Goal: Task Accomplishment & Management: Manage account settings

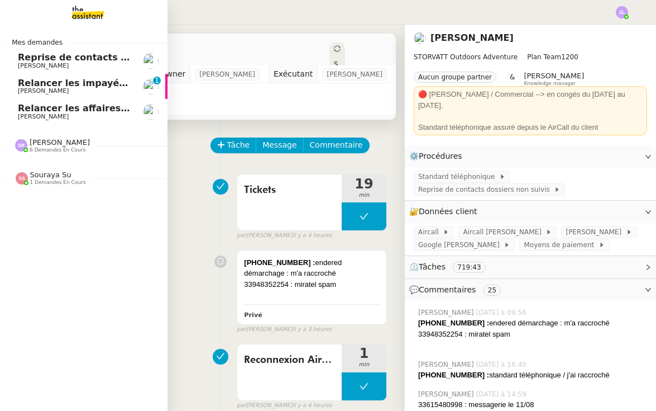
click at [54, 84] on span "Relancer les impayés du premier semestre" at bounding box center [125, 83] width 215 height 11
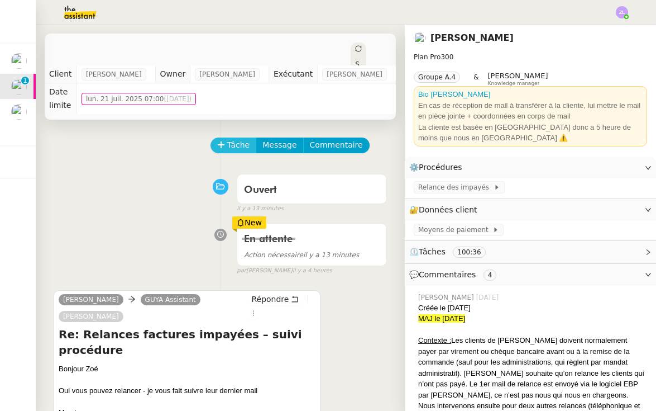
click at [234, 139] on span "Tâche" at bounding box center [238, 145] width 23 height 13
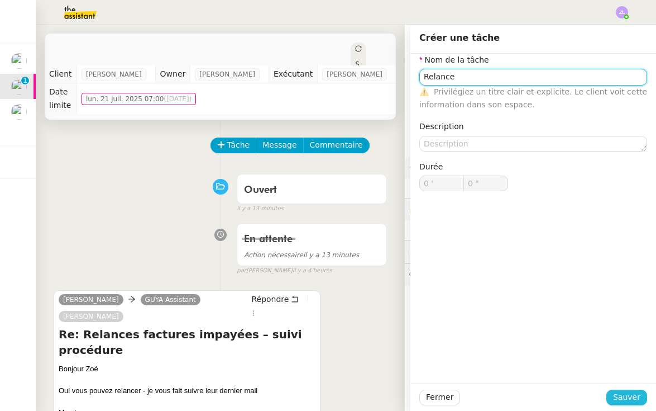
type input "Relance"
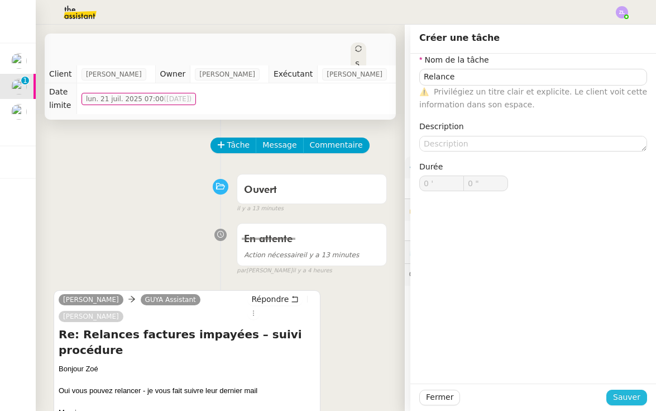
click at [623, 395] on span "Sauver" at bounding box center [626, 396] width 27 height 13
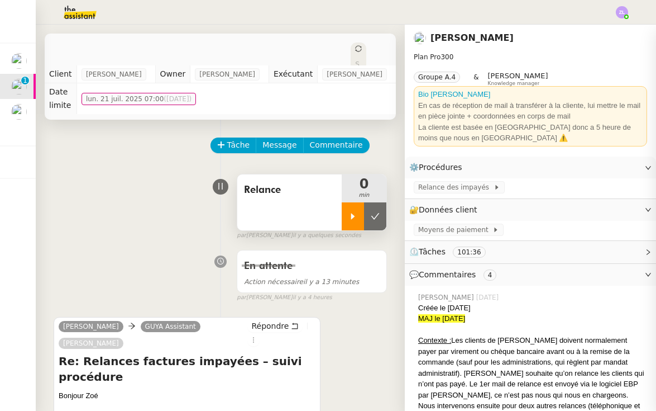
click at [342, 202] on div at bounding box center [353, 216] width 22 height 28
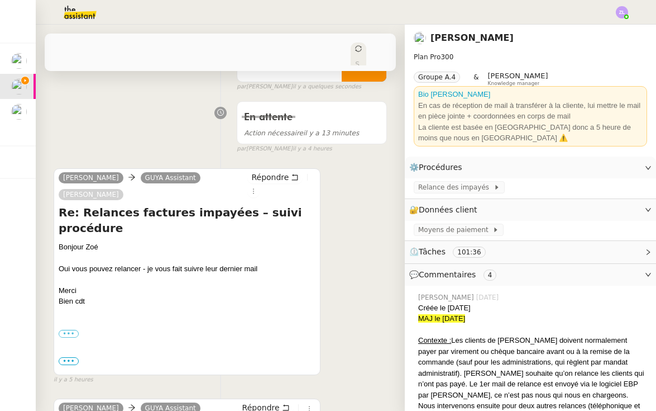
scroll to position [306, 0]
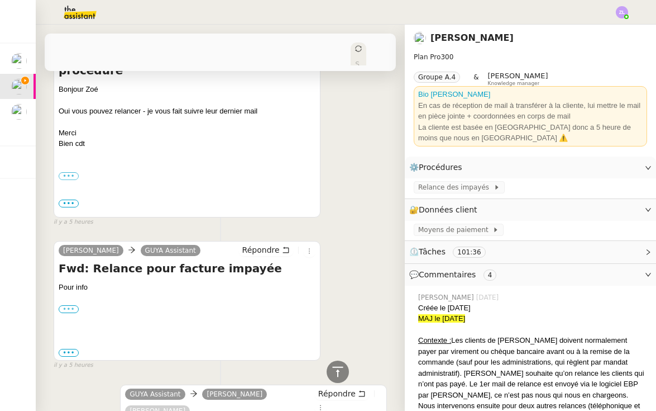
click at [68, 305] on label "•••" at bounding box center [69, 309] width 20 height 8
click at [0, 0] on input "•••" at bounding box center [0, 0] width 0 height 0
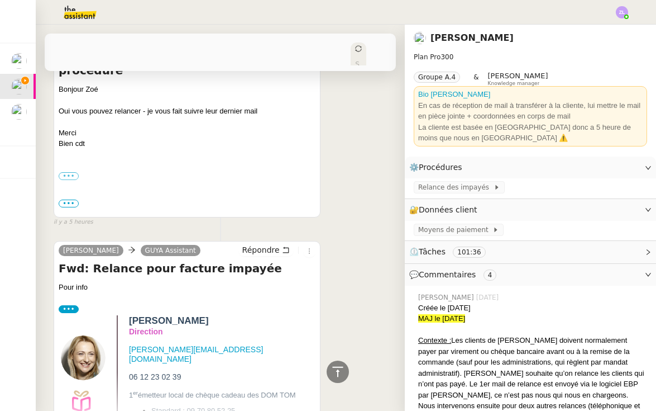
scroll to position [481, 0]
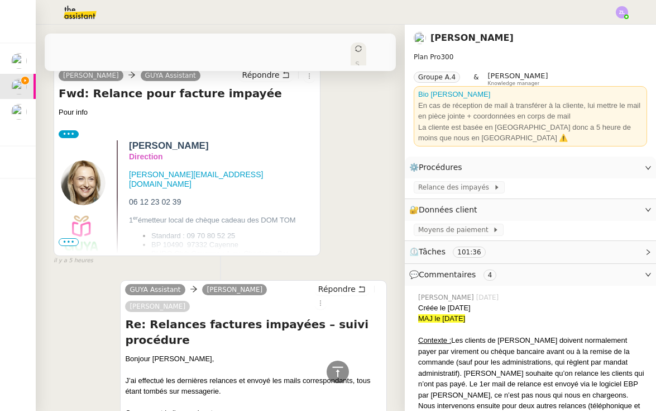
click at [68, 238] on span "•••" at bounding box center [69, 242] width 20 height 8
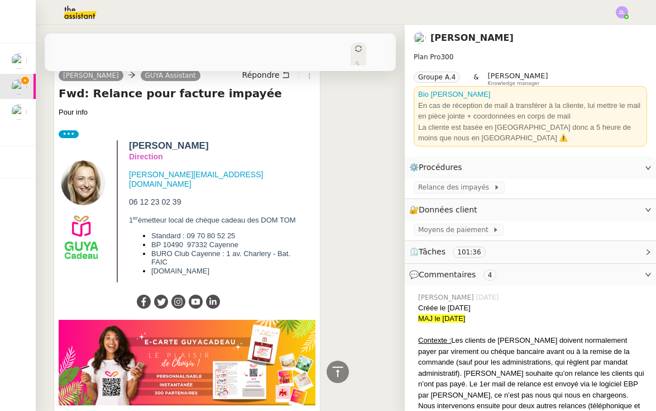
scroll to position [677, 0]
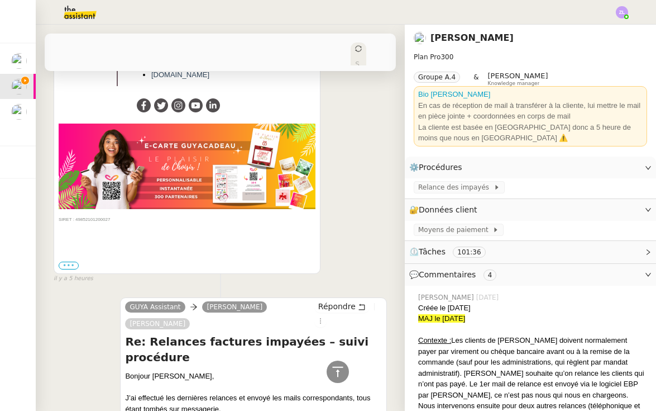
click at [73, 261] on label "•••" at bounding box center [69, 265] width 20 height 8
click at [0, 0] on input "•••" at bounding box center [0, 0] width 0 height 0
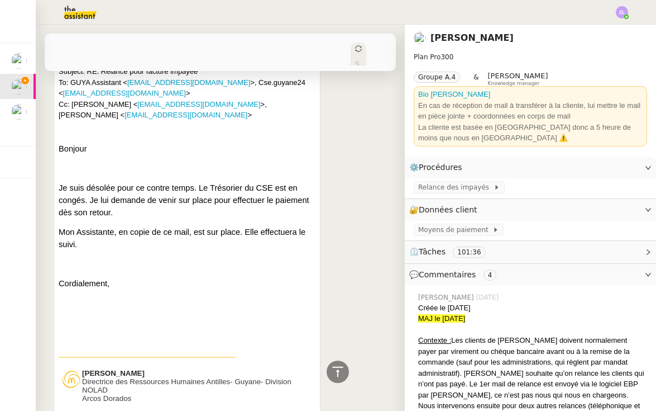
scroll to position [920, 0]
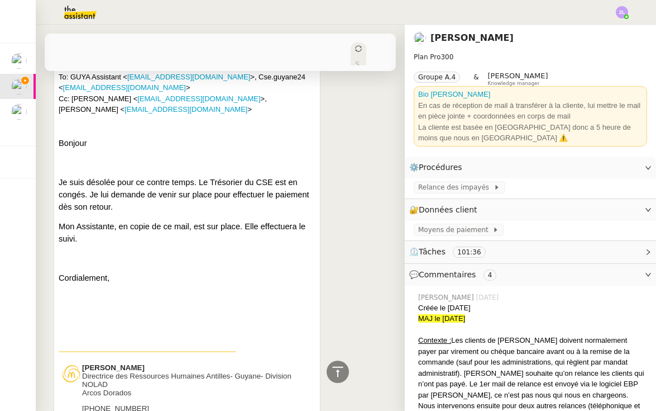
drag, startPoint x: 152, startPoint y: 363, endPoint x: 81, endPoint y: 362, distance: 71.5
copy tbody "[PERSON_NAME] Directrice des Ressources Humaines Antilles- Guyane- Division NOL…"
click at [197, 404] on p "[PHONE_NUMBER] [EMAIL_ADDRESS][DOMAIN_NAME]" at bounding box center [198, 412] width 233 height 17
drag, startPoint x: 152, startPoint y: 361, endPoint x: 82, endPoint y: 363, distance: 70.4
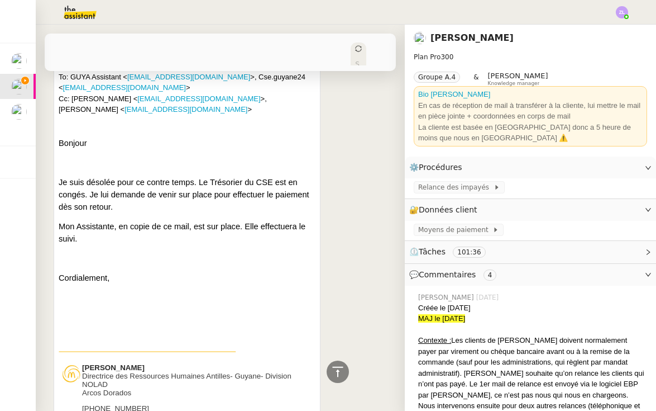
click at [82, 404] on p "+596 696 43 81 21 josuee.jouthan@mq.mcd.com" at bounding box center [198, 412] width 233 height 17
copy span "+596 696 43 81 21"
click at [463, 186] on span "Relance des impayés" at bounding box center [455, 187] width 75 height 11
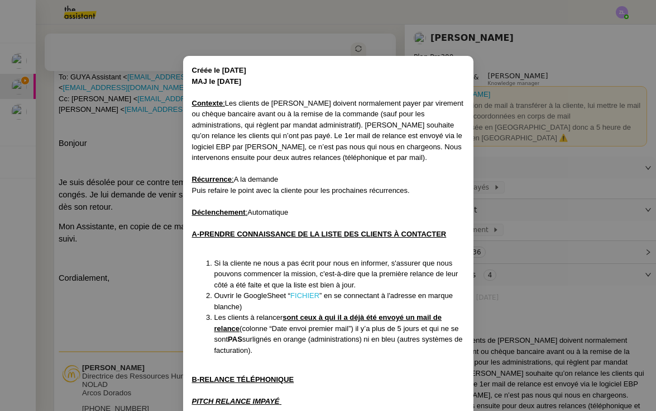
click at [309, 293] on link "FICHIER" at bounding box center [304, 295] width 29 height 8
click at [160, 184] on nz-modal-container "Créée le 23/09/2024 MAJ le 17/07/2025 Contexte : Les clients de Guya Cadeau doi…" at bounding box center [328, 205] width 656 height 411
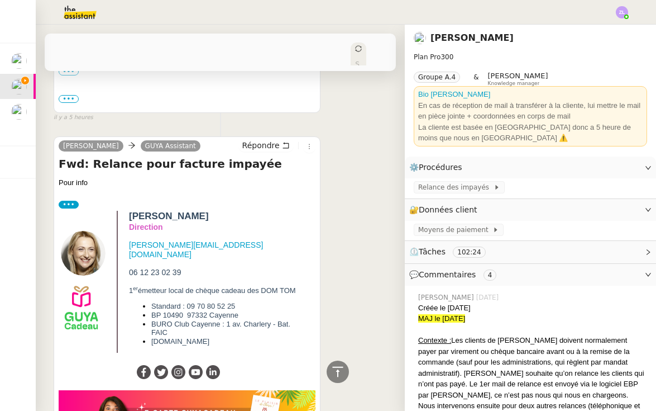
scroll to position [308, 0]
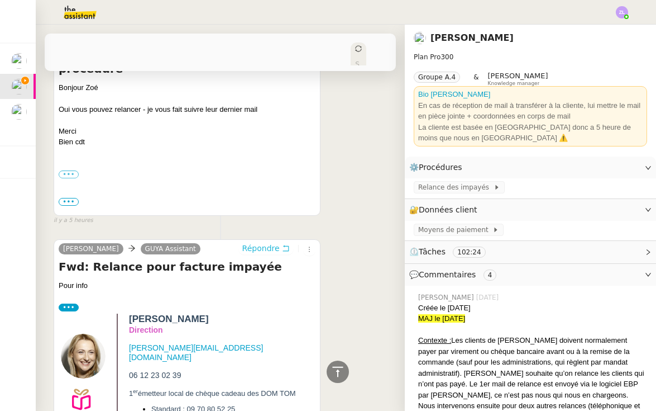
click at [259, 242] on span "Répondre" at bounding box center [260, 247] width 37 height 11
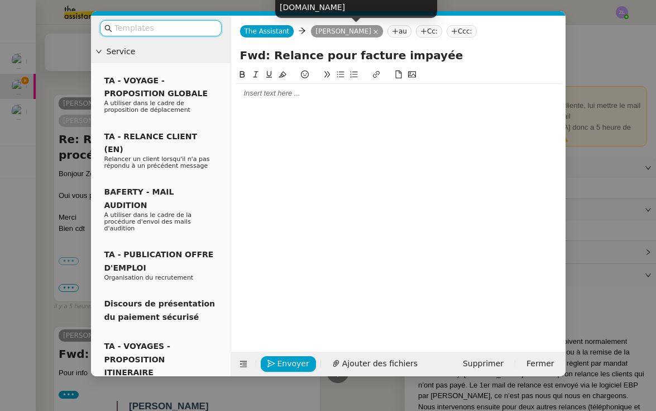
click at [371, 35] on nz-tag "Astrid BRUCKER" at bounding box center [347, 31] width 72 height 12
click at [373, 35] on icon at bounding box center [376, 32] width 6 height 6
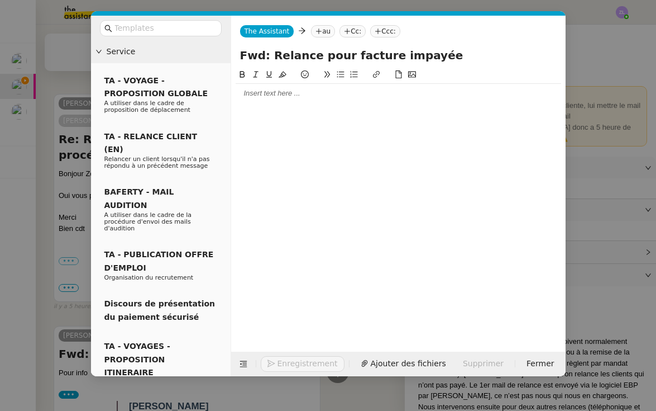
click at [354, 32] on nz-tag "Cc:" at bounding box center [353, 31] width 26 height 12
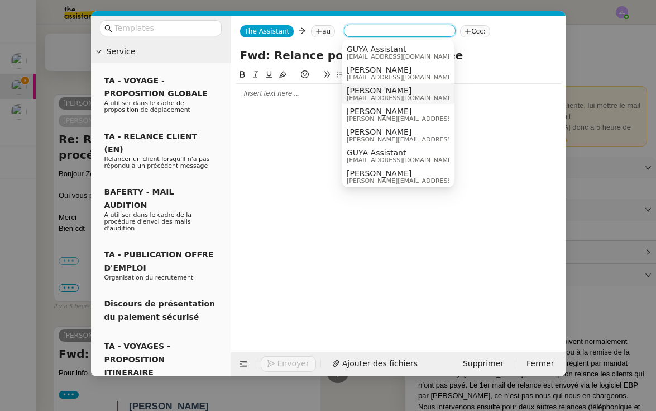
click at [391, 89] on span "Celia Etheve" at bounding box center [400, 90] width 107 height 9
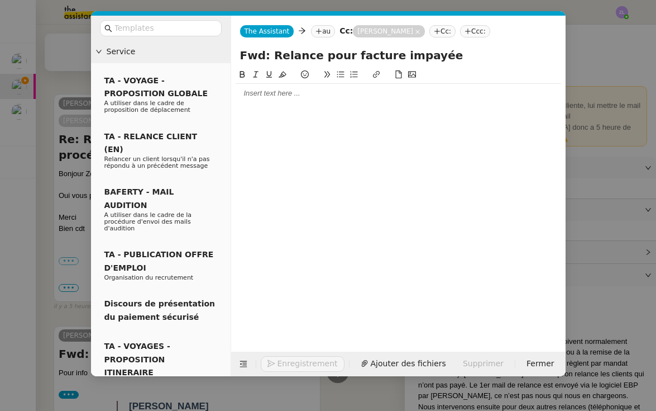
click at [430, 30] on nz-tag "Cc:" at bounding box center [443, 31] width 26 height 12
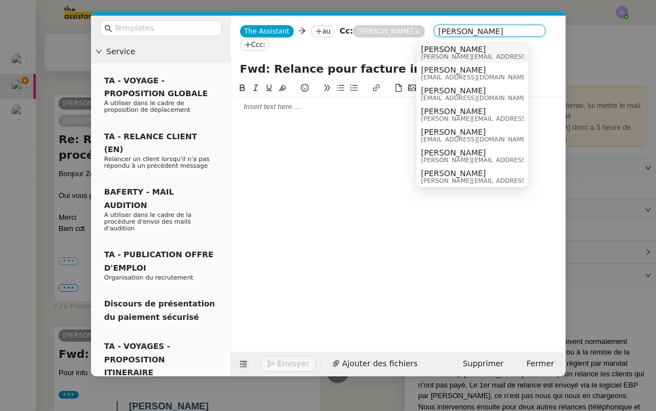
type input "astrid"
click at [446, 54] on span "astrid.brucker@guyacadeau.com" at bounding box center [500, 57] width 159 height 6
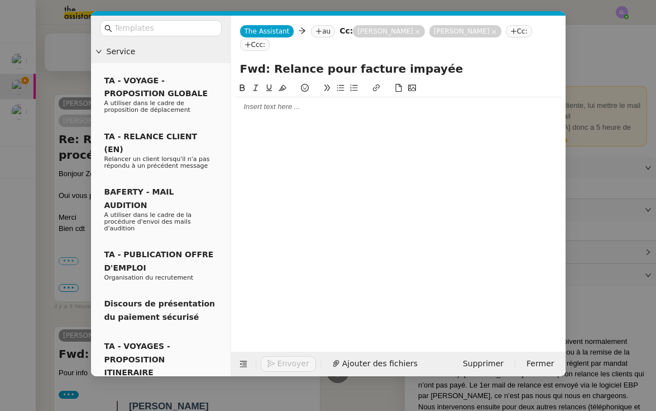
click at [34, 208] on nz-modal-container "Service TA - VOYAGE - PROPOSITION GLOBALE A utiliser dans le cadre de propositi…" at bounding box center [328, 205] width 656 height 411
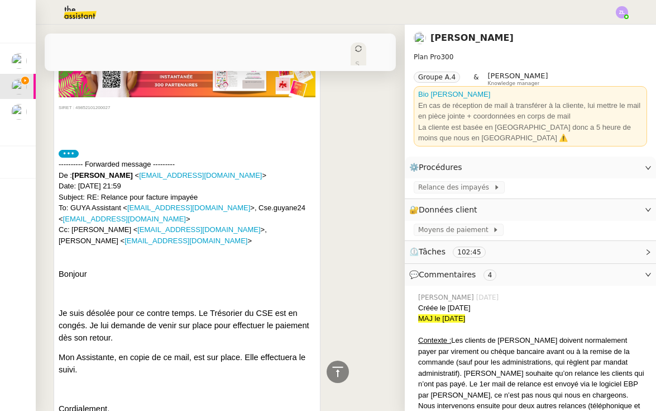
scroll to position [740, 0]
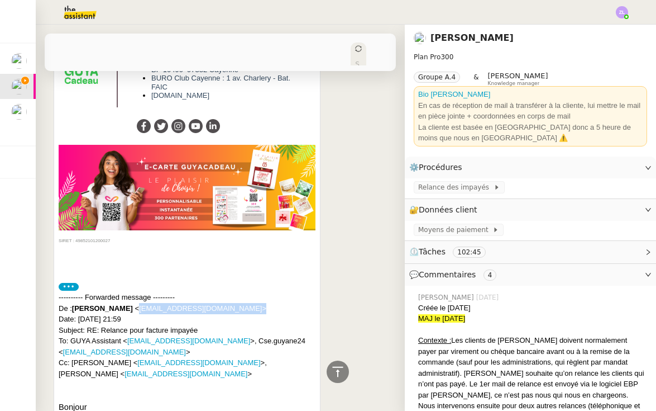
drag, startPoint x: 239, startPoint y: 273, endPoint x: 137, endPoint y: 277, distance: 102.3
click at [137, 304] on span "< Josuee.Jouthan@mq.mcd.com >" at bounding box center [201, 308] width 132 height 8
copy span "Josuee.Jouthan@mq.mcd.com >"
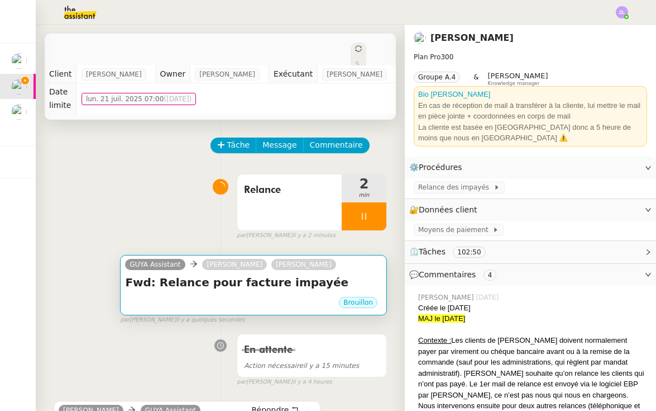
scroll to position [0, 0]
click at [233, 274] on h4 "Fwd: Relance pour facture impayée" at bounding box center [253, 282] width 257 height 16
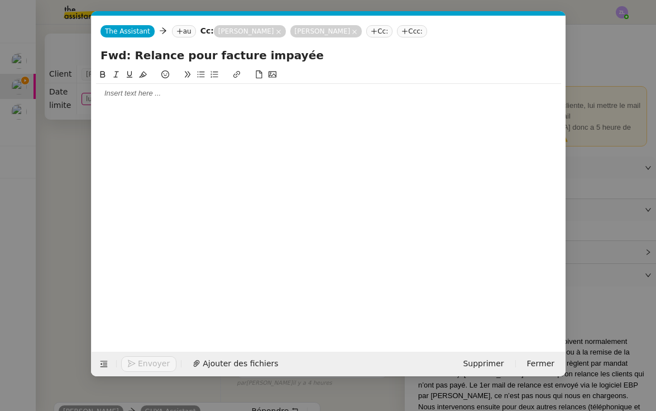
scroll to position [0, 24]
click at [177, 37] on nz-tag "au" at bounding box center [183, 31] width 24 height 12
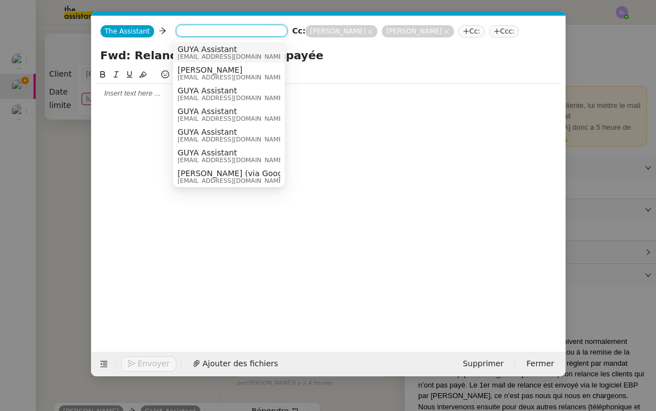
paste input "Josuee.Jouthan@mq.mcd.com>"
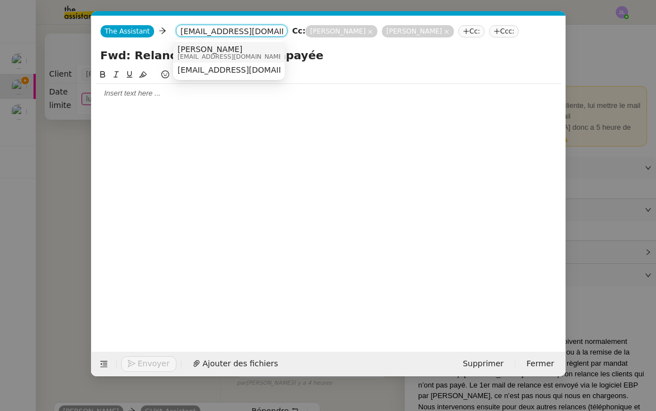
type input "Josuee.Jouthan@mq.mcd.com"
click at [217, 49] on span "Josuee Jouthan" at bounding box center [231, 49] width 107 height 9
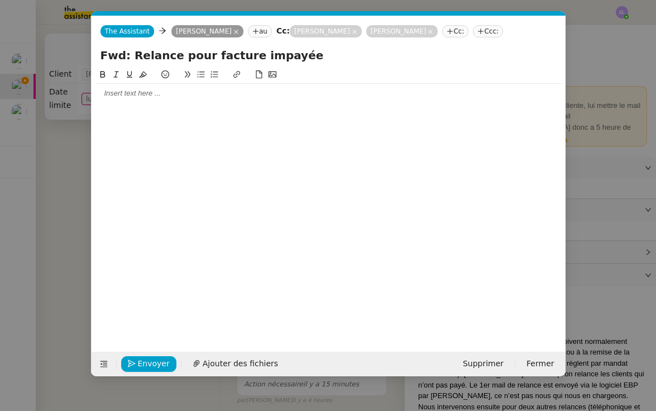
click at [68, 310] on nz-modal-container "Service TA - VOYAGE - PROPOSITION GLOBALE A utiliser dans le cadre de propositi…" at bounding box center [328, 205] width 656 height 411
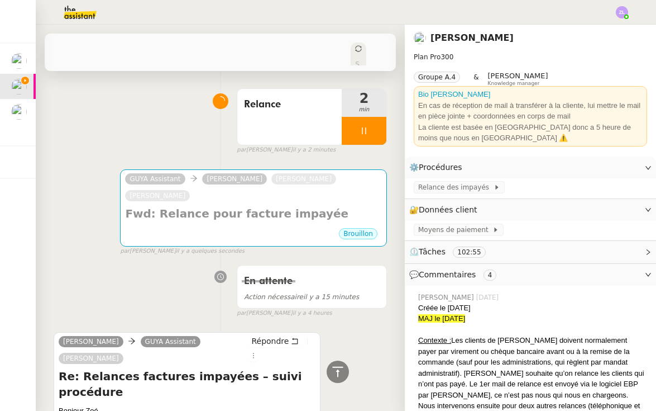
scroll to position [26, 0]
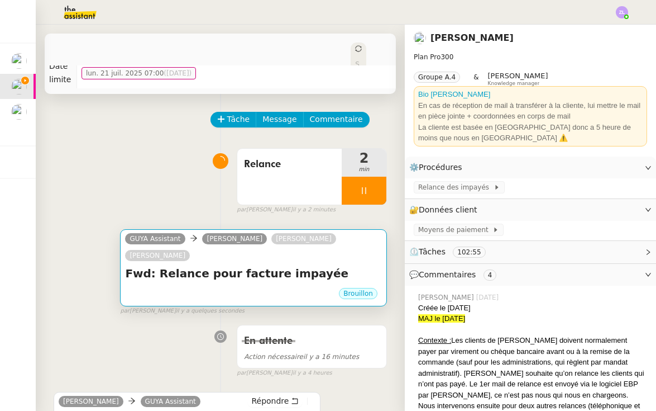
click at [151, 265] on h4 "Fwd: Relance pour facture impayée" at bounding box center [253, 273] width 257 height 16
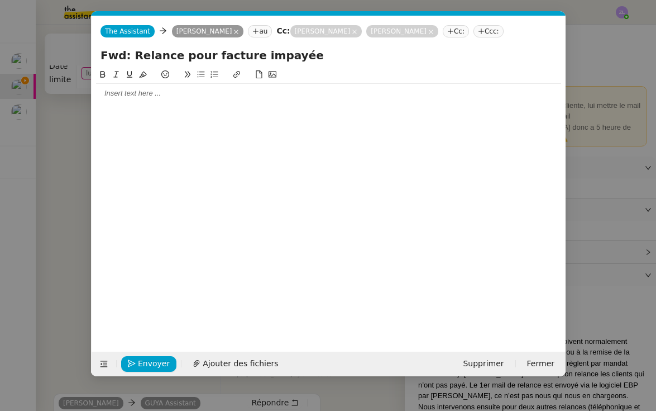
scroll to position [0, 24]
drag, startPoint x: 130, startPoint y: 55, endPoint x: 95, endPoint y: 55, distance: 35.2
click at [95, 55] on div "Fwd: Relance pour facture impayée" at bounding box center [329, 57] width 474 height 21
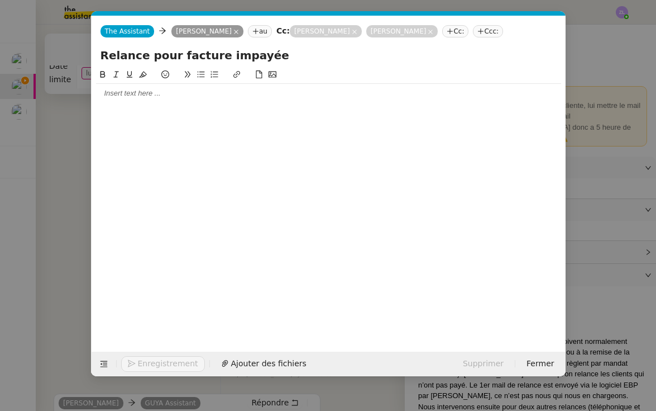
type input "Relance pour facture impayée"
click at [80, 189] on nz-modal-container "Service TA - VOYAGE - PROPOSITION GLOBALE A utiliser dans le cadre de propositi…" at bounding box center [328, 205] width 656 height 411
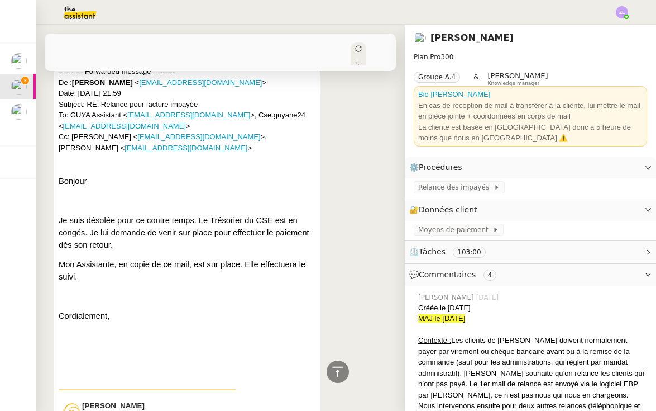
scroll to position [974, 0]
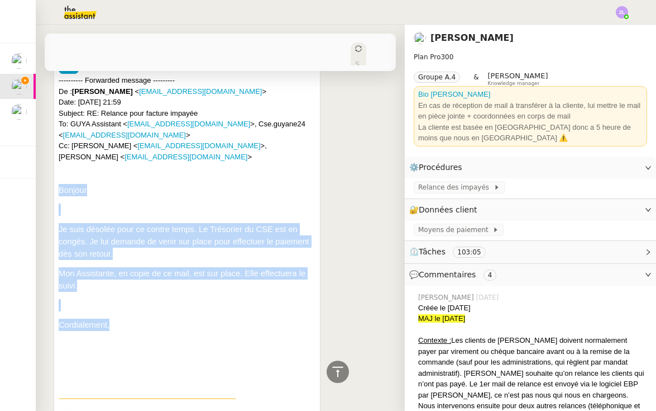
drag, startPoint x: 121, startPoint y: 268, endPoint x: 43, endPoint y: 130, distance: 159.1
copy div "Bonjour Je suis désolée pour ce contre temps. Le Trésorier du CSE est en congés…"
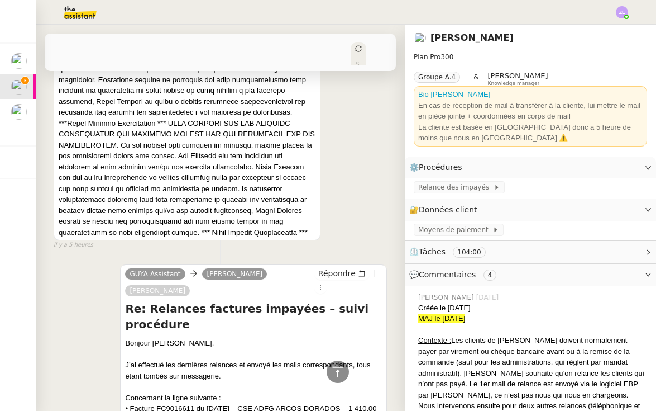
scroll to position [2454, 0]
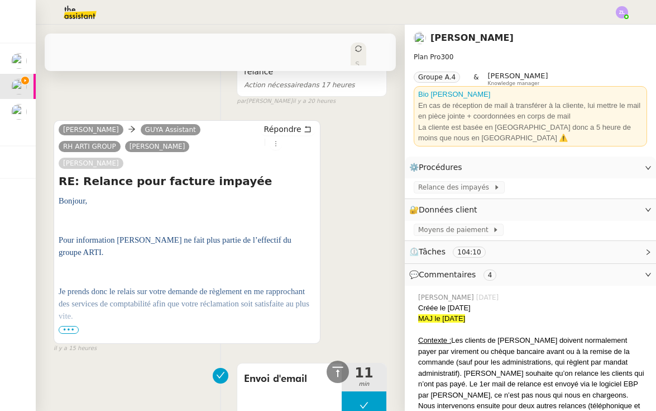
scroll to position [4133, 0]
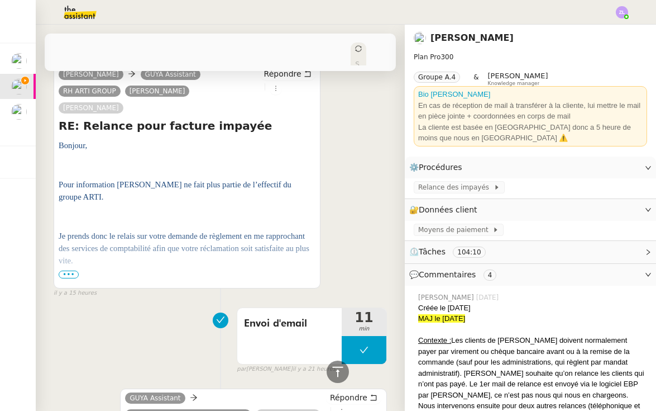
drag, startPoint x: 149, startPoint y: 381, endPoint x: 122, endPoint y: 161, distance: 221.7
copy div "Relance pour facture impayée Bonjour Mme Dauphin, Je suis Zoé de GUYA Cadeau. J…"
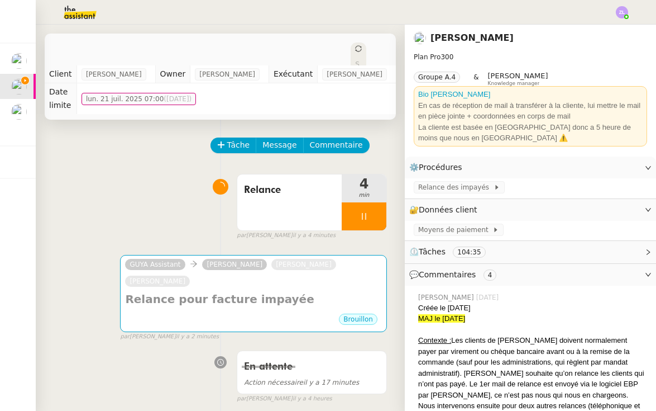
scroll to position [0, 0]
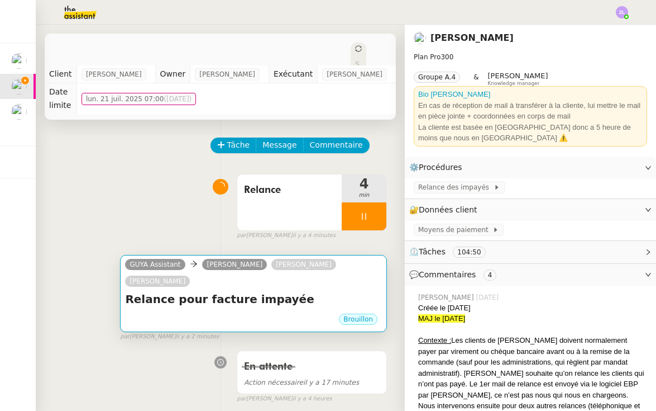
click at [228, 312] on div "Brouillon" at bounding box center [253, 320] width 257 height 17
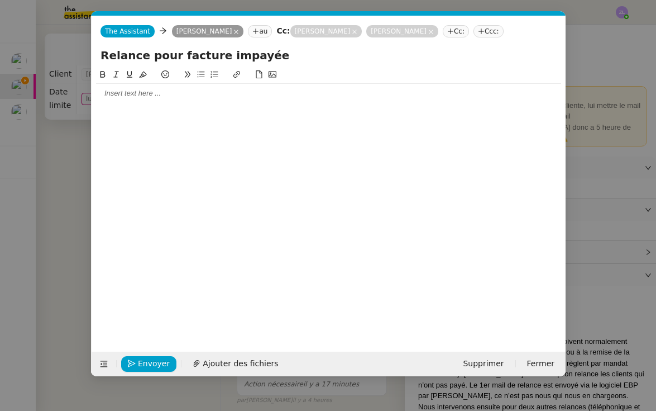
scroll to position [0, 24]
click at [174, 96] on div at bounding box center [328, 93] width 465 height 10
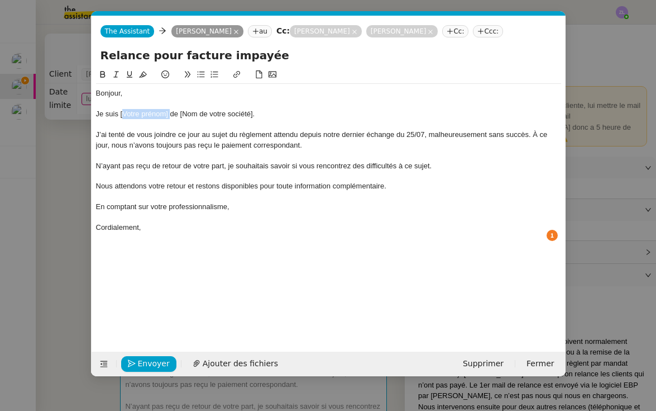
drag, startPoint x: 170, startPoint y: 113, endPoint x: 123, endPoint y: 113, distance: 46.4
click at [123, 113] on div "Je suis [Votre prénom] de [Nom de votre société]." at bounding box center [328, 114] width 465 height 10
drag, startPoint x: 219, startPoint y: 114, endPoint x: 148, endPoint y: 113, distance: 71.5
click at [148, 113] on div "Je suis Zoé de [Nom de votre société]." at bounding box center [328, 114] width 465 height 10
click at [335, 145] on div "J’ai tenté de vous joindre ce jour au sujet du règlement attendu depuis notre d…" at bounding box center [328, 140] width 465 height 21
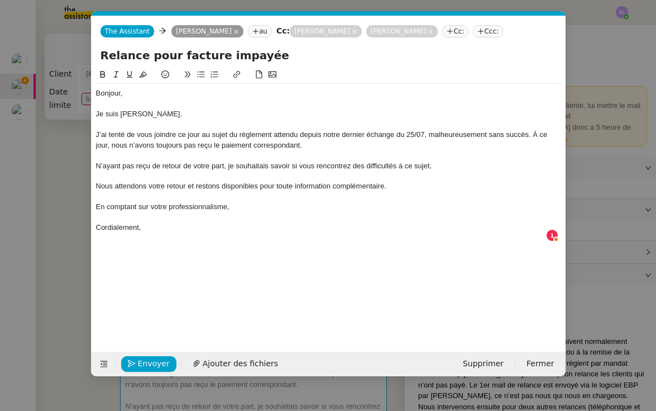
click at [533, 132] on div "J’ai tenté de vous joindre ce jour au sujet du règlement attendu depuis notre d…" at bounding box center [328, 140] width 465 height 21
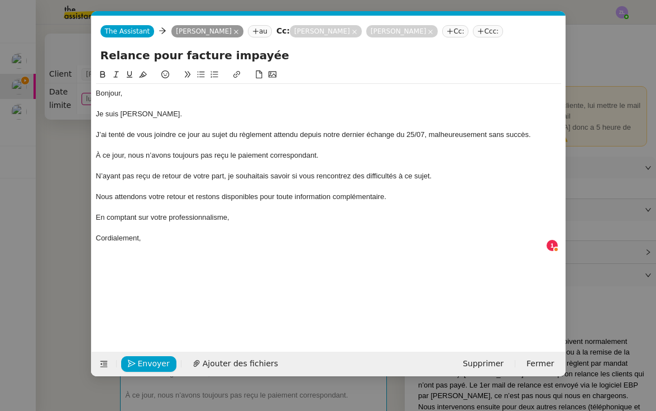
click at [121, 94] on div "Bonjour," at bounding box center [328, 93] width 465 height 10
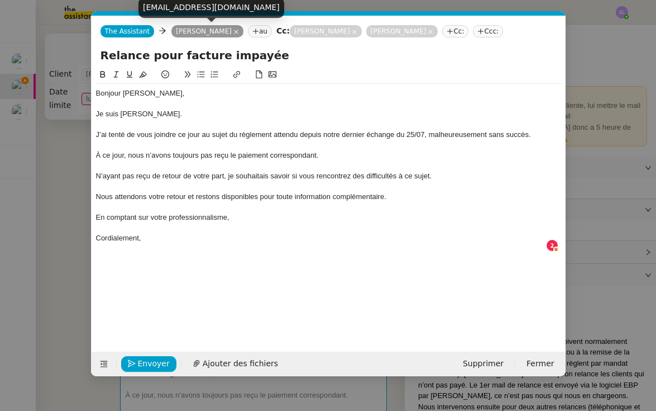
click at [222, 112] on div "Je suis Zoé de Guya Cadeau." at bounding box center [328, 114] width 465 height 10
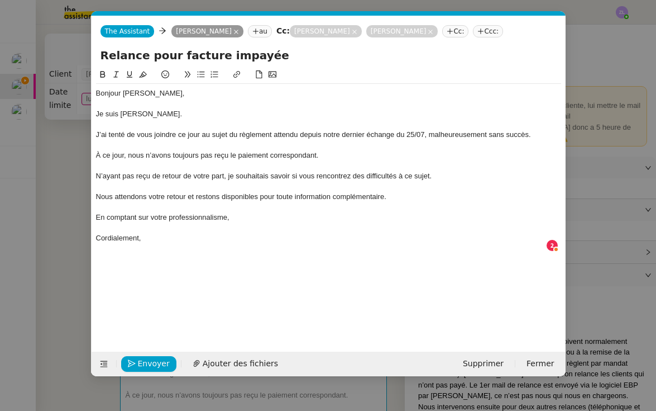
click at [427, 135] on div "J’ai tenté de vous joindre ce jour au sujet du règlement attendu depuis notre d…" at bounding box center [328, 135] width 465 height 10
click at [194, 161] on div at bounding box center [328, 166] width 465 height 10
click at [313, 153] on div "À ce jour, nous n’avons toujours pas reçu le paiement correspondant." at bounding box center [328, 155] width 465 height 10
click at [317, 153] on div "À ce jour, nous n’avons toujours pas reçu le paiement correspondant." at bounding box center [328, 155] width 465 height 10
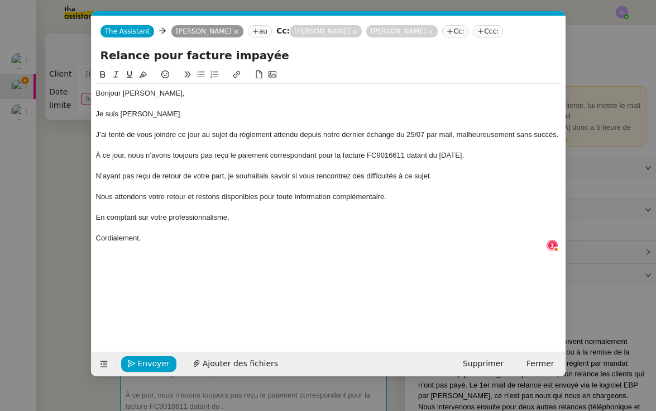
scroll to position [6, 1]
click at [149, 365] on span "Envoyer" at bounding box center [154, 363] width 32 height 13
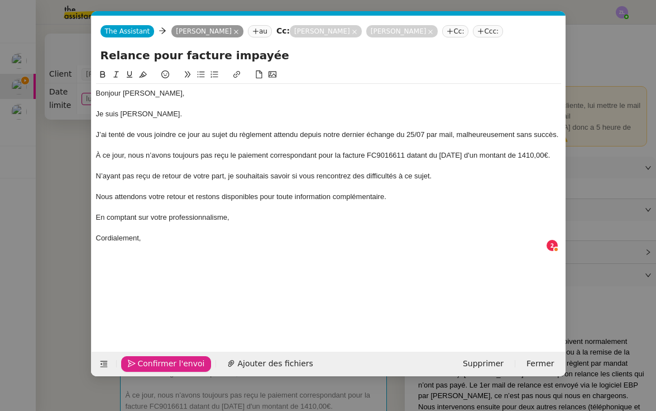
click at [149, 365] on span "Confirmer l'envoi" at bounding box center [171, 363] width 67 height 13
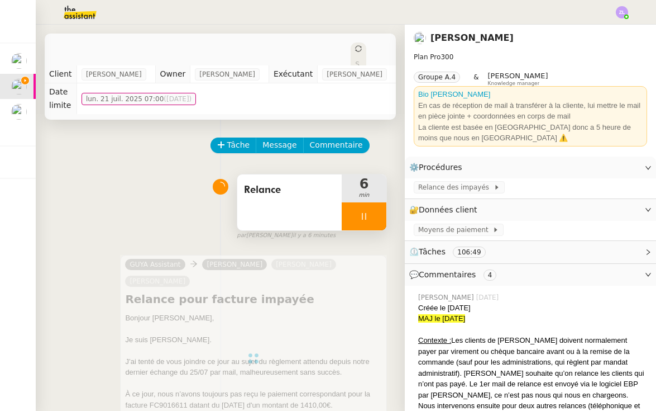
click at [352, 204] on div at bounding box center [364, 216] width 45 height 28
click at [367, 204] on button at bounding box center [375, 216] width 22 height 28
click at [292, 182] on span "Relance" at bounding box center [289, 190] width 91 height 17
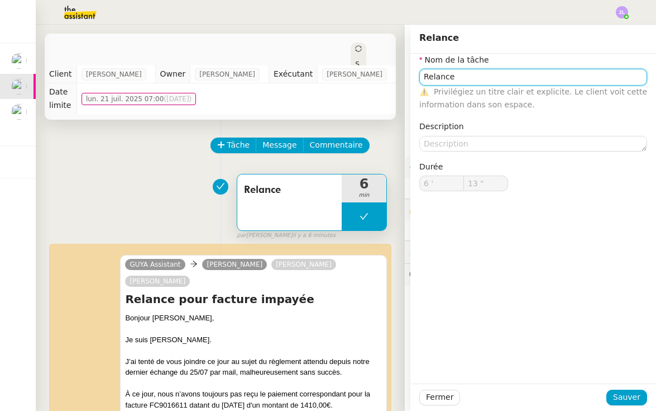
type input "Relance"
type input "6 '"
type input "13 ""
click at [504, 76] on input "Relance" at bounding box center [533, 77] width 228 height 16
type input "Relance"
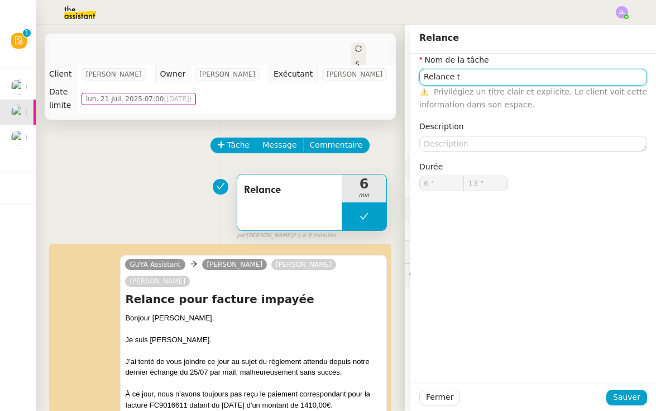
type input "6 '"
type input "13 ""
type input "Relance"
type input "6 '"
type input "13 ""
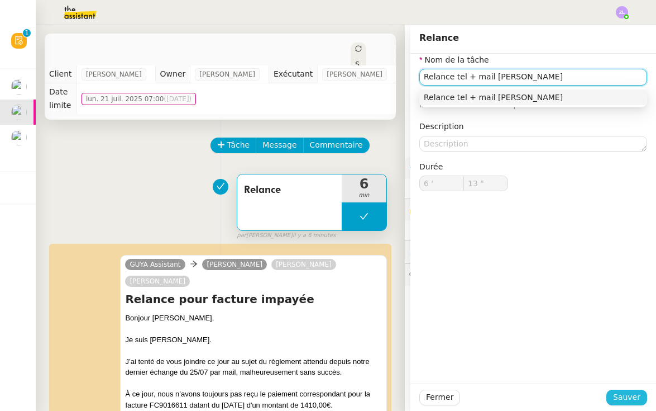
type input "Relance tel + mail Mme JOUTHAN"
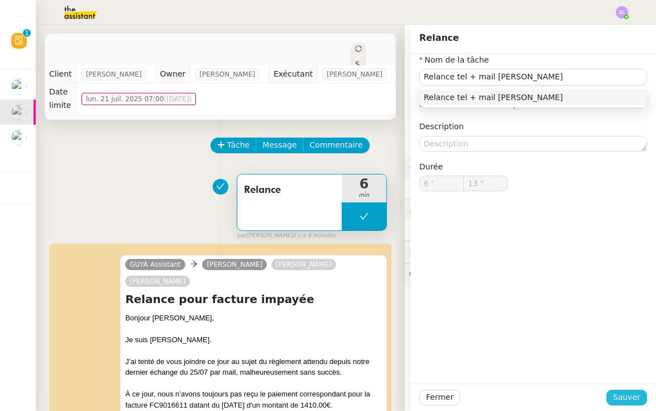
click at [629, 393] on span "Sauver" at bounding box center [626, 396] width 27 height 13
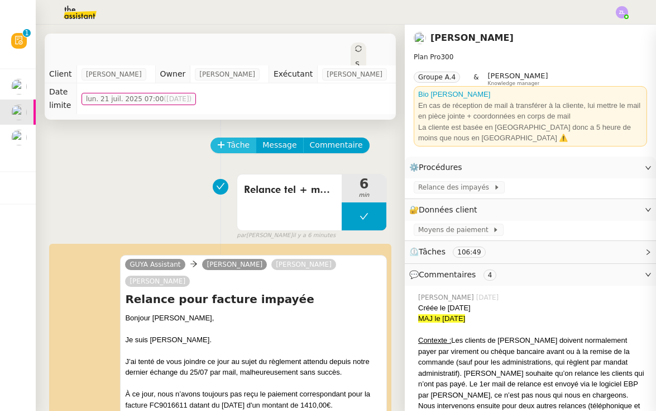
click at [236, 139] on span "Tâche" at bounding box center [238, 145] width 23 height 13
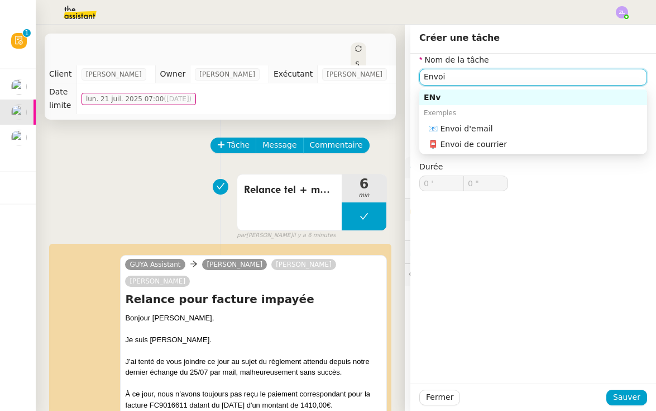
drag, startPoint x: 236, startPoint y: 136, endPoint x: 483, endPoint y: 132, distance: 246.9
click at [483, 132] on div "📧 Envoi d'email" at bounding box center [535, 128] width 214 height 10
type input "Envoi d'email"
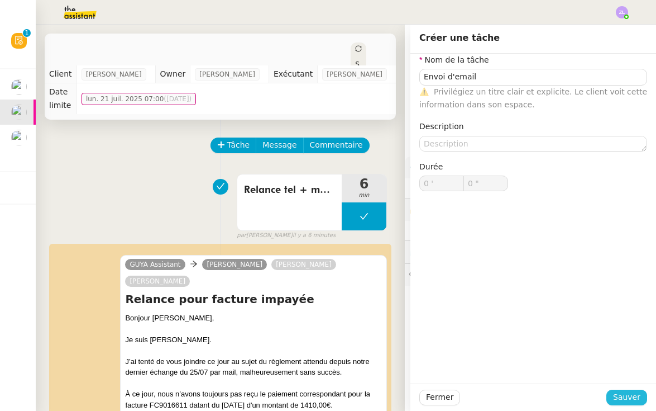
click at [630, 402] on span "Sauver" at bounding box center [626, 396] width 27 height 13
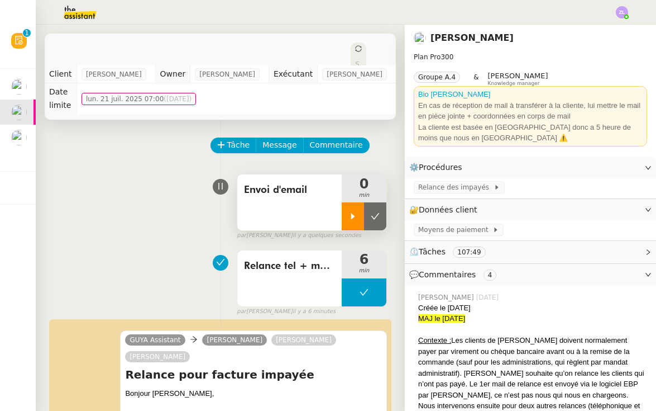
click at [350, 211] on div at bounding box center [353, 216] width 22 height 28
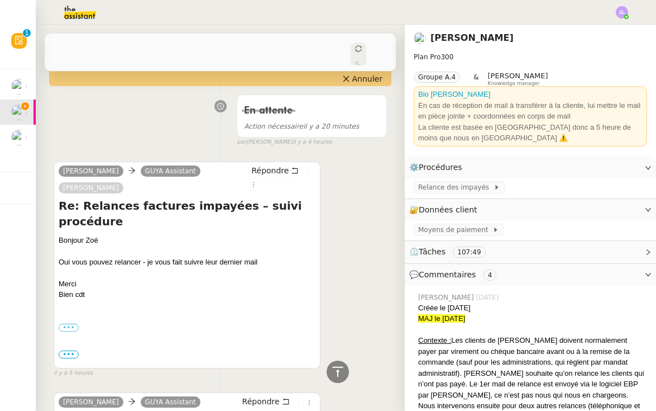
scroll to position [495, 0]
click at [255, 164] on span "Répondre" at bounding box center [269, 169] width 37 height 11
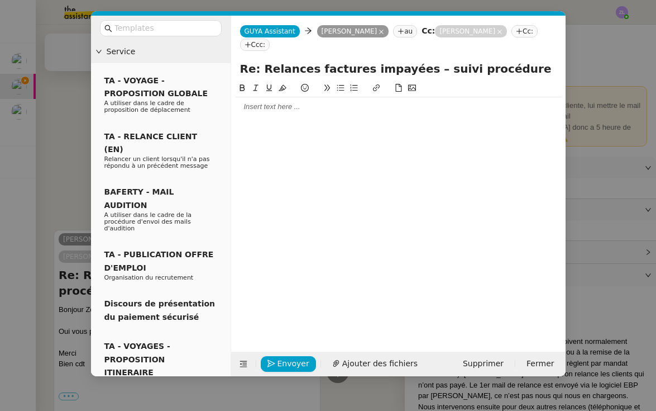
click at [66, 272] on nz-modal-container "Service TA - VOYAGE - PROPOSITION GLOBALE A utiliser dans le cadre de propositi…" at bounding box center [328, 205] width 656 height 411
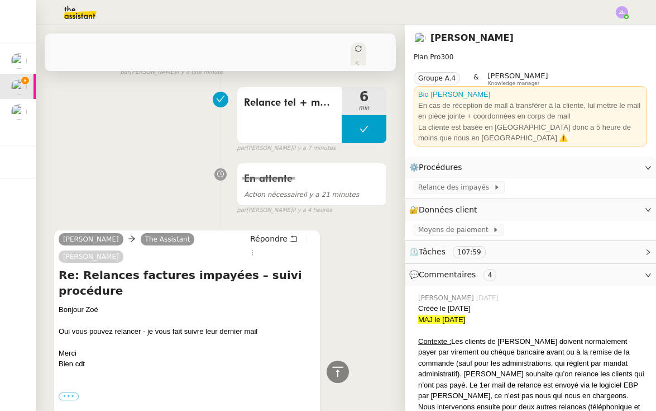
click at [78, 280] on nz-modal-container "Service TA - VOYAGE - PROPOSITION GLOBALE A utiliser dans le cadre de propositi…" at bounding box center [328, 205] width 656 height 411
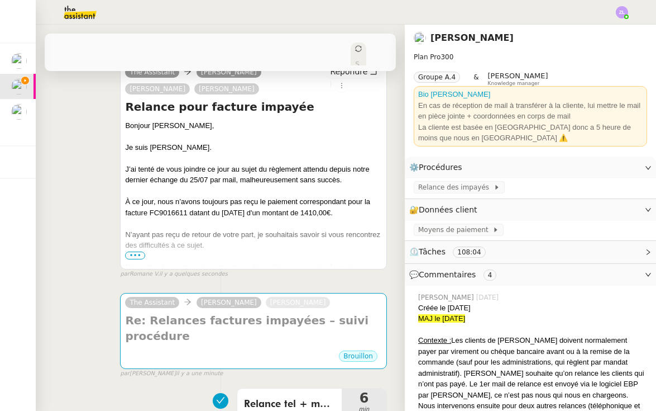
scroll to position [195, 0]
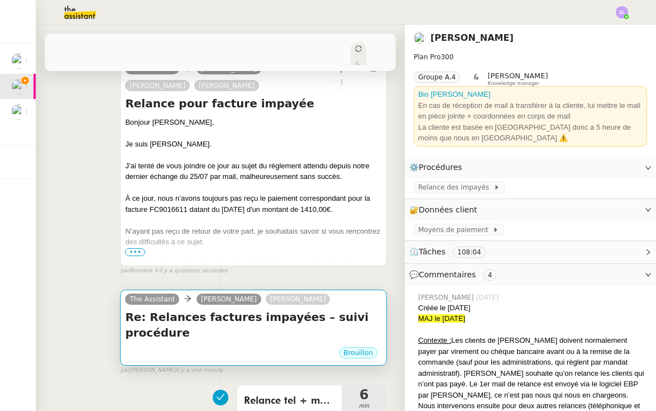
click at [176, 309] on h4 "Re: Relances factures impayées – suivi procédure" at bounding box center [253, 324] width 257 height 31
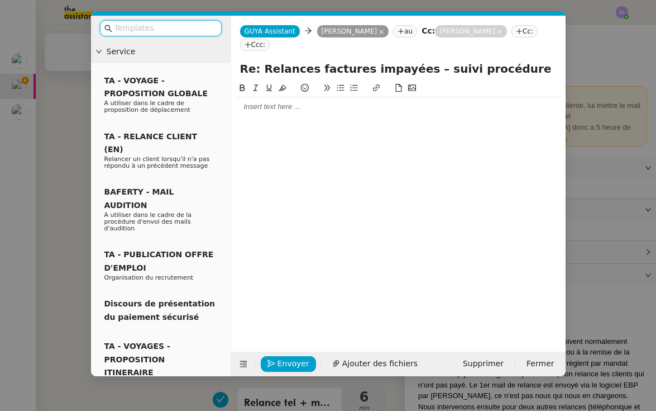
click at [273, 113] on div at bounding box center [399, 106] width 326 height 19
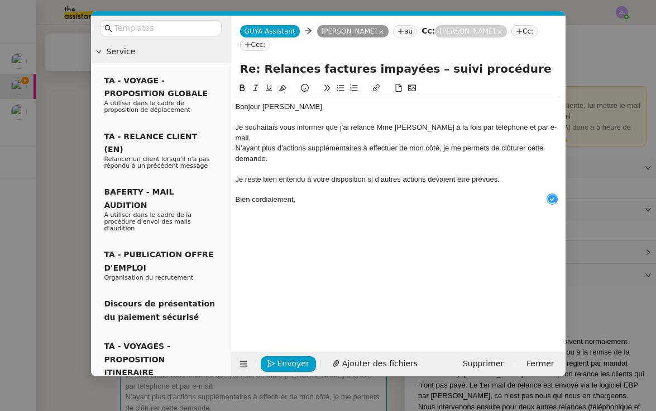
click at [542, 128] on div "Je souhaitais vous informer que j’ai relancé Mme Jouthan à la fois par téléphon…" at bounding box center [399, 132] width 326 height 21
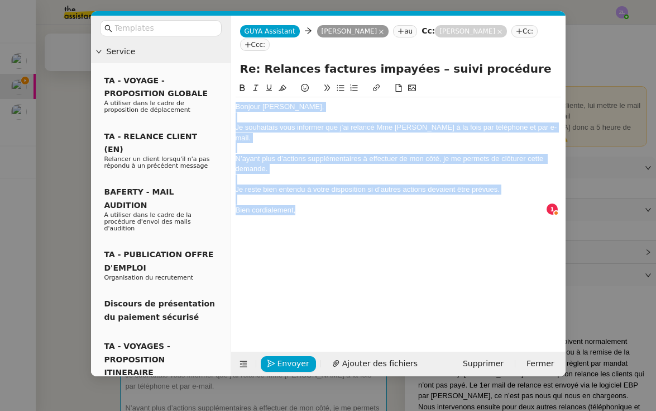
drag, startPoint x: 321, startPoint y: 193, endPoint x: 236, endPoint y: 99, distance: 126.5
click at [236, 99] on div "Bonjour Astrid, Je souhaitais vous informer que j’ai relancé Mme Jouthan à la f…" at bounding box center [399, 163] width 326 height 132
copy div "Bonjour Astrid, Je souhaitais vous informer que j’ai relancé Mme Jouthan à la f…"
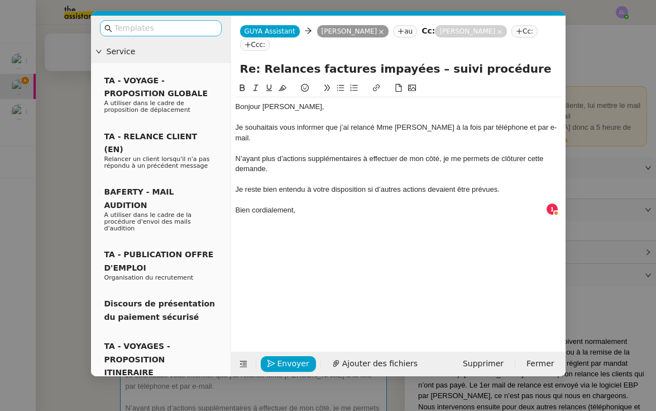
click at [127, 27] on input "text" at bounding box center [164, 28] width 101 height 13
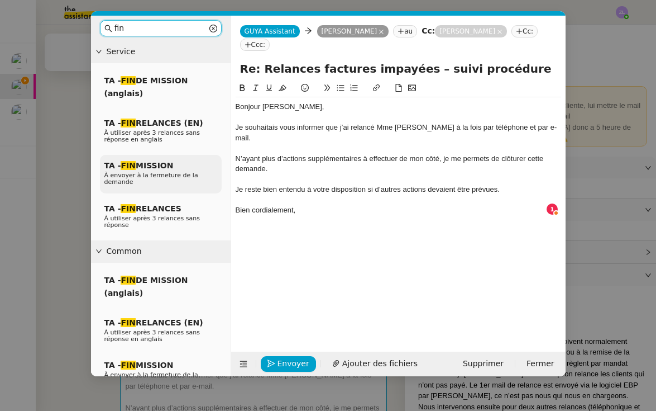
type input "fin"
click at [132, 184] on p "À envoyer à la fermeture de la demande" at bounding box center [160, 178] width 113 height 13
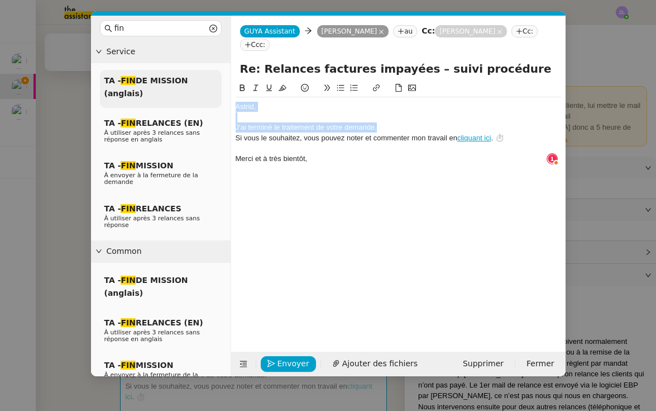
drag, startPoint x: 392, startPoint y: 126, endPoint x: 214, endPoint y: 96, distance: 180.7
click at [214, 96] on nz-layout "fin Service TA - FIN DE MISSION (anglais) TA - FIN RELANCES (EN) À utiliser apr…" at bounding box center [328, 196] width 475 height 360
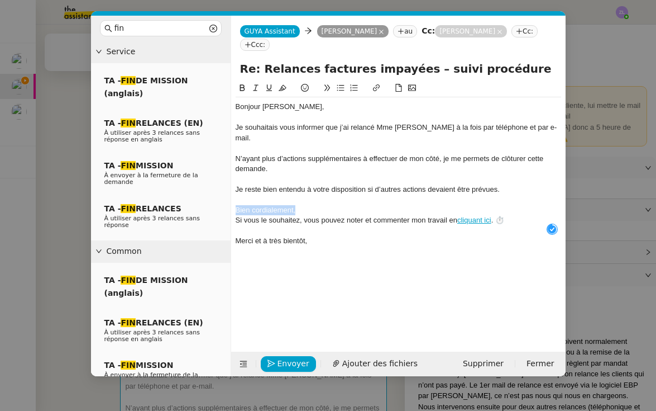
drag, startPoint x: 297, startPoint y: 199, endPoint x: 224, endPoint y: 199, distance: 73.2
click at [224, 199] on nz-layout "fin Service TA - FIN DE MISSION (anglais) TA - FIN RELANCES (EN) À utiliser apr…" at bounding box center [328, 196] width 475 height 360
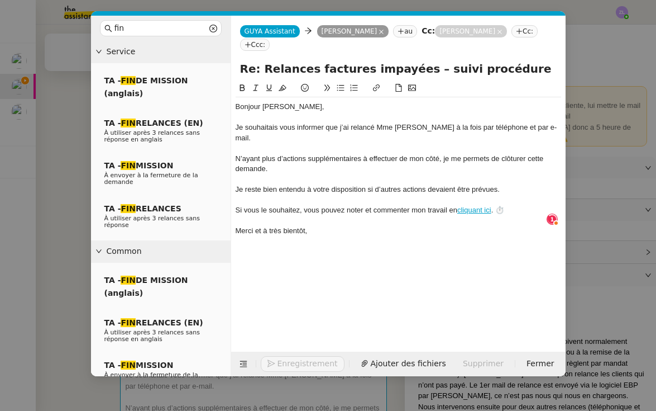
click at [347, 226] on div "Merci et à très bientôt," at bounding box center [399, 231] width 326 height 10
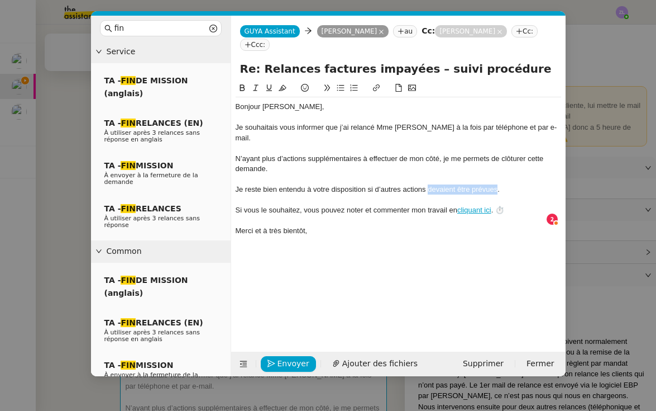
drag, startPoint x: 498, startPoint y: 178, endPoint x: 429, endPoint y: 177, distance: 68.7
click at [429, 184] on div "Je reste bien entendu à votre disposition si d’autres actions devaient être pré…" at bounding box center [399, 189] width 326 height 10
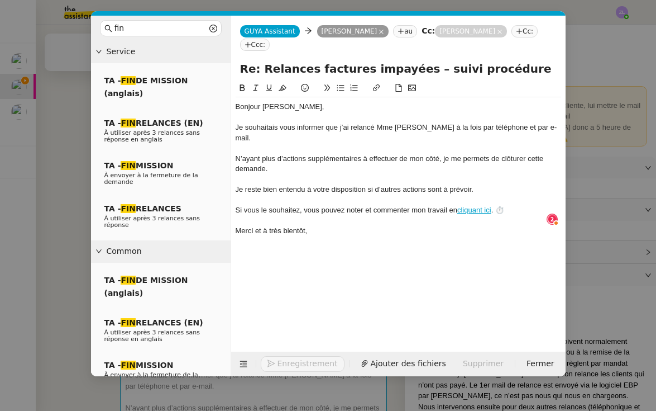
click at [343, 215] on div at bounding box center [399, 220] width 326 height 10
click at [338, 226] on div "Merci et à très bientôt," at bounding box center [399, 231] width 326 height 10
click at [70, 205] on nz-modal-container "fin Service TA - FIN DE MISSION (anglais) TA - FIN RELANCES (EN) À utiliser apr…" at bounding box center [328, 205] width 656 height 411
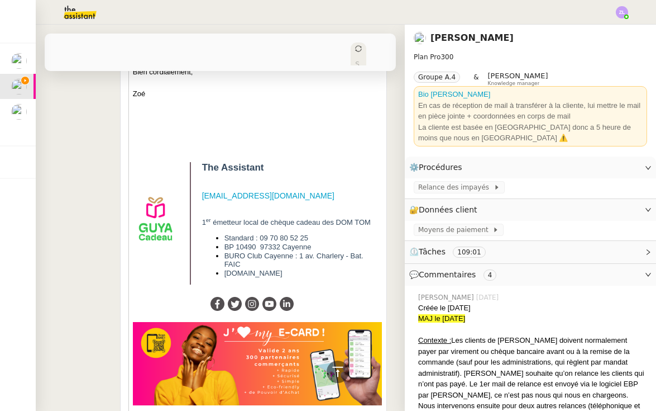
scroll to position [4310, 0]
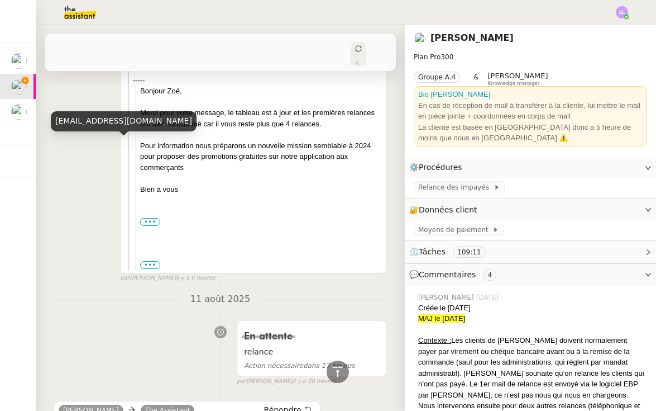
drag, startPoint x: 118, startPoint y: 145, endPoint x: 63, endPoint y: 144, distance: 55.3
click at [63, 405] on link "Julie AMOIGNON" at bounding box center [91, 410] width 65 height 10
copy link "Julie AMOIGNON"
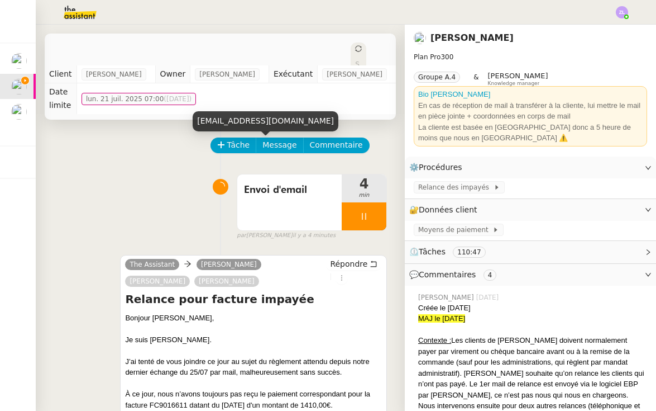
scroll to position [237, 0]
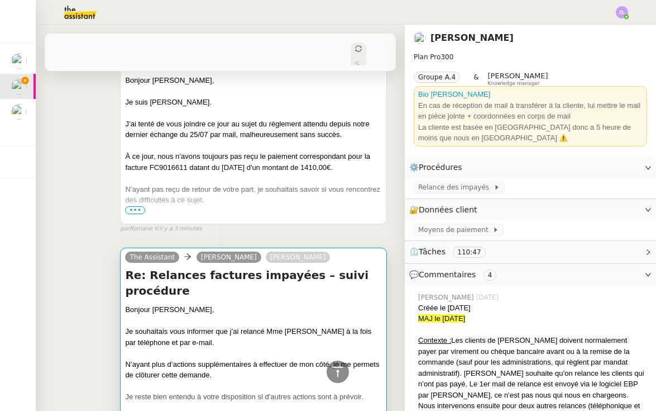
click at [245, 347] on div at bounding box center [253, 352] width 257 height 11
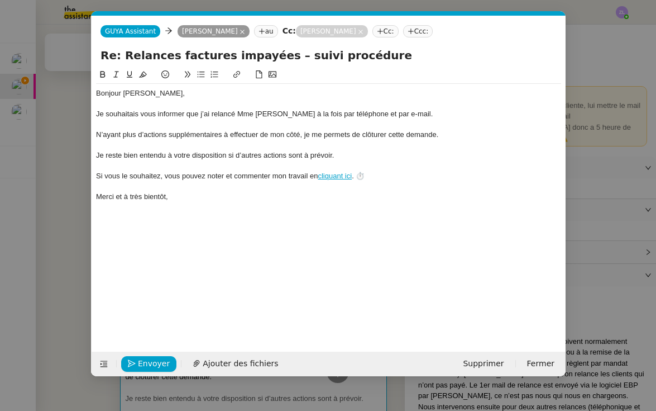
scroll to position [0, 33]
click at [416, 116] on div "Je souhaitais vous informer que j’ai relancé Mme Jouthan à la fois par téléphon…" at bounding box center [328, 114] width 465 height 10
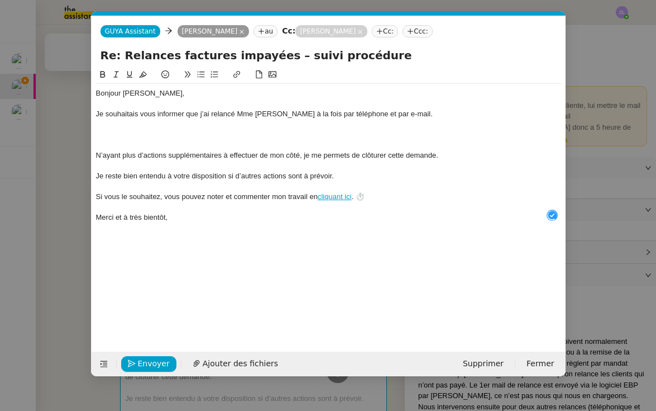
scroll to position [12, 0]
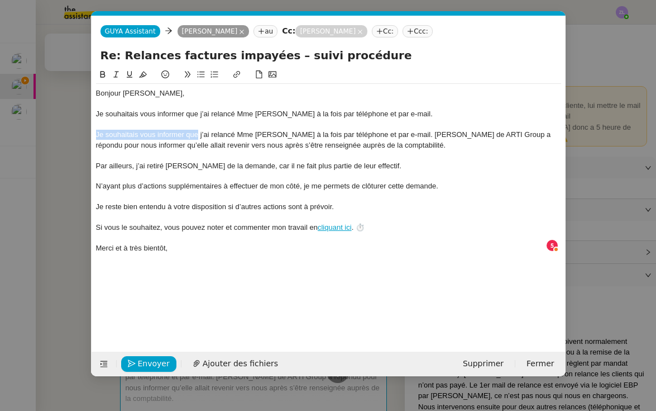
drag, startPoint x: 178, startPoint y: 134, endPoint x: 94, endPoint y: 135, distance: 83.2
click at [94, 135] on nz-spin "Bonjour Astrid, Je souhaitais vous informer que j’ai relancé Mme Jouthan à la f…" at bounding box center [329, 203] width 474 height 270
click at [103, 133] on div "Je souhaitais vous informer que j’ai relancé Mme Jouthan à la fois par téléphon…" at bounding box center [328, 140] width 465 height 21
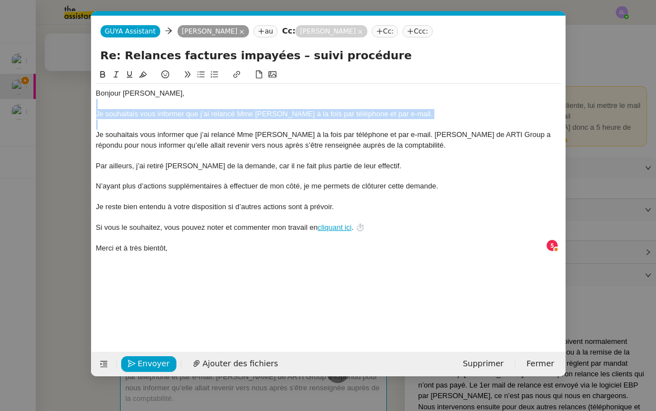
drag, startPoint x: 97, startPoint y: 132, endPoint x: 93, endPoint y: 109, distance: 23.2
click at [93, 109] on nz-spin "Bonjour Astrid, Je souhaitais vous informer que j’ai relancé Mme Jouthan à la f…" at bounding box center [329, 203] width 474 height 270
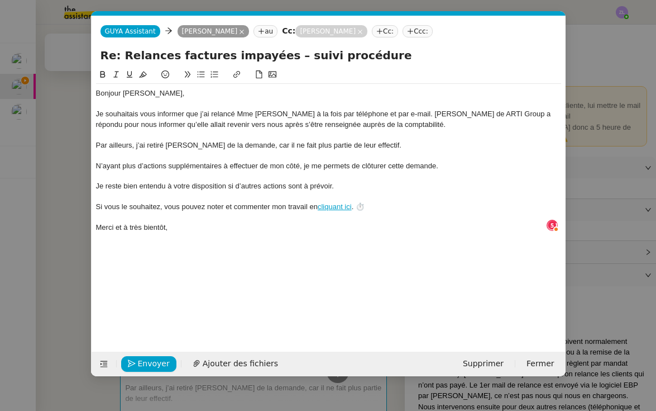
click at [402, 114] on div "Je souhaitais vous informer que j’ai relancé Mme Jouthan à la fois par téléphon…" at bounding box center [328, 119] width 465 height 21
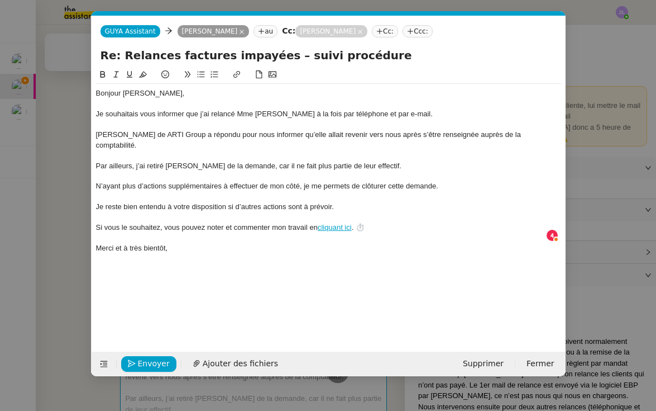
click at [233, 135] on div "Julie Amoignon de ARTI Group a répondu pour nous informer qu’elle allait reveni…" at bounding box center [328, 140] width 465 height 21
click at [202, 144] on div "Julie Amoignon de ARTI Group a répondu au mail envoyé hier pour nous informer q…" at bounding box center [328, 140] width 465 height 21
drag, startPoint x: 242, startPoint y: 164, endPoint x: 214, endPoint y: 164, distance: 28.5
click at [214, 164] on div "Par ailleurs, j’ai retiré M. Clerc de la demande, car il ne fait plus partie de…" at bounding box center [328, 166] width 465 height 10
click at [159, 360] on span "Envoyer" at bounding box center [154, 363] width 32 height 13
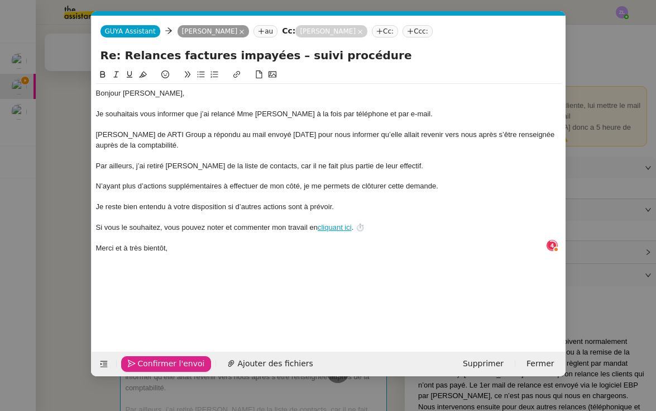
click at [159, 360] on span "Confirmer l'envoi" at bounding box center [171, 363] width 67 height 13
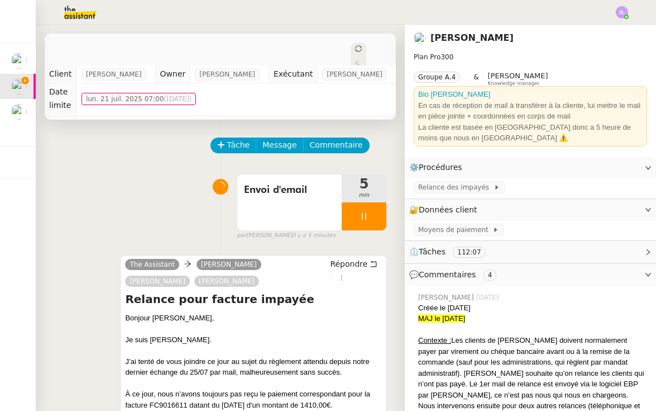
scroll to position [0, 0]
click at [354, 202] on div at bounding box center [364, 216] width 45 height 28
click at [375, 212] on icon at bounding box center [375, 216] width 9 height 9
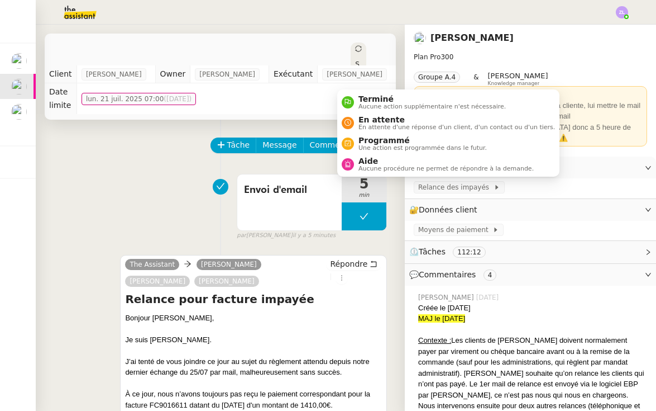
click at [356, 51] on icon at bounding box center [359, 48] width 6 height 6
click at [370, 103] on span "Aucune action supplémentaire n'est nécessaire." at bounding box center [432, 106] width 147 height 6
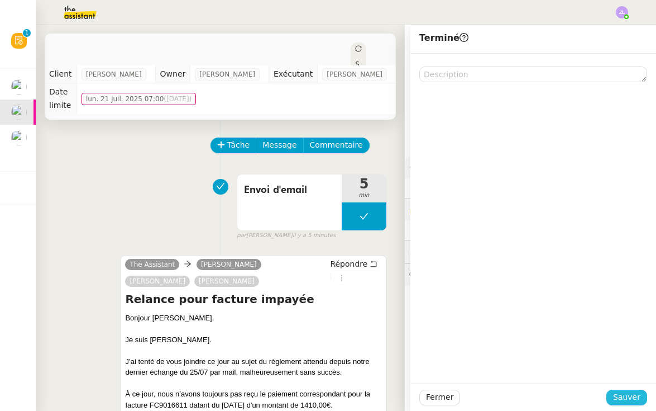
click at [638, 402] on span "Sauver" at bounding box center [626, 396] width 27 height 13
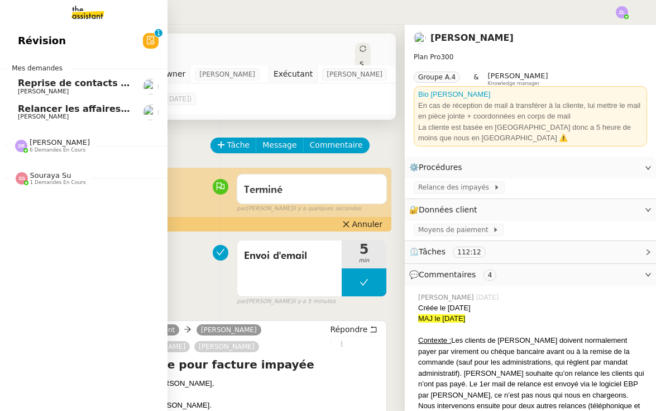
click at [28, 100] on link "Relancer les affaires de Franck Thomas SOULIER" at bounding box center [84, 112] width 168 height 26
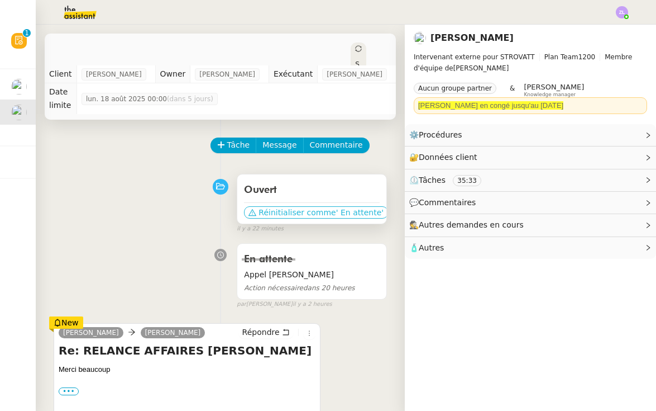
click at [309, 208] on span "Réinitialiser comme" at bounding box center [297, 212] width 77 height 11
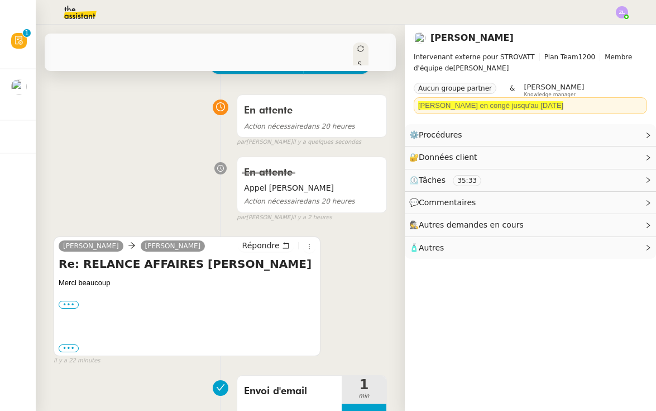
scroll to position [19, 0]
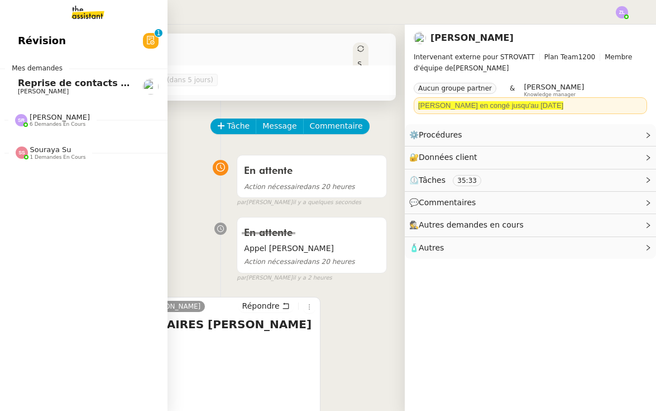
click at [23, 97] on link "Reprise de contacts dossiers non suivis - 29 juillet 2025 Franck MUFFAT-JEANDET" at bounding box center [84, 87] width 168 height 26
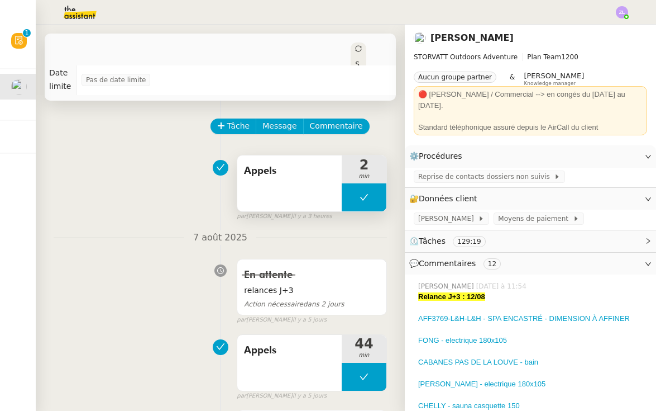
click at [359, 201] on button at bounding box center [364, 197] width 45 height 28
click at [359, 201] on div at bounding box center [353, 197] width 22 height 28
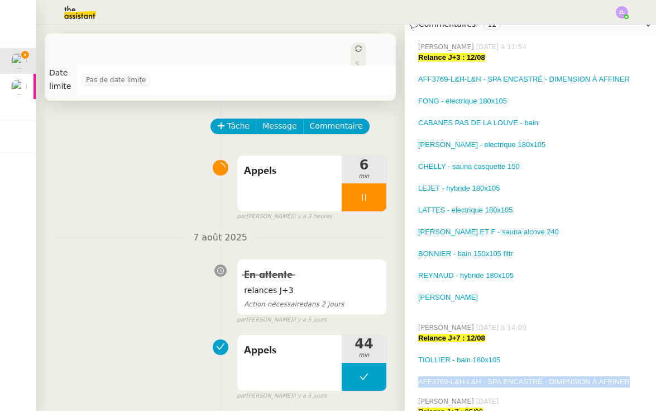
scroll to position [207, 0]
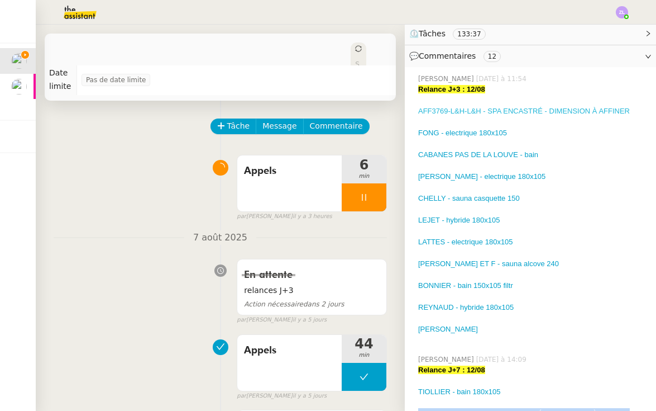
drag, startPoint x: 518, startPoint y: 118, endPoint x: 418, endPoint y: 101, distance: 101.0
click at [418, 101] on div "Relance J+3 : 12/08 AFF3769-L&H-L&H - SPA ENCASTRÉ - DIMENSION À AFFINER FONG -…" at bounding box center [532, 214] width 229 height 261
copy div "AFF3769-L&H-L&H - SPA ENCASTRÉ - DIMENSION À AFFINER FONG - electrique 180x105"
drag, startPoint x: 575, startPoint y: 158, endPoint x: 417, endPoint y: 163, distance: 158.1
click at [417, 163] on div "Zoé Lachambre jeudi dernier à 11:54 Relance J+3 : 12/08 AFF3769-L&H-L&H - SPA E…" at bounding box center [530, 209] width 233 height 280
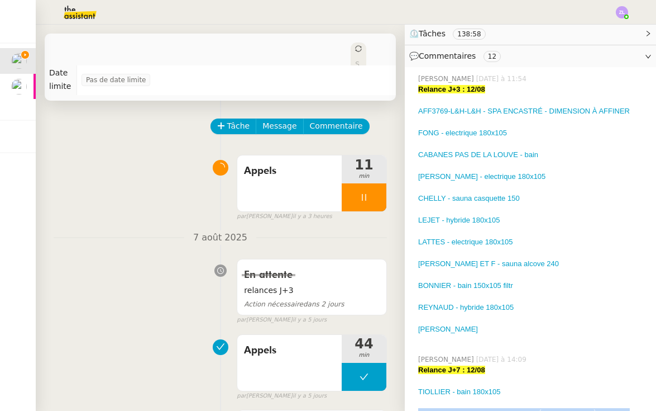
copy link "MAUREL JEAN-CLAIR - electrique 180x105"
click at [589, 182] on div at bounding box center [532, 187] width 229 height 11
drag, startPoint x: 571, startPoint y: 158, endPoint x: 425, endPoint y: 160, distance: 146.3
click at [425, 171] on div "MAUREL JEAN-CLAIR - electrique 180x105" at bounding box center [532, 176] width 229 height 11
click at [437, 182] on div at bounding box center [532, 187] width 229 height 11
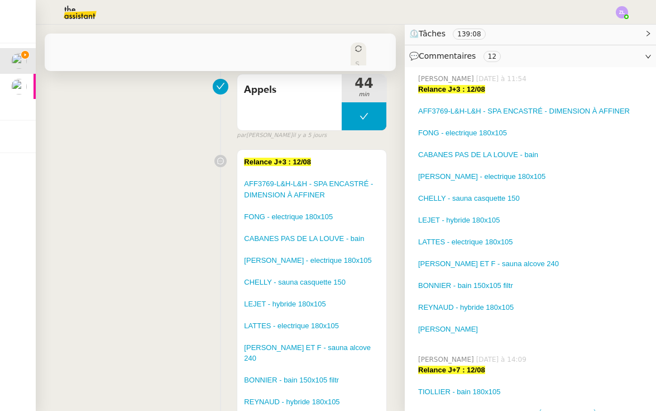
scroll to position [431, 0]
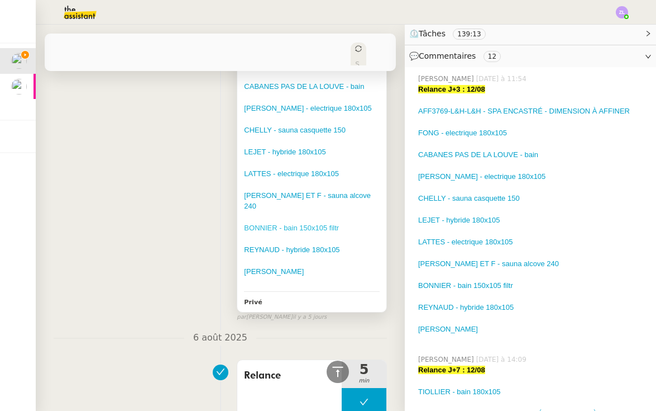
click at [298, 226] on link "BONNIER - bain 150x105 filtr" at bounding box center [291, 227] width 95 height 8
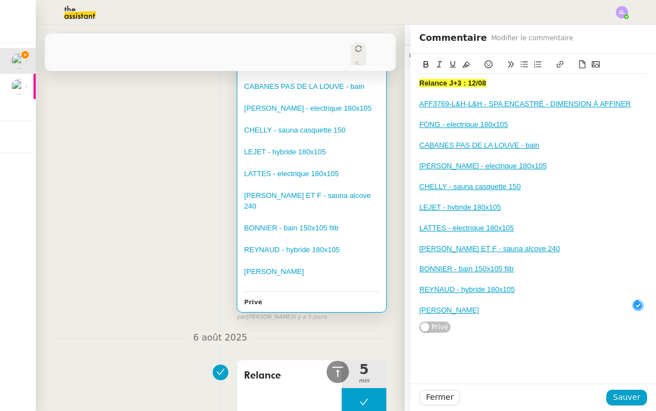
drag, startPoint x: 567, startPoint y: 161, endPoint x: 417, endPoint y: 162, distance: 150.2
click at [417, 162] on div "Relance J+3 : 12/08 AFF3769-L&H-L&H - SPA ENCASTRÉ - DIMENSION À AFFINER FONG -…" at bounding box center [534, 193] width 246 height 279
copy link "MAUREL JEAN-CLAIR - electrique 180x105"
drag, startPoint x: 538, startPoint y: 176, endPoint x: 533, endPoint y: 188, distance: 12.5
click at [533, 188] on div "Relance J+3 : 12/08 AFF3769-L&H-L&H - SPA ENCASTRÉ - DIMENSION À AFFINER FONG -…" at bounding box center [533, 197] width 228 height 246
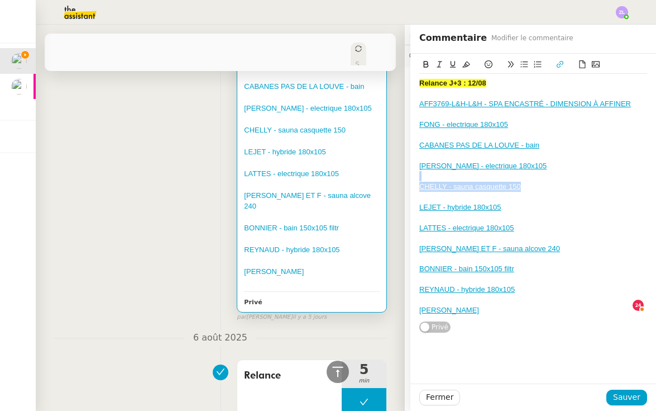
click at [542, 188] on div "CHELLY - sauna casquette 150" at bounding box center [533, 187] width 228 height 10
drag, startPoint x: 536, startPoint y: 184, endPoint x: 417, endPoint y: 183, distance: 119.0
click at [417, 183] on div "Relance J+3 : 12/08 AFF3769-L&H-L&H - SPA ENCASTRÉ - DIMENSION À AFFINER FONG -…" at bounding box center [534, 193] width 246 height 279
click at [478, 192] on div at bounding box center [533, 197] width 228 height 10
click at [475, 182] on link "CHELLY - sauna casquette 150" at bounding box center [470, 186] width 102 height 8
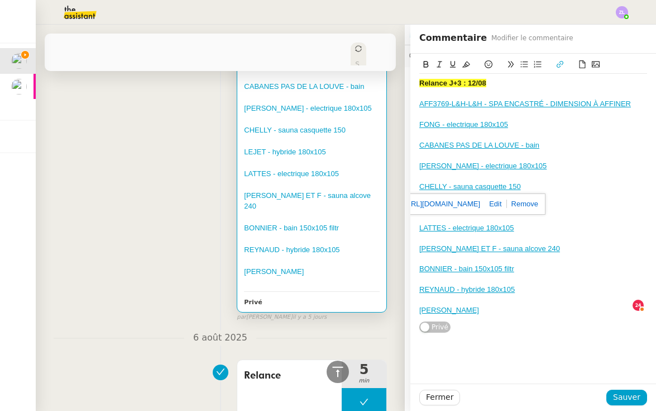
click at [480, 201] on link "https://crm.zoho.eu/crm/org20060519976/tab/Potentials/39937000028049294" at bounding box center [442, 204] width 77 height 15
click at [507, 205] on link at bounding box center [493, 203] width 26 height 8
type input "https://crm.zoho.eu/crm/org20060519976/tab/Potentials/39937000028049294"
click at [615, 216] on div at bounding box center [533, 217] width 228 height 10
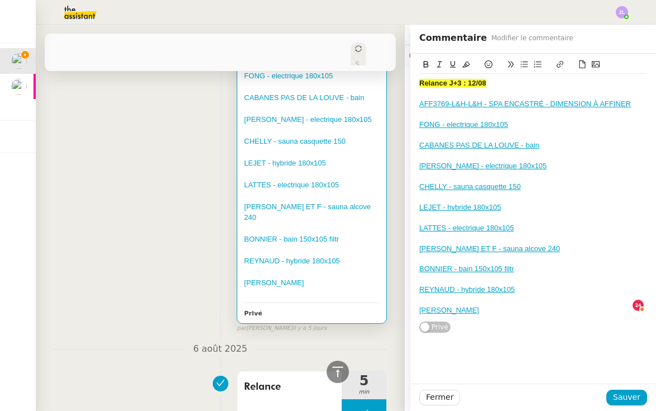
scroll to position [419, 0]
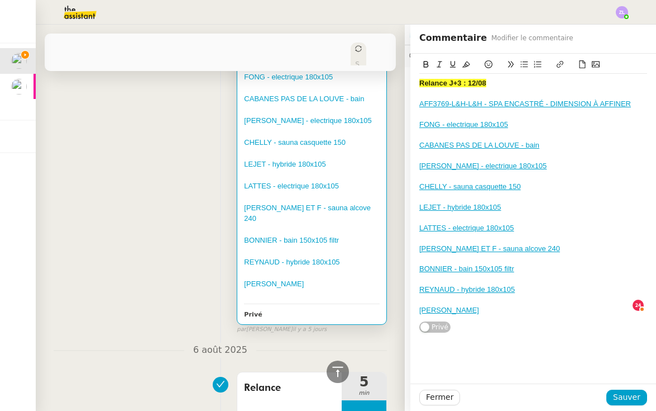
click at [518, 207] on div "LEJET - hybride 180x105" at bounding box center [533, 207] width 228 height 10
drag, startPoint x: 518, startPoint y: 207, endPoint x: 414, endPoint y: 204, distance: 103.4
click at [414, 204] on div "Relance J+3 : 12/08 AFF3769-L&H-L&H - SPA ENCASTRÉ - DIMENSION À AFFINER FONG -…" at bounding box center [534, 193] width 246 height 279
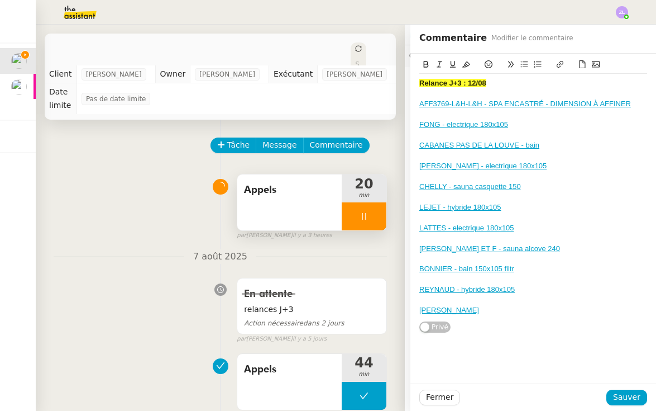
scroll to position [0, 0]
click at [361, 213] on icon at bounding box center [364, 216] width 9 height 9
click at [353, 219] on icon at bounding box center [353, 216] width 9 height 9
drag, startPoint x: 575, startPoint y: 244, endPoint x: 411, endPoint y: 240, distance: 164.8
click at [411, 240] on div "Relance J+3 : 12/08 AFF3769-L&H-L&H - SPA ENCASTRÉ - DIMENSION À AFFINER FONG -…" at bounding box center [534, 193] width 246 height 279
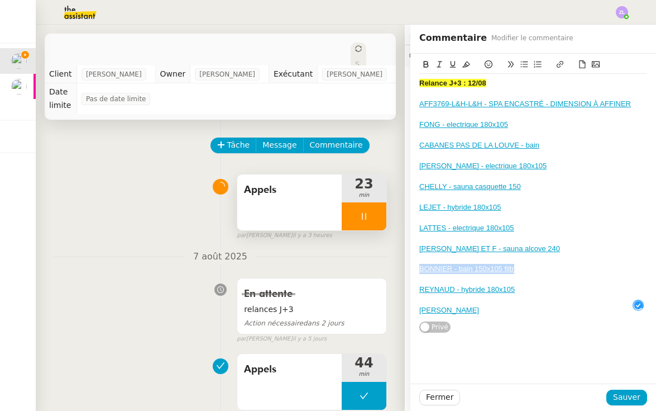
drag, startPoint x: 530, startPoint y: 266, endPoint x: 414, endPoint y: 263, distance: 115.7
click at [414, 263] on div "Relance J+3 : 12/08 AFF3769-L&H-L&H - SPA ENCASTRÉ - DIMENSION À AFFINER FONG -…" at bounding box center [534, 193] width 246 height 279
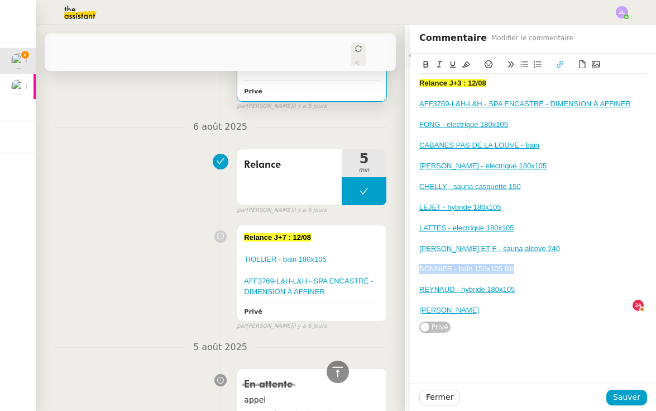
scroll to position [644, 0]
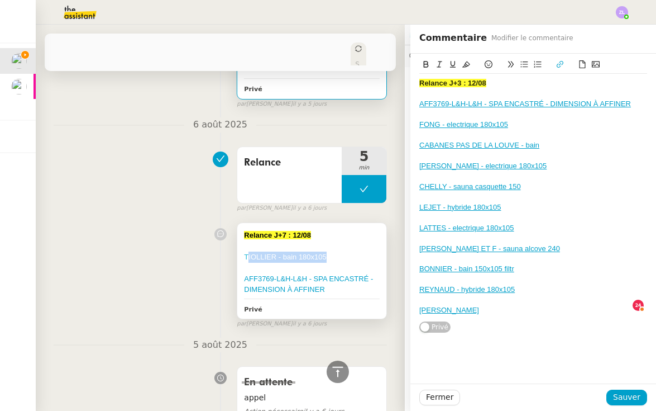
drag, startPoint x: 330, startPoint y: 254, endPoint x: 247, endPoint y: 253, distance: 82.7
click at [247, 253] on div "TIOLLIER - bain 180x105" at bounding box center [312, 256] width 136 height 11
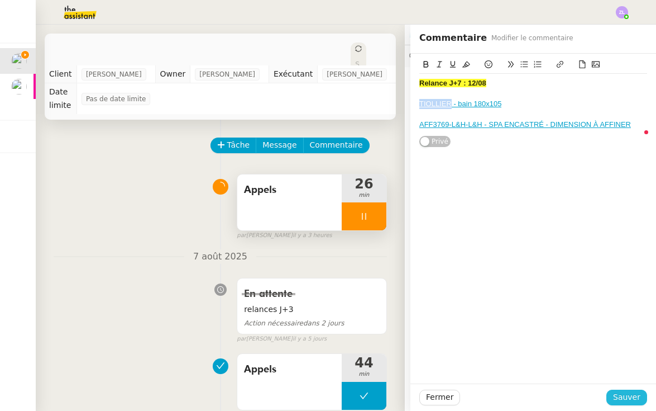
click at [627, 393] on span "Sauver" at bounding box center [626, 396] width 27 height 13
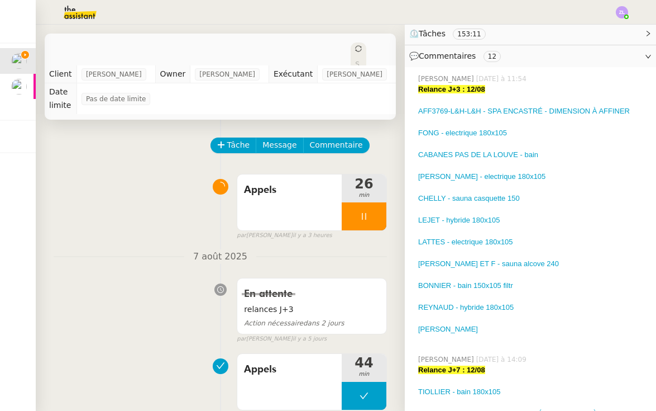
drag, startPoint x: 333, startPoint y: 142, endPoint x: 424, endPoint y: 319, distance: 198.6
click at [333, 142] on span "Commentaire" at bounding box center [336, 145] width 53 height 13
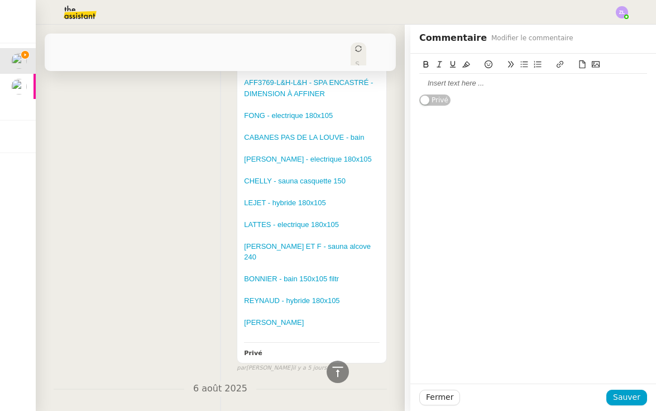
scroll to position [351, 0]
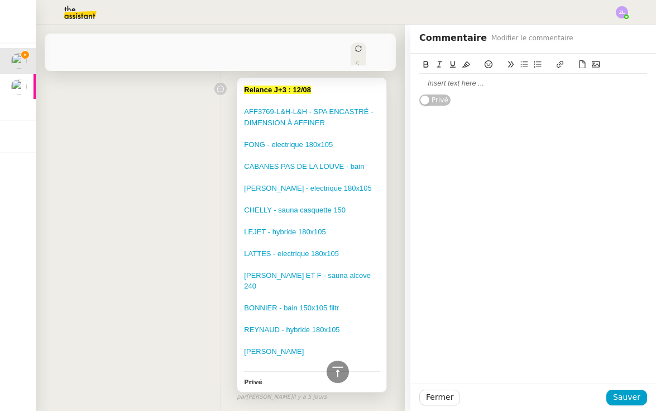
drag, startPoint x: 366, startPoint y: 356, endPoint x: 241, endPoint y: 352, distance: 125.7
click at [241, 352] on div "Relance J+3 : 12/08 AFF3769-L&H-L&H - SPA ENCASTRÉ - DIMENSION À AFFINER FONG -…" at bounding box center [311, 234] width 149 height 313
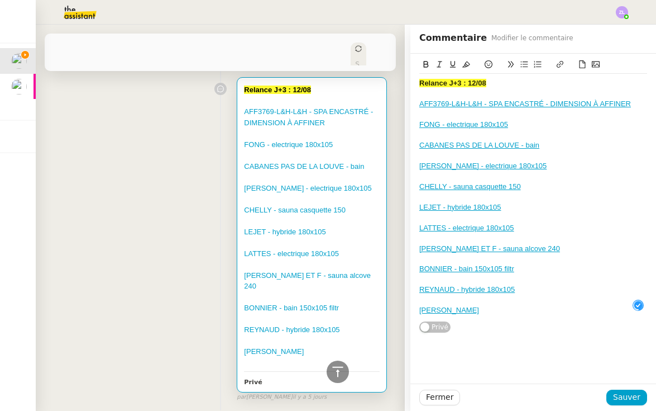
drag, startPoint x: 574, startPoint y: 309, endPoint x: 418, endPoint y: 299, distance: 156.7
click at [414, 299] on div "Relance J+3 : 12/08 AFF3769-L&H-L&H - SPA ENCASTRÉ - DIMENSION À AFFINER FONG -…" at bounding box center [534, 193] width 246 height 279
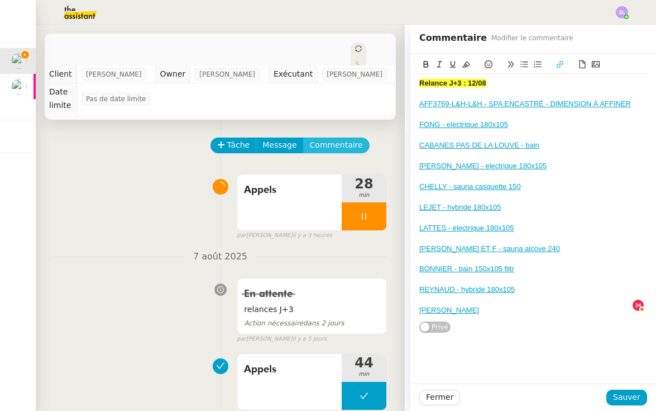
click at [328, 140] on span "Commentaire" at bounding box center [336, 145] width 53 height 13
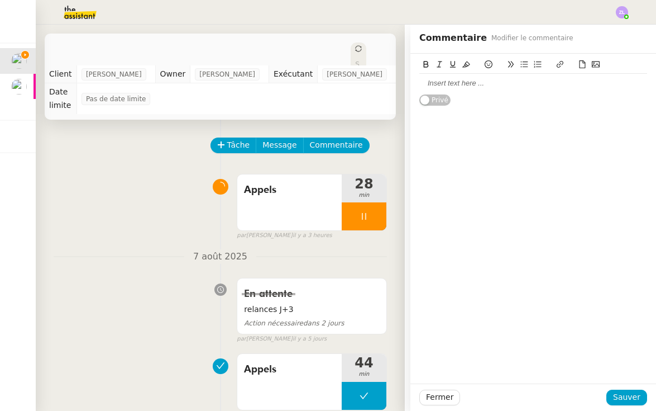
click at [439, 85] on div at bounding box center [533, 83] width 228 height 10
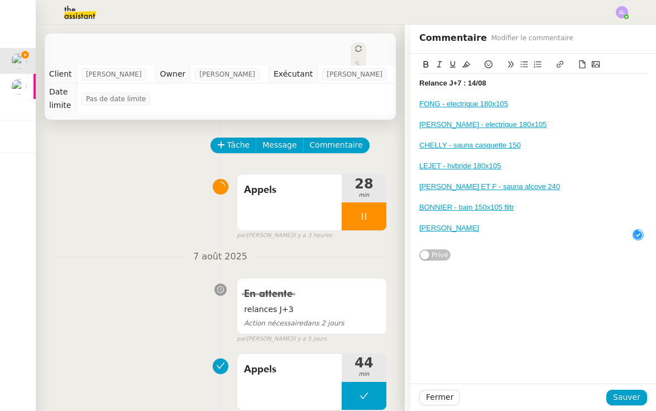
scroll to position [12, 0]
drag, startPoint x: 493, startPoint y: 82, endPoint x: 390, endPoint y: 82, distance: 103.3
click at [390, 82] on app-ticket "Reprise de contacts dossiers non suivis - 29 juillet 2025 Ouvert Statut Client …" at bounding box center [346, 218] width 621 height 386
click at [464, 65] on icon at bounding box center [466, 64] width 8 height 8
click at [621, 395] on span "Sauver" at bounding box center [626, 396] width 27 height 13
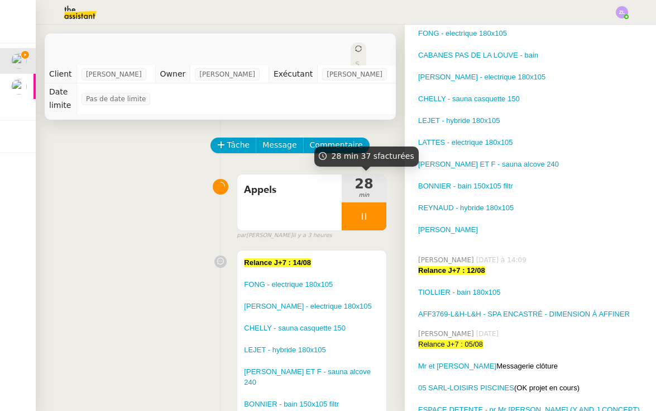
click at [354, 216] on div at bounding box center [364, 216] width 45 height 28
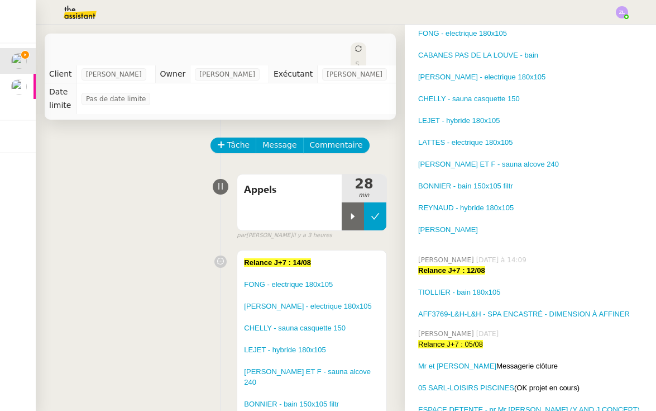
click at [378, 215] on icon at bounding box center [375, 216] width 9 height 9
click at [355, 47] on icon at bounding box center [358, 48] width 7 height 7
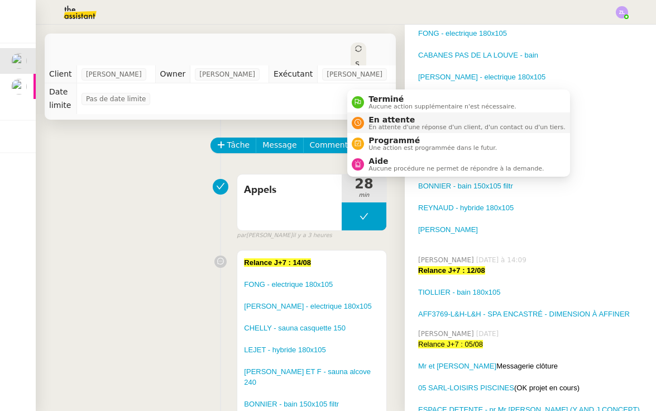
click at [377, 117] on span "En attente" at bounding box center [467, 119] width 197 height 9
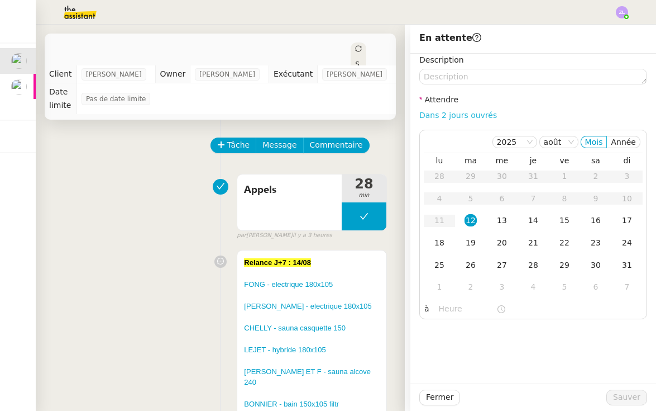
click at [442, 116] on link "Dans 2 jours ouvrés" at bounding box center [458, 115] width 78 height 9
type input "07:00"
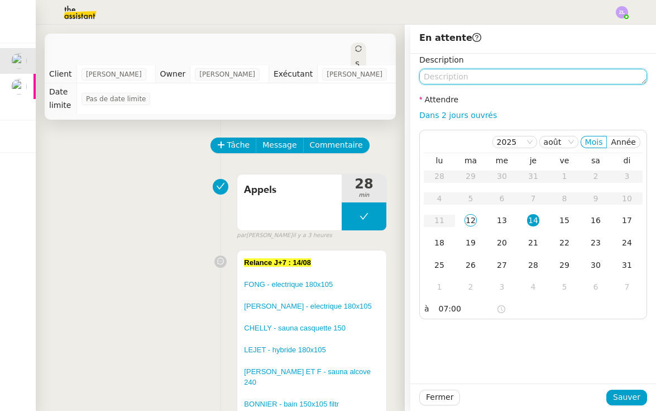
click at [435, 73] on textarea at bounding box center [533, 77] width 228 height 16
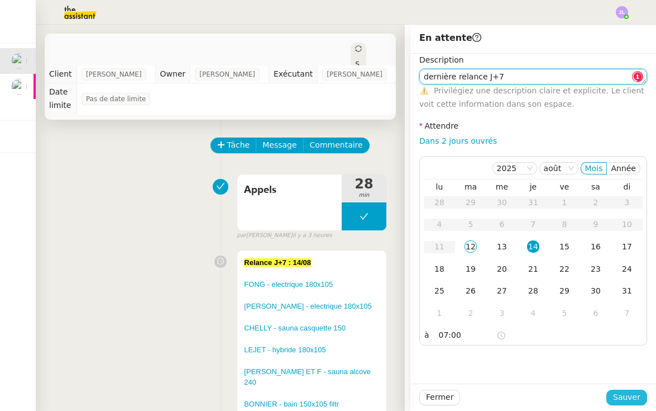
type textarea "dernière relance J+7"
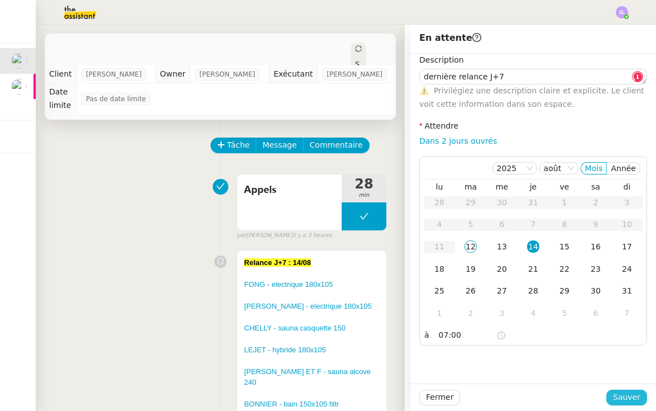
click at [628, 400] on span "Sauver" at bounding box center [626, 396] width 27 height 13
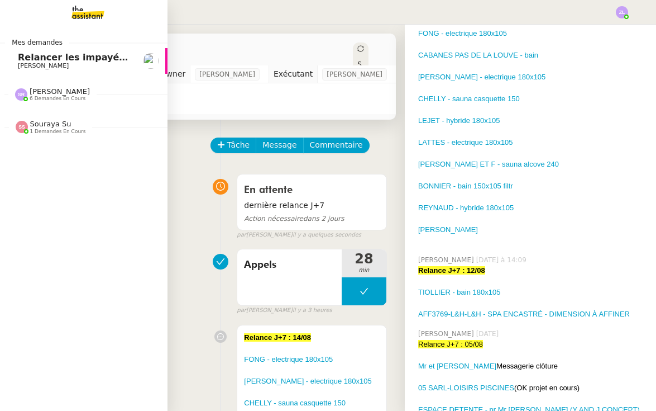
click at [74, 61] on span "Relancer les impayés du premier semestre" at bounding box center [125, 57] width 215 height 11
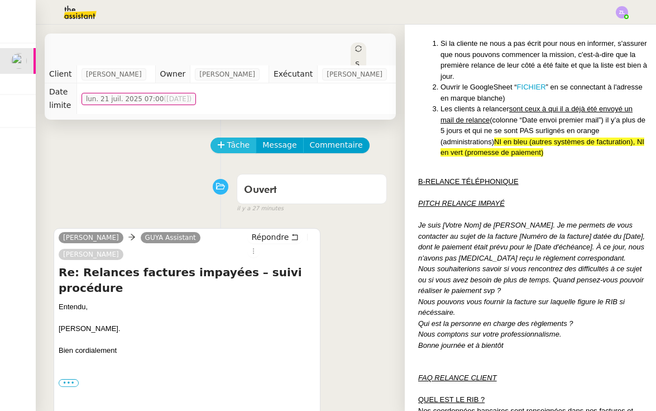
click at [232, 139] on span "Tâche" at bounding box center [238, 145] width 23 height 13
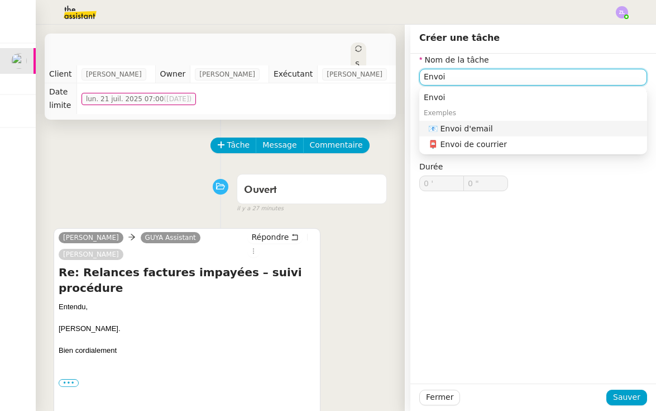
click at [530, 132] on div "📧 Envoi d'email" at bounding box center [535, 128] width 214 height 10
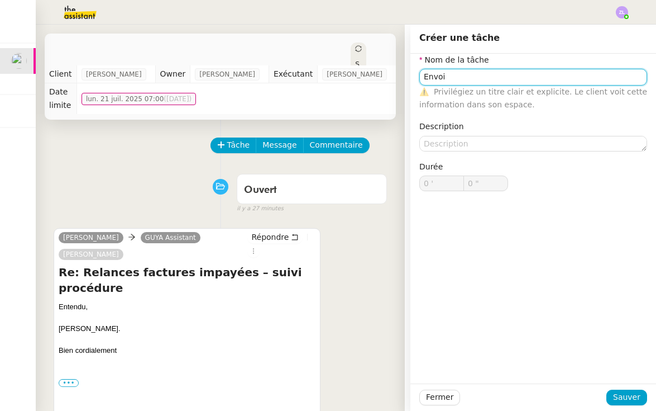
type input "Envoi d'email"
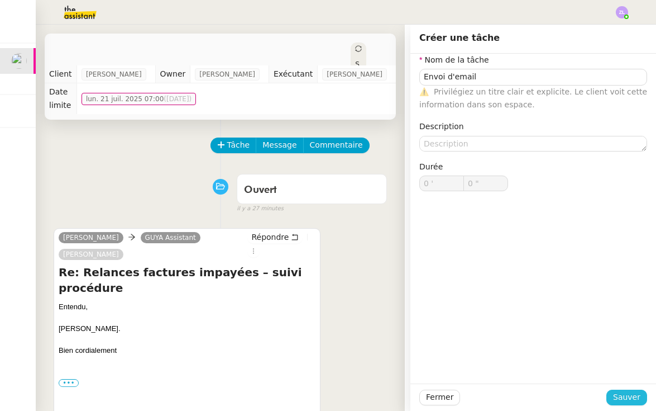
click at [618, 390] on button "Sauver" at bounding box center [627, 397] width 41 height 16
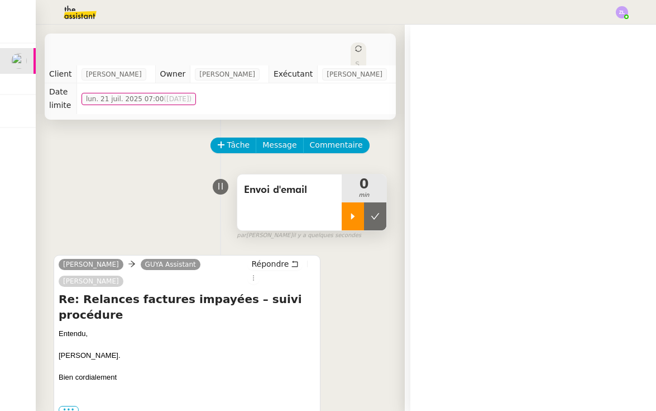
click at [343, 202] on div at bounding box center [353, 216] width 22 height 28
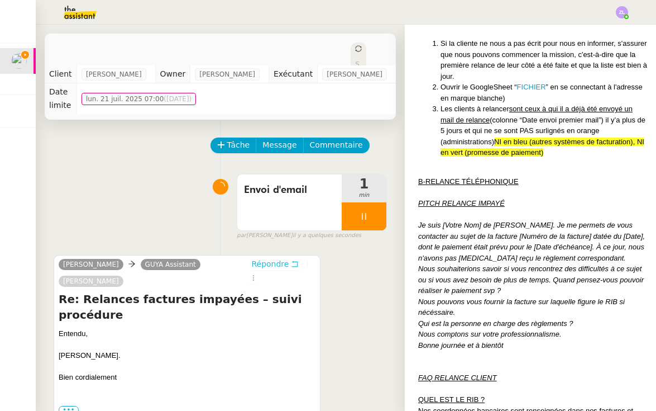
click at [279, 258] on span "Répondre" at bounding box center [269, 263] width 37 height 11
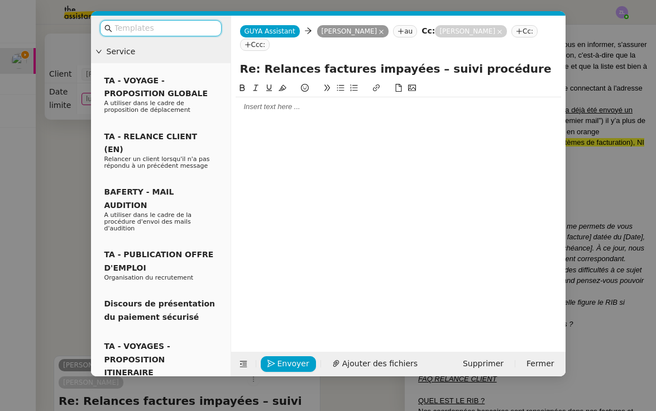
click at [292, 73] on input "Re: Relances factures impayées – suivi procédure" at bounding box center [398, 68] width 317 height 17
paste input "Fermeture exceptionnelle – [DATE]"
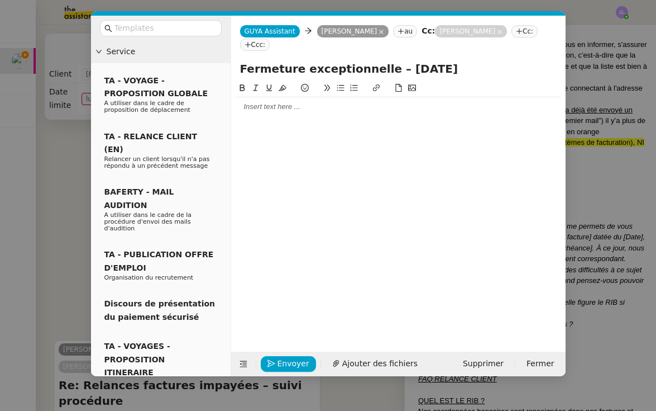
type input "Fermeture exceptionnelle – [DATE]"
click at [267, 113] on div at bounding box center [399, 106] width 326 height 19
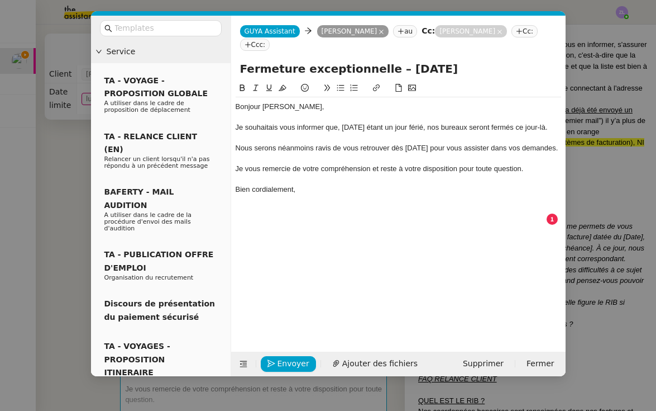
click at [296, 174] on div "Je vous remercie de votre compréhension et reste à votre disposition pour toute…" at bounding box center [399, 169] width 326 height 10
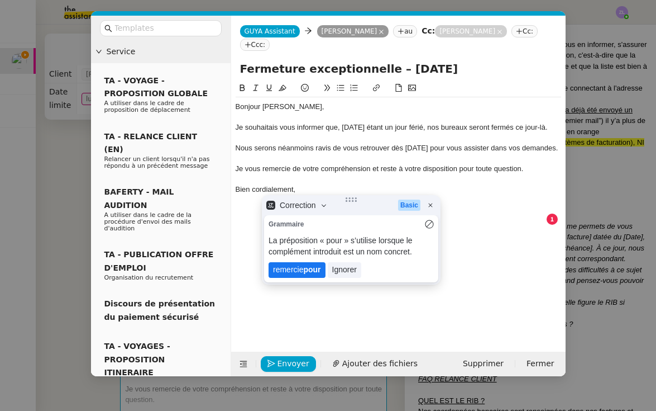
click at [300, 270] on lt-span "remercie pour" at bounding box center [297, 270] width 57 height 16
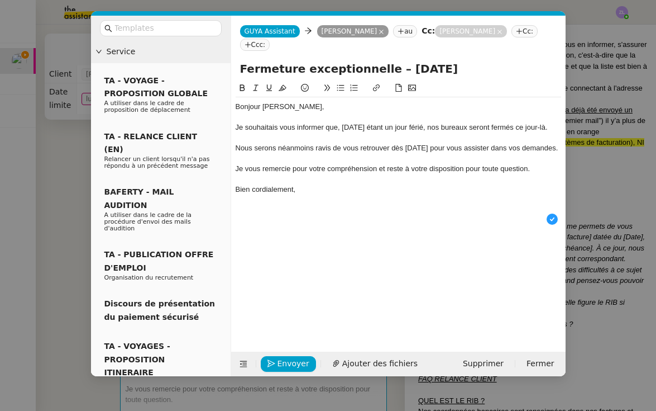
click at [303, 204] on div at bounding box center [399, 199] width 326 height 10
drag, startPoint x: 278, startPoint y: 158, endPoint x: 233, endPoint y: 158, distance: 44.7
click at [233, 158] on nz-spin "Bonjour Astrid, Je souhaitais vous informer que, vendredi 15 août étant un jour…" at bounding box center [398, 210] width 335 height 257
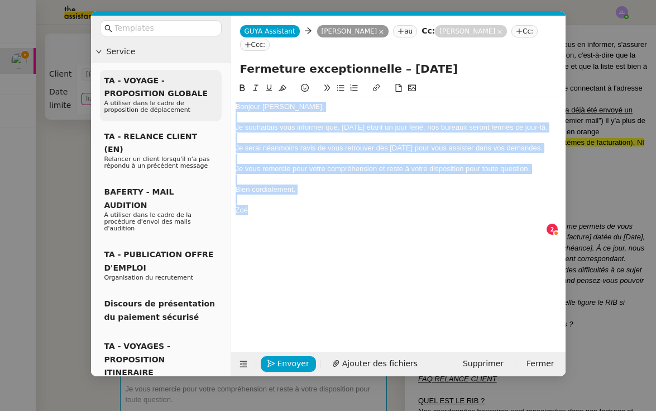
drag, startPoint x: 265, startPoint y: 227, endPoint x: 213, endPoint y: 99, distance: 137.5
click at [213, 99] on nz-layout "Service TA - VOYAGE - PROPOSITION GLOBALE A utiliser dans le cadre de propositi…" at bounding box center [328, 196] width 475 height 360
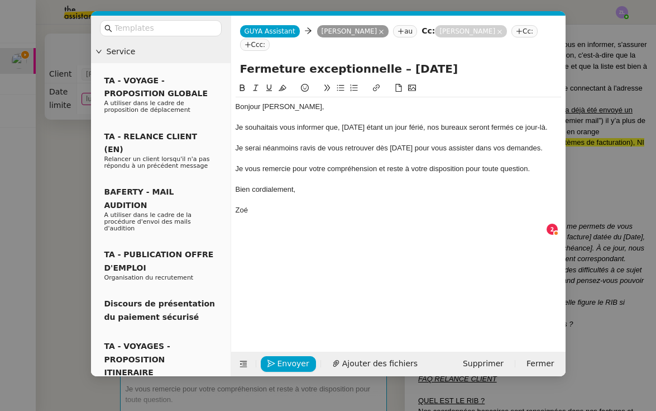
click at [261, 153] on div "Je serai néanmoins ravis de vous retrouver dès lundi 18 août pour vous assister…" at bounding box center [399, 148] width 326 height 10
click at [314, 153] on div "Je serais néanmoins ravis de vous retrouver dès lundi 18 août pour vous assiste…" at bounding box center [399, 148] width 326 height 10
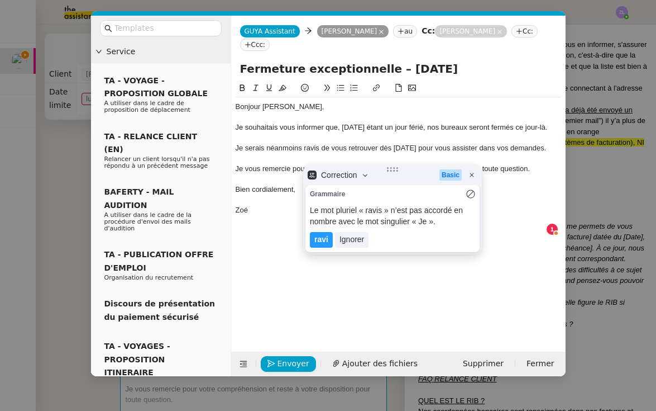
click at [319, 153] on div "Je serais néanmoins ravis de vous retrouver dès lundi 18 août pour vous assiste…" at bounding box center [399, 148] width 326 height 10
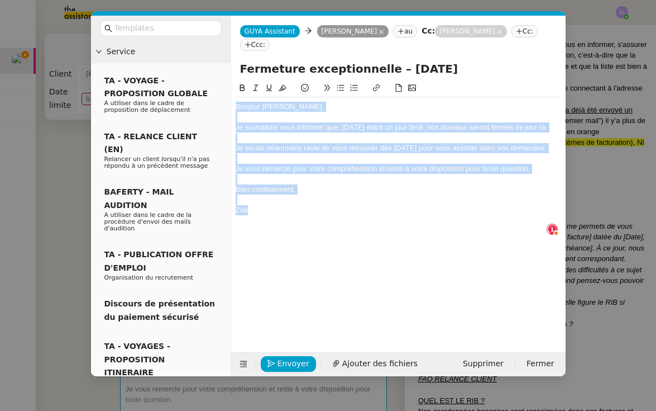
drag, startPoint x: 259, startPoint y: 232, endPoint x: 180, endPoint y: 49, distance: 199.9
click at [180, 49] on nz-layout "Service TA - VOYAGE - PROPOSITION GLOBALE A utiliser dans le cadre de propositi…" at bounding box center [328, 196] width 475 height 360
click at [300, 357] on span "Envoyer" at bounding box center [294, 363] width 32 height 13
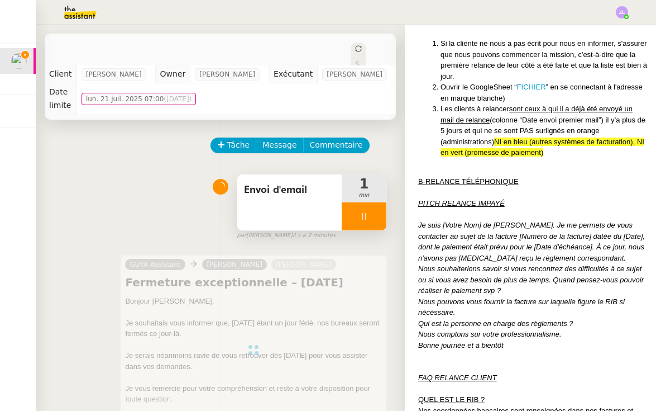
click at [357, 205] on div at bounding box center [364, 216] width 45 height 28
click at [377, 213] on icon at bounding box center [375, 216] width 8 height 6
click at [324, 182] on span "Envoi d'email" at bounding box center [289, 190] width 91 height 17
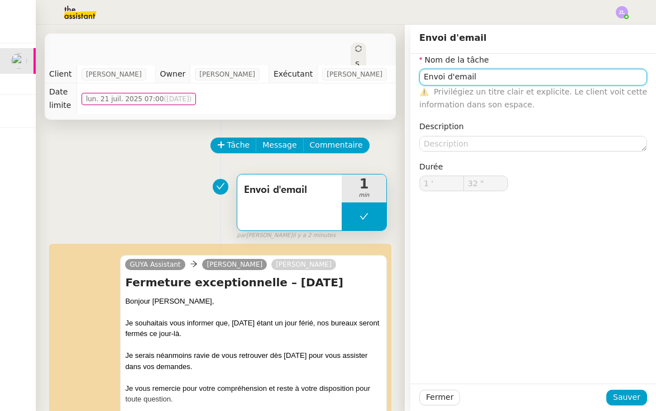
type input "Envoi d'email"
type input "1 '"
type input "32 ""
click at [516, 82] on input "Envoi d'email" at bounding box center [533, 77] width 228 height 16
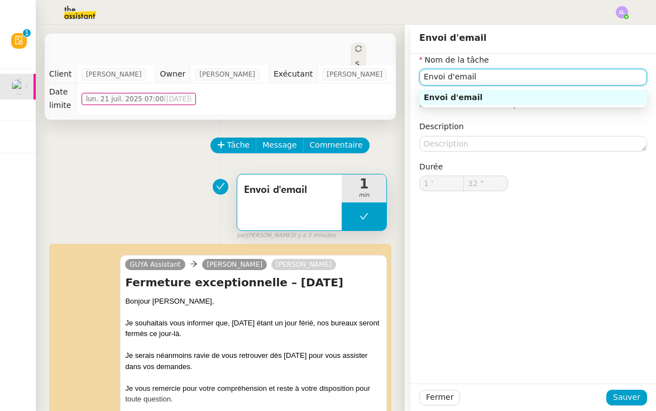
type input "Envoi d'email"
type input "1 '"
type input "32 ""
type input "Envoi d'email"
type input "1 '"
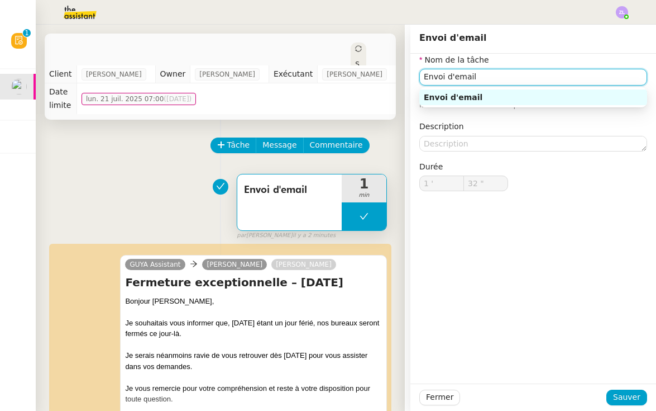
type input "32 ""
click at [479, 79] on input "Envoi d'email -Jour férié" at bounding box center [533, 77] width 228 height 16
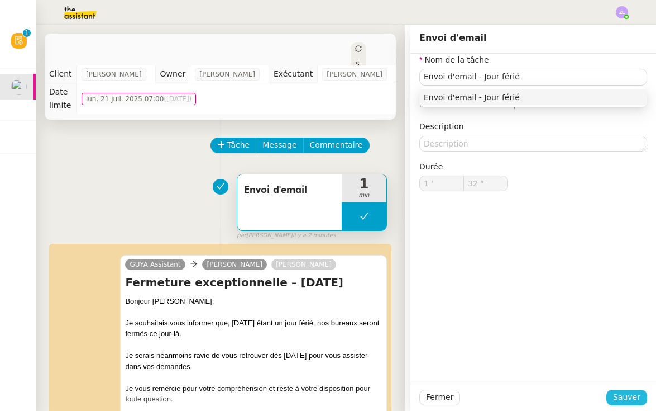
click at [624, 396] on span "Sauver" at bounding box center [626, 396] width 27 height 13
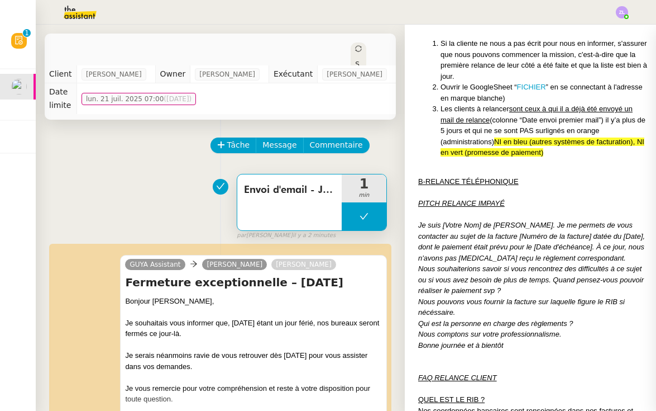
type input "Envoi d'email - Jour férié"
type input "1 '"
type input "32 ""
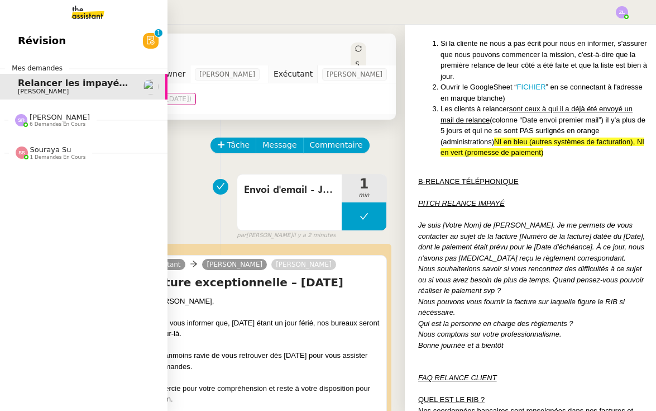
click at [94, 54] on link "Révision 0 1 2 3 4 5 6 7 8 9" at bounding box center [84, 41] width 168 height 26
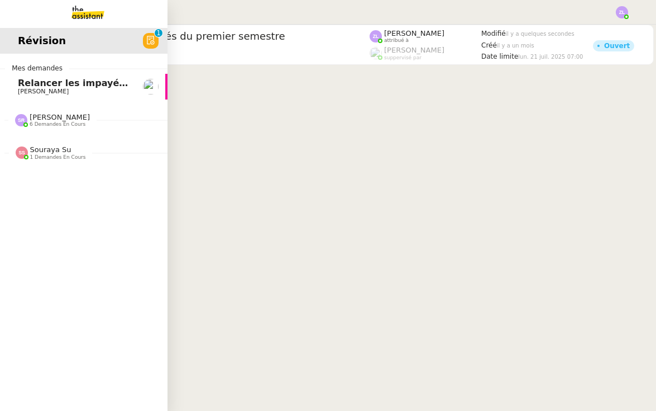
click at [139, 98] on link "Relancer les impayés du premier semestre Astrid Brucker" at bounding box center [84, 87] width 168 height 26
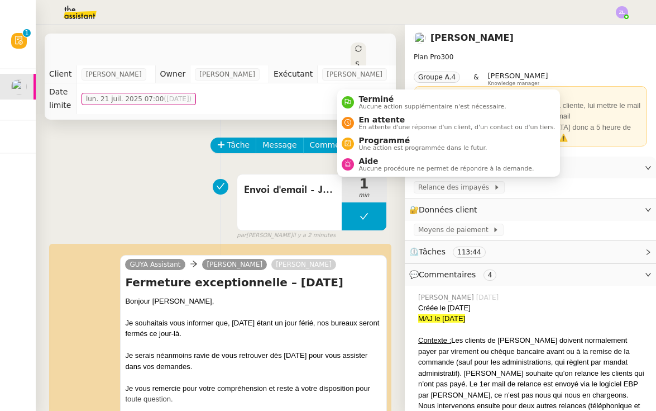
click at [351, 44] on div "Statut" at bounding box center [359, 75] width 16 height 67
click at [379, 104] on span "Aucune action supplémentaire n'est nécessaire." at bounding box center [432, 106] width 147 height 6
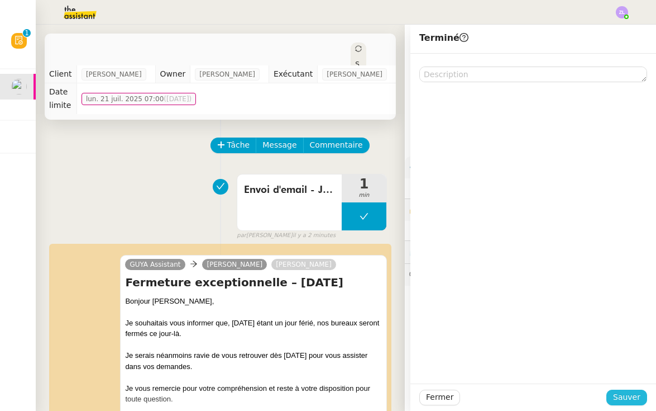
click at [631, 397] on span "Sauver" at bounding box center [626, 396] width 27 height 13
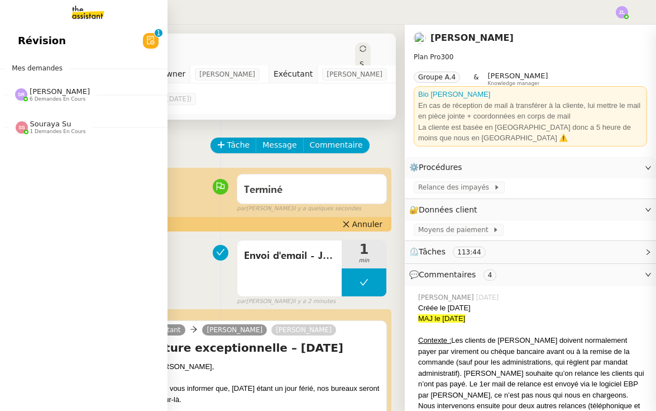
click at [89, 13] on img at bounding box center [79, 12] width 87 height 25
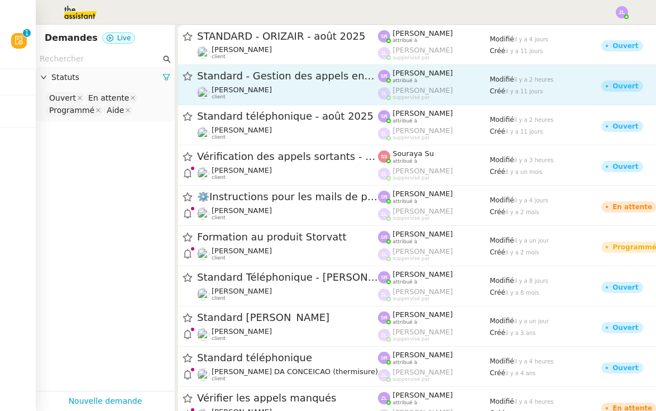
click at [297, 82] on div "Standard - Gestion des appels entrants - août 2025" at bounding box center [287, 76] width 181 height 14
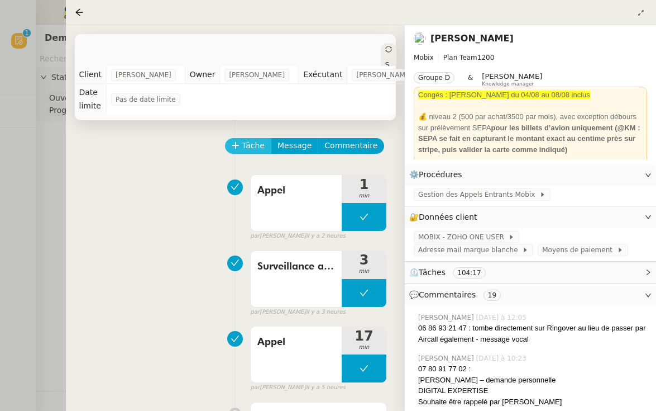
click at [247, 147] on span "Tâche" at bounding box center [253, 145] width 23 height 13
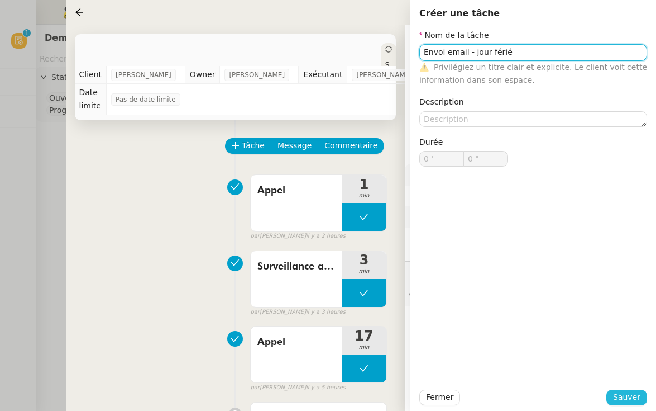
type input "Envoi email - jour férié"
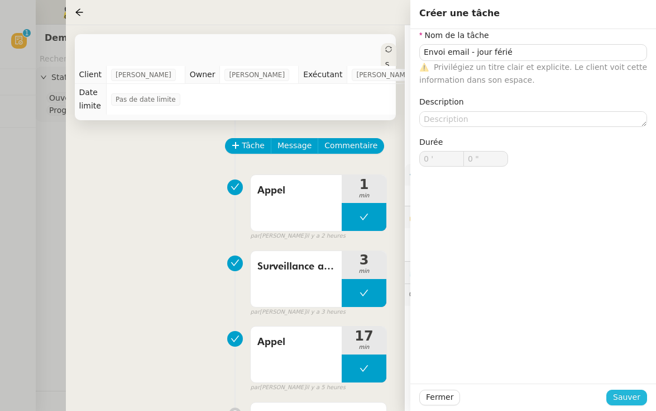
click at [626, 393] on span "Sauver" at bounding box center [626, 396] width 27 height 13
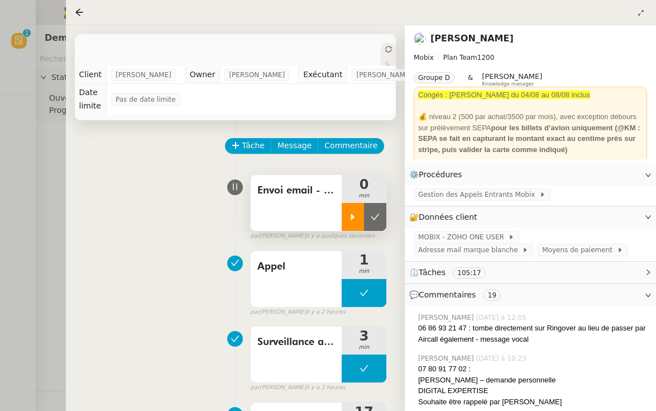
click at [346, 227] on div at bounding box center [353, 217] width 22 height 28
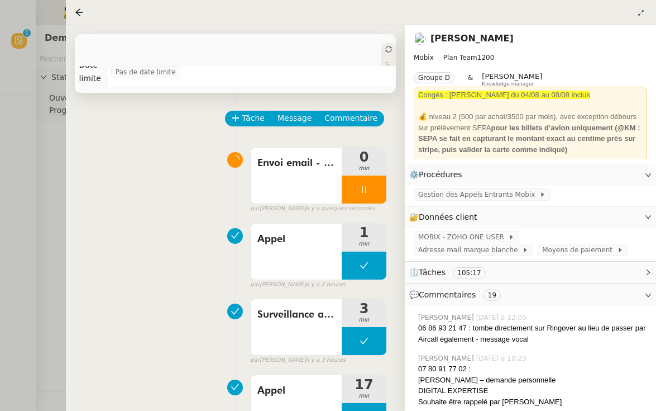
scroll to position [58, 0]
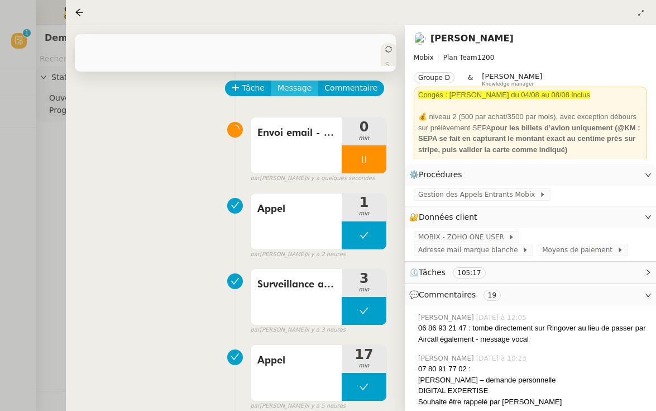
click at [307, 82] on button "Message" at bounding box center [294, 88] width 47 height 16
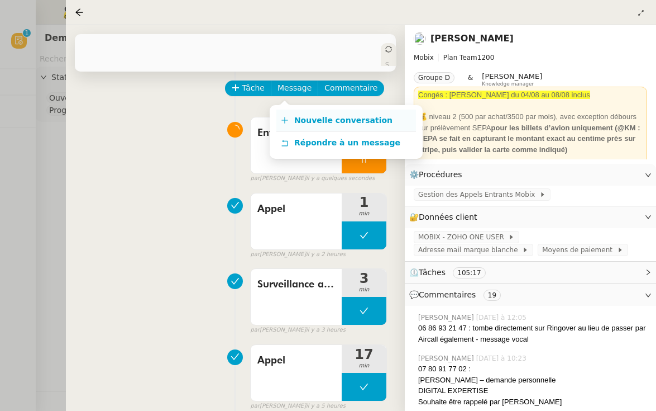
click at [285, 114] on link "Nouvelle conversation" at bounding box center [346, 120] width 140 height 22
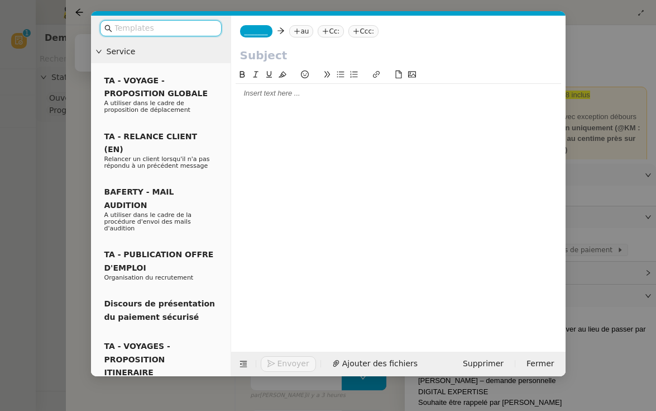
click at [44, 199] on nz-modal-container "Service TA - VOYAGE - PROPOSITION GLOBALE A utiliser dans le cadre de propositi…" at bounding box center [328, 205] width 656 height 411
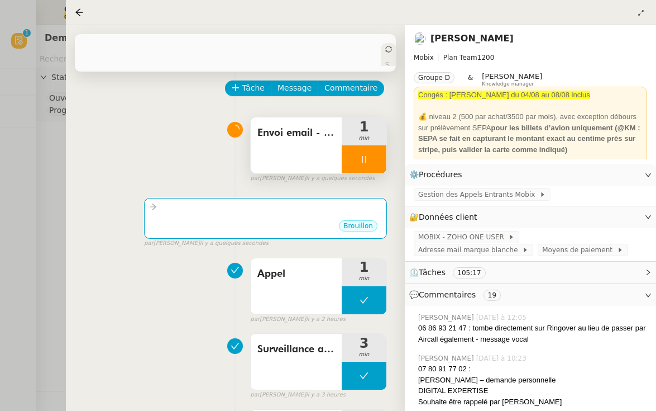
click at [347, 154] on div at bounding box center [364, 159] width 45 height 28
click at [42, 163] on div at bounding box center [328, 205] width 656 height 411
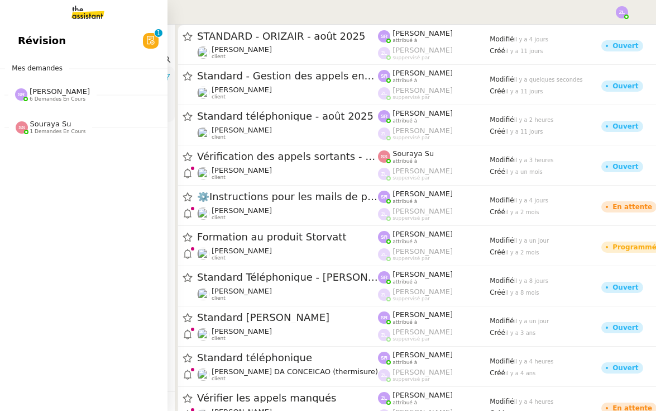
click at [59, 102] on div "Stéphanie Rakotosalama 6 demandes en cours" at bounding box center [84, 90] width 168 height 32
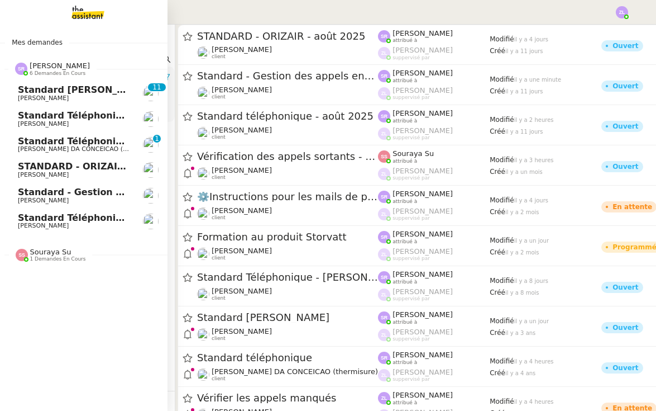
click at [90, 218] on span "Standard téléphonique - août 2025" at bounding box center [107, 217] width 178 height 11
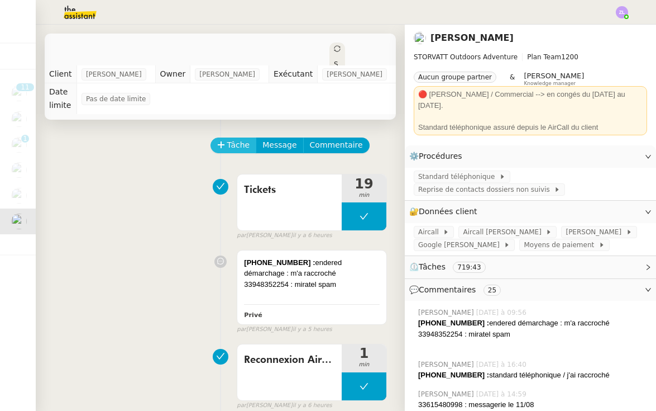
click at [237, 150] on span "Tâche" at bounding box center [238, 145] width 23 height 13
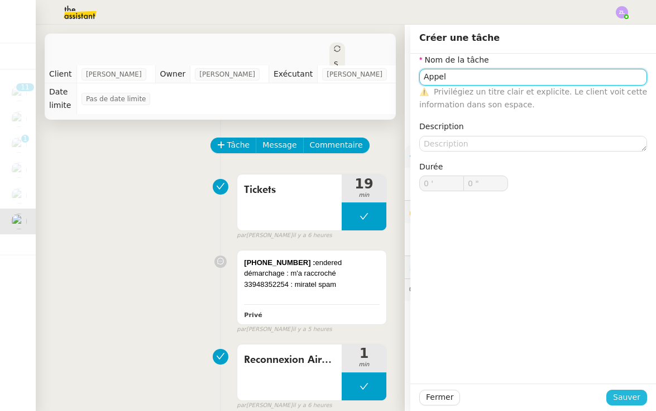
type input "Appel"
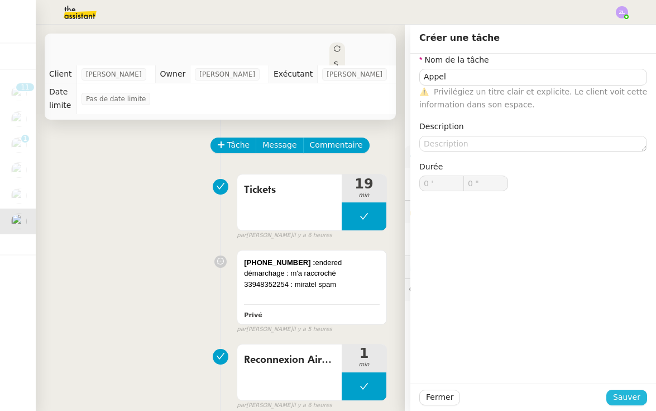
click at [621, 392] on span "Sauver" at bounding box center [626, 396] width 27 height 13
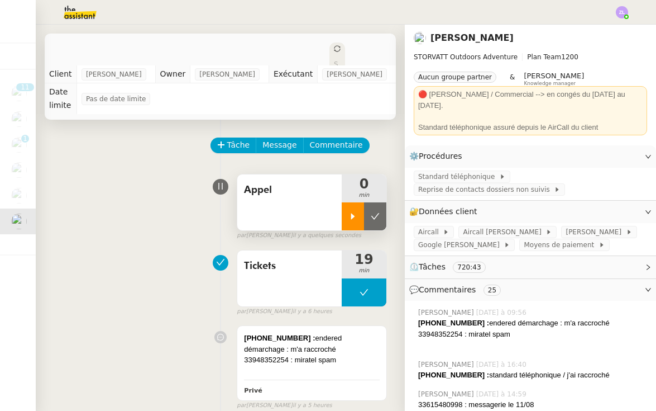
click at [354, 222] on div at bounding box center [353, 216] width 22 height 28
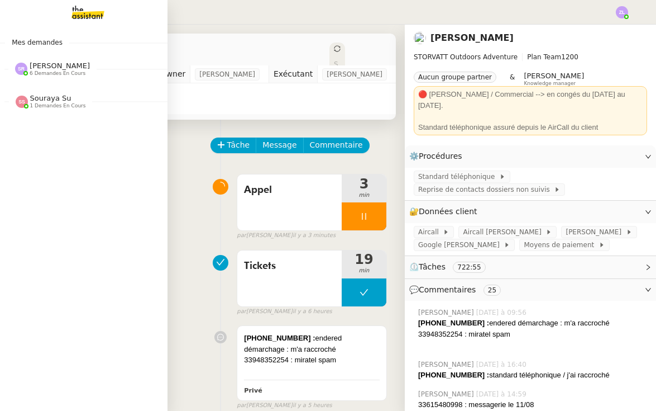
click at [60, 74] on span "6 demandes en cours" at bounding box center [58, 73] width 56 height 6
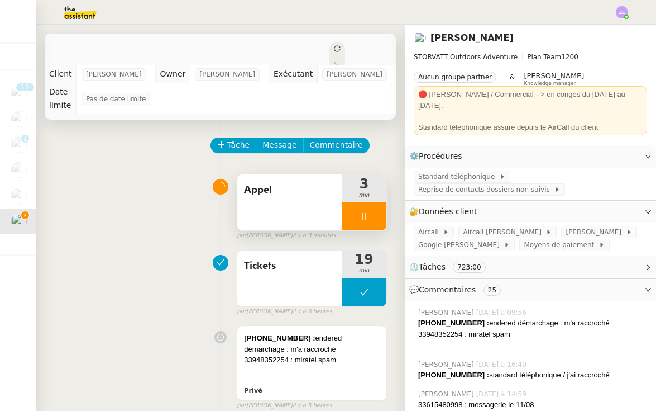
click at [345, 219] on div at bounding box center [364, 216] width 45 height 28
click at [374, 214] on icon at bounding box center [375, 216] width 9 height 9
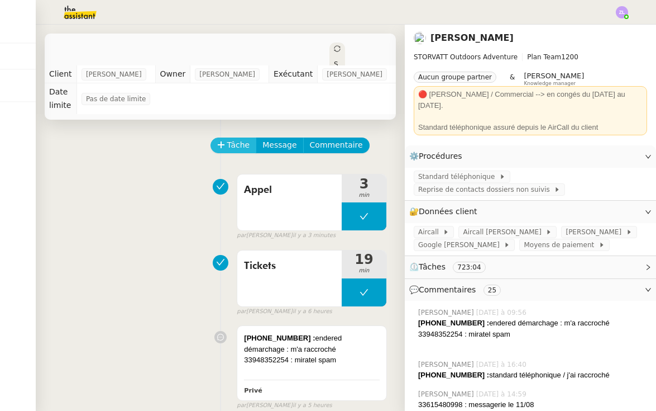
click at [218, 142] on icon at bounding box center [221, 145] width 8 height 8
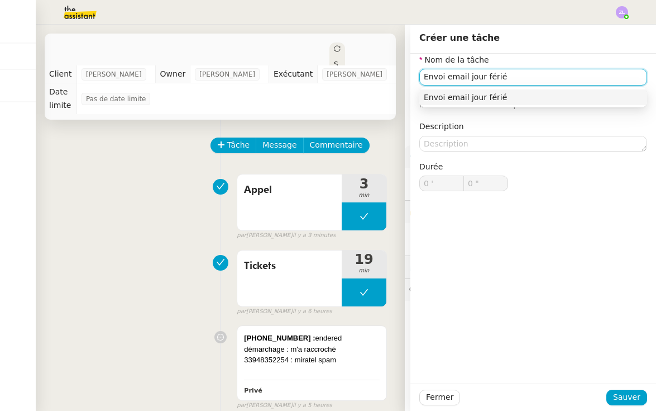
type input "Envoi email jour férié"
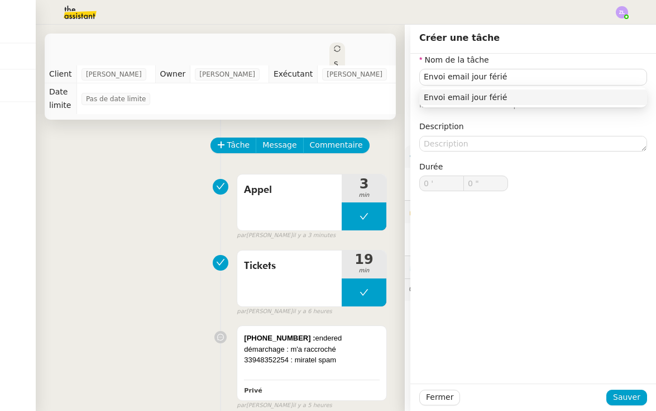
click at [648, 399] on div "Fermer Sauver" at bounding box center [534, 396] width 246 height 27
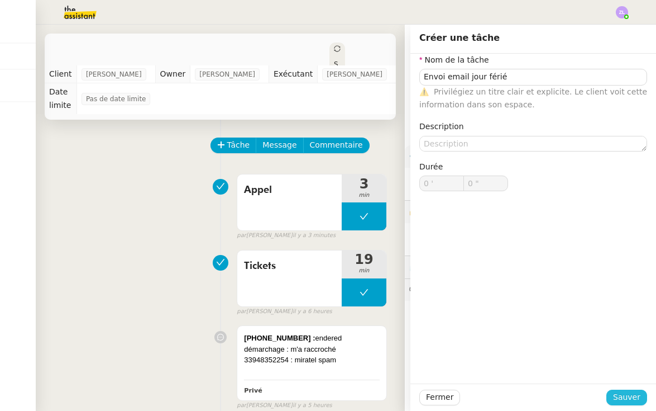
click at [639, 400] on span "Sauver" at bounding box center [626, 396] width 27 height 13
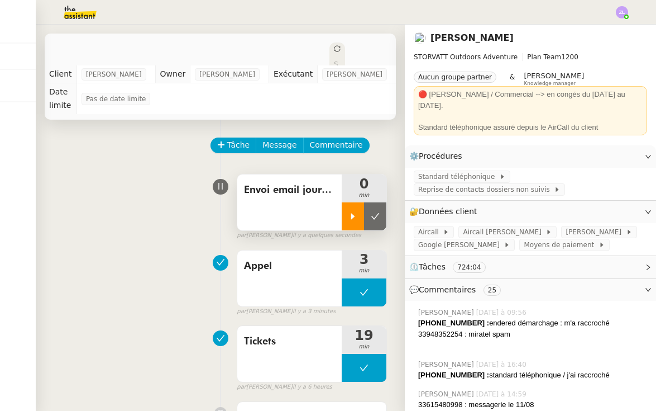
click at [346, 219] on div at bounding box center [353, 216] width 22 height 28
click at [275, 144] on span "Message" at bounding box center [280, 145] width 34 height 13
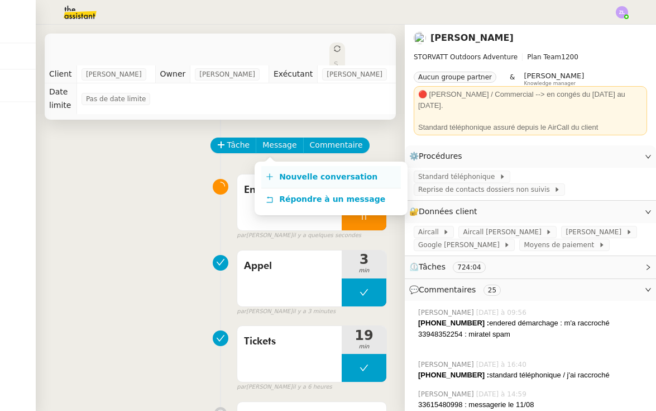
click at [302, 184] on link "Nouvelle conversation" at bounding box center [331, 177] width 140 height 22
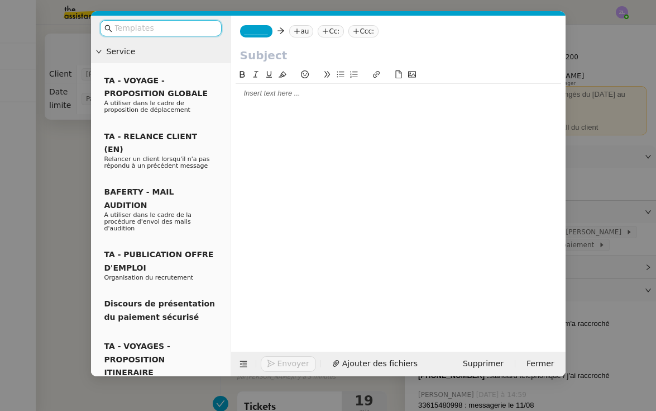
click at [264, 29] on span "_______" at bounding box center [256, 31] width 23 height 8
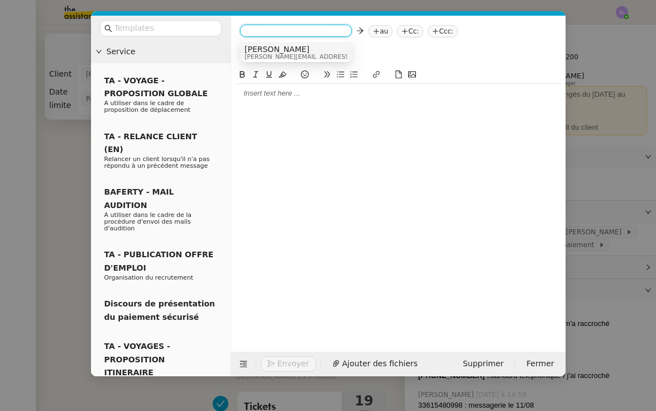
click at [267, 49] on span "[PERSON_NAME]" at bounding box center [324, 49] width 159 height 9
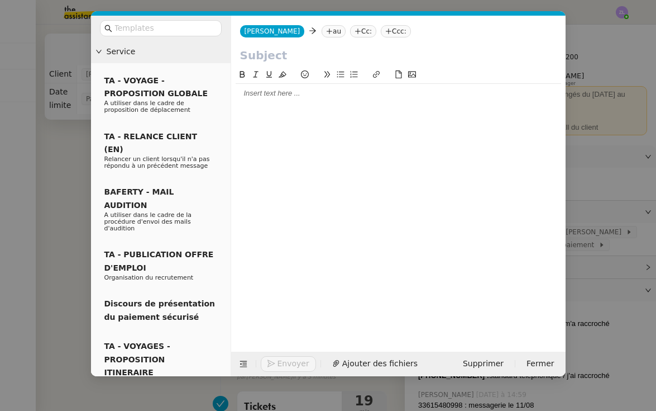
click at [322, 32] on nz-tag "au" at bounding box center [334, 31] width 24 height 12
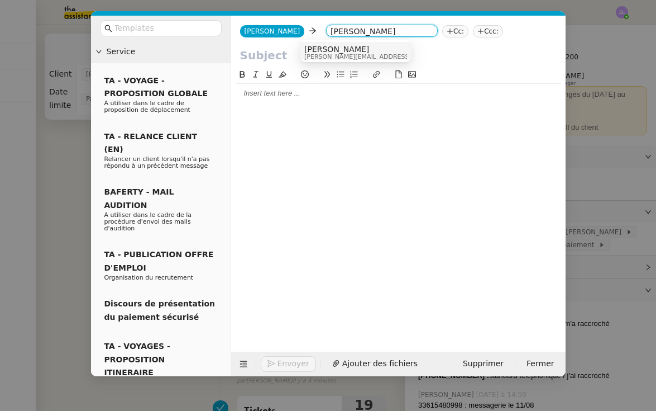
type input "Franck muffat"
click at [346, 44] on nz-option-item "Franck MUFFAT-JEANDET franck.jeandet@storvatt.fr" at bounding box center [356, 52] width 112 height 21
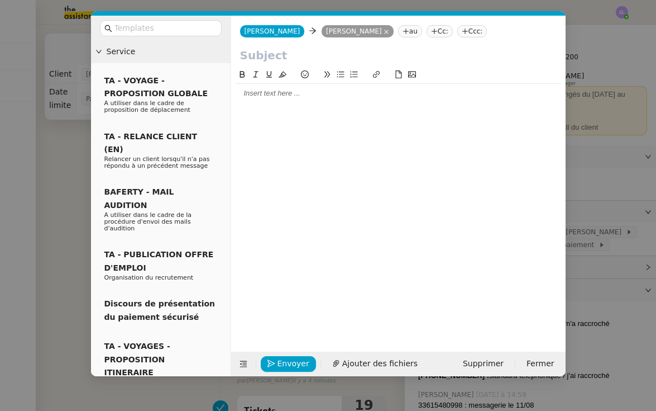
click at [276, 97] on div at bounding box center [399, 93] width 326 height 10
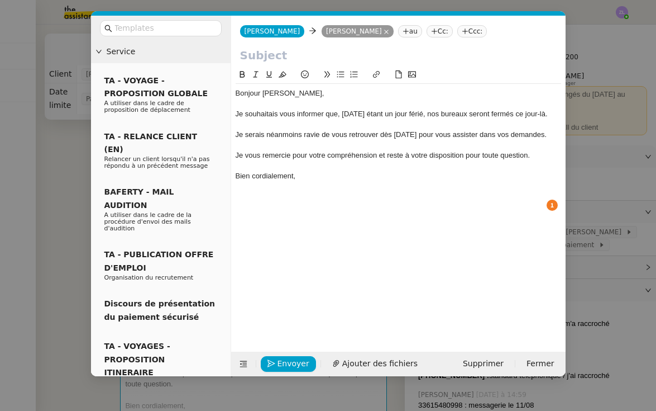
click at [259, 56] on input "text" at bounding box center [398, 55] width 317 height 17
paste input "Fermeture exceptionnelle – [DATE]"
type input "Fermeture exceptionnelle – [DATE]"
click at [280, 93] on div "Bonjour Astrid," at bounding box center [399, 93] width 326 height 10
click at [318, 181] on div "Bien cordialement," at bounding box center [399, 176] width 326 height 10
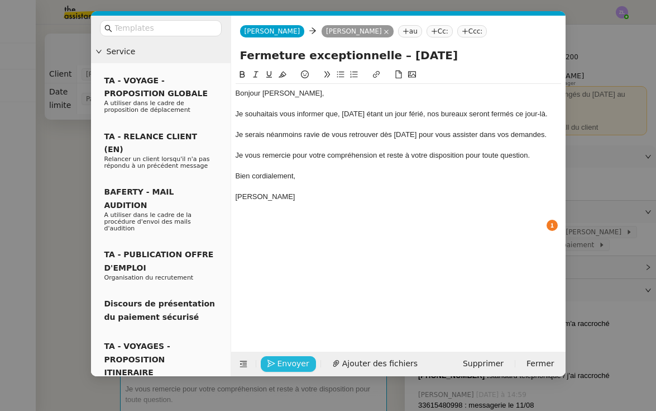
click at [289, 364] on span "Envoyer" at bounding box center [294, 363] width 32 height 13
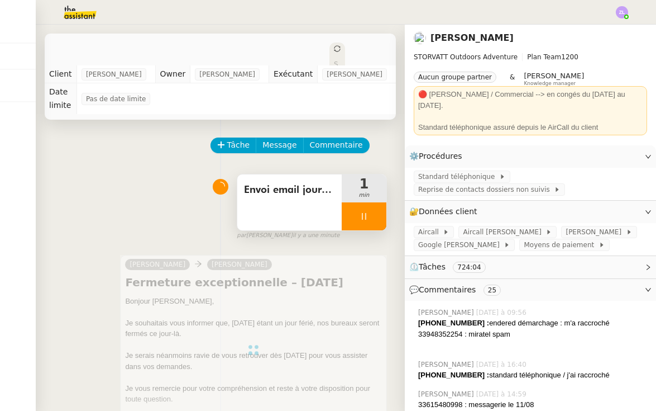
click at [352, 221] on div at bounding box center [364, 216] width 45 height 28
click at [376, 217] on icon at bounding box center [375, 216] width 9 height 9
click at [68, 17] on img at bounding box center [71, 12] width 87 height 25
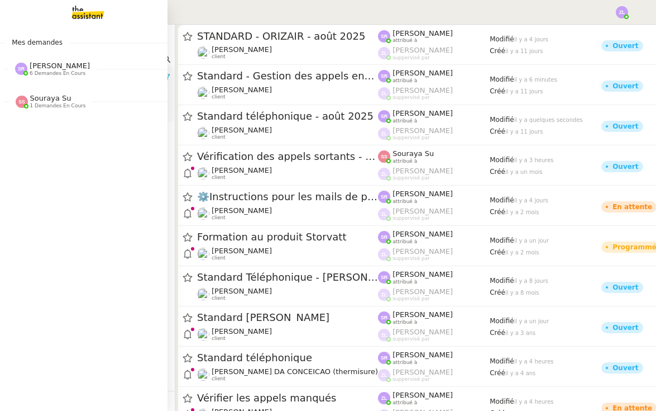
click at [23, 70] on img at bounding box center [21, 69] width 12 height 12
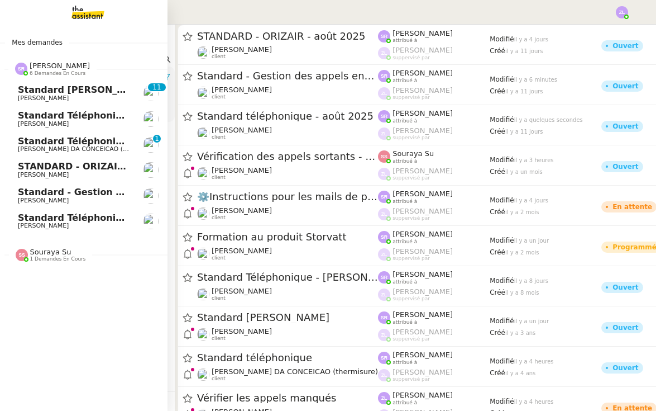
click at [76, 198] on span "[PERSON_NAME]" at bounding box center [74, 200] width 113 height 7
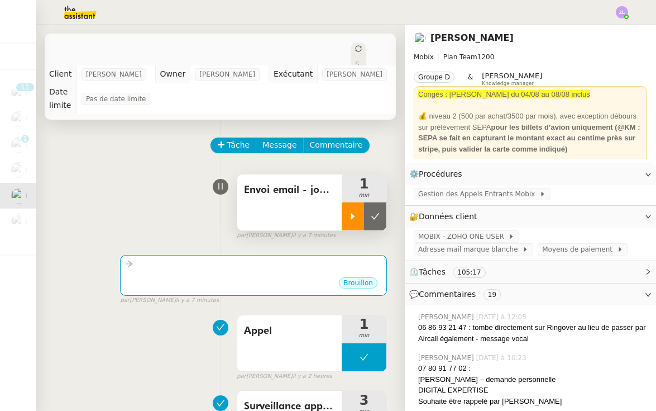
click at [356, 223] on div at bounding box center [353, 216] width 22 height 28
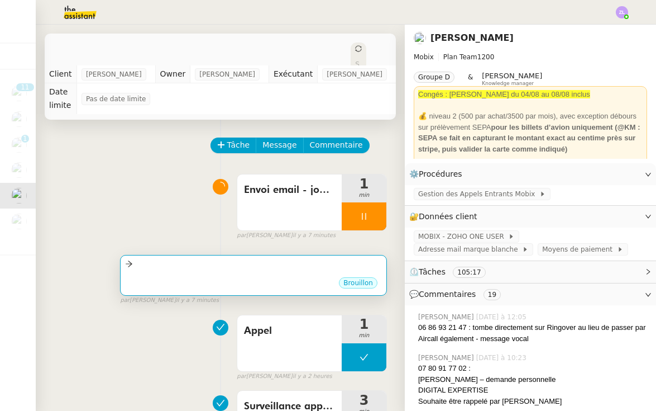
click at [322, 287] on div "Brouillon" at bounding box center [253, 284] width 257 height 17
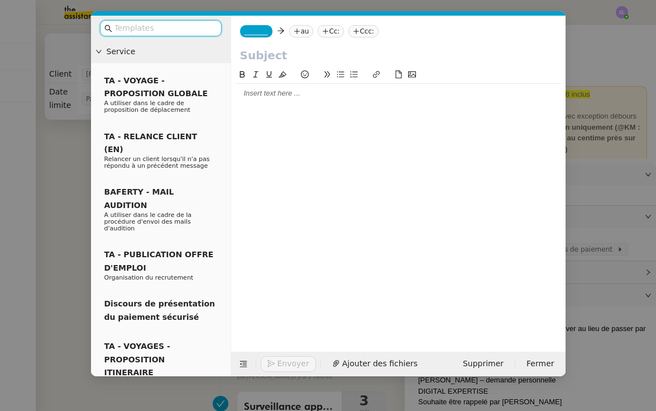
click at [256, 90] on div at bounding box center [399, 93] width 326 height 10
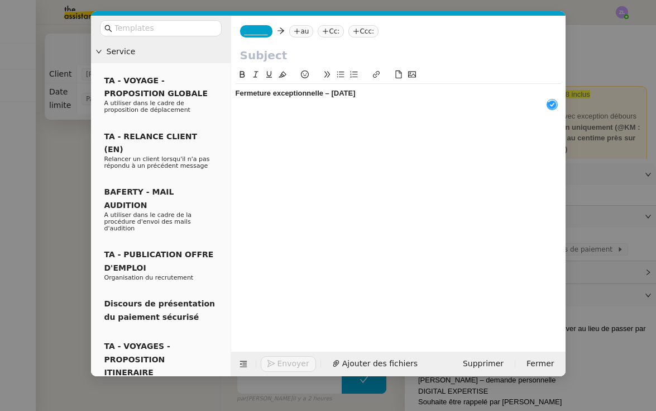
click at [289, 94] on strong "Fermeture exceptionnelle – [DATE]" at bounding box center [296, 93] width 120 height 8
click at [266, 59] on input "text" at bounding box center [398, 55] width 317 height 17
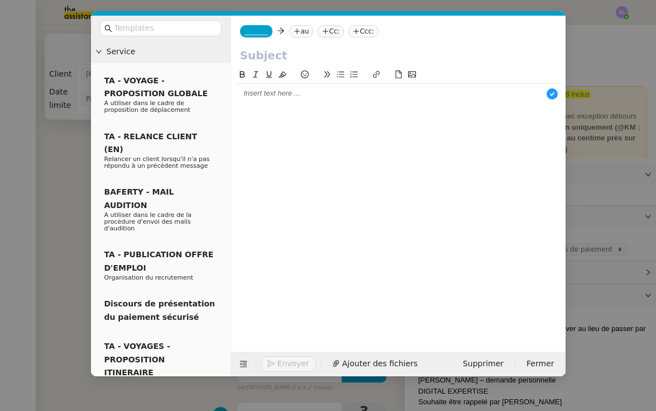
paste input "Fermeture exceptionnelle – [DATE]"
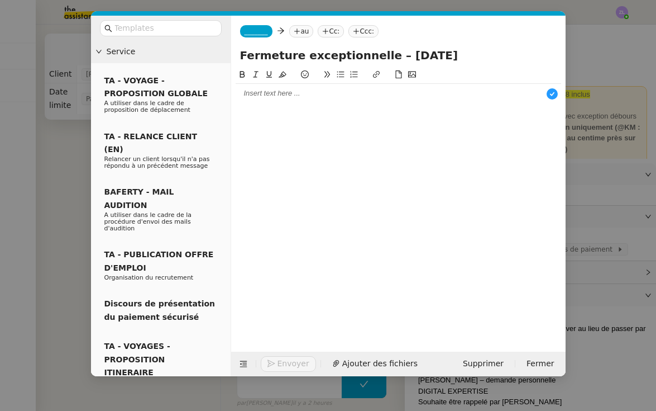
type input "Fermeture exceptionnelle – [DATE]"
click at [253, 28] on span "_______" at bounding box center [256, 31] width 23 height 8
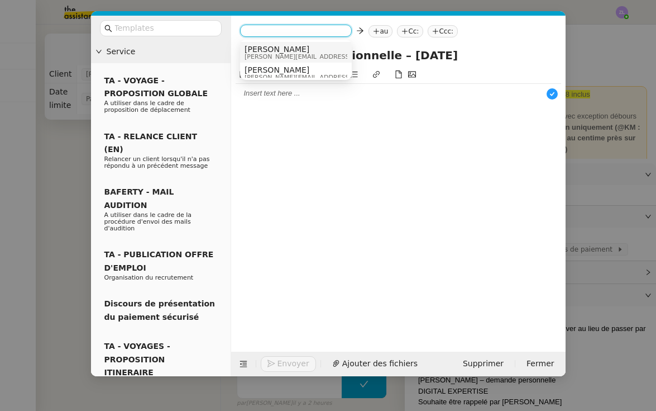
click at [263, 48] on span "Alex" at bounding box center [324, 49] width 159 height 9
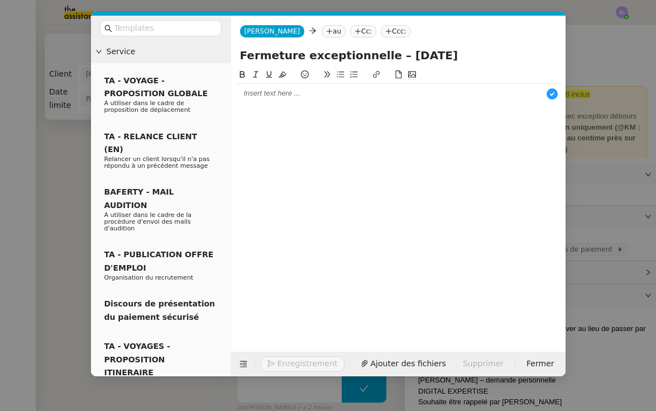
click at [326, 29] on icon at bounding box center [329, 31] width 7 height 7
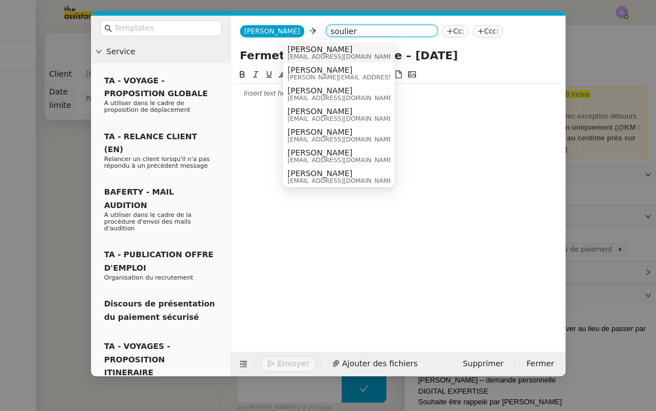
click at [327, 58] on span "tsoulier@mobix.fr" at bounding box center [341, 57] width 107 height 6
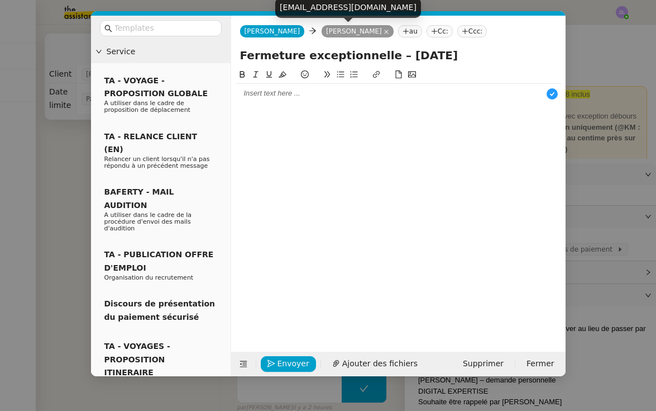
click at [384, 31] on icon at bounding box center [387, 32] width 6 height 6
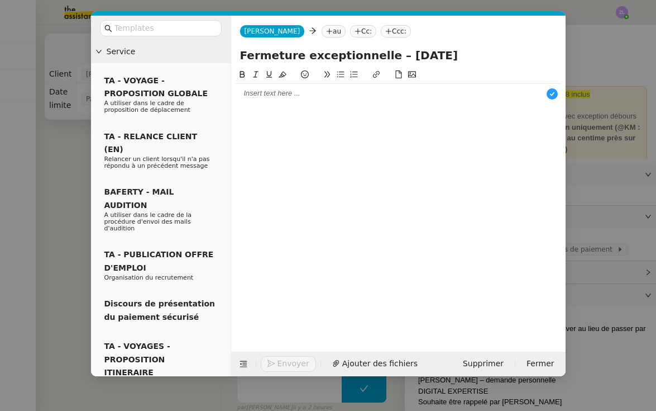
click at [322, 37] on nz-tag "au" at bounding box center [334, 31] width 24 height 12
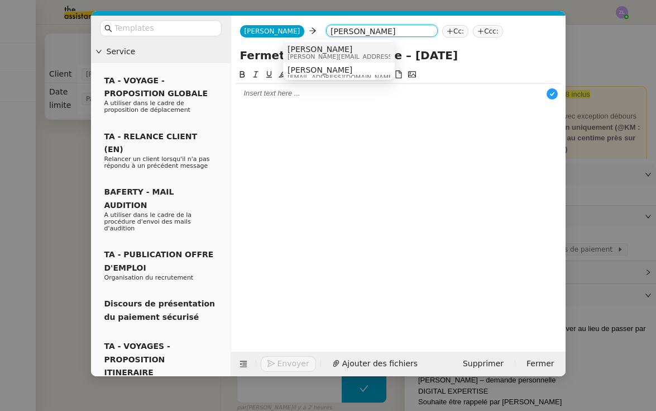
type input "florian paran"
click at [313, 54] on span "florian@mobix.fr" at bounding box center [367, 57] width 159 height 6
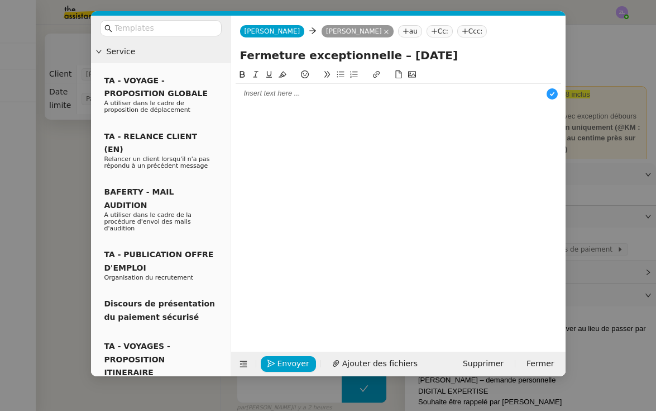
click at [427, 34] on nz-tag "Cc:" at bounding box center [440, 31] width 26 height 12
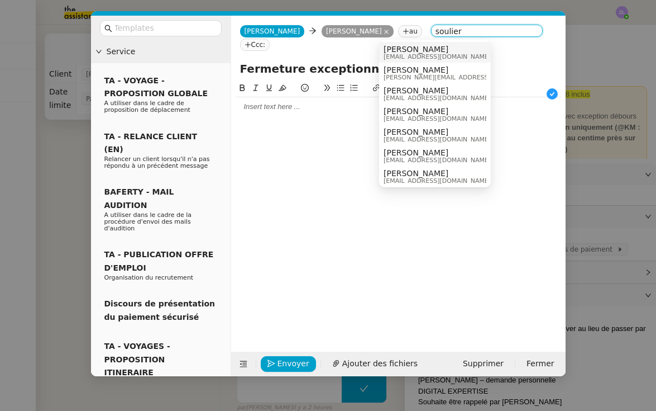
type input "soulier"
click at [400, 47] on span "[PERSON_NAME]" at bounding box center [437, 49] width 107 height 9
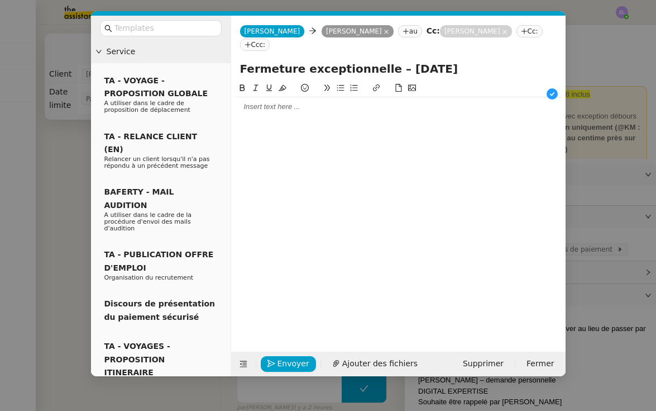
click at [258, 102] on div at bounding box center [399, 107] width 326 height 10
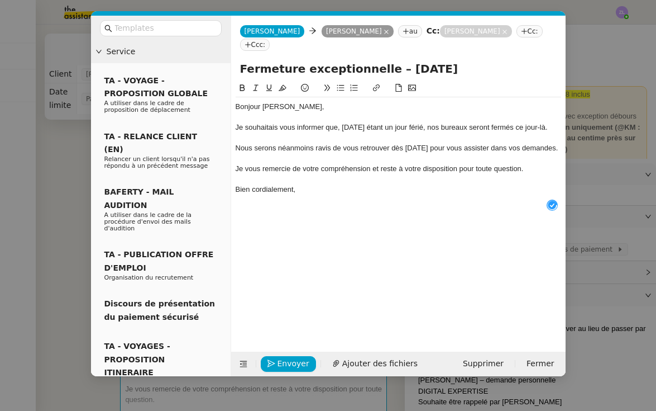
click at [283, 102] on div "Bonjour Astrid," at bounding box center [399, 107] width 326 height 10
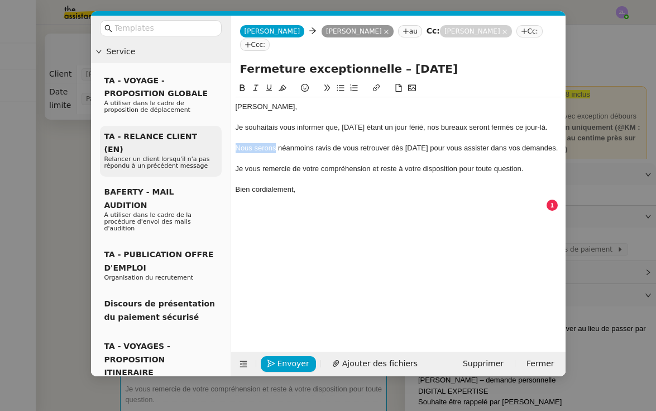
drag, startPoint x: 275, startPoint y: 144, endPoint x: 216, endPoint y: 144, distance: 59.2
click at [216, 144] on nz-layout "Service TA - VOYAGE - PROPOSITION GLOBALE A utiliser dans le cadre de propositi…" at bounding box center [328, 196] width 475 height 360
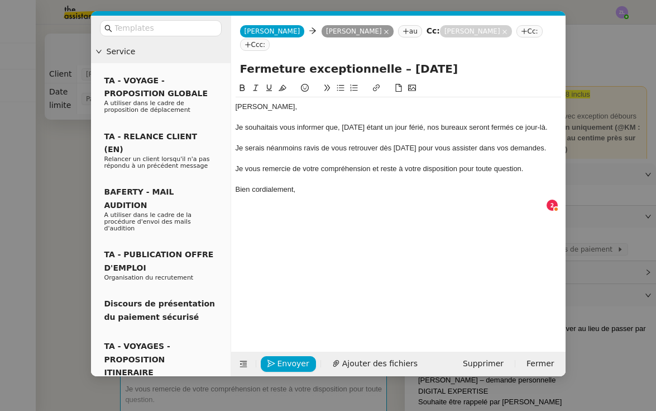
click at [317, 144] on div "Je serais néanmoins ravis de vous retrouver dès lundi 18 août pour vous assiste…" at bounding box center [399, 148] width 326 height 10
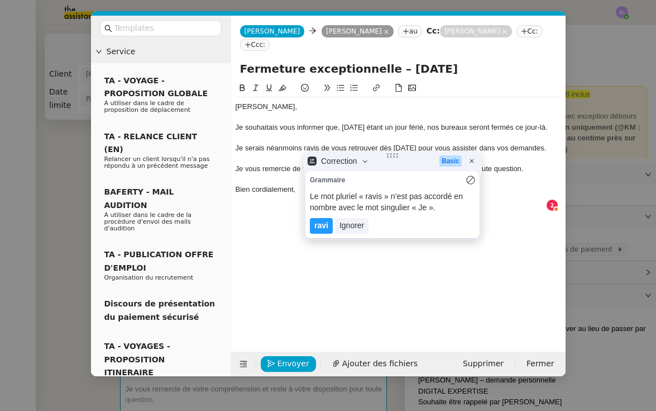
click at [319, 144] on div "Je serais néanmoins ravis de vous retrouver dès lundi 18 août pour vous assiste…" at bounding box center [399, 148] width 326 height 10
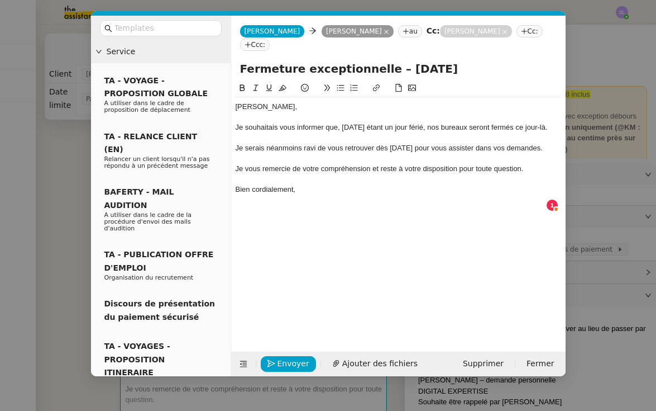
click at [298, 173] on div "Je vous remercie de votre compréhension et reste à votre disposition pour toute…" at bounding box center [399, 169] width 326 height 10
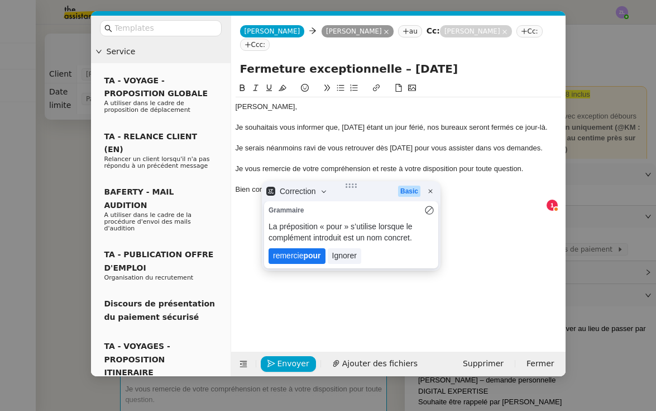
click at [307, 260] on lt-strong "pour" at bounding box center [311, 255] width 17 height 9
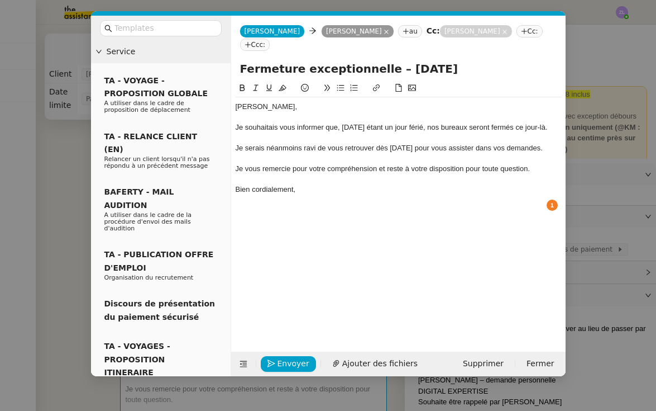
click at [298, 194] on div "Bien cordialement," at bounding box center [399, 189] width 326 height 10
click at [345, 122] on div "Je souhaitais vous informer que, [DATE] étant un jour férié, nos bureaux seront…" at bounding box center [399, 127] width 326 height 10
click at [294, 357] on span "Envoyer" at bounding box center [294, 363] width 32 height 13
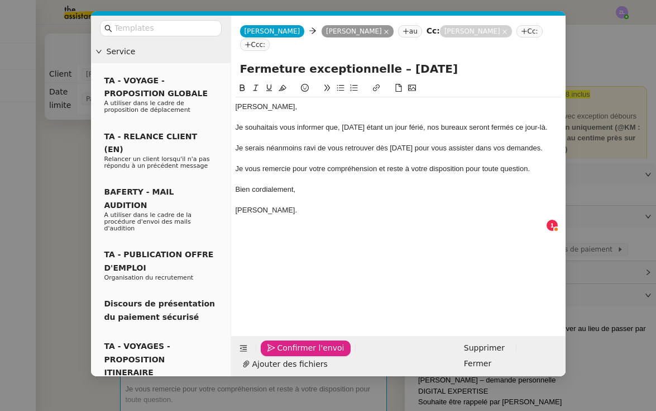
click at [294, 354] on span "Confirmer l'envoi" at bounding box center [311, 347] width 67 height 13
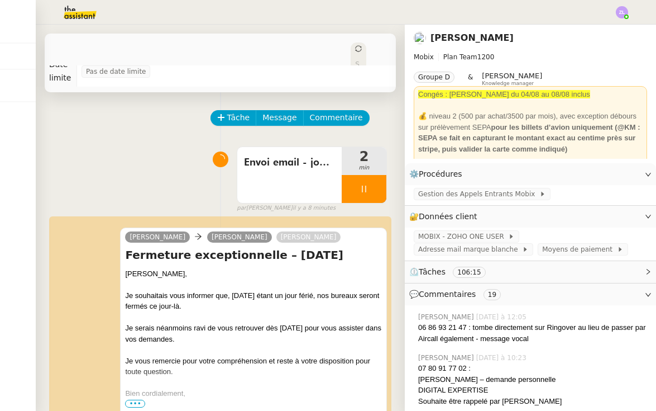
scroll to position [40, 0]
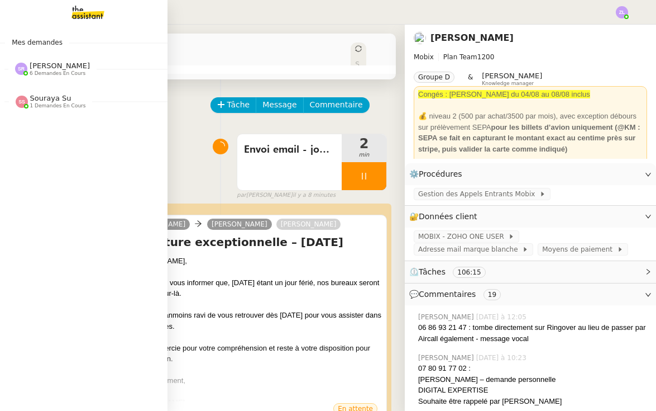
click at [47, 66] on span "[PERSON_NAME]" at bounding box center [60, 65] width 60 height 8
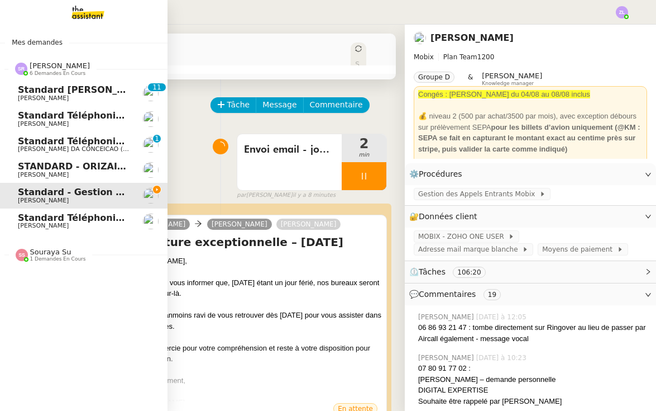
click at [91, 161] on span "STANDARD - ORIZAIR - août 2025" at bounding box center [102, 166] width 168 height 11
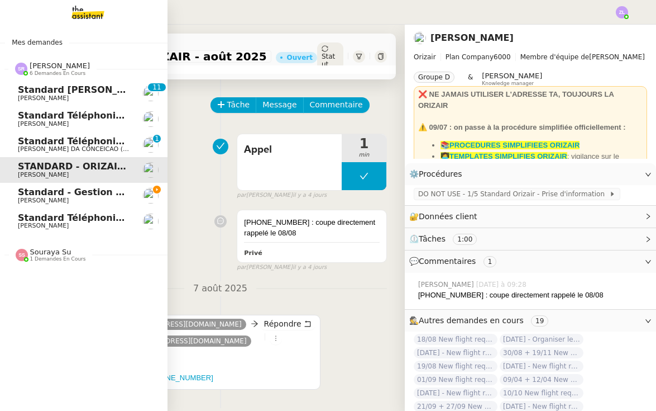
click at [111, 189] on span "Standard - Gestion des appels entrants - août 2025" at bounding box center [149, 192] width 262 height 11
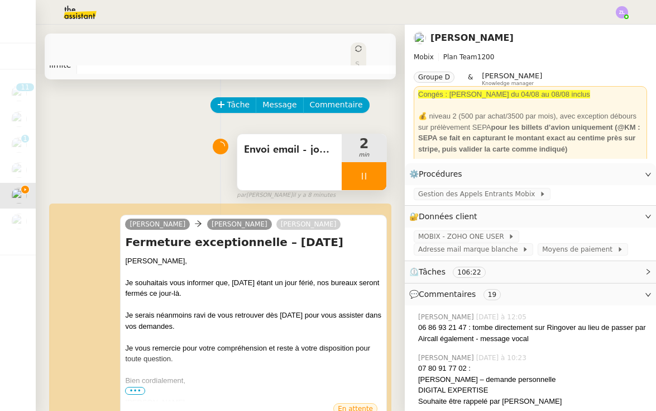
click at [348, 170] on div at bounding box center [364, 176] width 45 height 28
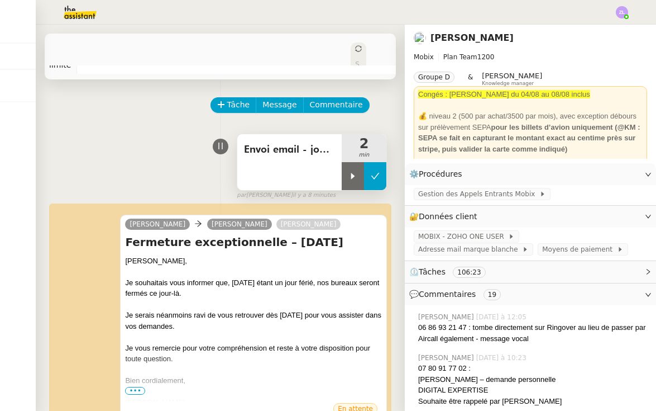
click at [384, 178] on button at bounding box center [375, 176] width 22 height 28
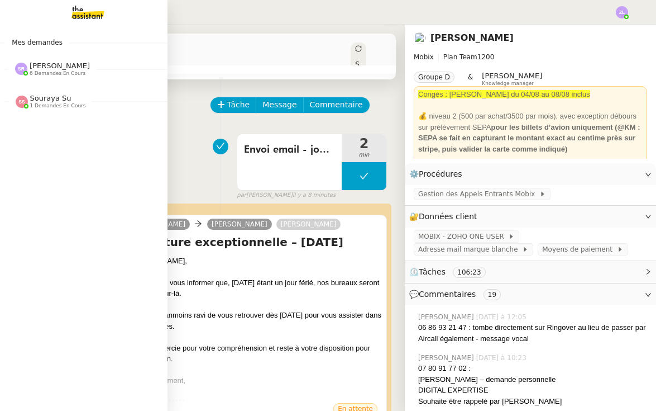
click at [42, 52] on div "Stéphanie Rakotosalama 6 demandes en cours" at bounding box center [84, 64] width 168 height 32
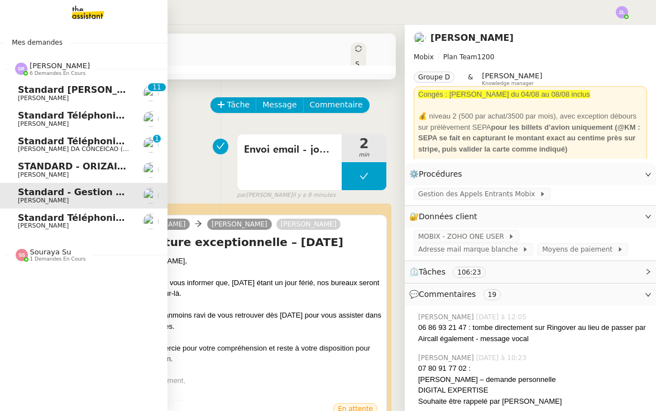
click at [46, 172] on span "[PERSON_NAME]" at bounding box center [74, 174] width 113 height 7
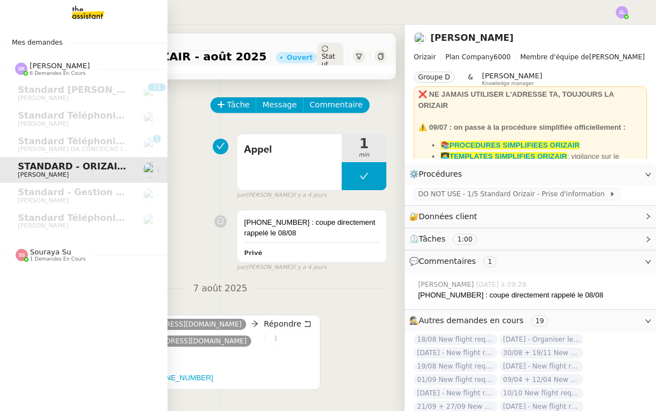
click at [35, 247] on span "Souraya Su" at bounding box center [50, 251] width 41 height 8
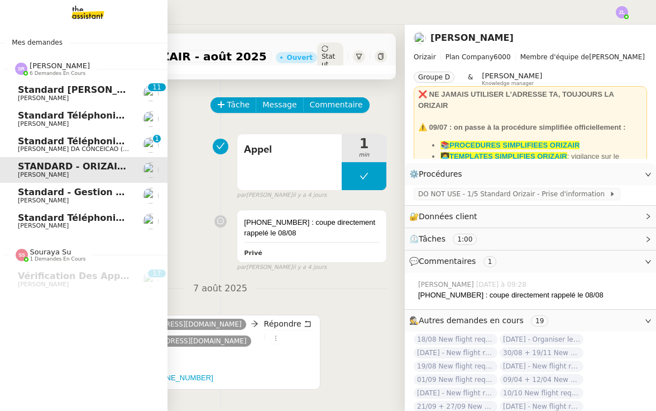
click at [30, 214] on span "Standard téléphonique - août 2025" at bounding box center [107, 217] width 178 height 11
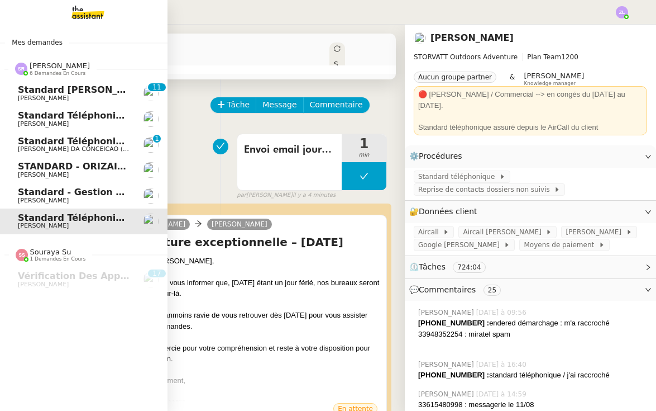
click at [77, 192] on span "Standard - Gestion des appels entrants - août 2025" at bounding box center [149, 192] width 262 height 11
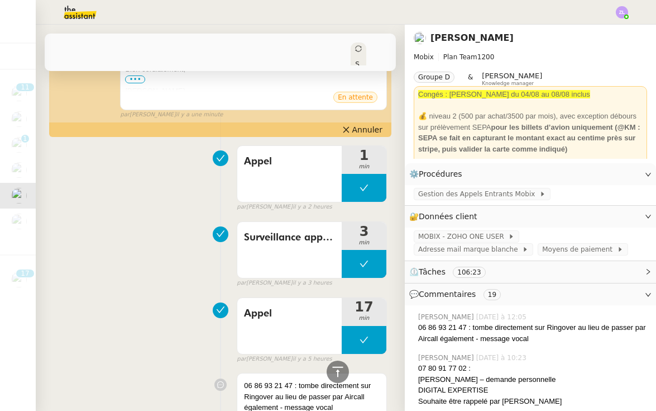
scroll to position [304, 0]
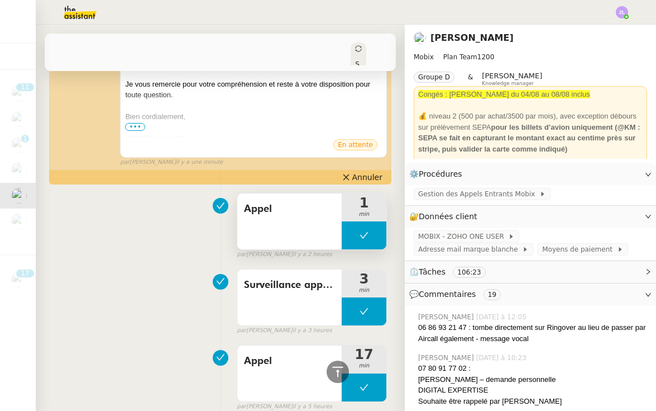
click at [354, 235] on button at bounding box center [364, 235] width 45 height 28
click at [354, 235] on icon at bounding box center [353, 235] width 9 height 9
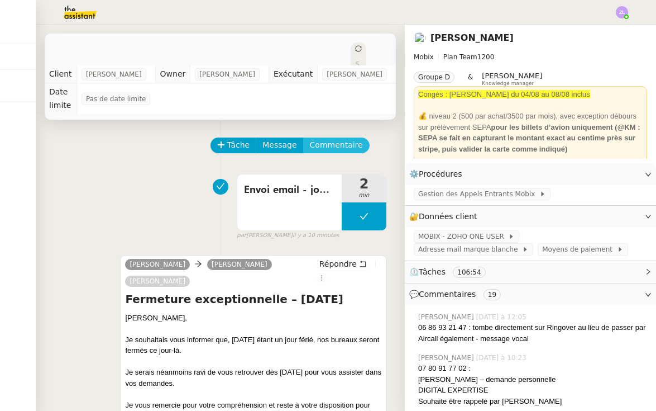
scroll to position [0, 0]
click at [327, 145] on span "Commentaire" at bounding box center [336, 145] width 53 height 13
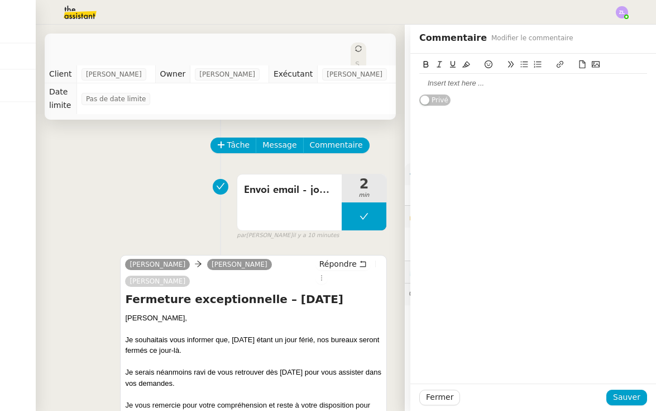
click at [438, 78] on div at bounding box center [533, 83] width 228 height 19
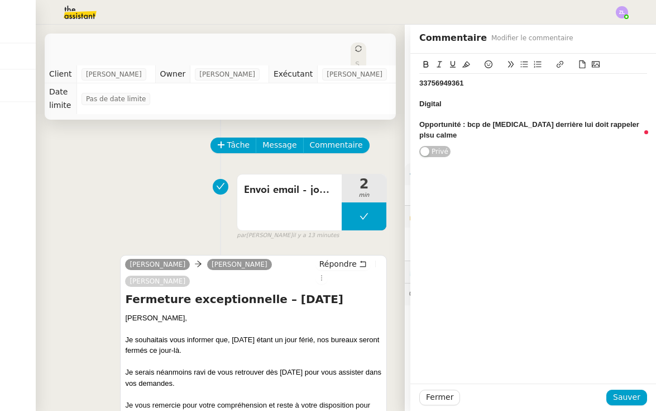
click at [605, 122] on strong "Opportunité : bcp de bruit derrière lui doit rappeler plsu calme" at bounding box center [530, 129] width 222 height 18
click at [422, 85] on strong "33756949361" at bounding box center [441, 83] width 45 height 8
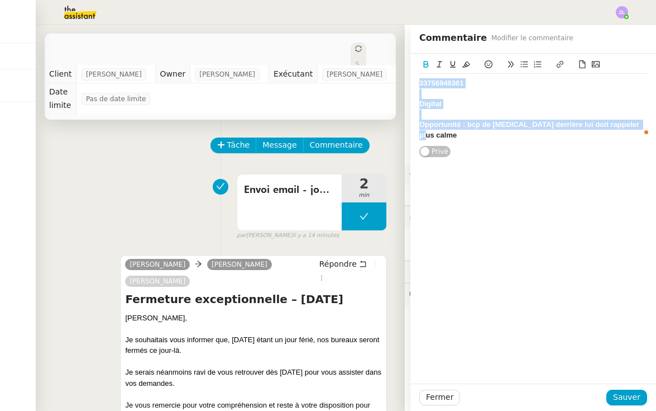
drag, startPoint x: 420, startPoint y: 83, endPoint x: 630, endPoint y: 143, distance: 218.5
click at [630, 143] on div "33756949361 Digital Opportunité : bcp de bruit derrière lui doit rappeler plus …" at bounding box center [533, 106] width 228 height 104
click at [424, 58] on button at bounding box center [425, 64] width 13 height 13
click at [631, 401] on span "Sauver" at bounding box center [626, 396] width 27 height 13
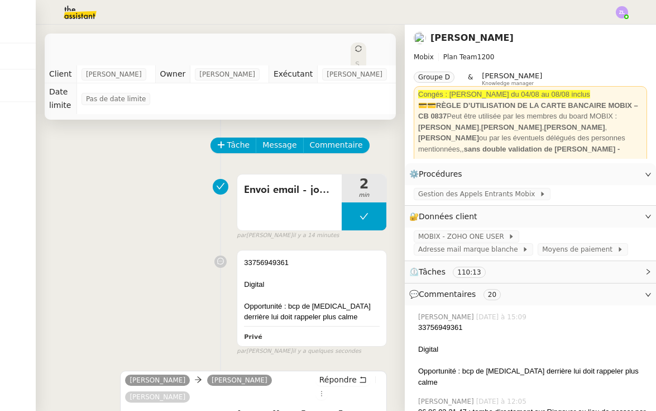
click at [71, 149] on div "Tâche Message Commentaire" at bounding box center [220, 150] width 333 height 27
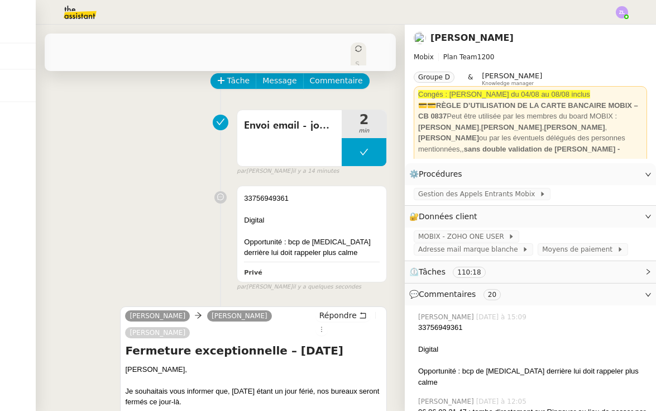
scroll to position [81, 0]
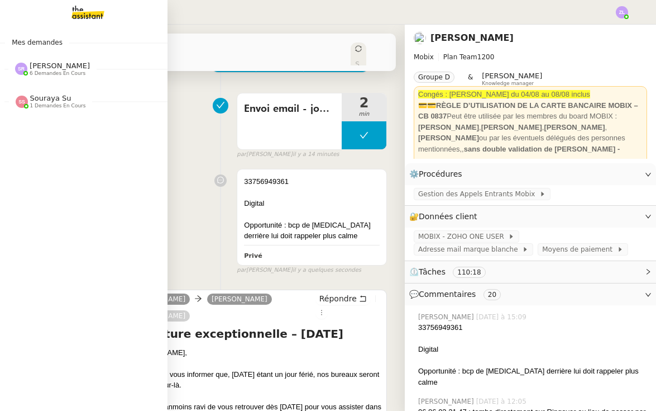
click at [45, 71] on span "6 demandes en cours" at bounding box center [58, 73] width 56 height 6
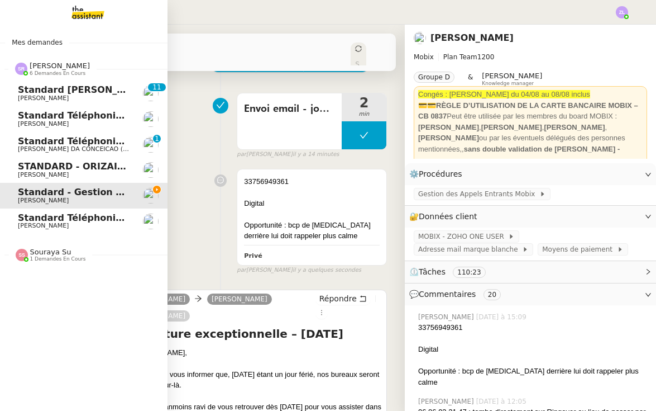
click at [22, 190] on span "Standard - Gestion des appels entrants - août 2025" at bounding box center [149, 192] width 262 height 11
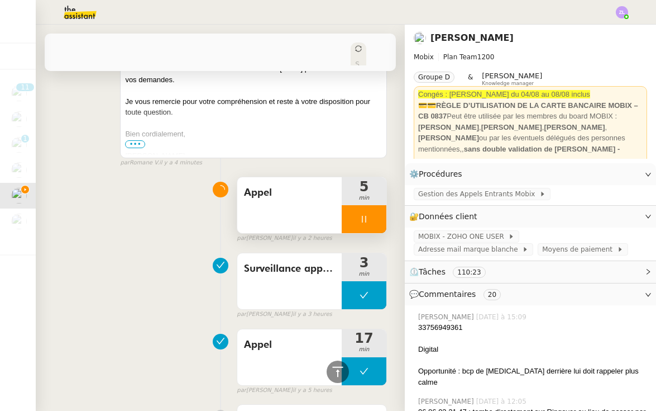
scroll to position [312, 0]
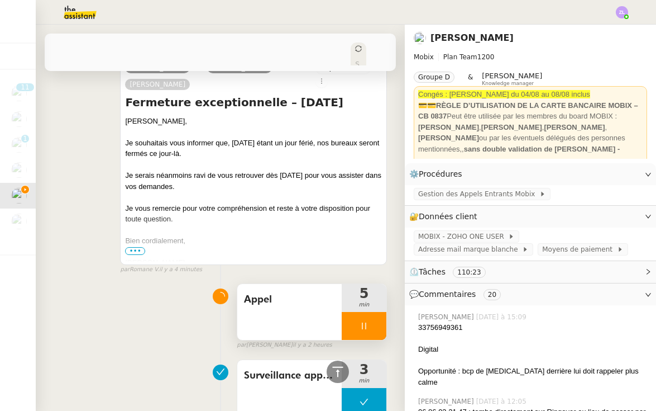
click at [360, 324] on icon at bounding box center [364, 325] width 9 height 9
click at [374, 323] on icon at bounding box center [375, 325] width 9 height 9
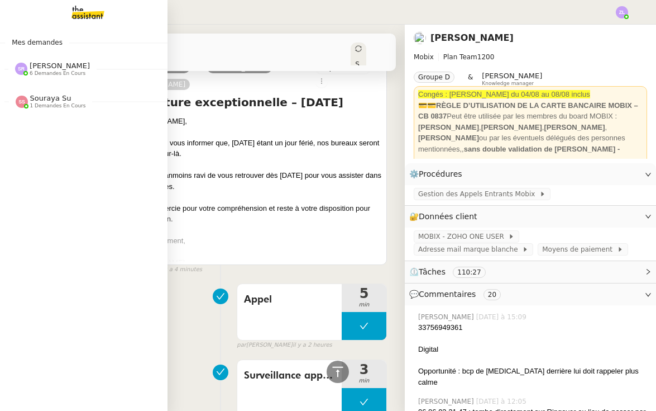
click at [47, 69] on span "[PERSON_NAME]" at bounding box center [60, 65] width 60 height 8
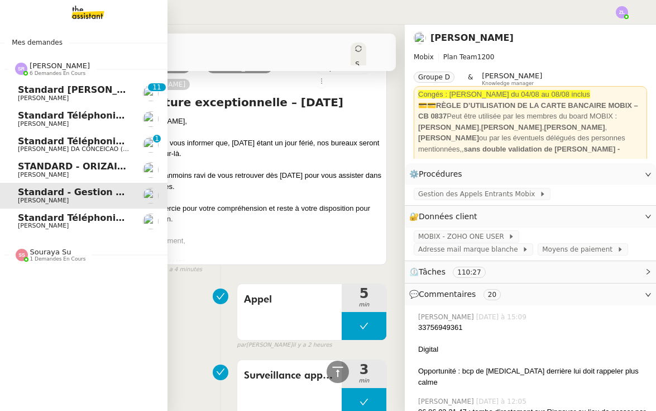
click at [54, 171] on span "[PERSON_NAME]" at bounding box center [74, 174] width 113 height 7
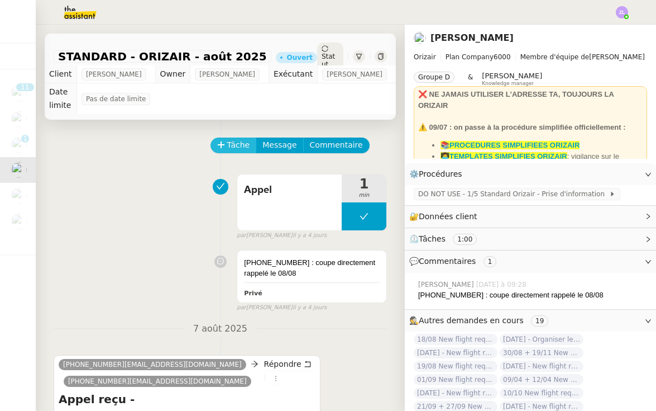
click at [236, 139] on span "Tâche" at bounding box center [238, 145] width 23 height 13
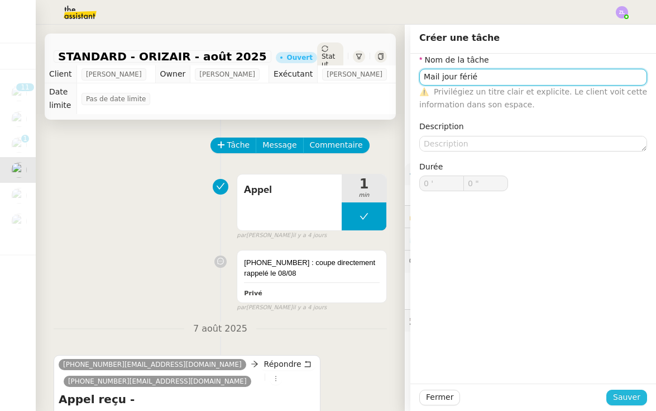
type input "Mail jour férié"
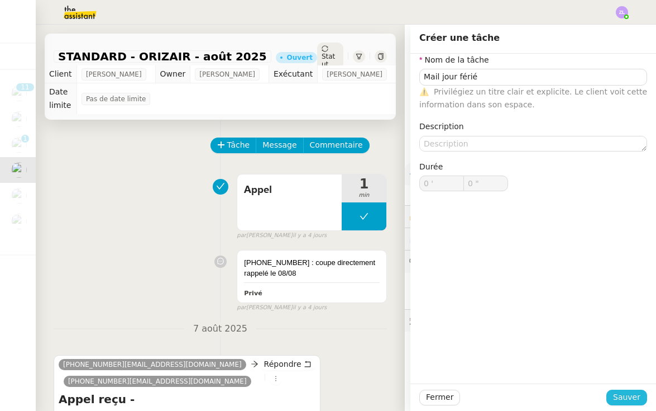
click at [623, 395] on span "Sauver" at bounding box center [626, 396] width 27 height 13
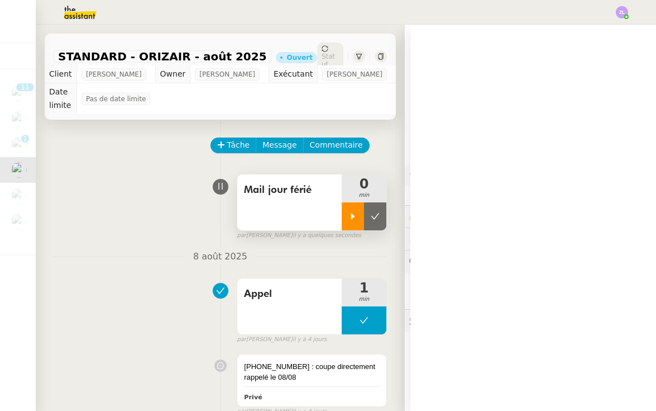
click at [357, 208] on div at bounding box center [353, 216] width 22 height 28
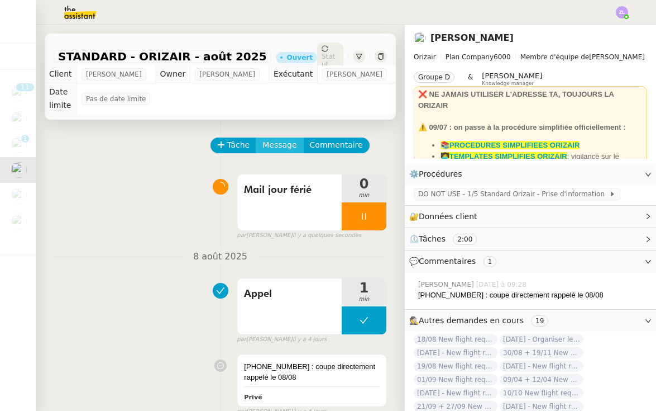
click at [275, 139] on span "Message" at bounding box center [280, 145] width 34 height 13
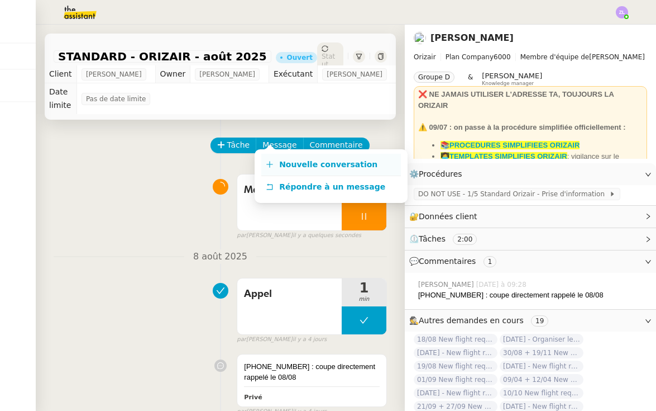
click at [296, 166] on span "Nouvelle conversation" at bounding box center [328, 164] width 98 height 9
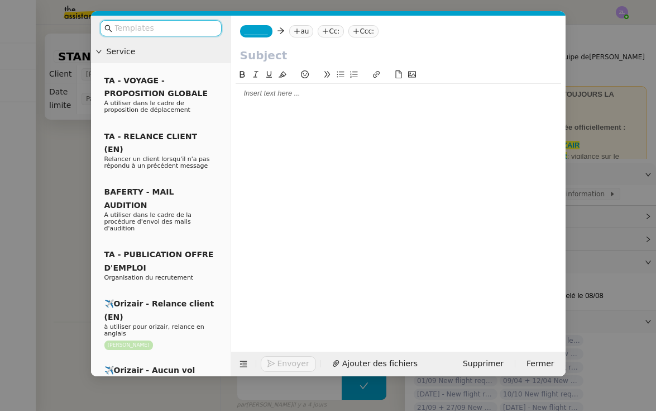
click at [263, 37] on nz-tag "_______" at bounding box center [256, 31] width 32 height 12
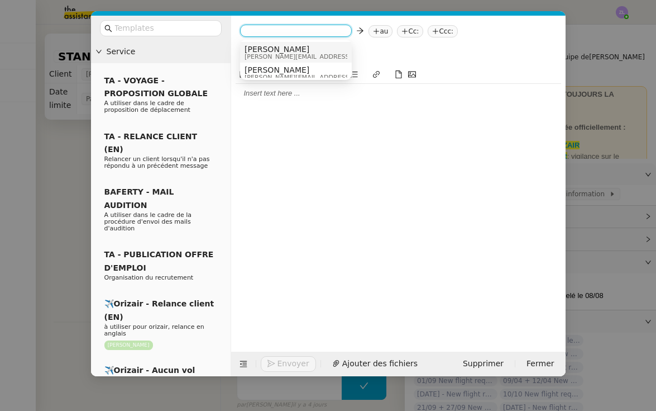
click at [270, 56] on span "[PERSON_NAME][EMAIL_ADDRESS][DOMAIN_NAME]" at bounding box center [324, 57] width 159 height 6
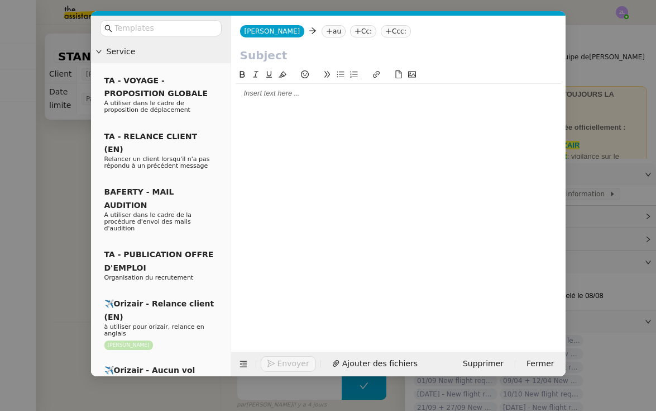
click at [322, 35] on nz-tag "au" at bounding box center [334, 31] width 24 height 12
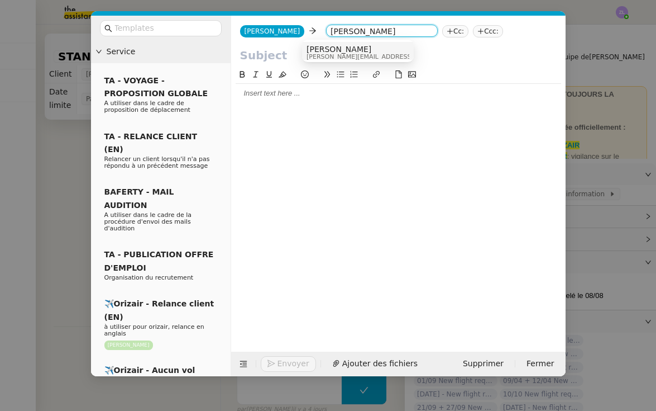
type input "louis frei"
click at [373, 49] on div "Louis Frei louis@orizair.com" at bounding box center [358, 52] width 103 height 15
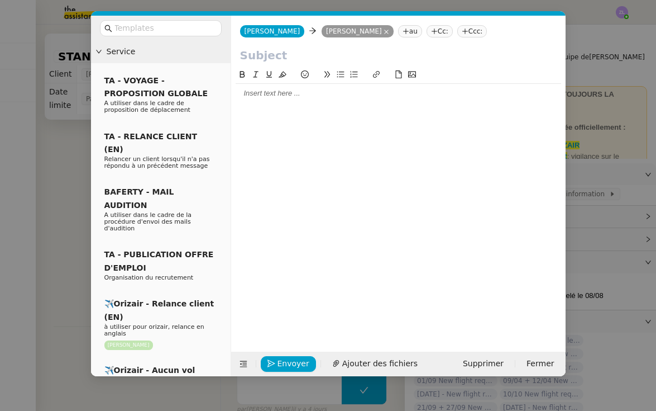
click at [283, 60] on input "text" at bounding box center [398, 55] width 317 height 17
paste input "Fermeture exceptionnelle – [DATE]"
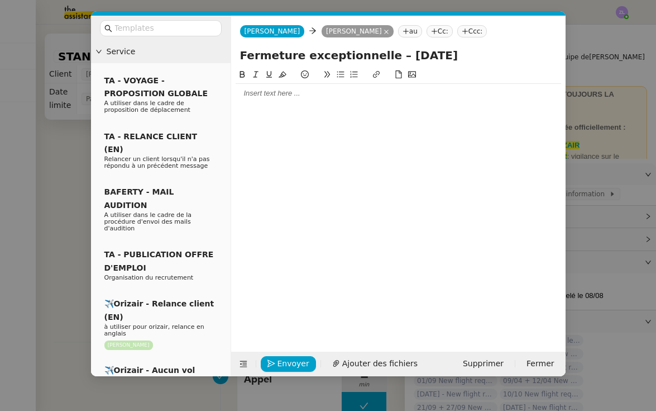
type input "Fermeture exceptionnelle – [DATE]"
click at [49, 187] on nz-modal-container "Service TA - VOYAGE - PROPOSITION GLOBALE A utiliser dans le cadre de propositi…" at bounding box center [328, 205] width 656 height 411
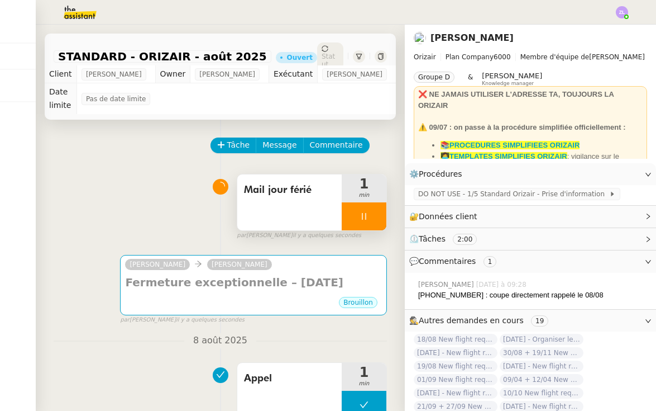
click at [351, 210] on div at bounding box center [364, 216] width 45 height 28
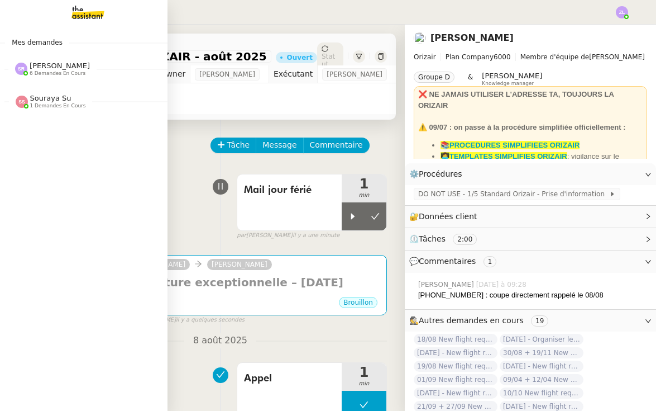
click at [47, 68] on span "[PERSON_NAME]" at bounding box center [60, 65] width 60 height 8
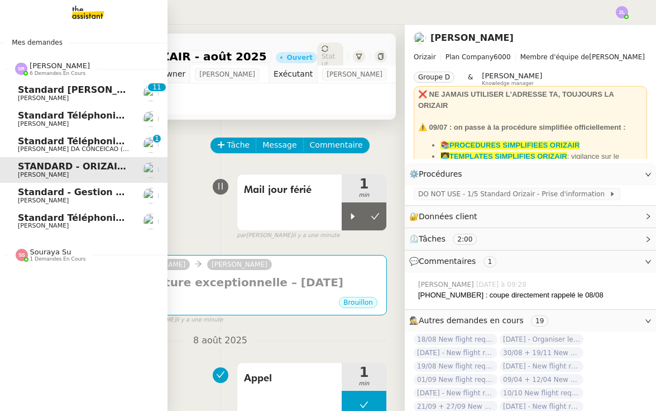
click at [69, 222] on span "[PERSON_NAME]" at bounding box center [43, 225] width 51 height 7
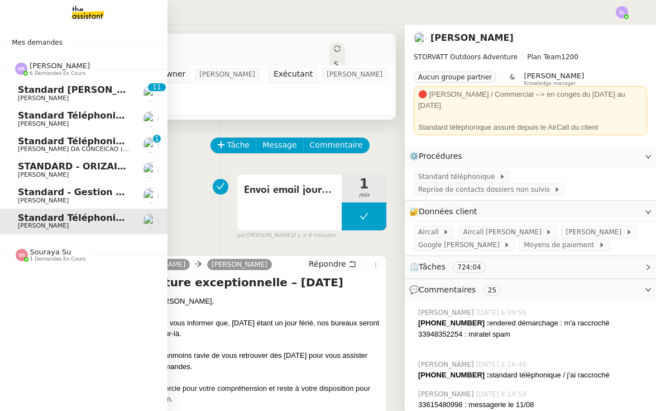
click at [84, 194] on span "Standard - Gestion des appels entrants - août 2025" at bounding box center [149, 192] width 262 height 11
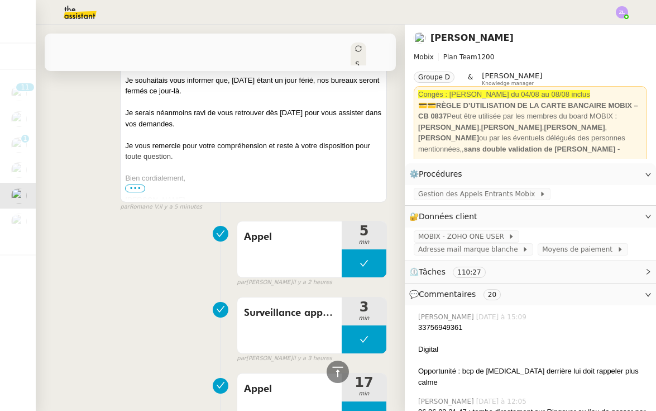
scroll to position [375, 0]
click at [352, 262] on button at bounding box center [364, 263] width 45 height 28
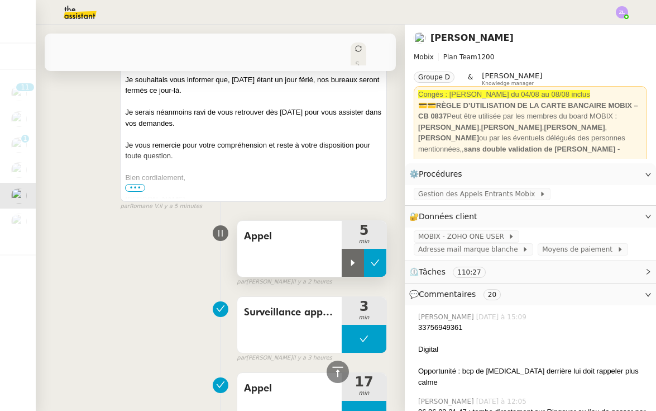
click at [352, 262] on icon at bounding box center [353, 263] width 4 height 6
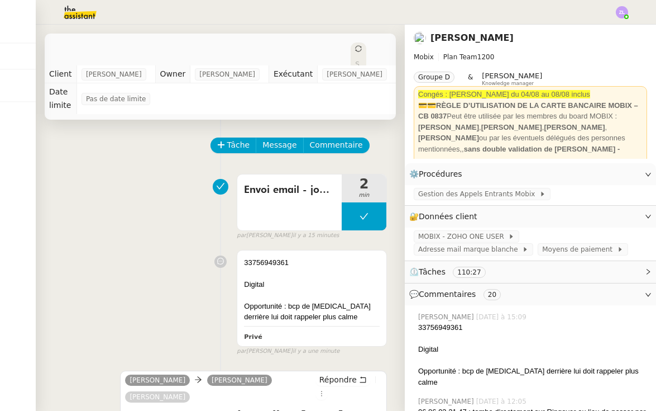
scroll to position [0, 0]
click at [284, 268] on div at bounding box center [312, 273] width 136 height 11
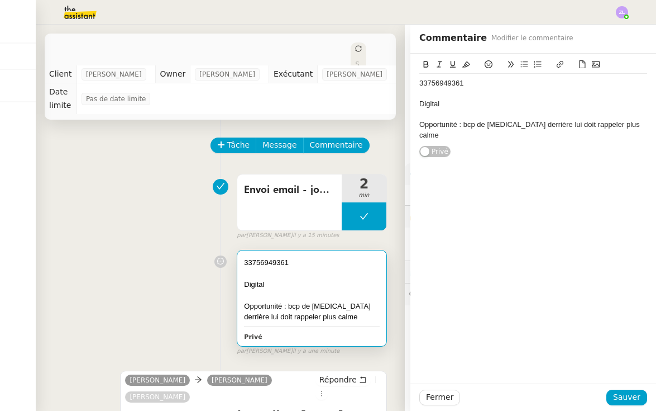
click at [469, 85] on div "33756949361" at bounding box center [533, 83] width 228 height 10
drag, startPoint x: 464, startPoint y: 107, endPoint x: 413, endPoint y: 104, distance: 51.5
click at [413, 104] on div "33756949361 Digital Opportunité : bcp de bruit derrière lui doit rappeler plus …" at bounding box center [534, 106] width 246 height 104
click at [422, 123] on div "Opportunité : bcp de bruit derrière lui doit rappeler plus calme" at bounding box center [533, 130] width 228 height 21
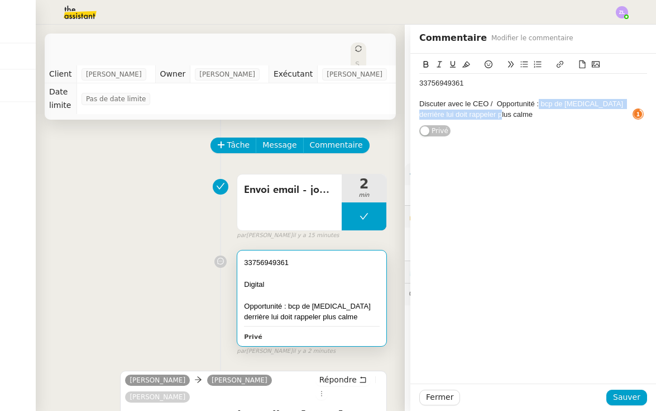
drag, startPoint x: 539, startPoint y: 103, endPoint x: 543, endPoint y: 113, distance: 11.0
click at [543, 113] on div "Discuter avec le CEO / Opportunité : bcp de bruit derrière lui doit rappeler pl…" at bounding box center [533, 109] width 228 height 21
click at [628, 398] on span "Sauver" at bounding box center [626, 396] width 27 height 13
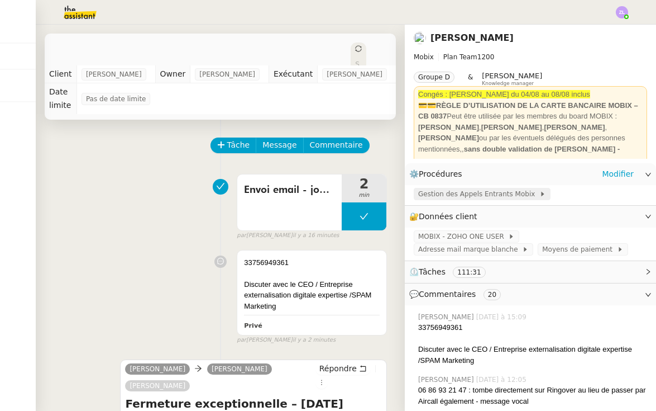
click at [464, 196] on span "Gestion des Appels Entrants Mobix" at bounding box center [478, 193] width 121 height 11
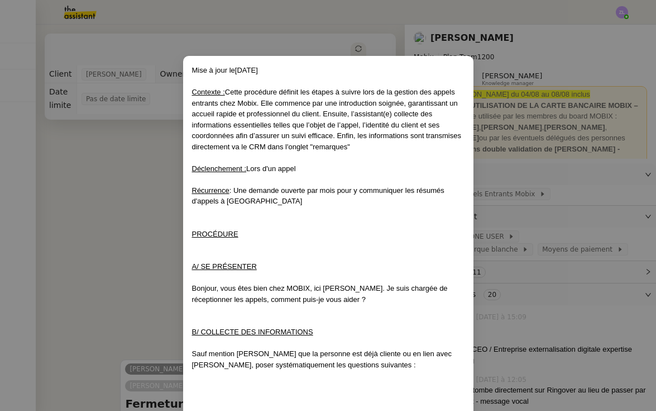
click at [149, 254] on nz-modal-container "Mise à jour le 04/08/2025 Contexte : Cette procédure définit les étapes à suivr…" at bounding box center [328, 205] width 656 height 411
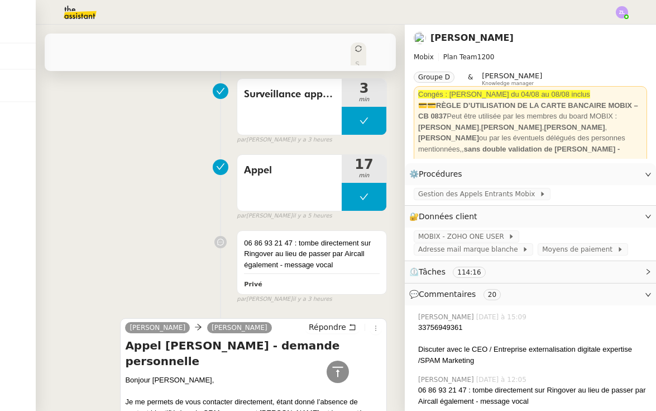
scroll to position [358, 0]
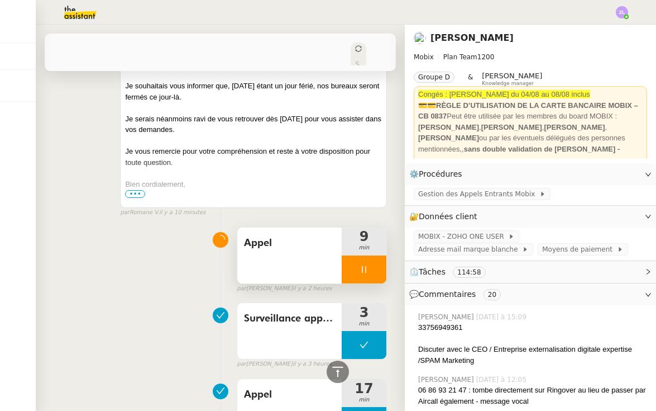
click at [365, 270] on icon at bounding box center [364, 269] width 9 height 9
click at [374, 268] on icon at bounding box center [375, 269] width 9 height 9
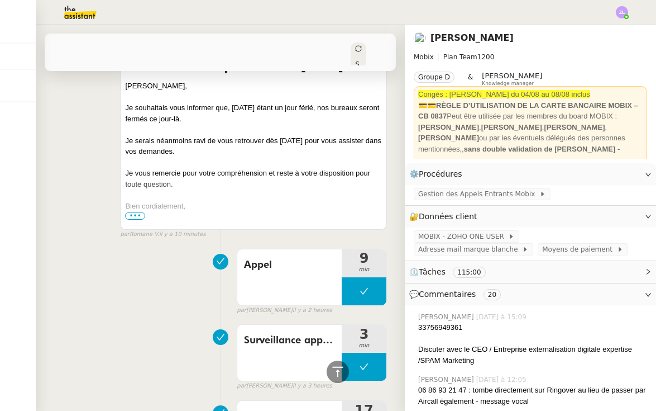
scroll to position [325, 0]
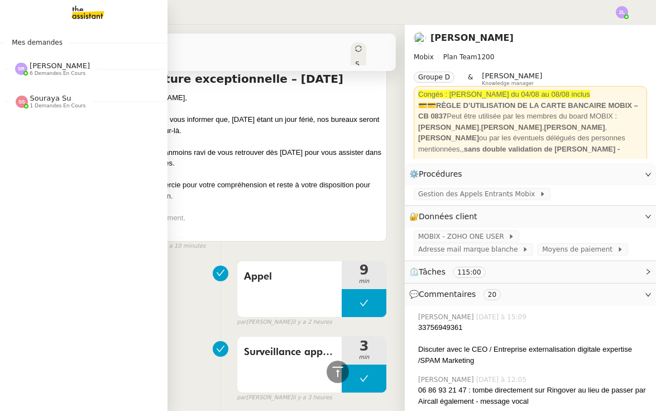
click at [44, 70] on span "6 demandes en cours" at bounding box center [58, 73] width 56 height 6
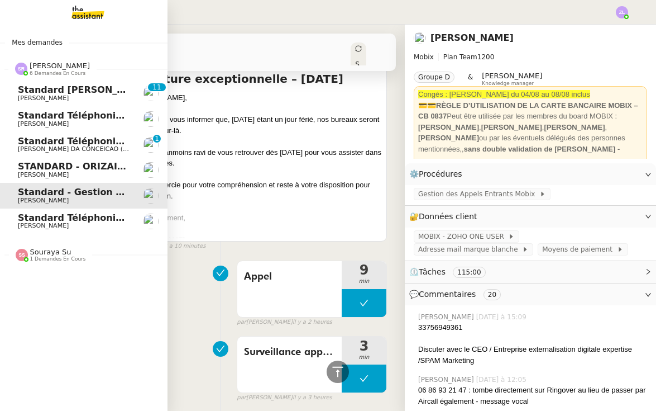
click at [72, 164] on span "STANDARD - ORIZAIR - août 2025" at bounding box center [102, 166] width 168 height 11
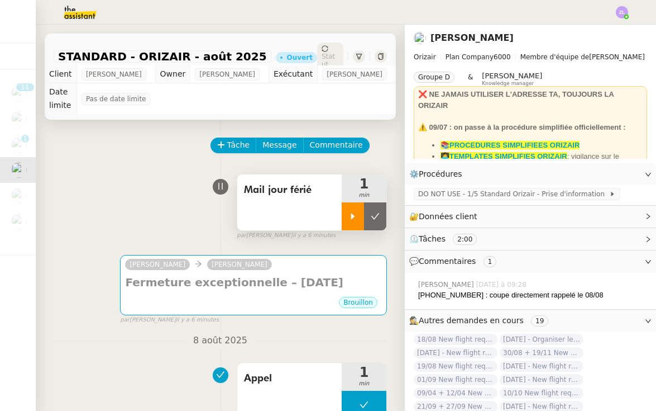
click at [349, 212] on icon at bounding box center [353, 216] width 9 height 9
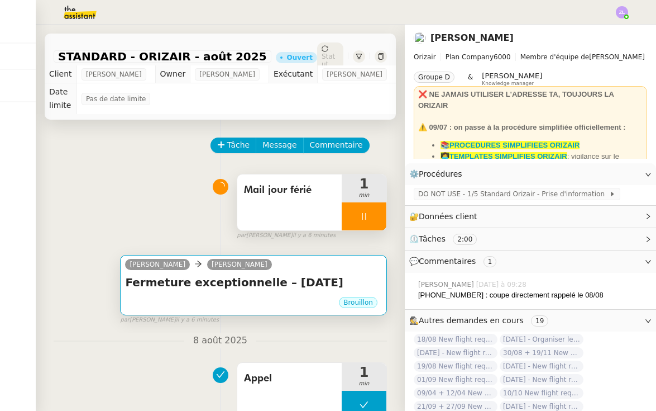
click at [164, 295] on div "Brouillon" at bounding box center [253, 303] width 257 height 17
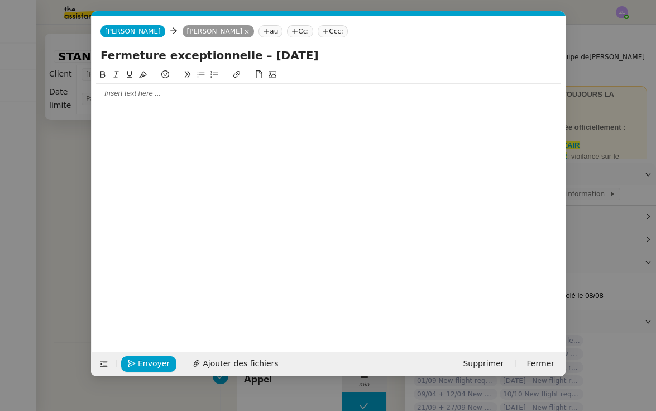
scroll to position [0, 24]
click at [117, 97] on div at bounding box center [328, 93] width 465 height 10
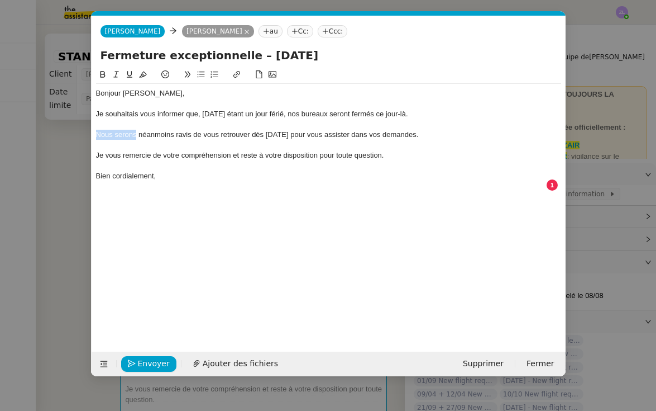
drag, startPoint x: 136, startPoint y: 133, endPoint x: 85, endPoint y: 133, distance: 51.4
click at [85, 133] on nz-modal-container "Service TA - VOYAGE - PROPOSITION GLOBALE A utiliser dans le cadre de propositi…" at bounding box center [328, 205] width 656 height 411
click at [179, 136] on div "Je serais néanmoins ravis de vous retrouver dès lundi 18 août pour vous assiste…" at bounding box center [328, 135] width 465 height 10
click at [155, 151] on div "Je vous remercie de votre compréhension et reste à votre disposition pour toute…" at bounding box center [328, 155] width 465 height 10
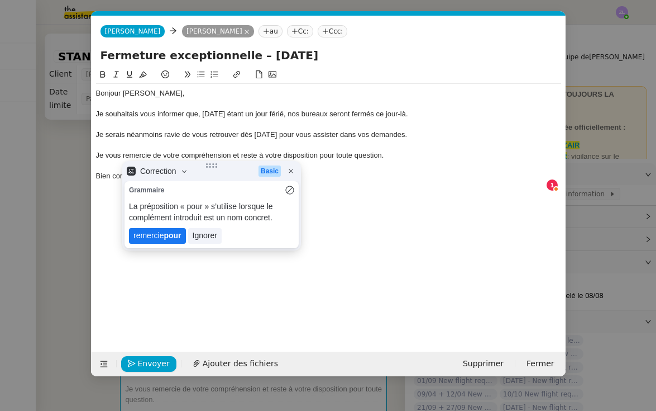
click at [169, 234] on lt-strong "pour" at bounding box center [172, 235] width 17 height 9
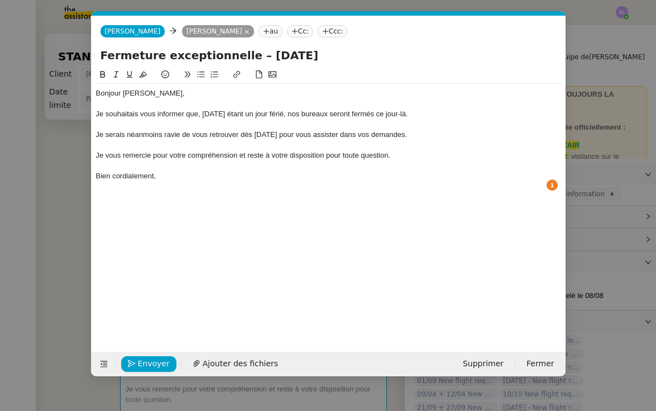
click at [163, 183] on div at bounding box center [328, 186] width 465 height 10
click at [149, 358] on span "Envoyer" at bounding box center [154, 363] width 32 height 13
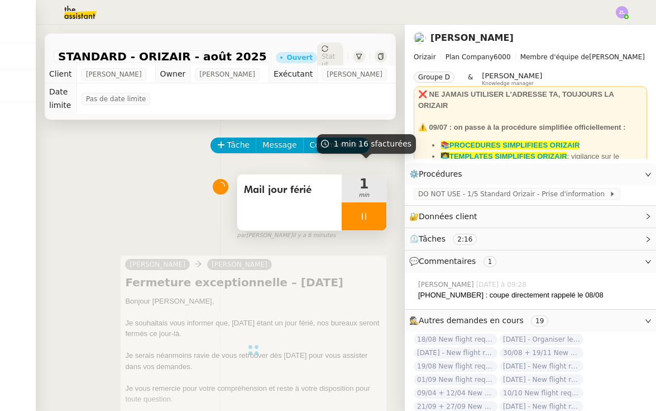
click at [359, 204] on div at bounding box center [364, 216] width 45 height 28
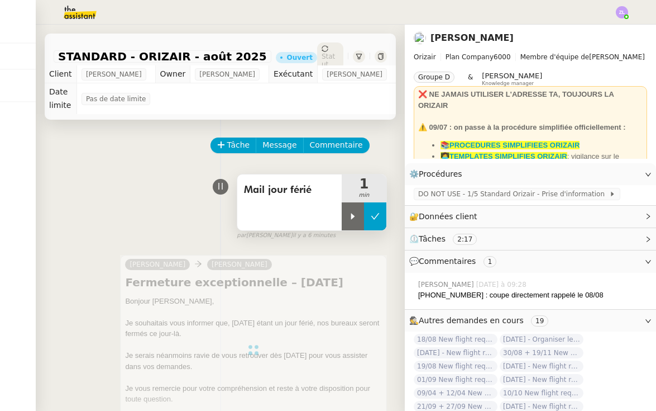
click at [378, 212] on icon at bounding box center [375, 216] width 9 height 9
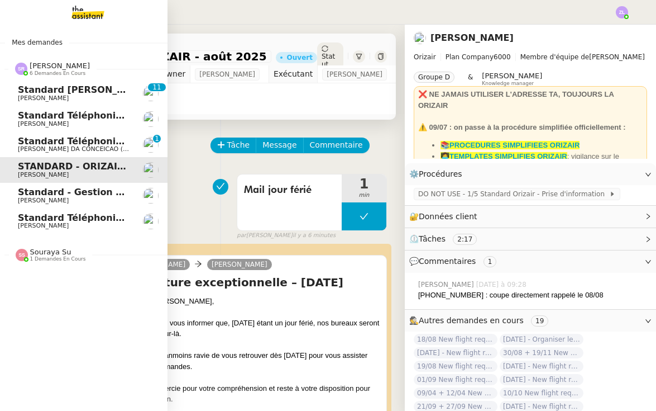
click at [57, 136] on span "Standard téléphonique" at bounding box center [76, 141] width 117 height 11
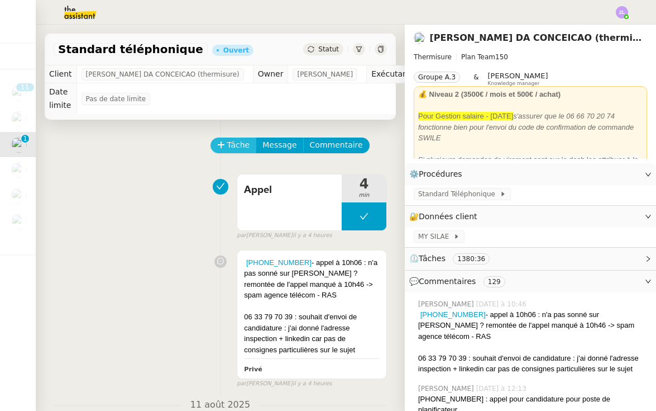
click at [228, 149] on span "Tâche" at bounding box center [238, 145] width 23 height 13
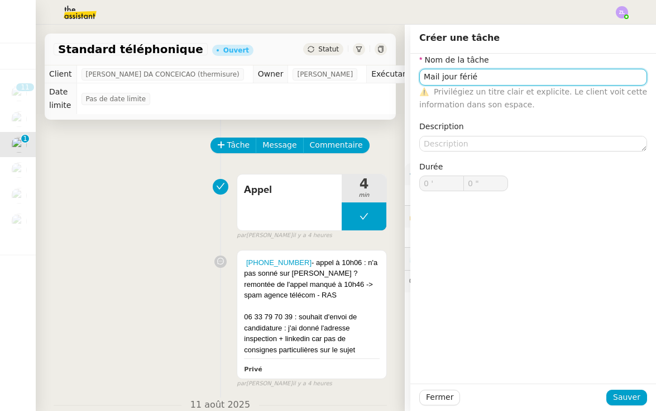
type input "Mail jour férié"
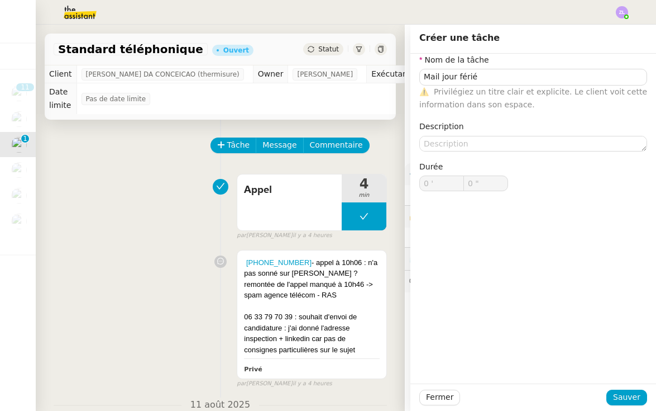
click at [613, 381] on div "Nom de la tâche Mail jour férié ⚠️ Privilégiez un titre clair et explicite. Le …" at bounding box center [534, 219] width 246 height 330
click at [626, 397] on span "Sauver" at bounding box center [626, 396] width 27 height 13
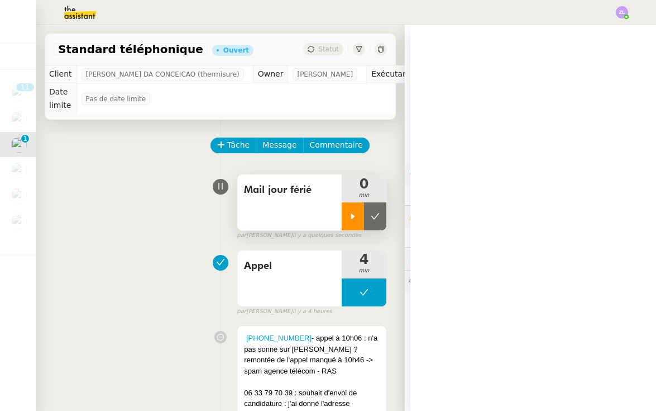
click at [351, 214] on icon at bounding box center [353, 216] width 9 height 9
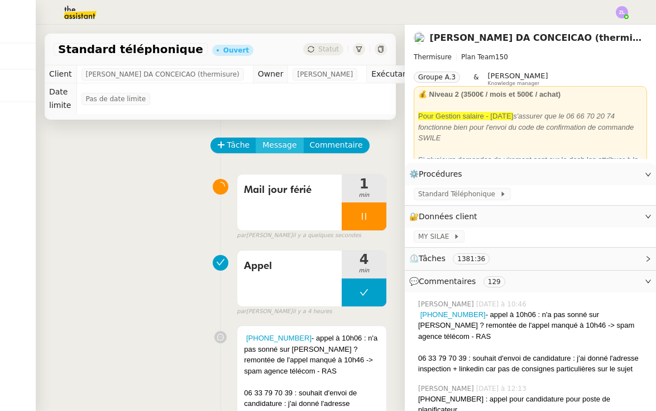
click at [274, 137] on button "Message" at bounding box center [279, 145] width 47 height 16
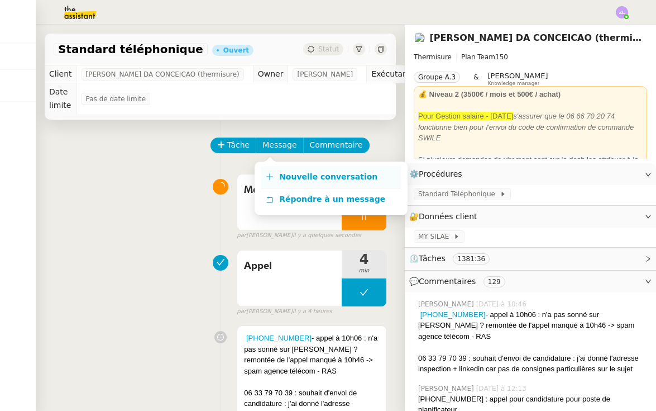
click at [303, 178] on span "Nouvelle conversation" at bounding box center [328, 176] width 98 height 9
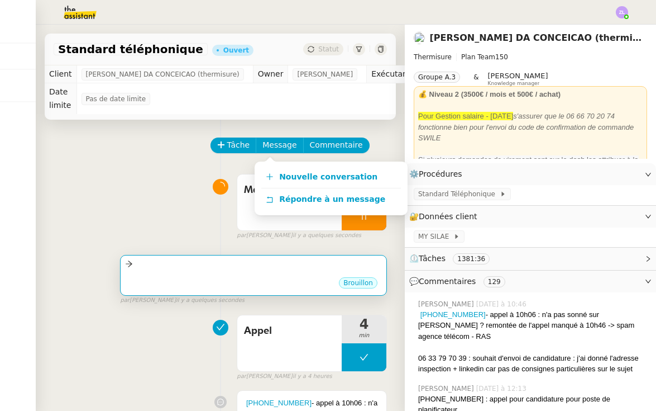
click at [256, 270] on div "•••" at bounding box center [253, 273] width 257 height 6
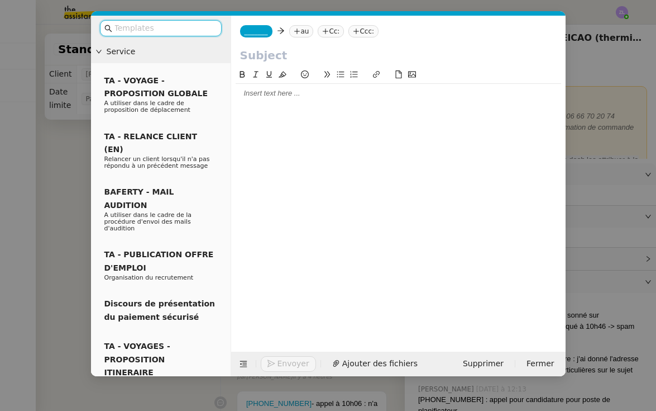
click at [256, 28] on span "_______" at bounding box center [256, 31] width 23 height 8
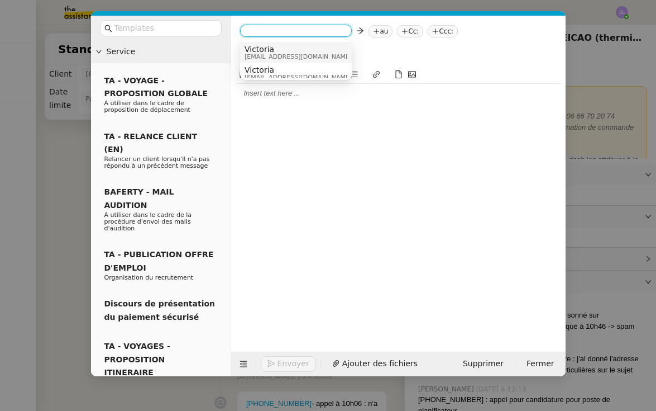
click at [272, 49] on span "Victoria" at bounding box center [298, 49] width 107 height 9
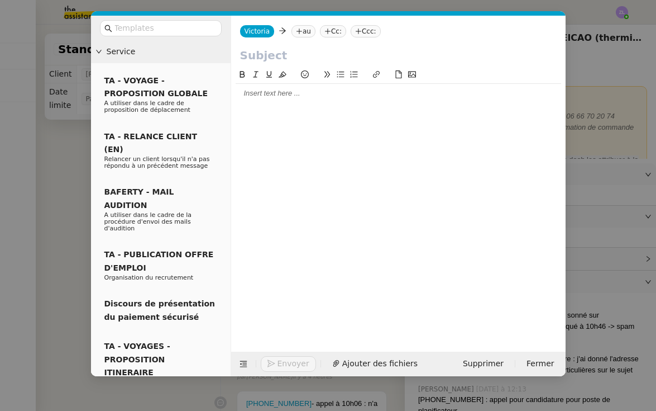
click at [306, 32] on nz-tag "au" at bounding box center [304, 31] width 24 height 12
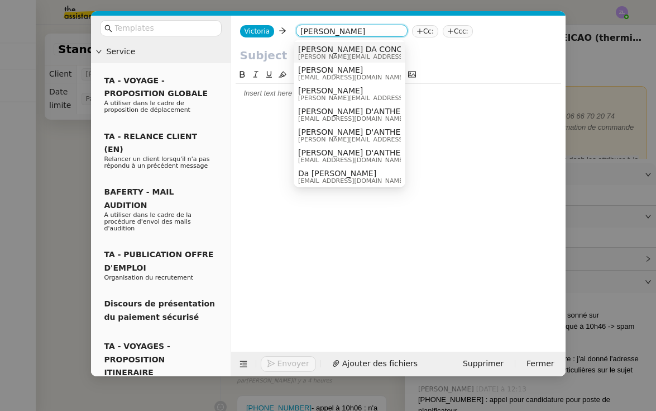
type input "charles da"
click at [335, 51] on span "[PERSON_NAME] DA CONCEICAO (thermisure)" at bounding box center [387, 49] width 179 height 9
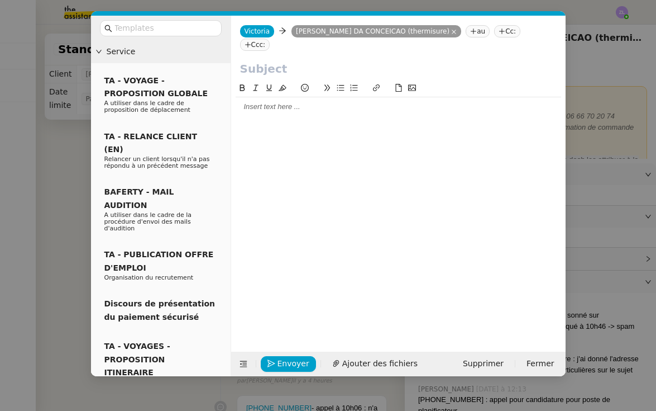
click at [466, 33] on nz-tag "au" at bounding box center [478, 31] width 24 height 12
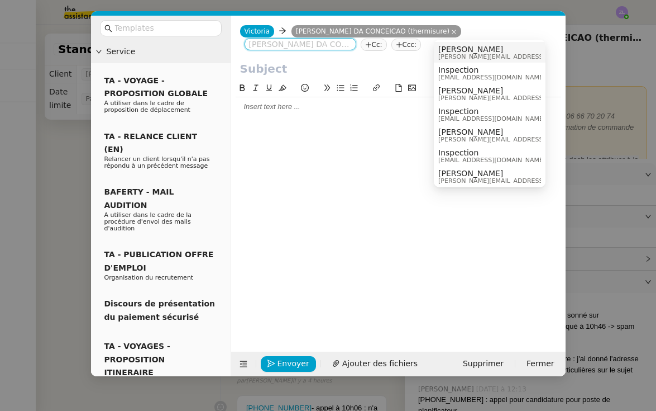
click at [504, 56] on span "jeremy.juliard@thermisure.fr" at bounding box center [517, 57] width 159 height 6
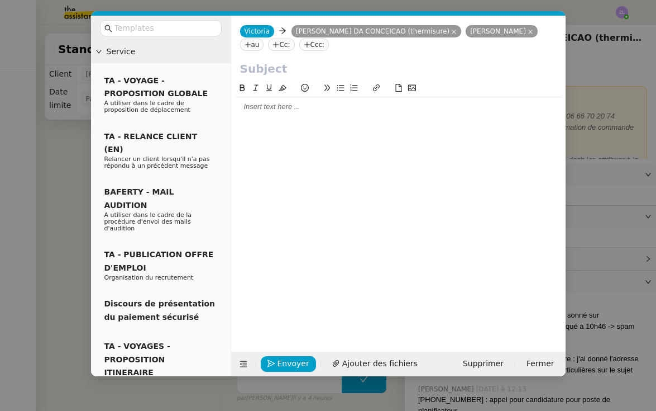
click at [314, 74] on input "text" at bounding box center [398, 68] width 317 height 17
paste input "Fermeture exceptionnelle – [DATE]"
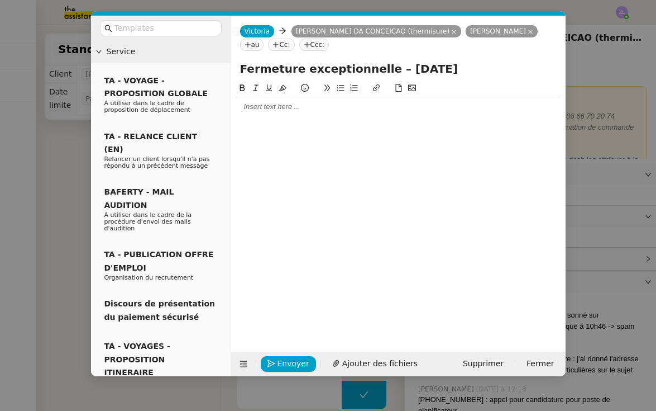
type input "Fermeture exceptionnelle – [DATE]"
click at [264, 112] on div at bounding box center [399, 107] width 326 height 10
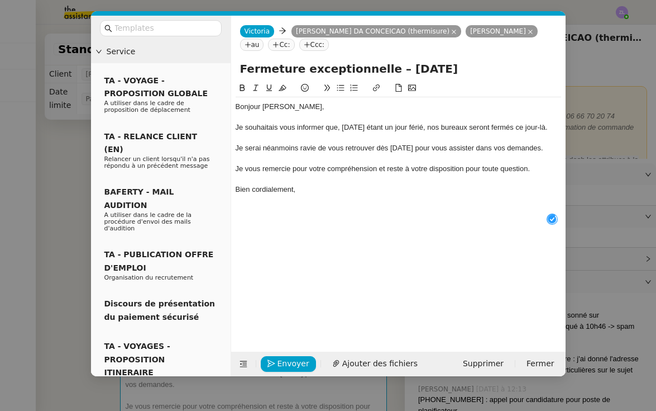
click at [292, 111] on div "Bonjour Jeremy," at bounding box center [399, 107] width 326 height 10
click at [260, 153] on div "Je serai néanmoins ravie de vous retrouver dès lundi 18 août pour vous assister…" at bounding box center [399, 148] width 326 height 10
click at [291, 204] on div at bounding box center [399, 199] width 326 height 10
click at [285, 365] on span "Envoyer" at bounding box center [294, 363] width 32 height 13
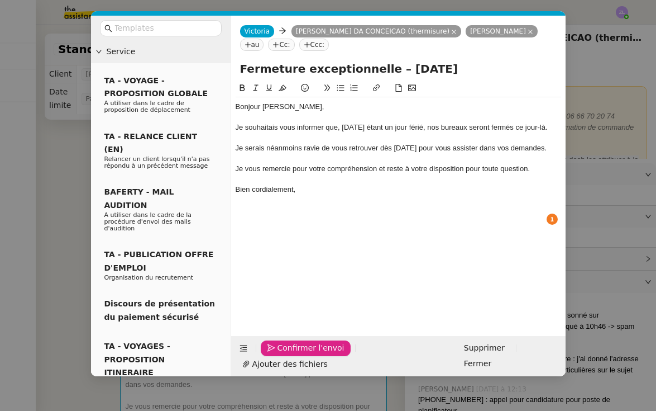
click at [285, 354] on span "Confirmer l'envoi" at bounding box center [311, 347] width 67 height 13
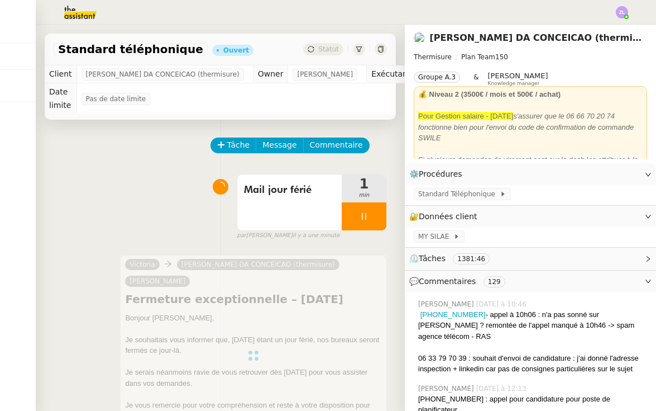
scroll to position [139, 0]
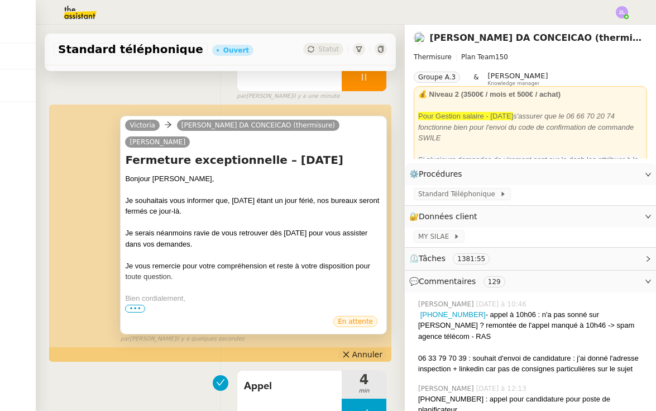
click at [357, 349] on span "Annuler" at bounding box center [367, 354] width 30 height 11
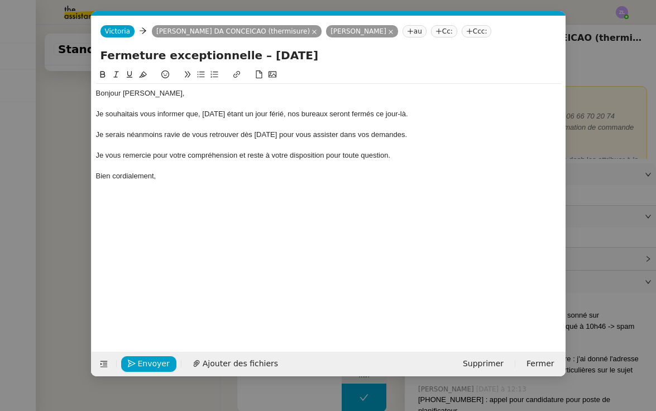
scroll to position [0, 24]
click at [194, 175] on div "Bien cordialement," at bounding box center [328, 176] width 465 height 10
click at [162, 369] on span "Envoyer" at bounding box center [154, 363] width 32 height 13
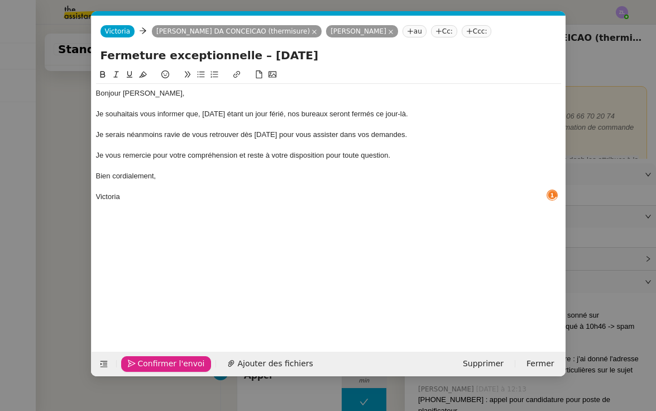
click at [162, 369] on span "Confirmer l'envoi" at bounding box center [171, 363] width 67 height 13
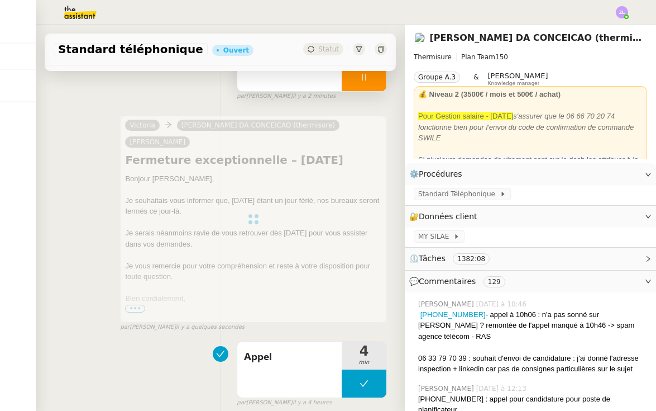
click at [357, 88] on div at bounding box center [364, 77] width 45 height 28
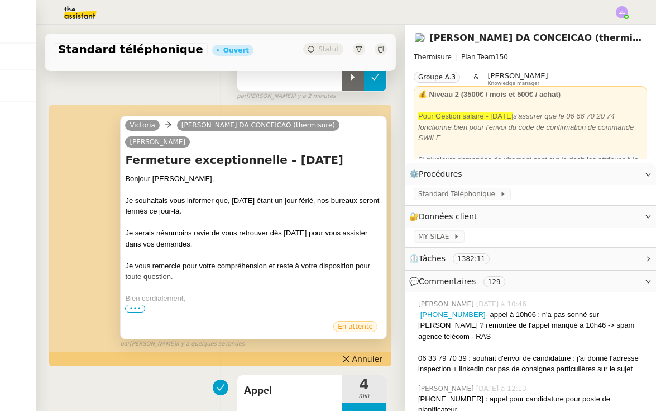
click at [375, 85] on button at bounding box center [375, 77] width 22 height 28
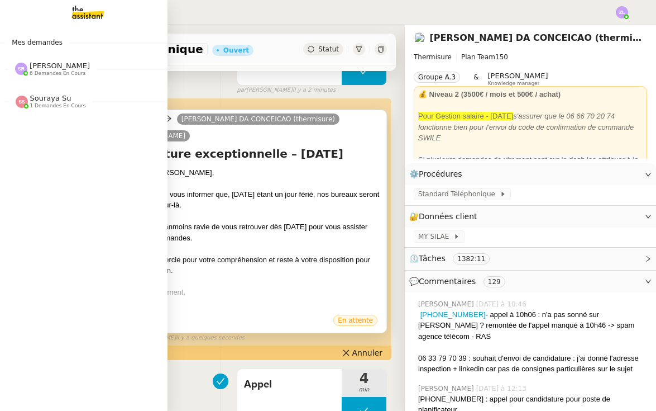
click at [47, 59] on span "[PERSON_NAME] 6 demandes en cours" at bounding box center [88, 64] width 168 height 23
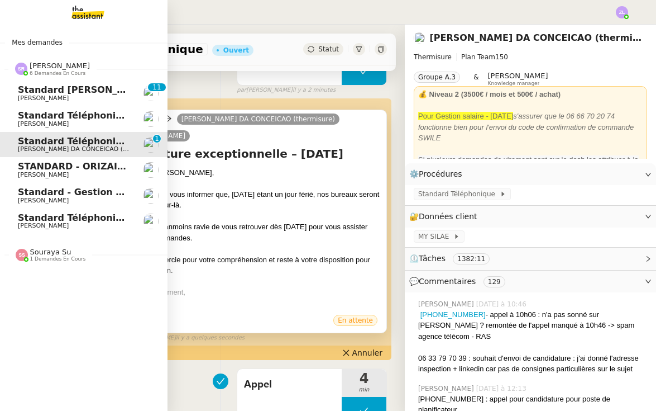
click at [72, 219] on span "Standard téléphonique - août 2025" at bounding box center [107, 217] width 178 height 11
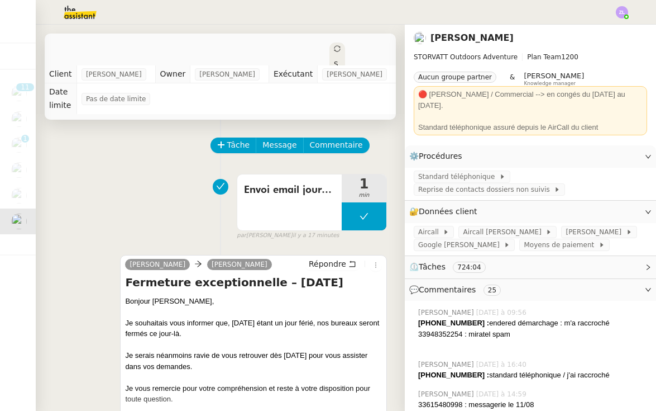
scroll to position [193, 0]
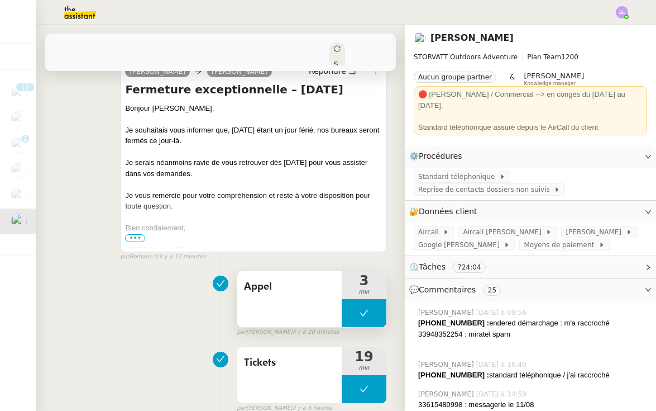
click at [354, 310] on button at bounding box center [364, 313] width 45 height 28
click at [354, 310] on icon at bounding box center [353, 312] width 9 height 9
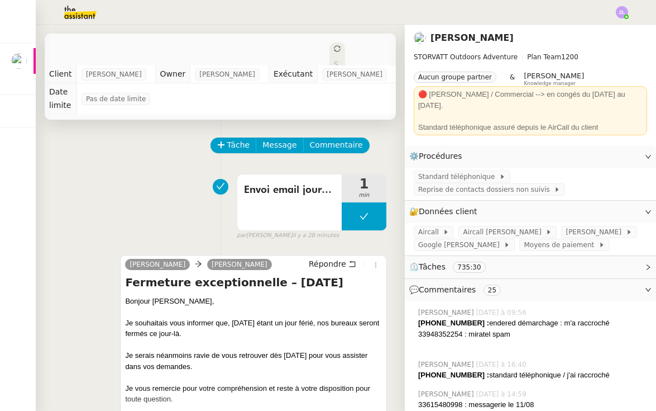
scroll to position [0, 0]
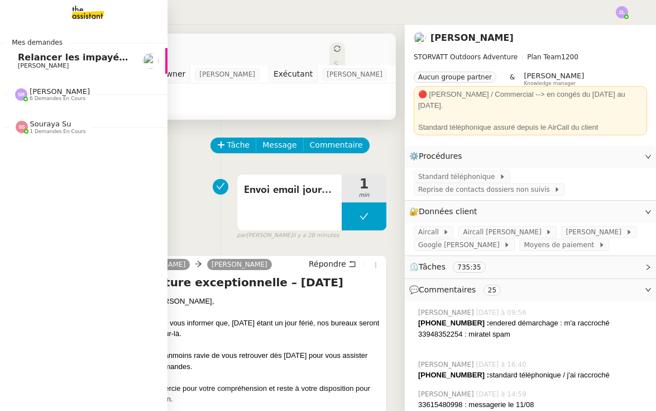
click at [21, 61] on span "Relancer les impayés du premier semestre" at bounding box center [125, 57] width 215 height 11
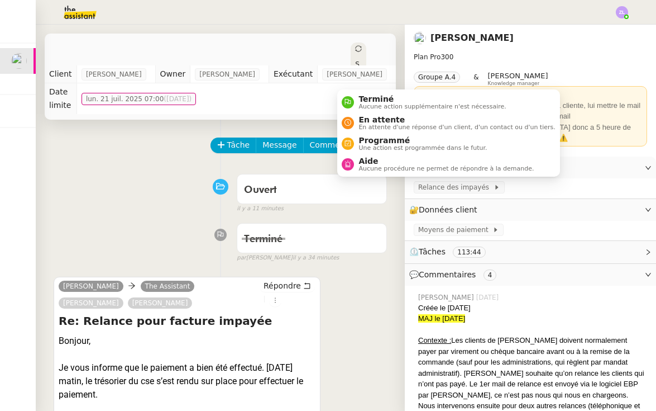
click at [355, 46] on icon at bounding box center [358, 48] width 7 height 7
click at [368, 93] on li "Terminé Aucune action supplémentaire n'est nécessaire." at bounding box center [448, 102] width 222 height 21
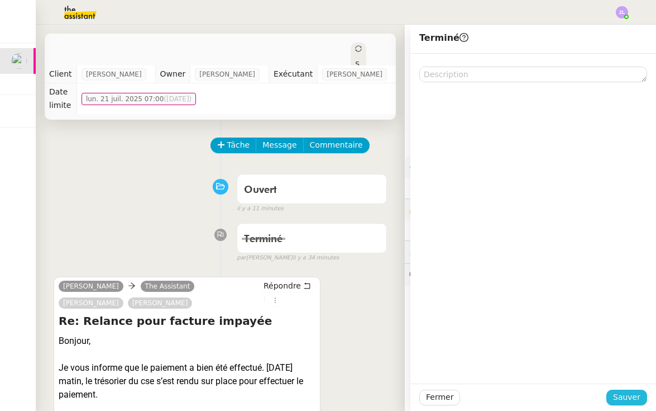
click at [625, 400] on span "Sauver" at bounding box center [626, 396] width 27 height 13
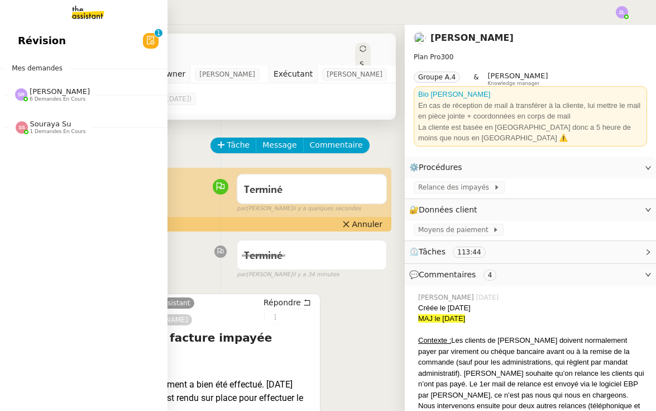
click at [75, 99] on span "6 demandes en cours" at bounding box center [58, 99] width 56 height 6
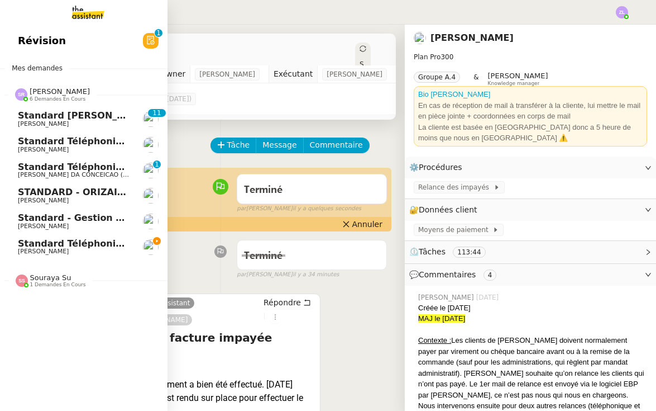
click at [103, 241] on span "Standard téléphonique - août 2025" at bounding box center [107, 243] width 178 height 11
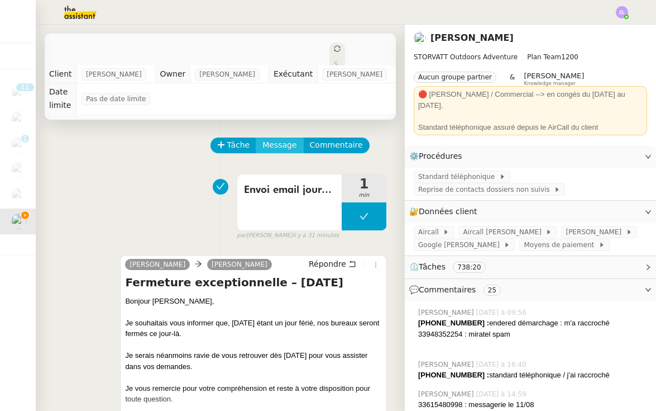
click at [284, 142] on span "Message" at bounding box center [280, 145] width 34 height 13
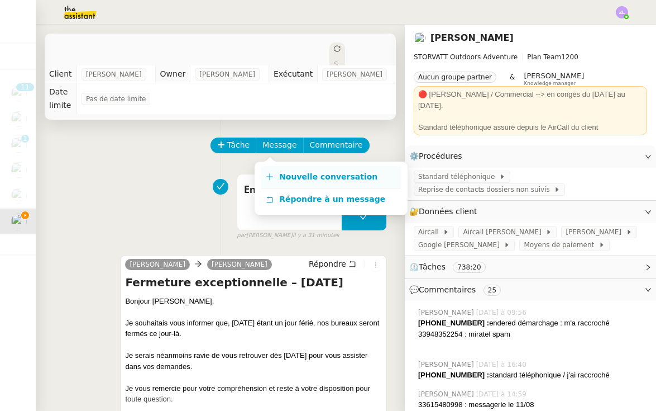
click at [298, 179] on span "Nouvelle conversation" at bounding box center [328, 176] width 98 height 9
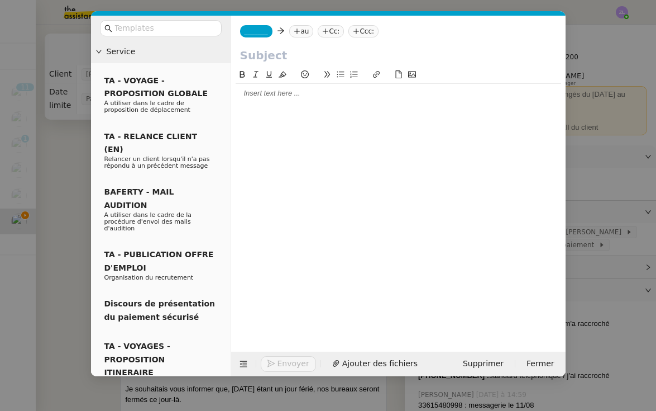
click at [253, 33] on span "_______" at bounding box center [256, 31] width 23 height 8
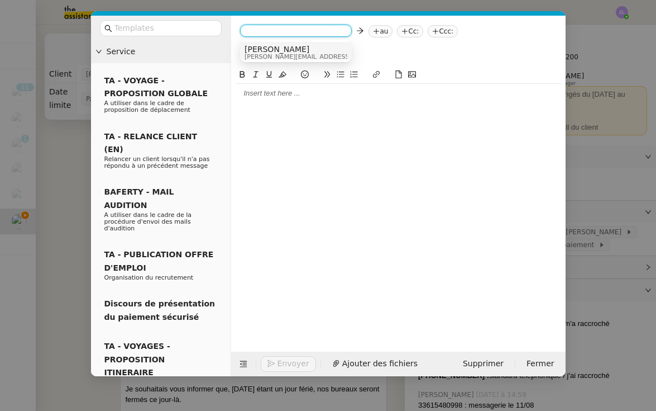
click at [263, 51] on span "[PERSON_NAME]" at bounding box center [324, 49] width 159 height 9
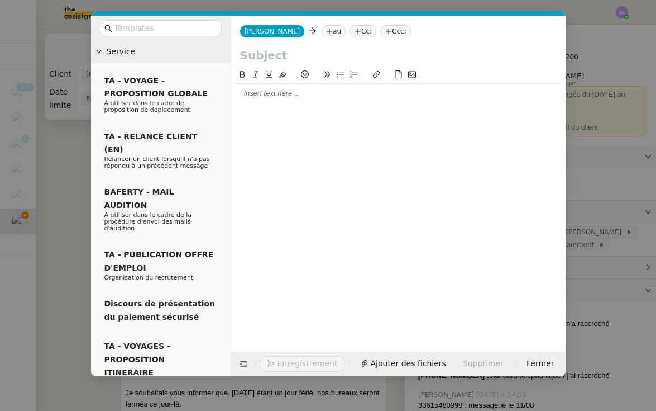
click at [322, 31] on nz-tag "au" at bounding box center [334, 31] width 24 height 12
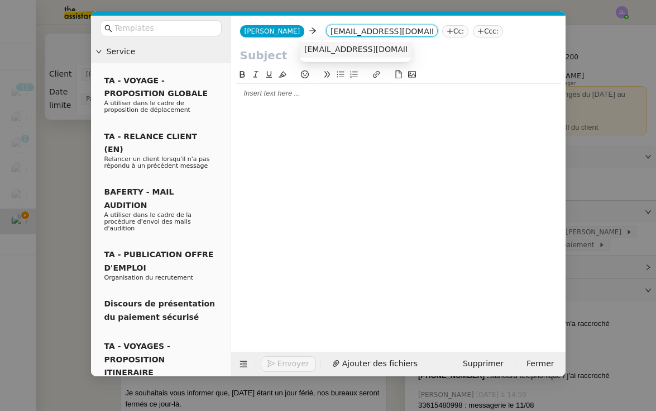
type input "[EMAIL_ADDRESS][DOMAIN_NAME]"
click at [351, 54] on div "[EMAIL_ADDRESS][DOMAIN_NAME]" at bounding box center [355, 50] width 103 height 10
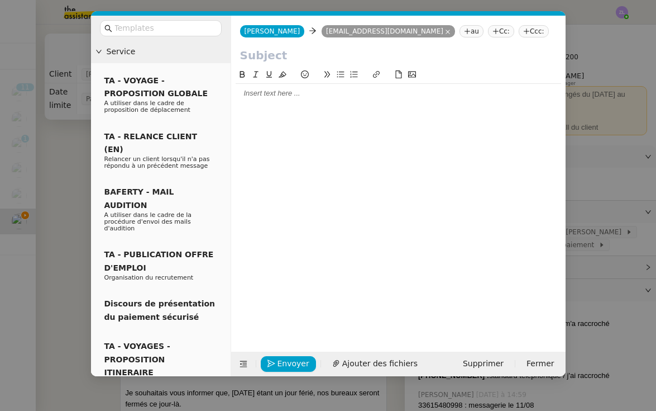
click at [287, 54] on input "text" at bounding box center [398, 55] width 317 height 17
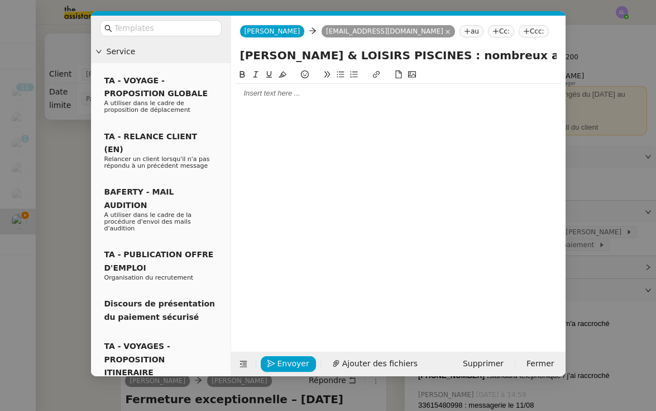
type input "M. HEYMANS & LOISIRS PISCINES : nombreux appels sans réponse : client agacé"
click at [260, 101] on div at bounding box center [399, 93] width 326 height 19
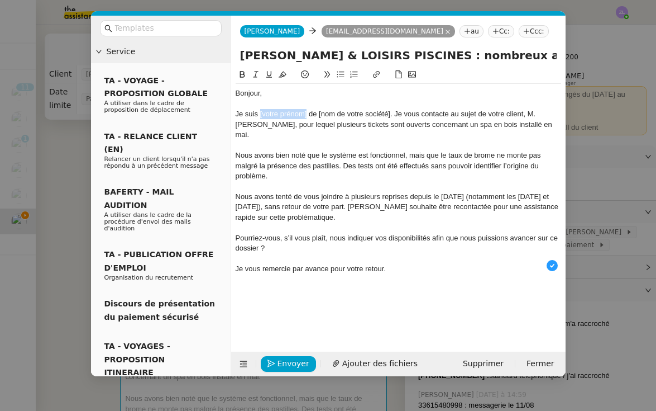
drag, startPoint x: 307, startPoint y: 113, endPoint x: 260, endPoint y: 110, distance: 46.4
click at [260, 110] on div "Je suis [votre prénom] de [nom de votre société]. Je vous contacte au sujet de …" at bounding box center [399, 124] width 326 height 31
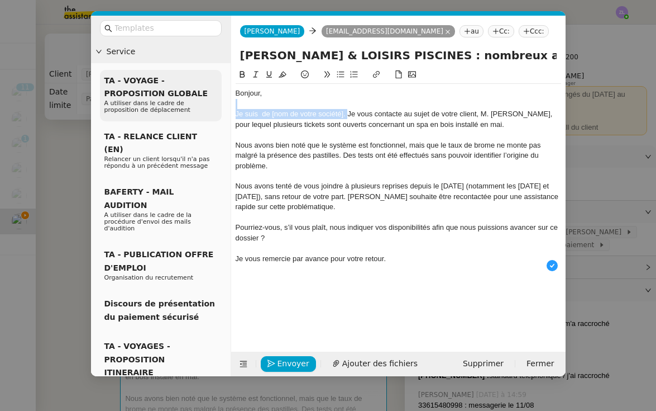
drag, startPoint x: 348, startPoint y: 113, endPoint x: 199, endPoint y: 105, distance: 149.3
click at [199, 105] on nz-layout "Service TA - VOYAGE - PROPOSITION GLOBALE A utiliser dans le cadre de propositi…" at bounding box center [328, 196] width 475 height 360
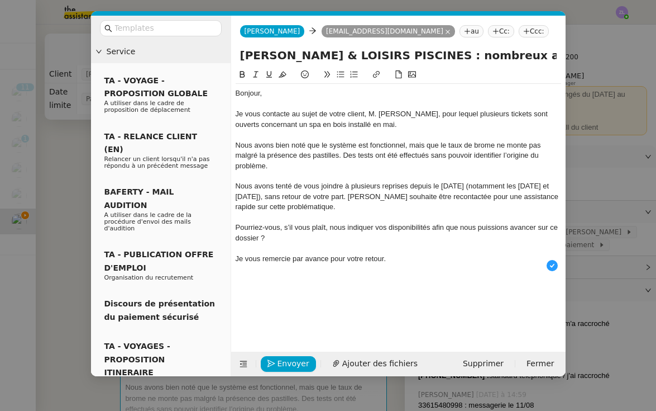
click at [395, 247] on div at bounding box center [399, 248] width 326 height 10
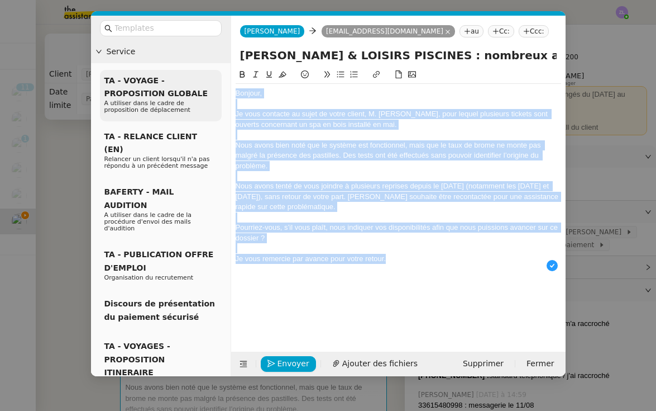
drag, startPoint x: 398, startPoint y: 259, endPoint x: 221, endPoint y: 85, distance: 248.4
click at [221, 85] on nz-layout "Service TA - VOYAGE - PROPOSITION GLOBALE A utiliser dans le cadre de propositi…" at bounding box center [328, 196] width 475 height 360
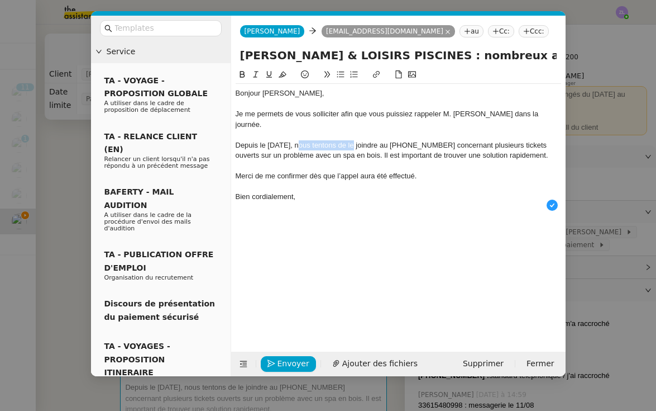
drag, startPoint x: 350, startPoint y: 133, endPoint x: 298, endPoint y: 133, distance: 51.9
click at [298, 140] on div "Depuis le 5 août, nous tentons de le joindre au +32 478 29 33 41 concernant plu…" at bounding box center [399, 150] width 326 height 21
click at [349, 140] on div "Depuis le 5 août, il tente de joindre au +32 478 29 33 41 concernant plusieurs …" at bounding box center [399, 150] width 326 height 21
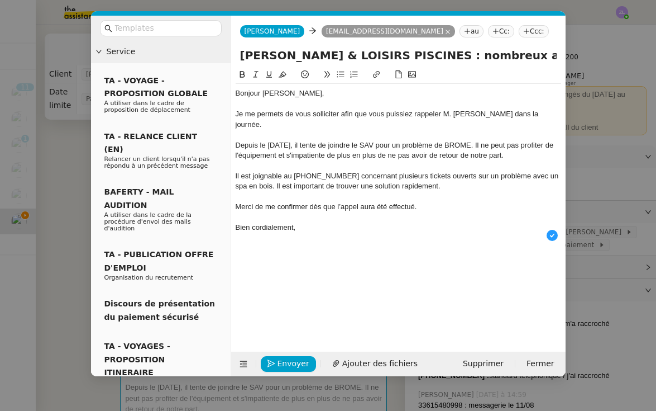
click at [352, 171] on div "Il est joignable au +32 478 29 33 41 concernant plusieurs tickets ouverts sur u…" at bounding box center [399, 181] width 326 height 21
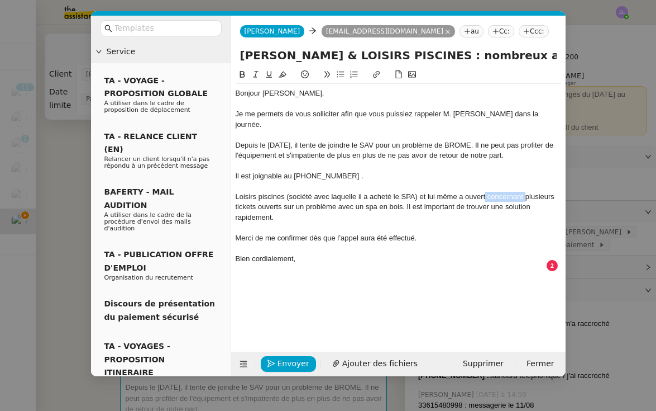
drag, startPoint x: 525, startPoint y: 182, endPoint x: 487, endPoint y: 182, distance: 38.0
click at [487, 192] on div "Loisirs piscines (société avec laquelle il a acheté le SPA) et lui même a ouver…" at bounding box center [399, 207] width 326 height 31
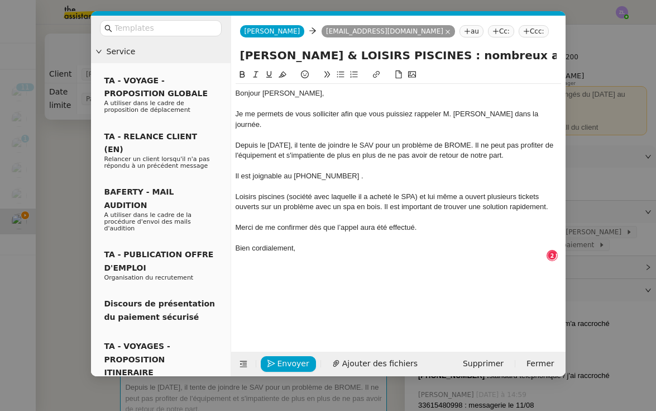
click at [440, 192] on div "Loisirs piscines (société avec laquelle il a acheté le SPA) et lui même a ouver…" at bounding box center [399, 202] width 326 height 21
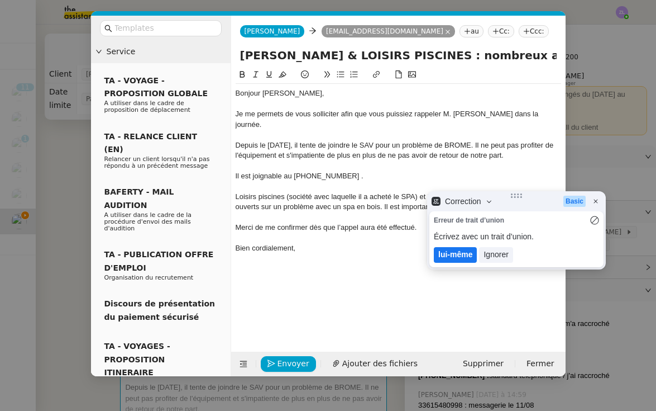
click at [453, 252] on lt-em "lui-même" at bounding box center [455, 254] width 34 height 9
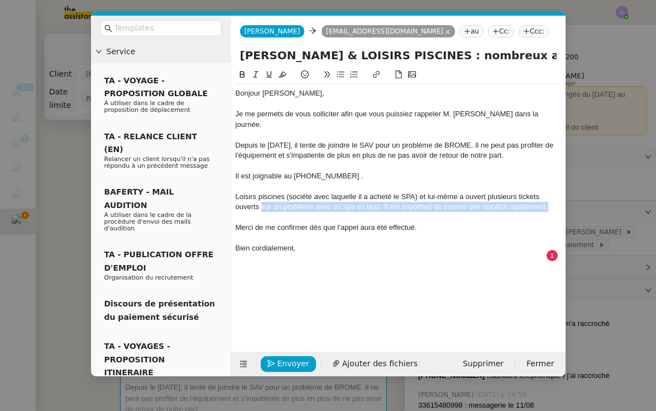
drag, startPoint x: 550, startPoint y: 197, endPoint x: 263, endPoint y: 194, distance: 287.1
click at [263, 194] on div "Loisirs piscines (société avec laquelle il a acheté le SPA) et lui-même a ouver…" at bounding box center [399, 202] width 326 height 21
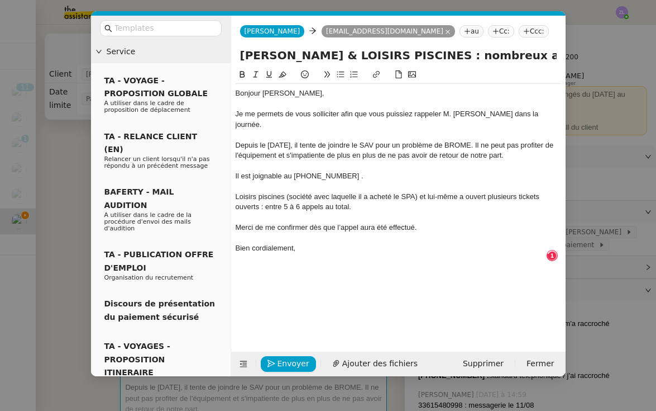
click at [422, 222] on div "Merci de me confirmer dès que l’appel aura été effectué." at bounding box center [399, 227] width 326 height 10
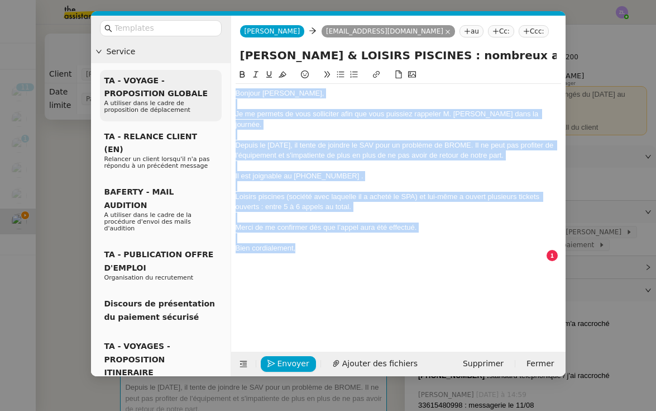
drag, startPoint x: 304, startPoint y: 234, endPoint x: 216, endPoint y: 91, distance: 168.0
click at [216, 91] on nz-layout "Service TA - VOYAGE - PROPOSITION GLOBALE A utiliser dans le cadre de propositi…" at bounding box center [328, 196] width 475 height 360
copy div "Bonjour Franck, Je me permets de vous solliciter afin que vous puissiez rappele…"
drag, startPoint x: 402, startPoint y: 389, endPoint x: 271, endPoint y: 207, distance: 224.6
click at [271, 212] on div at bounding box center [399, 217] width 326 height 10
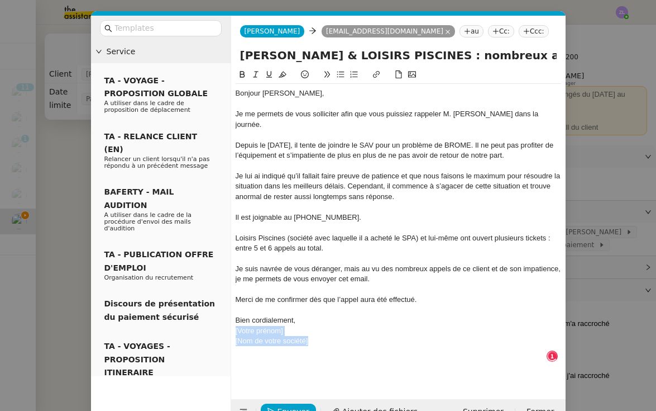
drag, startPoint x: 317, startPoint y: 325, endPoint x: 222, endPoint y: 315, distance: 96.0
click at [222, 315] on nz-layout "Service TA - VOYAGE - PROPOSITION GLOBALE A utiliser dans le cadre de propositi…" at bounding box center [328, 220] width 475 height 408
click at [289, 405] on span "Envoyer" at bounding box center [294, 411] width 32 height 13
click at [289, 405] on span "Confirmer l'envoi" at bounding box center [311, 411] width 67 height 13
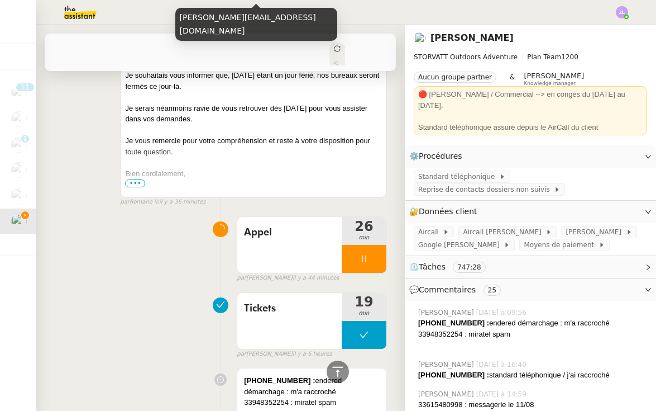
scroll to position [411, 0]
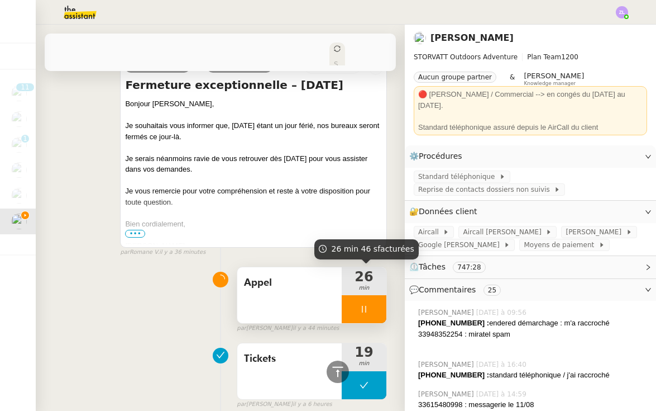
click at [352, 308] on div at bounding box center [364, 309] width 45 height 28
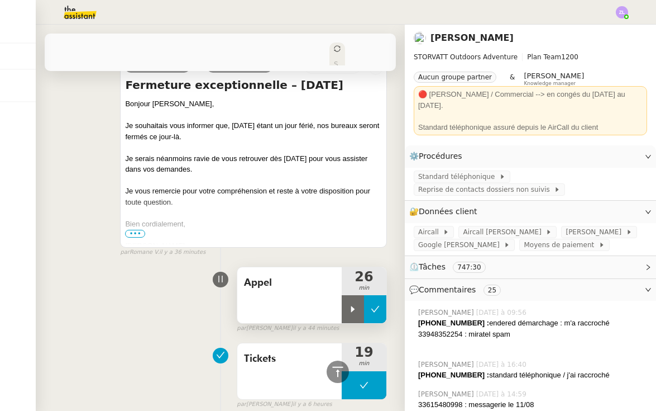
click at [375, 307] on icon at bounding box center [375, 308] width 9 height 9
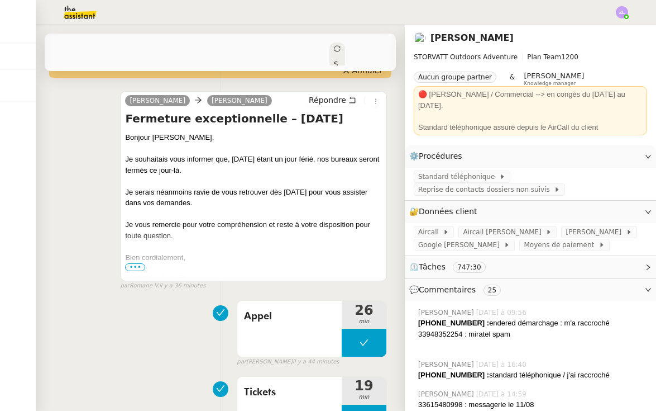
scroll to position [147, 0]
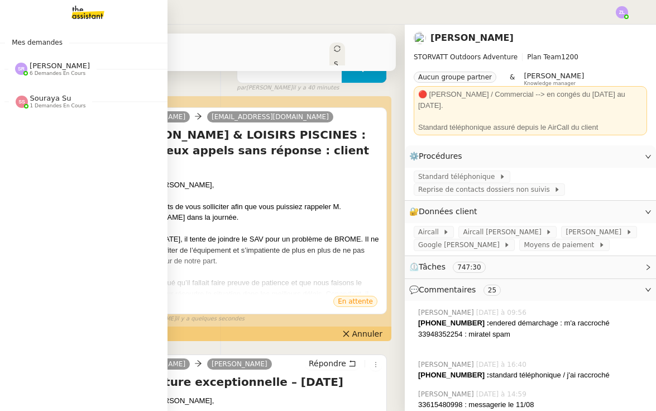
click at [50, 73] on span "6 demandes en cours" at bounding box center [58, 73] width 56 height 6
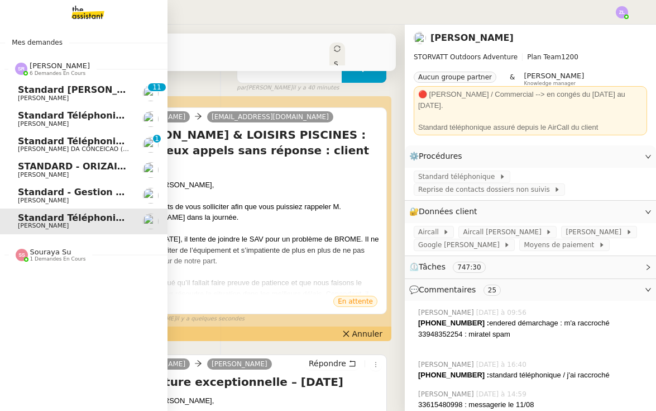
click at [75, 136] on span "Standard téléphonique" at bounding box center [76, 141] width 117 height 11
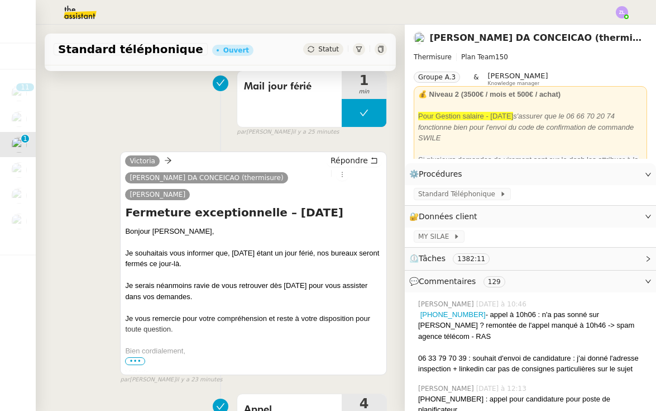
scroll to position [113, 0]
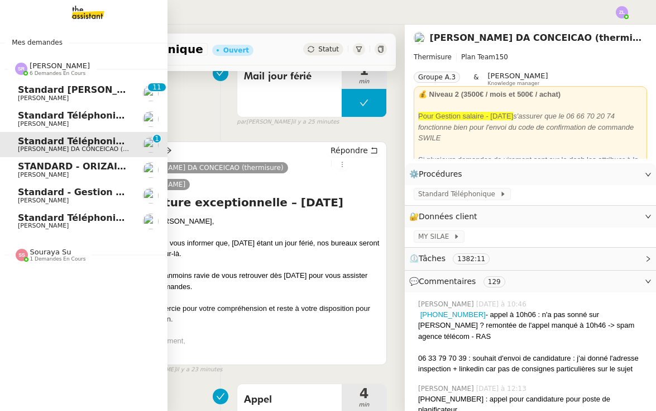
click at [16, 116] on link "Standard Téléphonique - Camille/Addingwell Julien Decroix" at bounding box center [84, 119] width 168 height 26
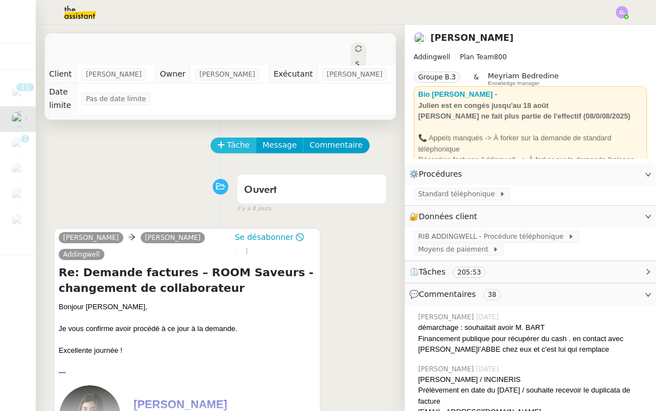
click at [226, 146] on button "Tâche" at bounding box center [234, 145] width 46 height 16
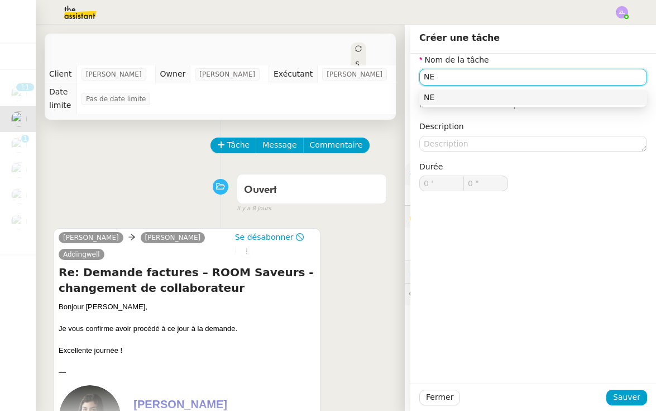
type input "N"
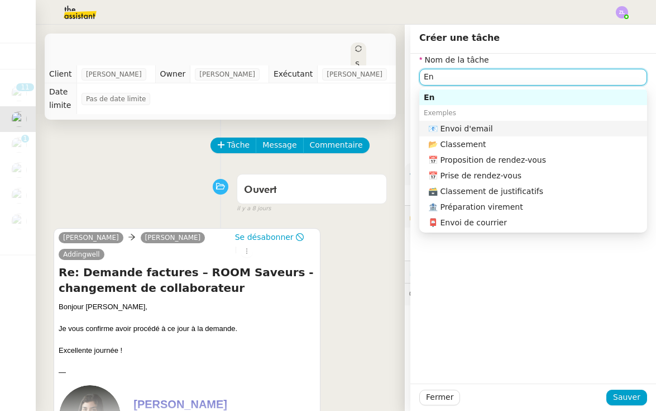
click at [503, 128] on div "📧 Envoi d'email" at bounding box center [535, 128] width 214 height 10
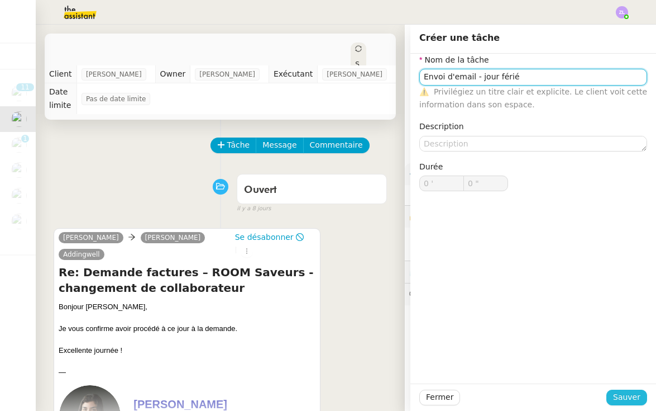
type input "Envoi d'email - jour férié"
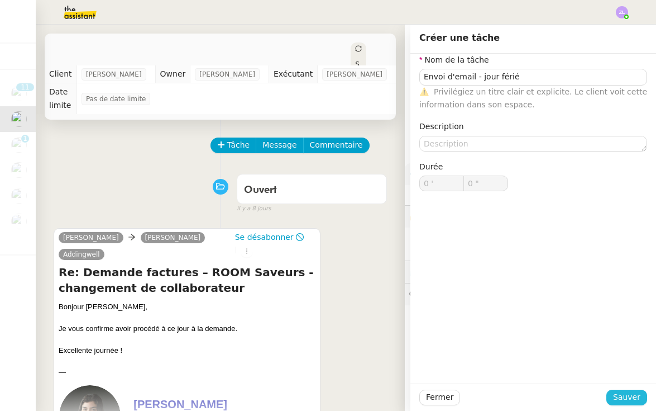
click at [633, 391] on span "Sauver" at bounding box center [626, 396] width 27 height 13
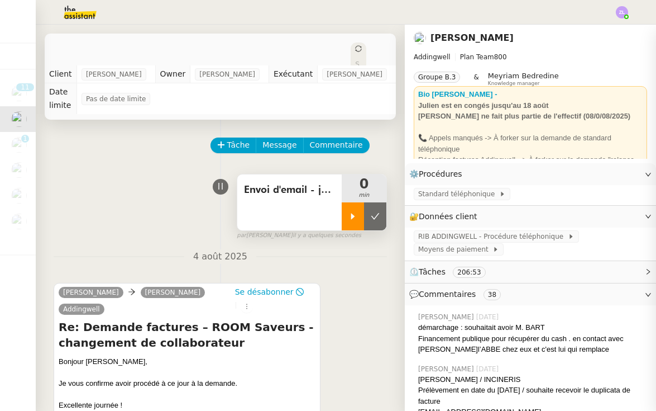
click at [353, 213] on icon at bounding box center [353, 216] width 9 height 9
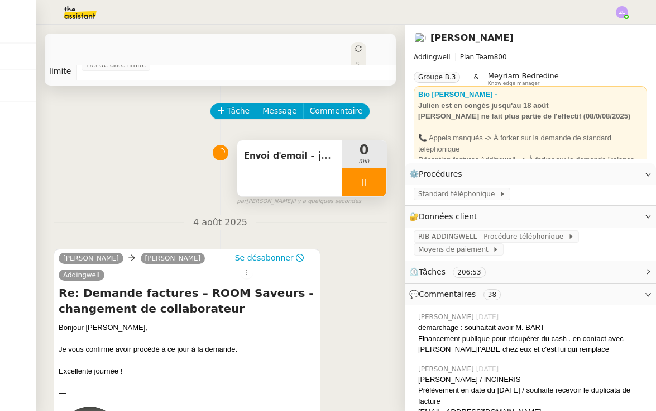
scroll to position [51, 0]
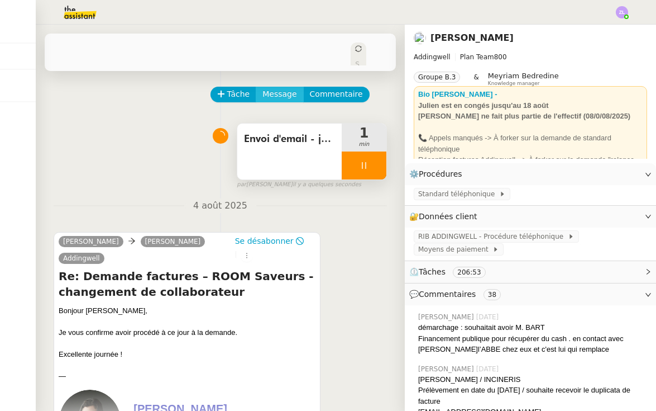
click at [271, 93] on span "Message" at bounding box center [280, 94] width 34 height 13
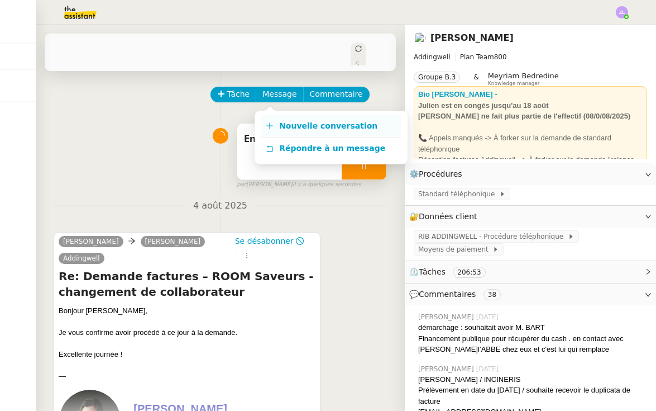
click at [281, 131] on link "Nouvelle conversation" at bounding box center [331, 126] width 140 height 22
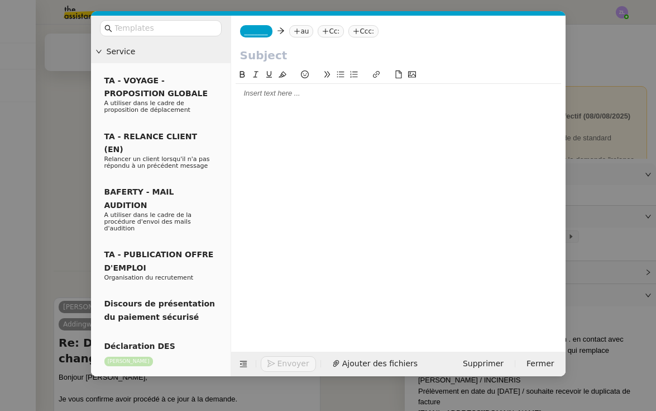
click at [256, 31] on span "_______" at bounding box center [256, 31] width 23 height 8
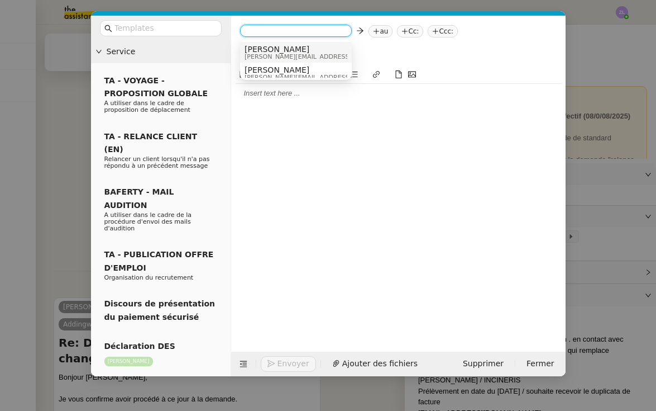
click at [264, 51] on span "Camille" at bounding box center [324, 49] width 159 height 9
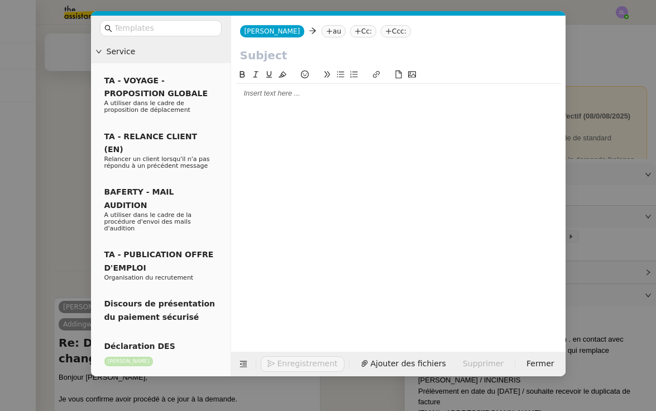
click at [322, 36] on nz-tag "au" at bounding box center [334, 31] width 24 height 12
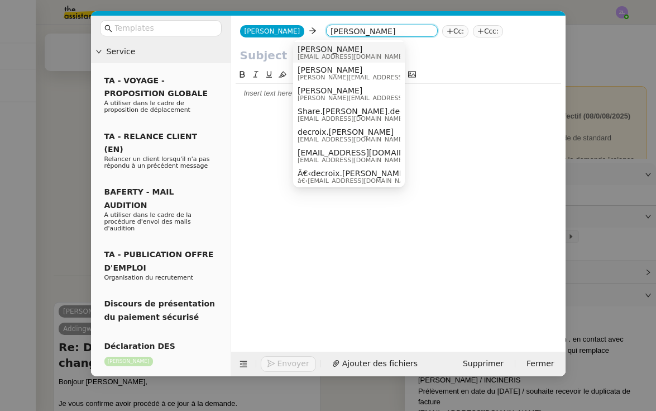
type input "julien decroix"
click at [335, 56] on span "decroix.julien@addingwell.com" at bounding box center [351, 57] width 107 height 6
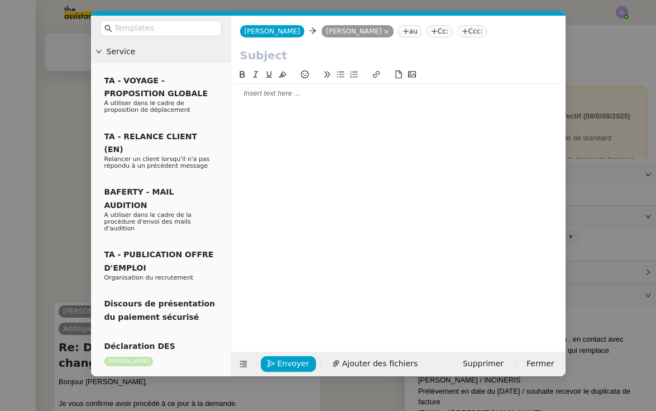
click at [271, 96] on div at bounding box center [399, 93] width 326 height 10
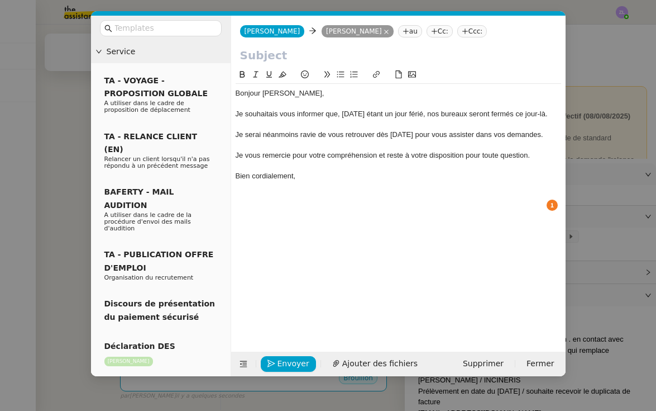
click at [287, 60] on input "text" at bounding box center [398, 55] width 317 height 17
paste input "Fermeture exceptionnelle – [DATE]"
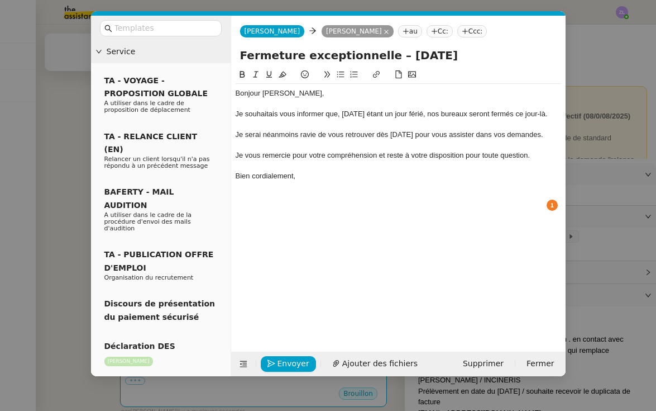
type input "Fermeture exceptionnelle – [DATE]"
click at [286, 93] on div "Bonjour Jeremy," at bounding box center [399, 93] width 326 height 10
click at [292, 364] on span "Envoyer" at bounding box center [294, 363] width 32 height 13
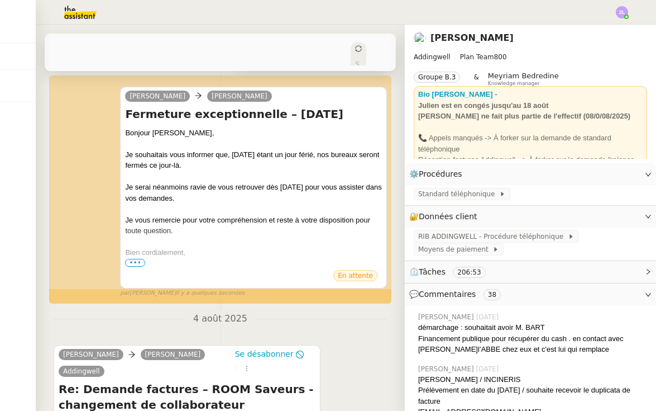
scroll to position [173, 0]
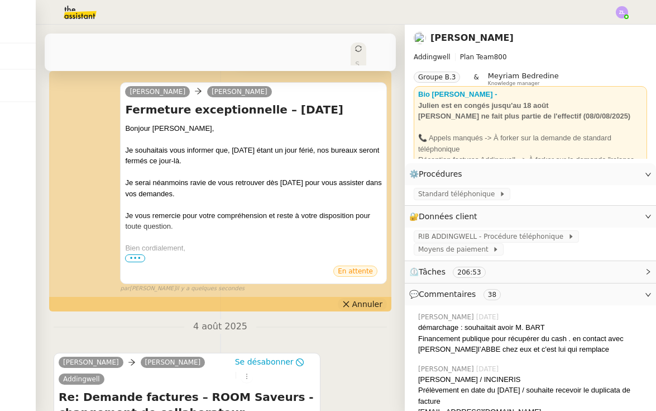
click at [362, 298] on span "Annuler" at bounding box center [367, 303] width 30 height 11
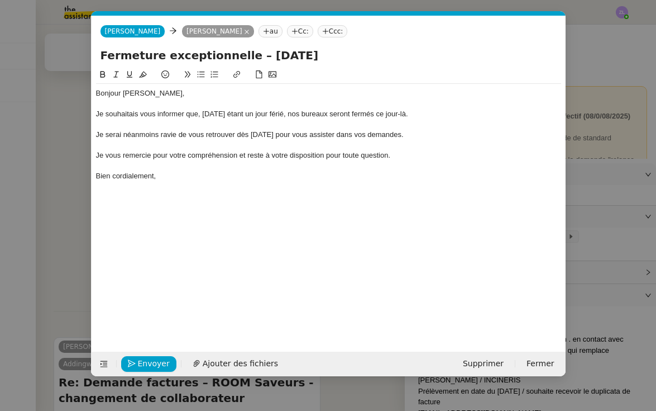
scroll to position [0, 24]
click at [175, 179] on div "Bien cordialement," at bounding box center [328, 176] width 465 height 10
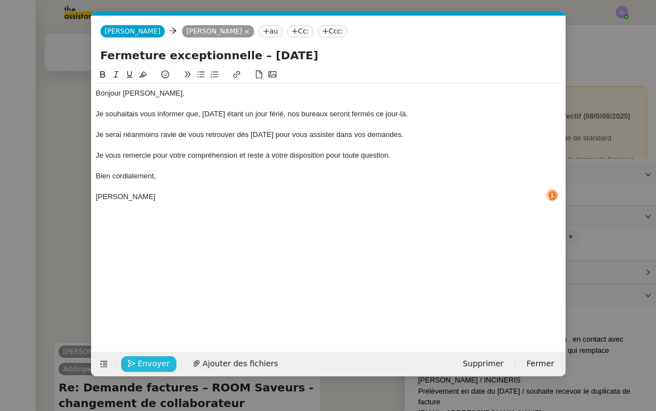
click at [158, 364] on span "Envoyer" at bounding box center [154, 363] width 32 height 13
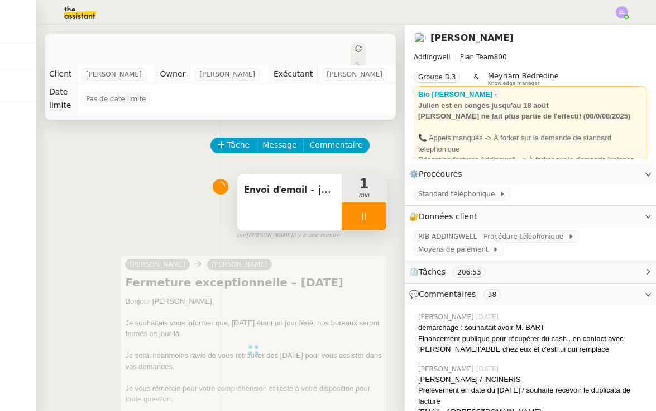
scroll to position [0, 0]
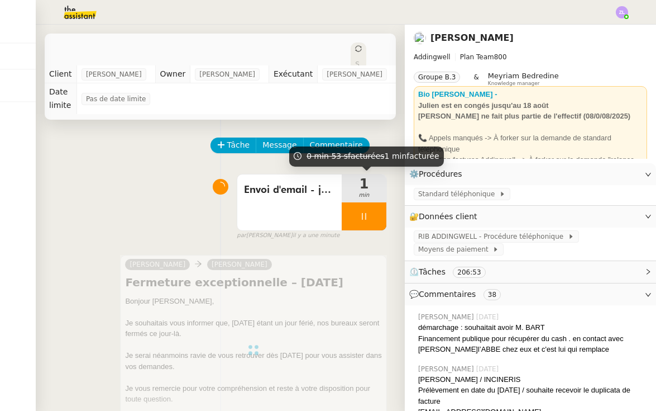
click at [354, 215] on div at bounding box center [364, 216] width 45 height 28
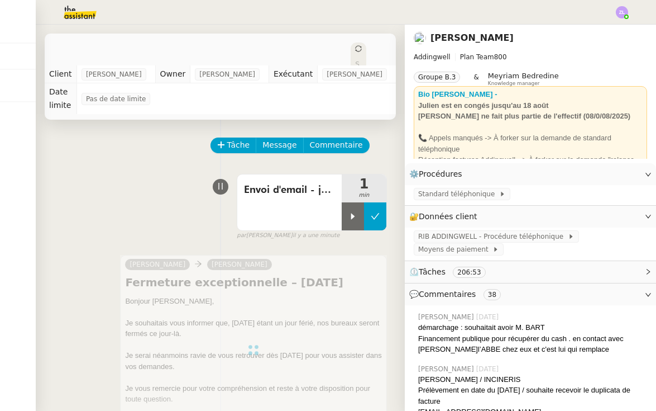
click at [375, 216] on icon at bounding box center [375, 216] width 9 height 9
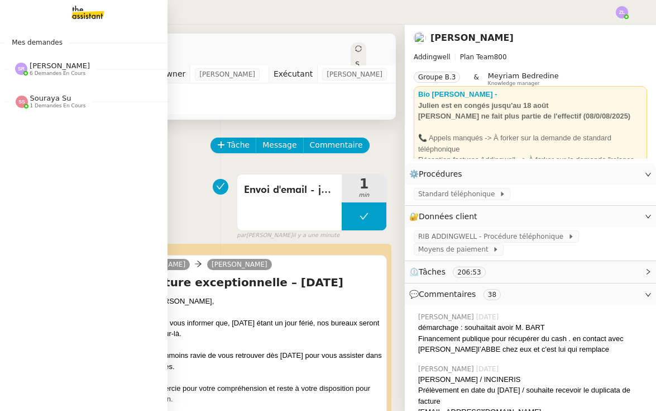
click at [35, 60] on span "Stéphanie Rakotosalama 6 demandes en cours" at bounding box center [88, 64] width 168 height 23
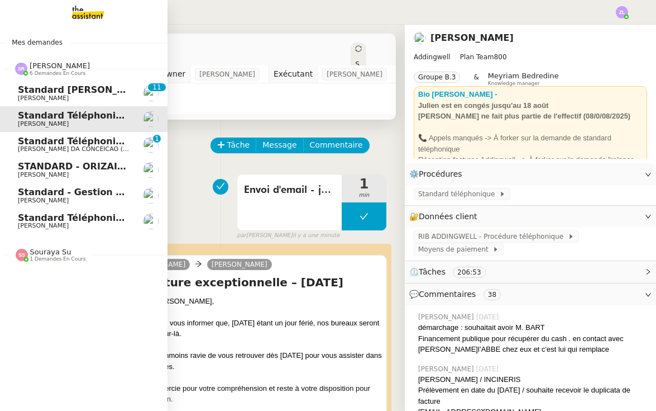
click at [54, 90] on span "Standard [PERSON_NAME]" at bounding box center [84, 89] width 132 height 11
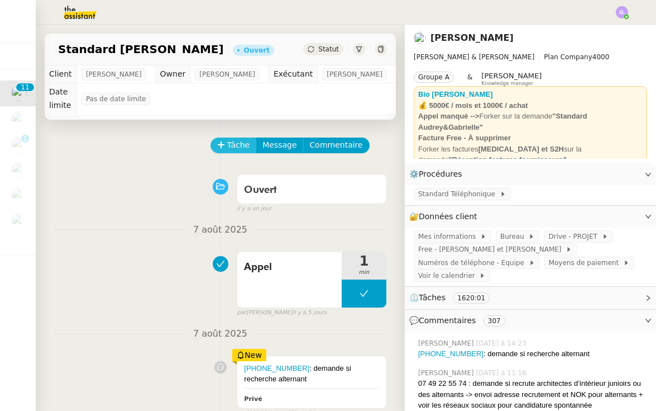
click at [238, 142] on span "Tâche" at bounding box center [238, 145] width 23 height 13
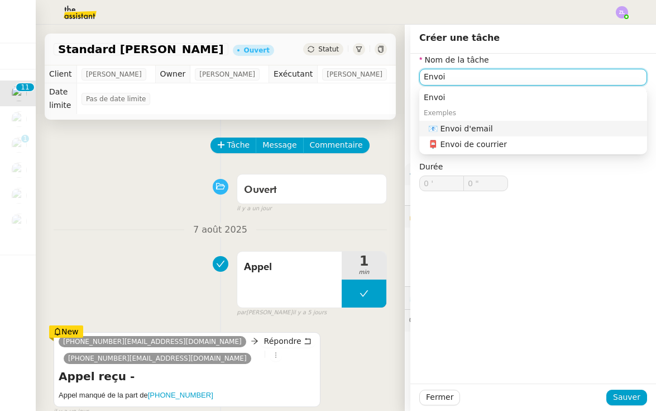
click at [475, 125] on div "📧 Envoi d'email" at bounding box center [535, 128] width 214 height 10
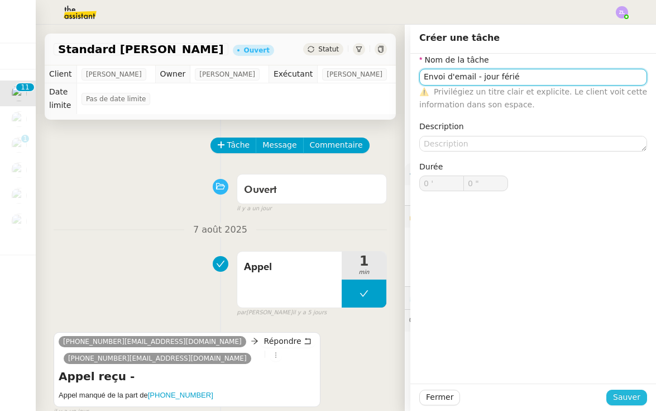
type input "Envoi d'email - jour férié"
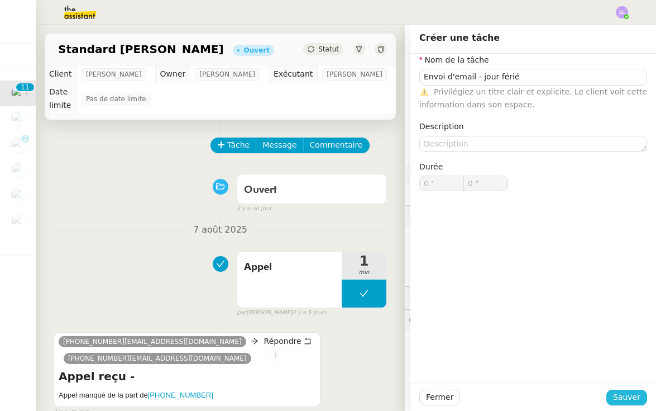
click at [623, 393] on span "Sauver" at bounding box center [626, 396] width 27 height 13
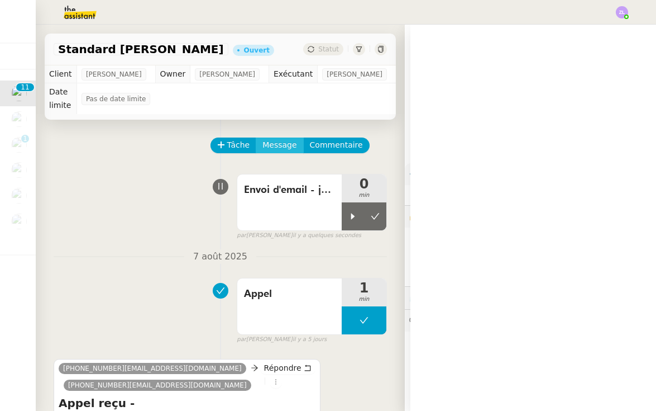
drag, startPoint x: 346, startPoint y: 217, endPoint x: 277, endPoint y: 142, distance: 101.2
click at [346, 217] on div at bounding box center [353, 216] width 22 height 28
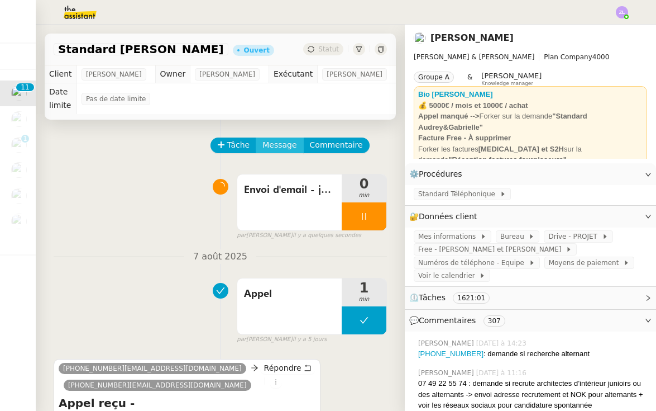
click at [277, 142] on span "Message" at bounding box center [280, 145] width 34 height 13
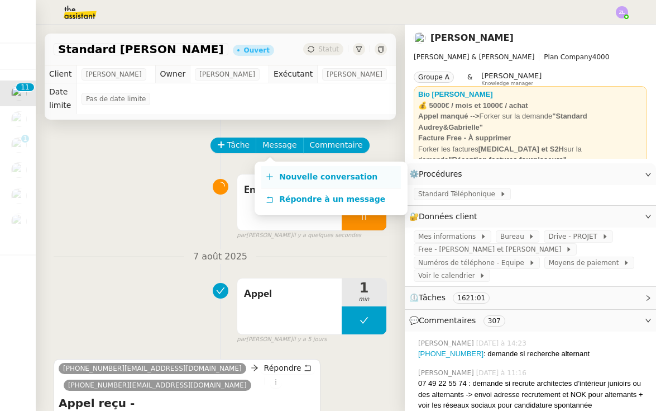
click at [292, 173] on span "Nouvelle conversation" at bounding box center [328, 176] width 98 height 9
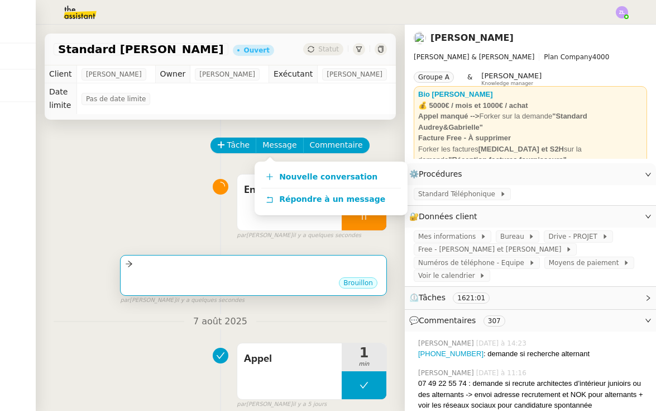
click at [265, 274] on div "•••" at bounding box center [253, 273] width 257 height 6
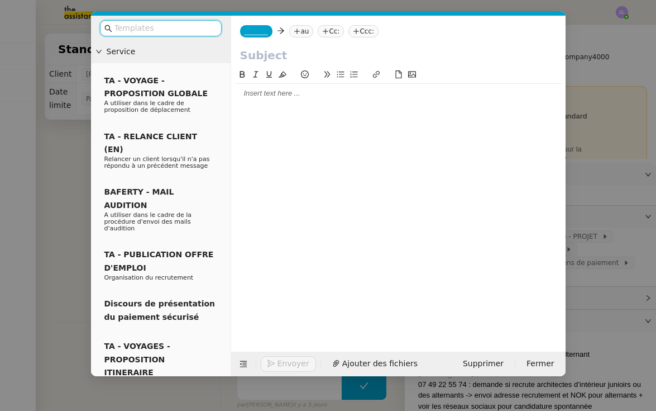
click at [254, 92] on div at bounding box center [399, 93] width 326 height 10
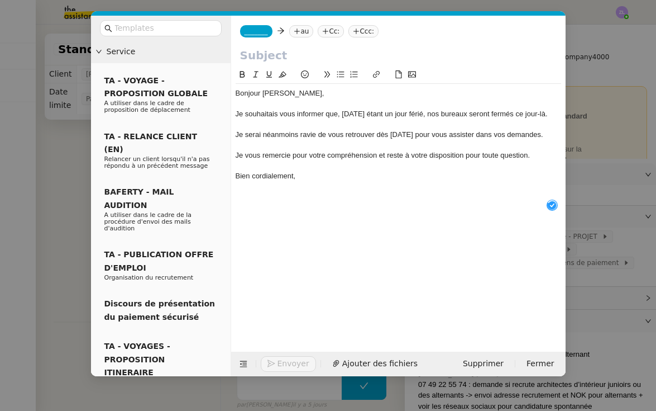
scroll to position [12, 0]
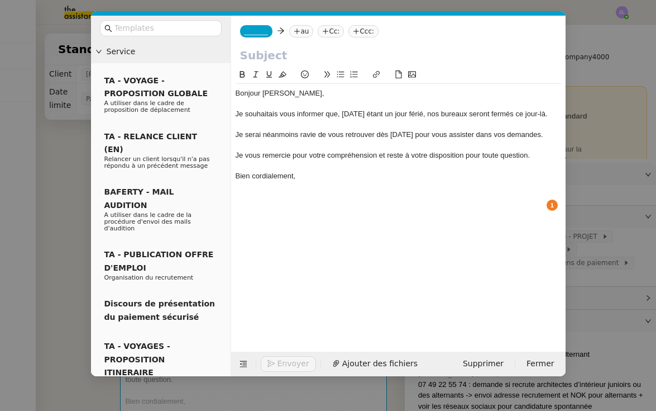
click at [256, 55] on input "text" at bounding box center [398, 55] width 317 height 17
paste input "Fermeture exceptionnelle – [DATE]"
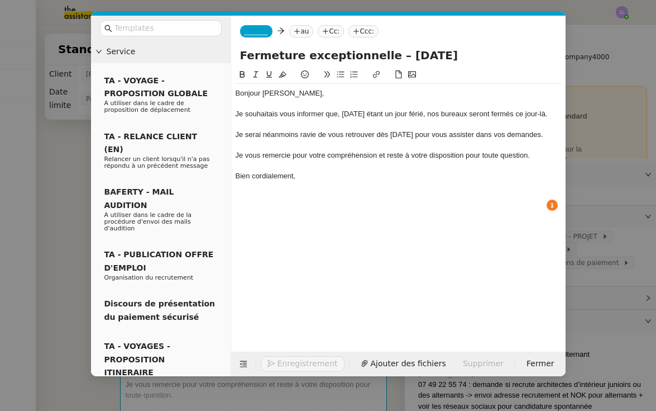
type input "Fermeture exceptionnelle – [DATE]"
click at [255, 34] on span "_______" at bounding box center [256, 31] width 23 height 8
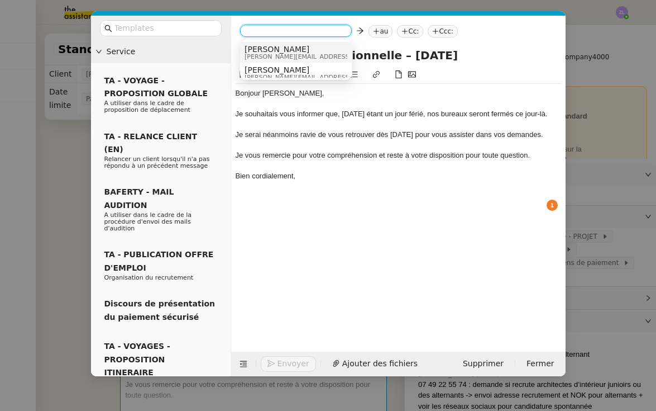
click at [272, 58] on span "camille@audreyetgabrielle.com" at bounding box center [324, 57] width 159 height 6
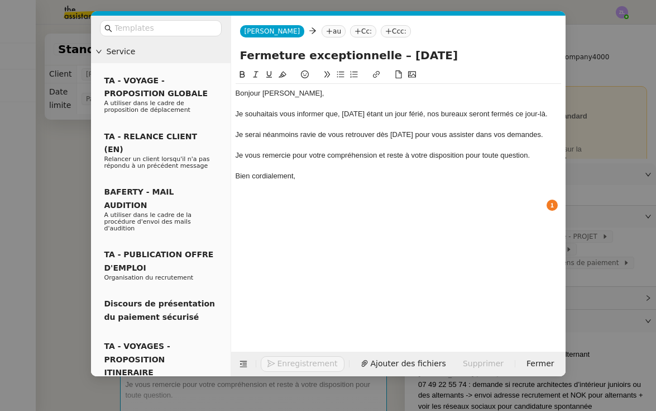
click at [322, 32] on nz-tag "au" at bounding box center [334, 31] width 24 height 12
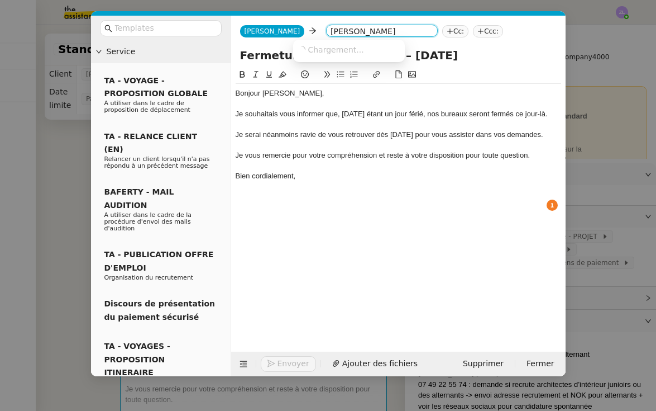
drag, startPoint x: 320, startPoint y: 77, endPoint x: 326, endPoint y: 76, distance: 5.7
click at [326, 76] on icon at bounding box center [327, 74] width 8 height 8
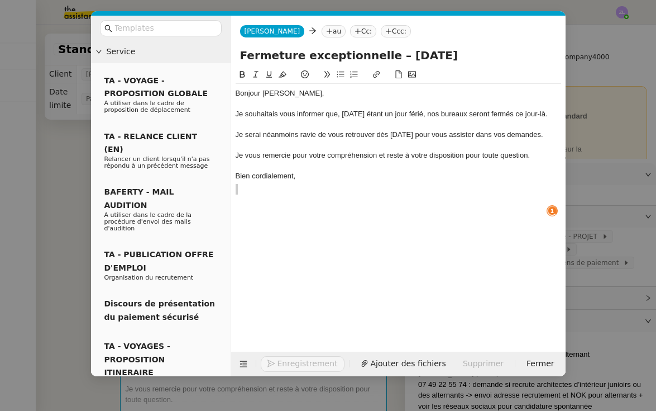
click at [303, 38] on div "Camille Camille au Cc: Ccc:" at bounding box center [398, 31] width 335 height 31
click at [322, 27] on nz-tag "au" at bounding box center [334, 31] width 24 height 12
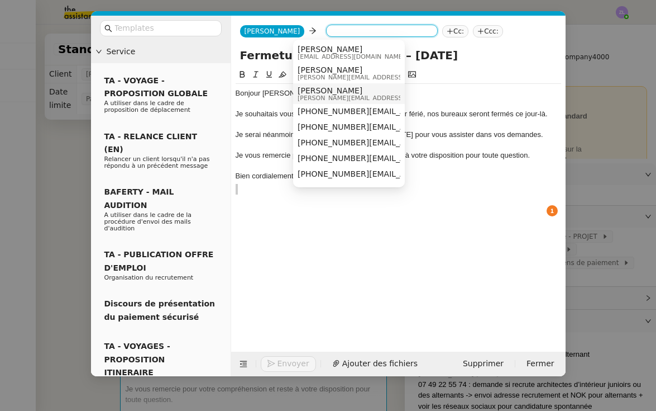
click at [327, 96] on span "audrey@audreyetgabrielle.com" at bounding box center [377, 98] width 159 height 6
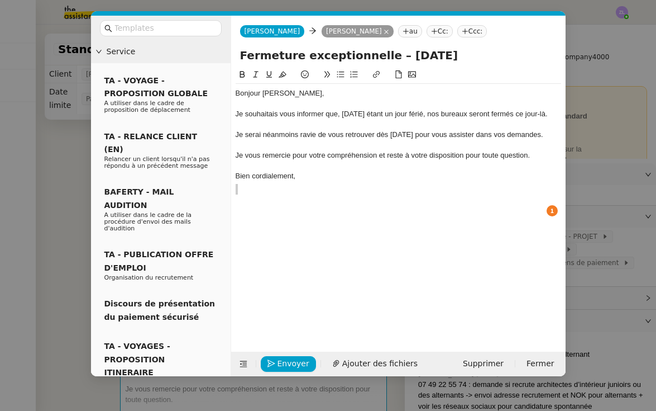
click at [398, 32] on nz-tag "au" at bounding box center [410, 31] width 24 height 12
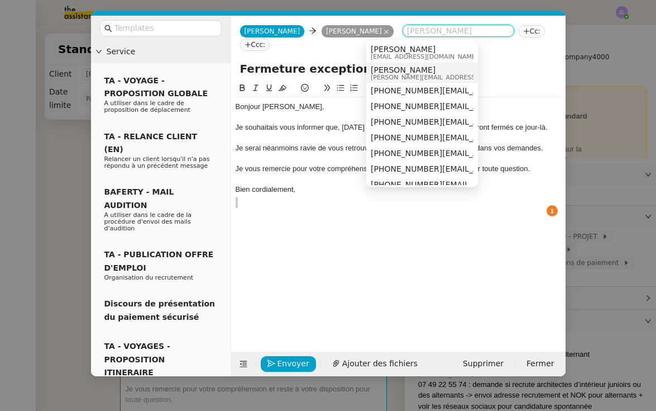
click at [395, 77] on span "gabrielle@audreyetgabrielle.com" at bounding box center [450, 77] width 159 height 6
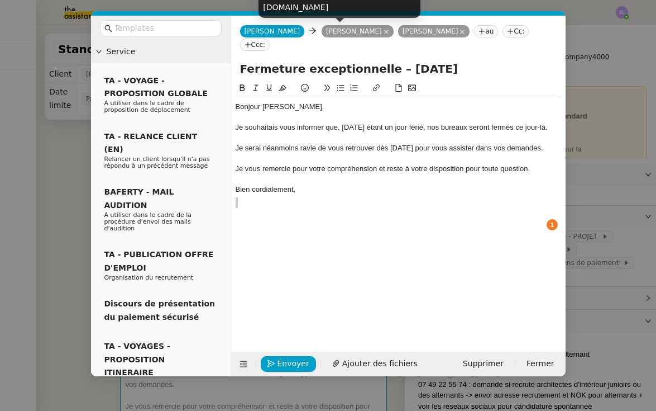
click at [384, 32] on icon at bounding box center [386, 32] width 4 height 4
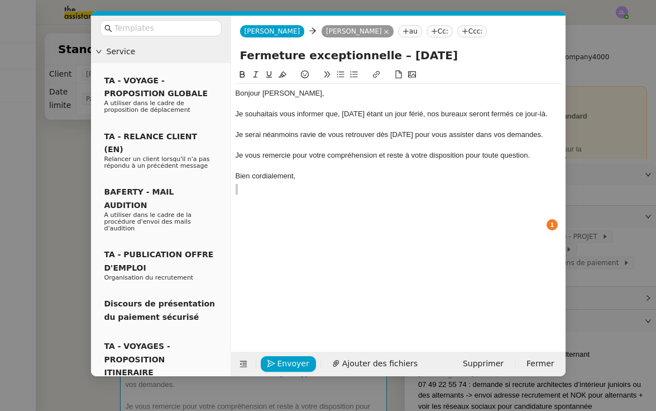
click at [350, 32] on nz-tag "Gabrielle Joinau Tavernier" at bounding box center [358, 31] width 72 height 12
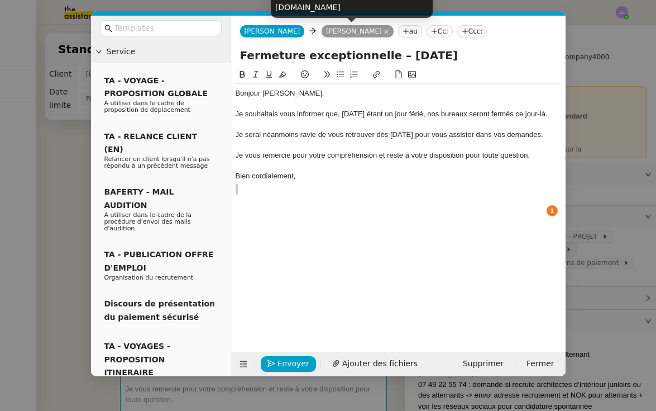
click at [384, 33] on icon at bounding box center [386, 32] width 4 height 4
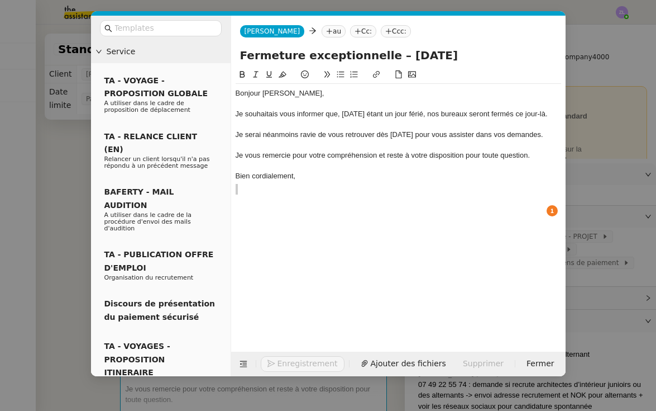
click at [322, 34] on nz-tag "au" at bounding box center [334, 31] width 24 height 12
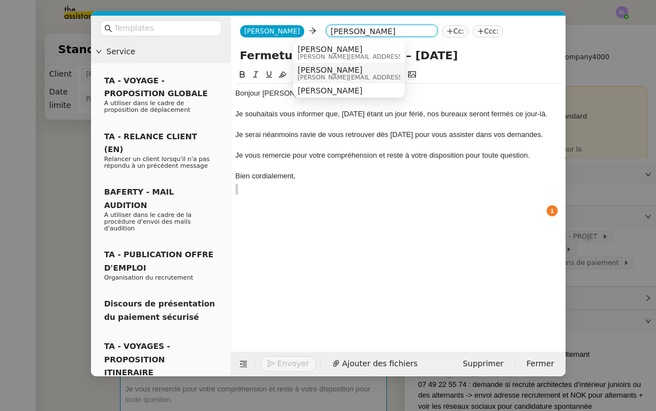
click at [358, 71] on span "Audrey Chuquet" at bounding box center [377, 69] width 159 height 9
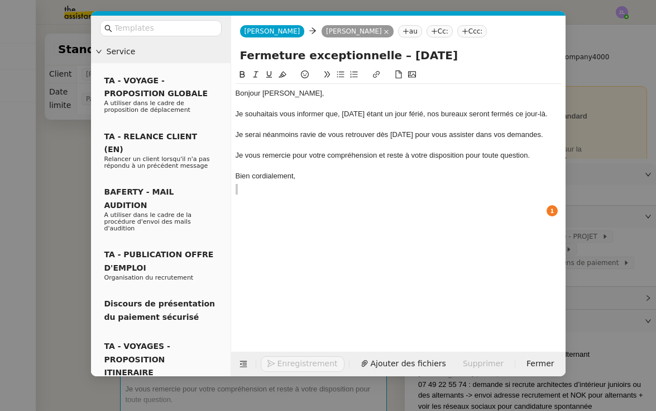
click at [403, 33] on icon at bounding box center [406, 31] width 7 height 7
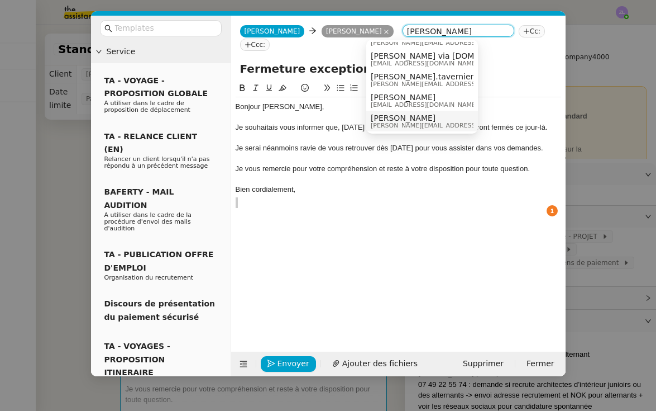
scroll to position [14, 0]
type input "Gabrielle tavernier"
click at [404, 124] on span "gabrielle@maison-aetg.com" at bounding box center [450, 125] width 159 height 6
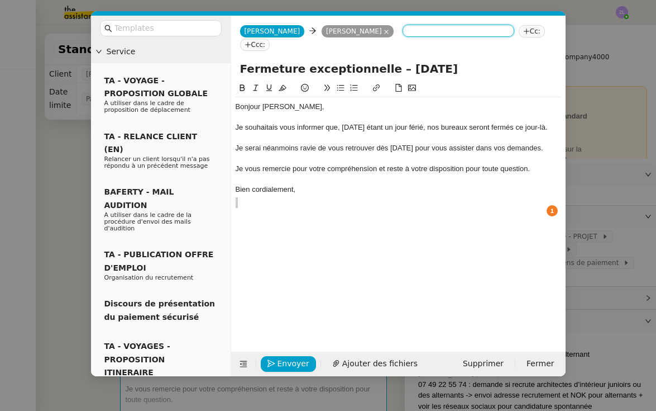
scroll to position [0, 0]
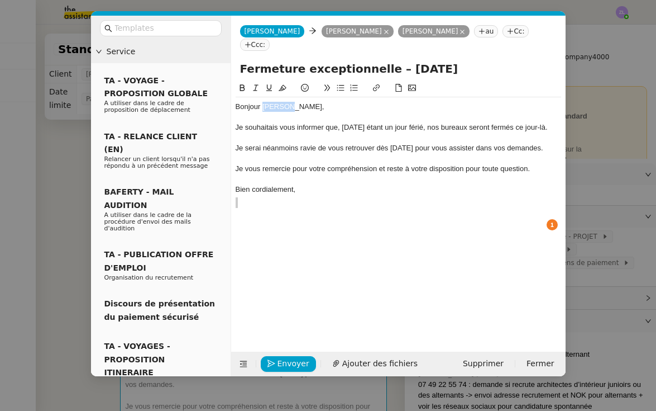
drag, startPoint x: 263, startPoint y: 111, endPoint x: 316, endPoint y: 110, distance: 53.6
click at [316, 110] on div "Bonjour Jeremy," at bounding box center [399, 107] width 326 height 10
click at [283, 184] on div at bounding box center [399, 179] width 326 height 10
click at [247, 207] on blockquote at bounding box center [399, 202] width 326 height 10
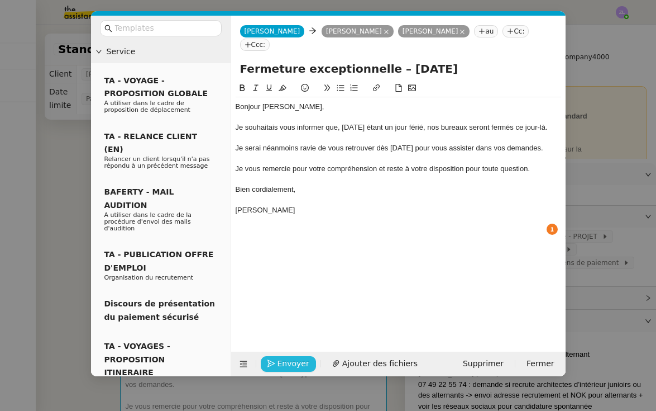
click at [295, 361] on span "Envoyer" at bounding box center [294, 363] width 32 height 13
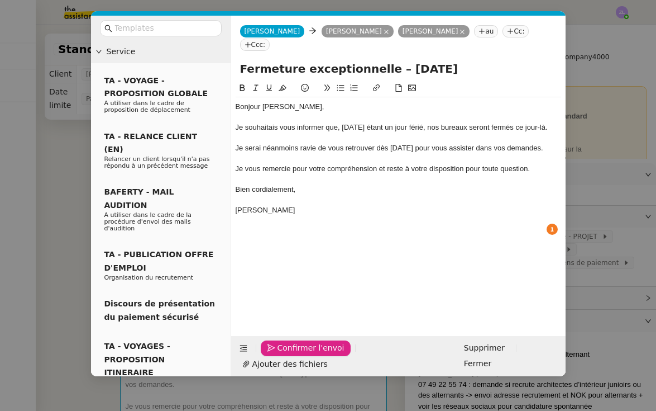
click at [295, 354] on span "Confirmer l'envoi" at bounding box center [311, 347] width 67 height 13
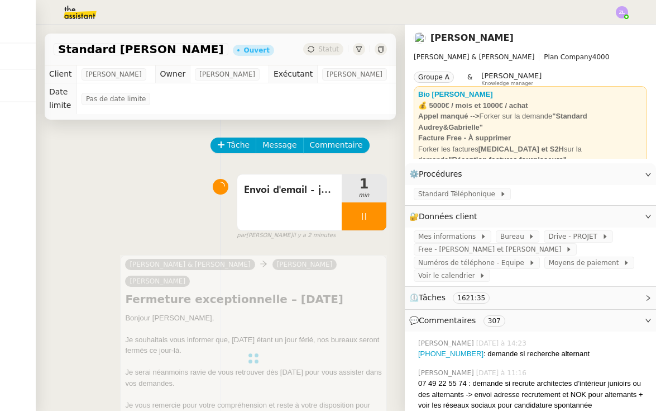
scroll to position [39, 0]
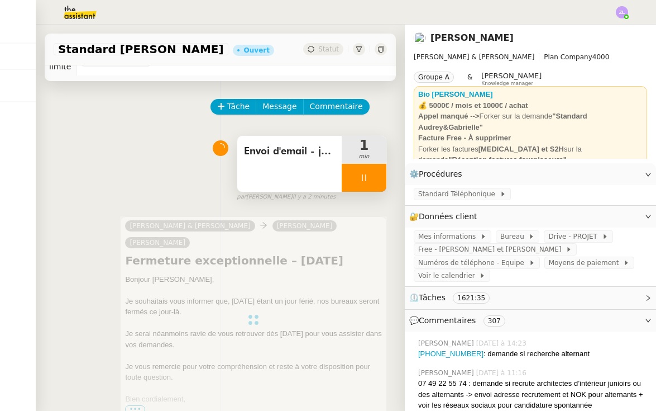
click at [350, 185] on div at bounding box center [364, 178] width 45 height 28
click at [378, 178] on icon at bounding box center [375, 177] width 9 height 9
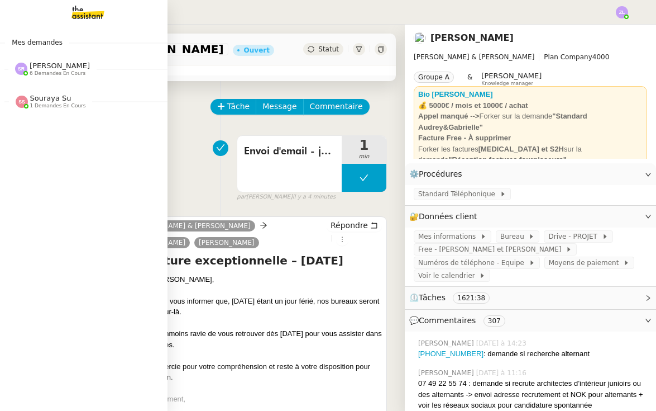
click at [40, 69] on span "[PERSON_NAME]" at bounding box center [60, 65] width 60 height 8
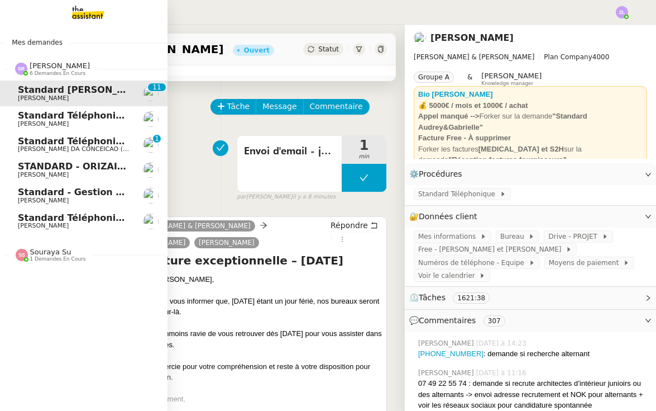
click at [70, 214] on span "Standard téléphonique - août 2025" at bounding box center [107, 217] width 178 height 11
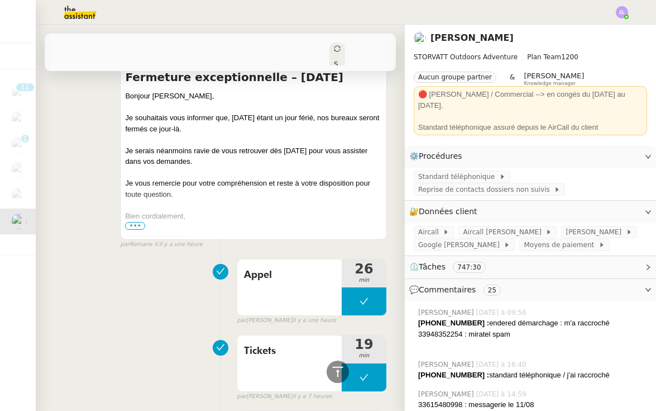
scroll to position [469, 0]
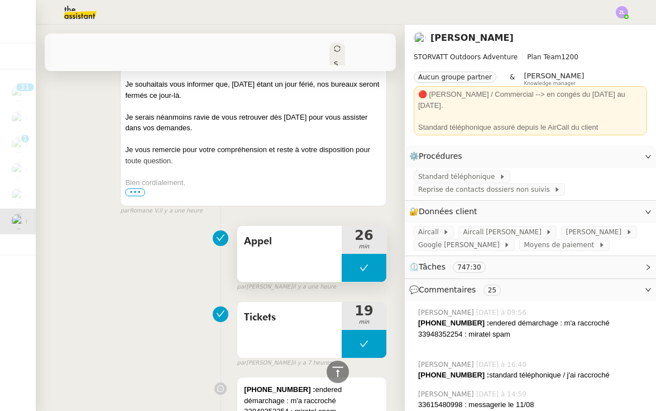
click at [354, 254] on button at bounding box center [364, 268] width 45 height 28
click at [364, 254] on button at bounding box center [375, 268] width 22 height 28
click at [354, 254] on button at bounding box center [364, 268] width 45 height 28
click at [354, 263] on icon at bounding box center [353, 267] width 9 height 9
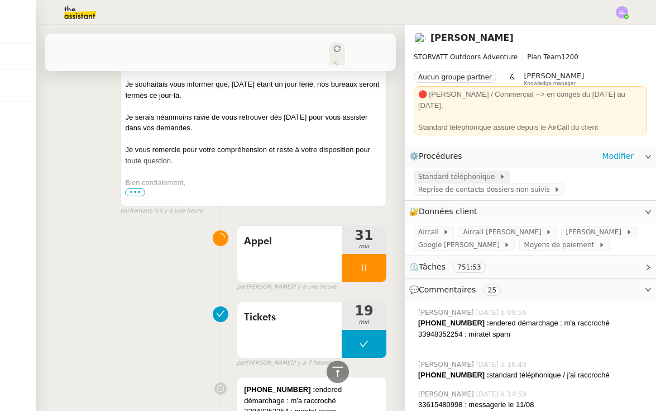
click at [447, 171] on span "Standard téléphonique" at bounding box center [458, 176] width 81 height 11
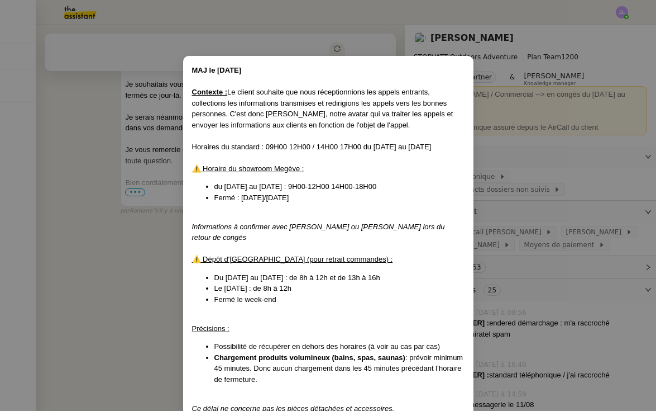
scroll to position [0, 0]
click at [101, 209] on nz-modal-container "MAJ le 22/07/2025 Contexte : Le client souhaite que nous réceptionnions les app…" at bounding box center [328, 205] width 656 height 411
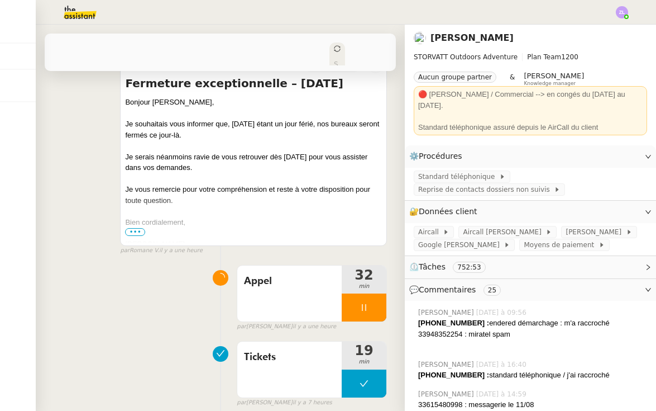
scroll to position [430, 0]
click at [369, 302] on div at bounding box center [364, 307] width 45 height 28
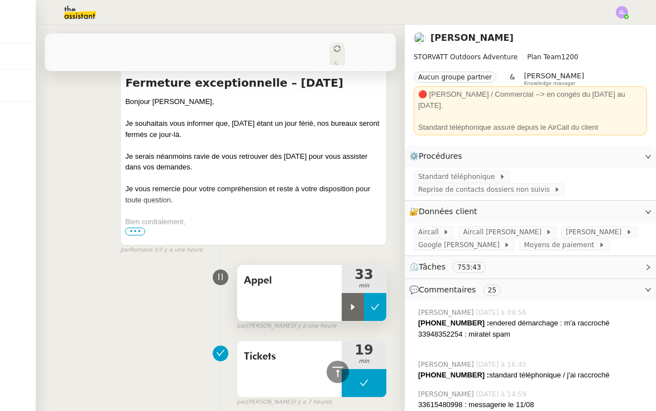
click at [376, 295] on button at bounding box center [375, 307] width 22 height 28
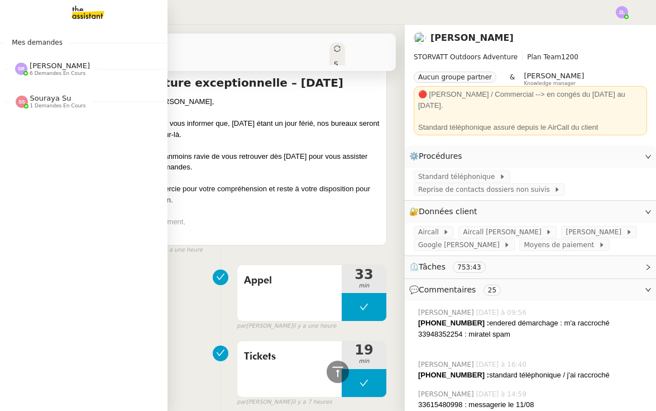
click at [68, 64] on span "[PERSON_NAME]" at bounding box center [60, 65] width 60 height 8
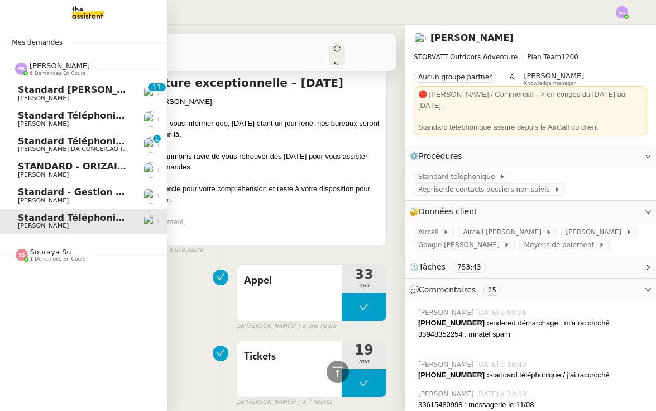
click at [118, 89] on span "Standard [PERSON_NAME]" at bounding box center [84, 89] width 132 height 11
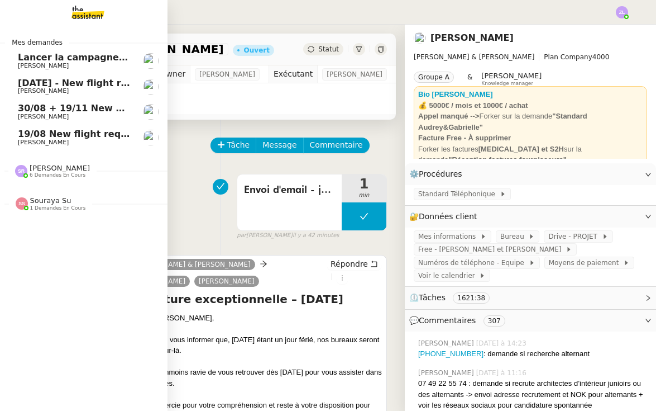
click at [51, 170] on span "[PERSON_NAME]" at bounding box center [60, 168] width 60 height 8
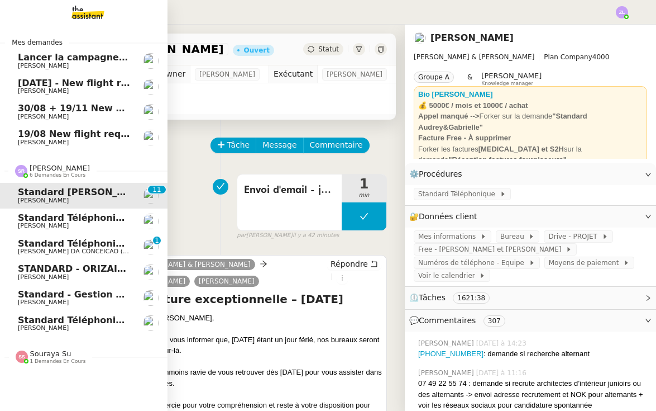
click at [69, 325] on span "[PERSON_NAME]" at bounding box center [43, 327] width 51 height 7
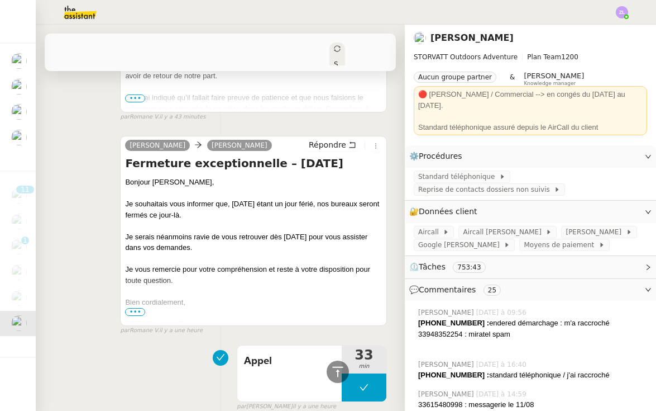
scroll to position [381, 0]
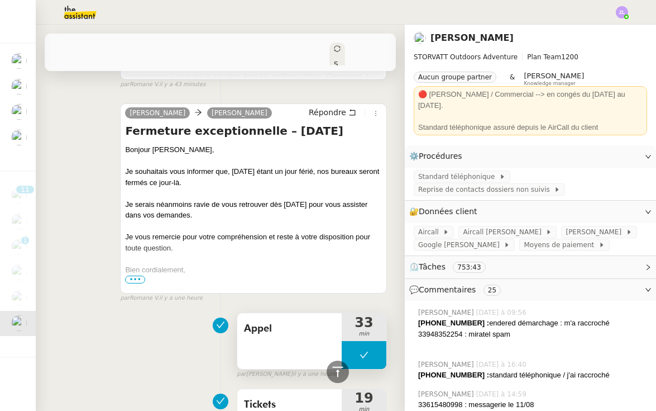
click at [348, 341] on button at bounding box center [364, 355] width 45 height 28
click at [349, 350] on icon at bounding box center [353, 354] width 9 height 9
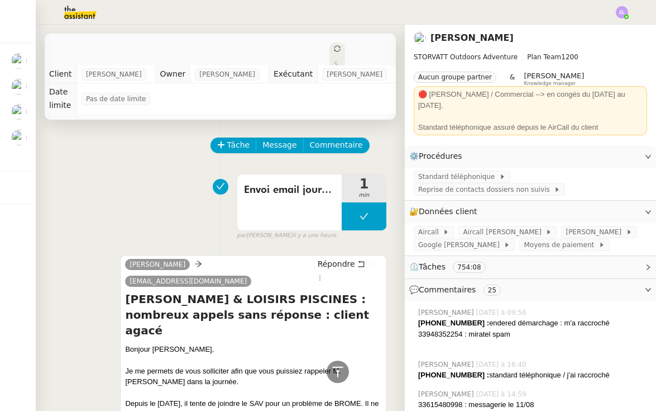
scroll to position [0, 0]
click at [333, 149] on span "Commentaire" at bounding box center [336, 145] width 53 height 13
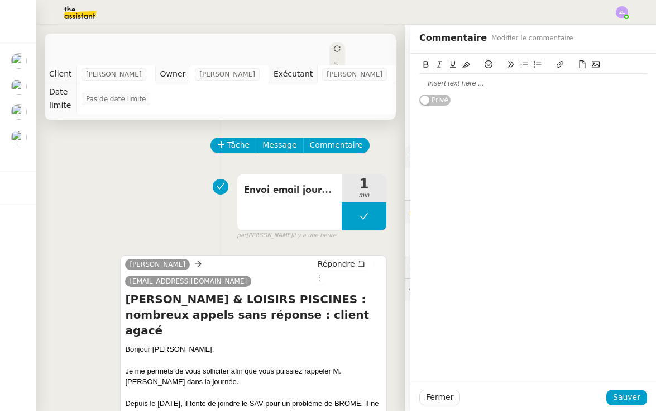
click at [441, 80] on div at bounding box center [533, 83] width 228 height 10
drag, startPoint x: 503, startPoint y: 123, endPoint x: 393, endPoint y: 115, distance: 110.3
click at [393, 115] on app-ticket "Standard téléphonique - août 2025 Ouvert Statut Client Franck MUFFAT-JEANDET Ow…" at bounding box center [346, 218] width 621 height 386
click at [634, 398] on span "Sauver" at bounding box center [626, 396] width 27 height 13
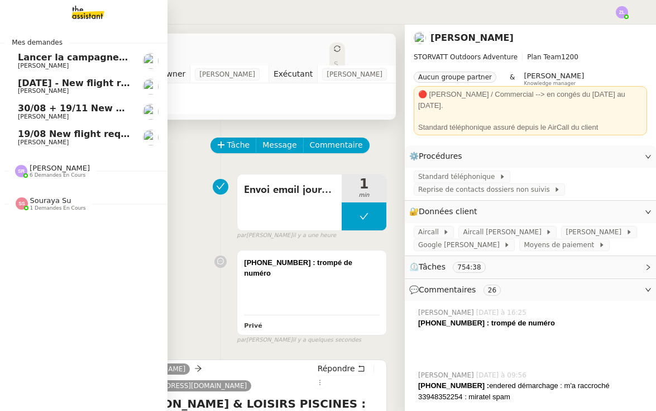
click at [21, 61] on span "Lancer la campagne de prospection" at bounding box center [108, 57] width 180 height 11
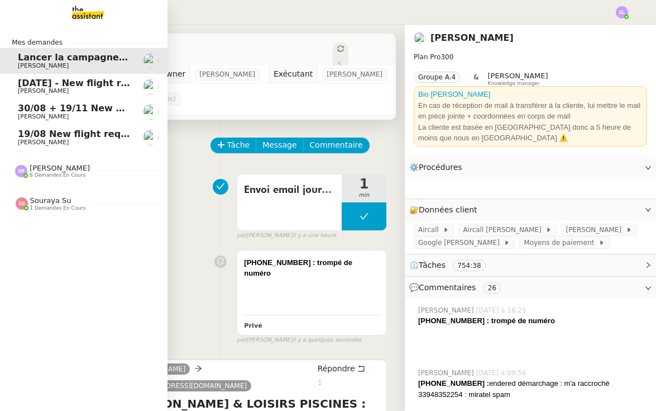
click at [21, 61] on span "Lancer la campagne de prospection" at bounding box center [108, 57] width 180 height 11
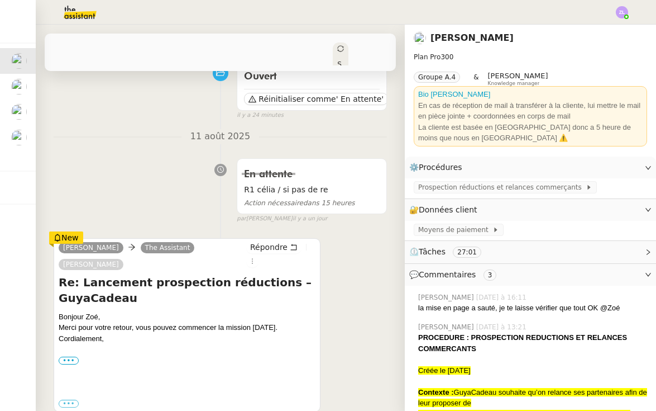
scroll to position [179, 0]
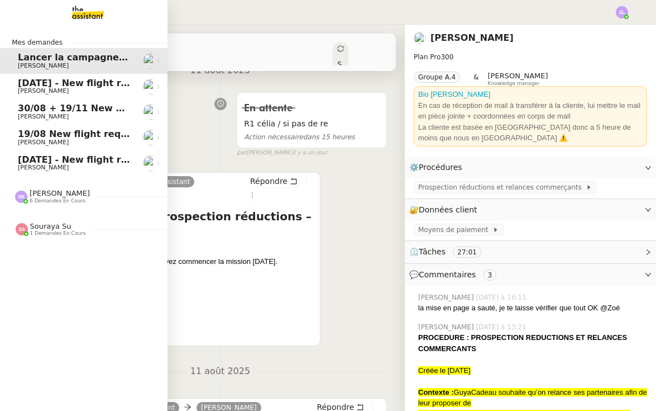
click at [42, 192] on span "[PERSON_NAME]" at bounding box center [60, 193] width 60 height 8
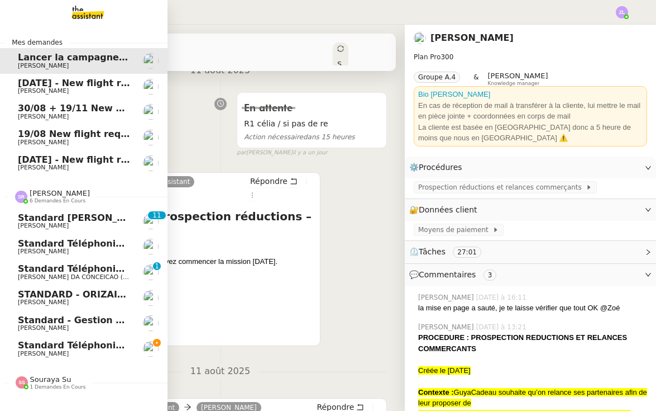
click at [112, 328] on link "Standard - Gestion des appels entrants - août 2025 Florian Parant" at bounding box center [84, 324] width 168 height 26
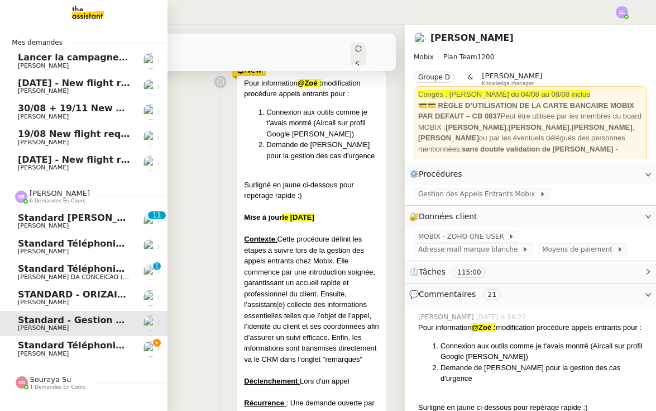
click at [130, 341] on span "Standard téléphonique - août 2025" at bounding box center [74, 345] width 113 height 10
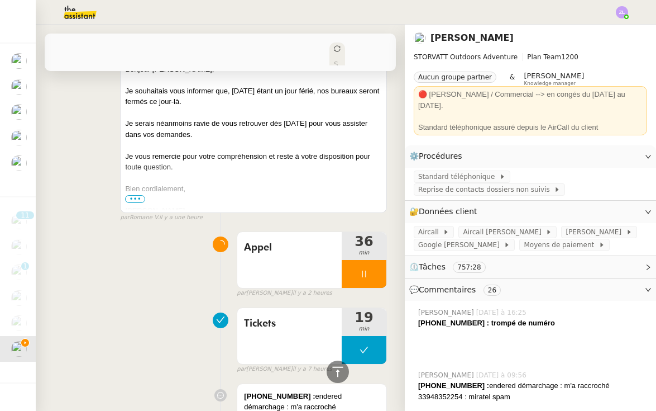
scroll to position [569, 0]
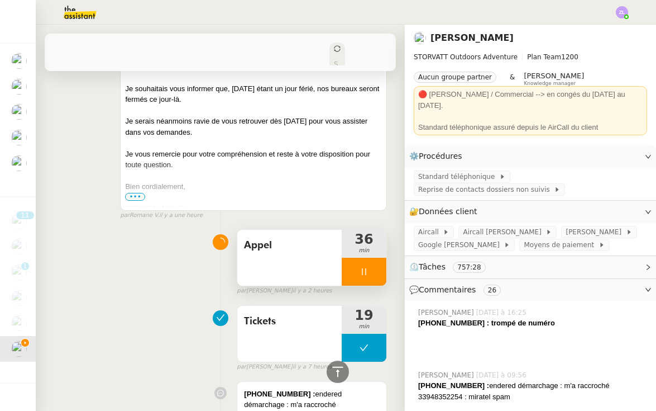
click at [349, 257] on div at bounding box center [364, 271] width 45 height 28
click at [375, 267] on icon at bounding box center [375, 271] width 9 height 9
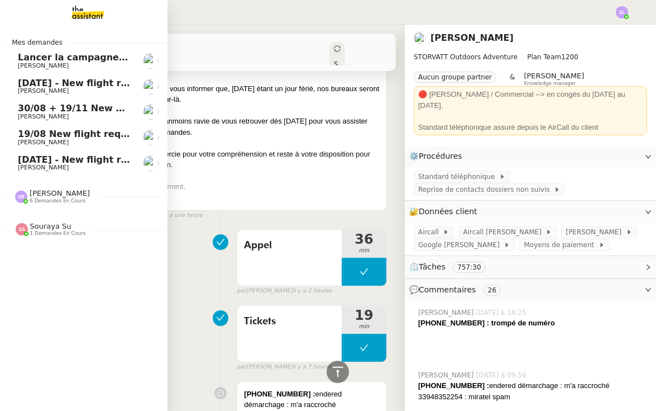
click at [41, 53] on span "Lancer la campagne de prospection" at bounding box center [108, 57] width 180 height 11
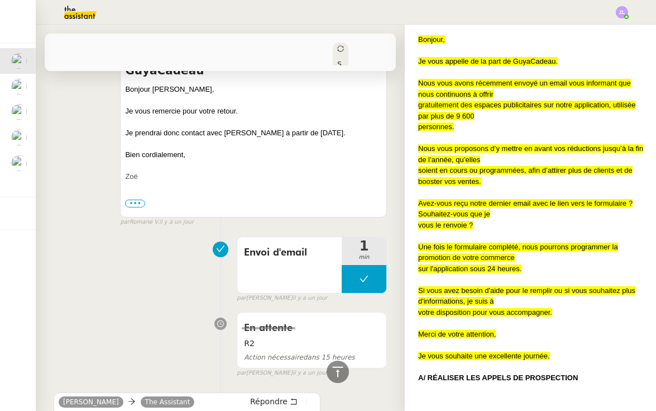
scroll to position [408, 0]
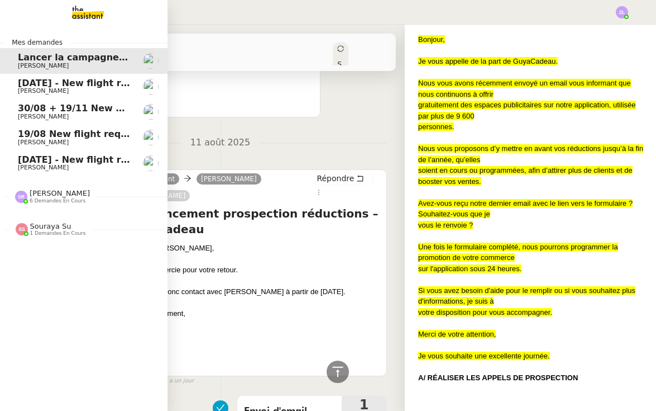
click at [49, 84] on span "[DATE] - New flight request - [PERSON_NAME]" at bounding box center [133, 83] width 231 height 11
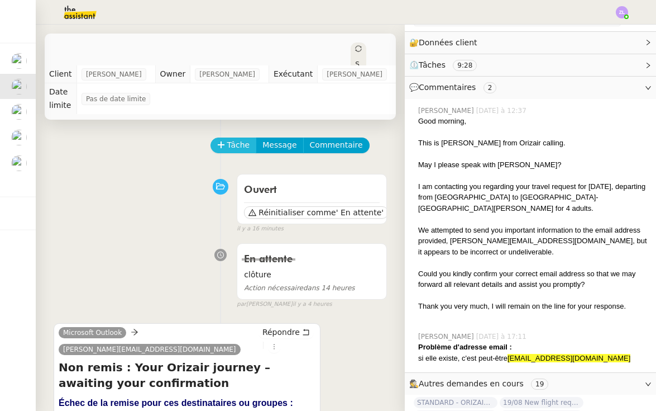
click at [232, 139] on span "Tâche" at bounding box center [238, 145] width 23 height 13
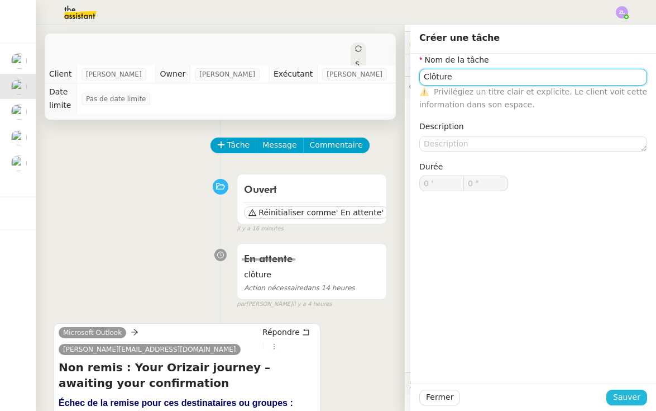
type input "Clôture"
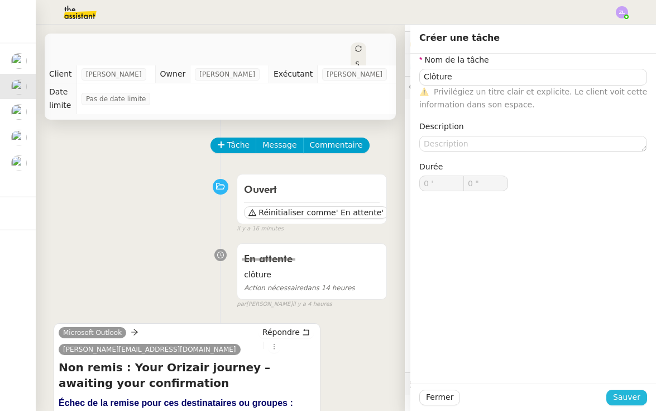
click at [637, 403] on span "Sauver" at bounding box center [626, 396] width 27 height 13
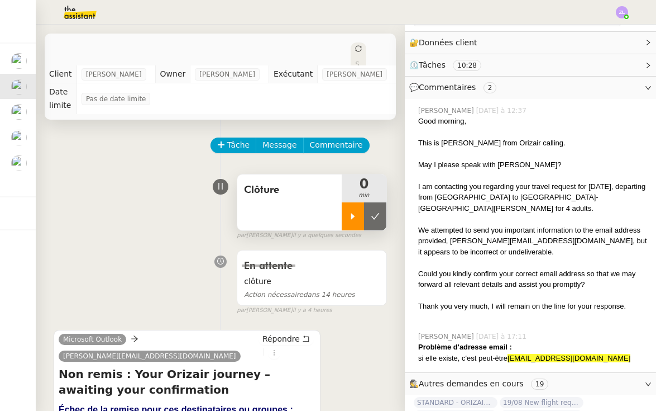
click at [356, 212] on icon at bounding box center [353, 216] width 9 height 9
click at [275, 139] on span "Message" at bounding box center [280, 145] width 34 height 13
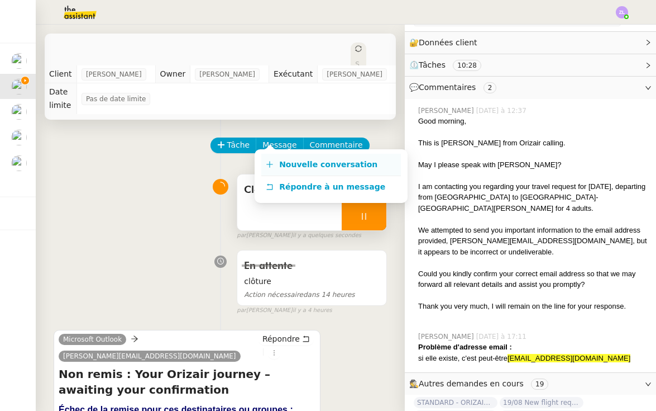
click at [307, 168] on span "Nouvelle conversation" at bounding box center [328, 164] width 98 height 9
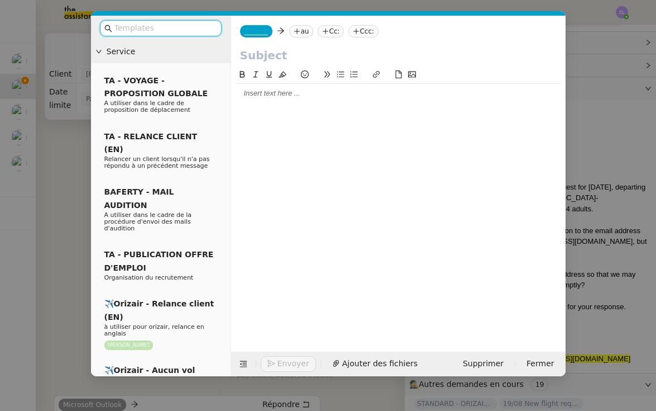
click at [603, 342] on nz-modal-container "Service TA - VOYAGE - PROPOSITION GLOBALE A utiliser dans le cadre de propositi…" at bounding box center [328, 205] width 656 height 411
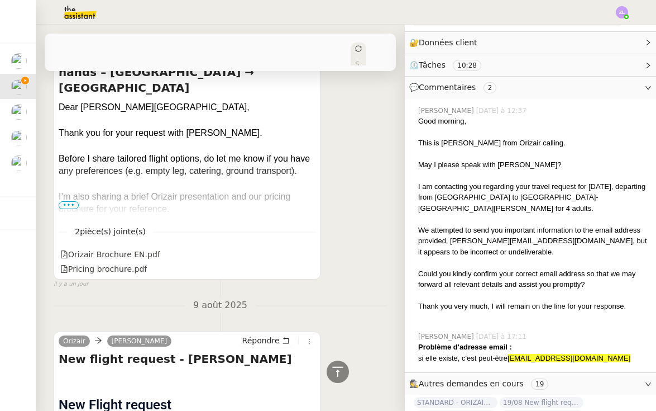
scroll to position [2109, 0]
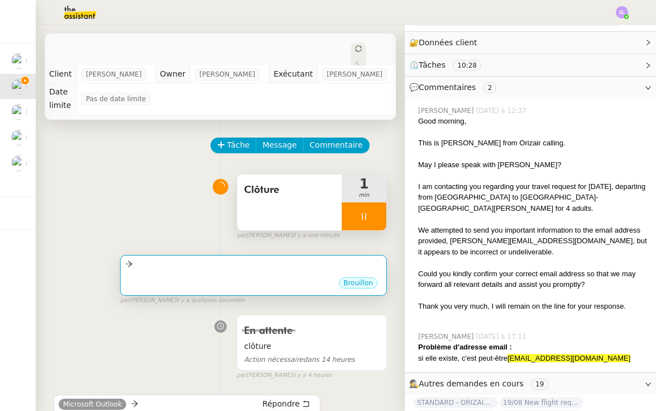
scroll to position [0, 0]
click at [236, 276] on div "Brouillon" at bounding box center [253, 284] width 257 height 17
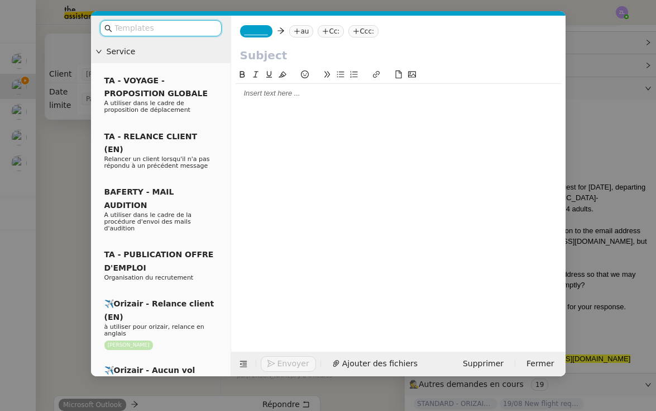
click at [267, 32] on span "_______" at bounding box center [256, 31] width 23 height 8
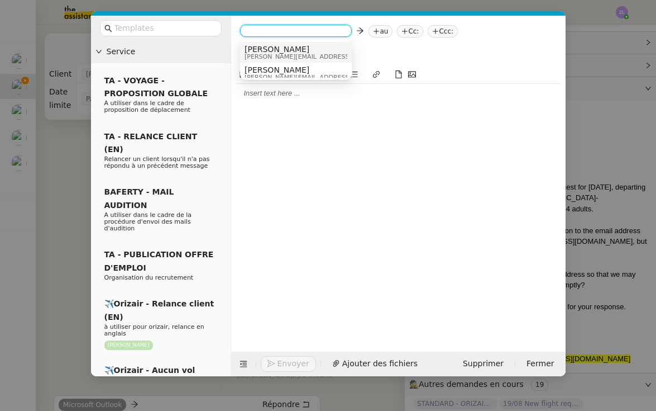
click at [267, 50] on span "[PERSON_NAME]" at bounding box center [324, 49] width 159 height 9
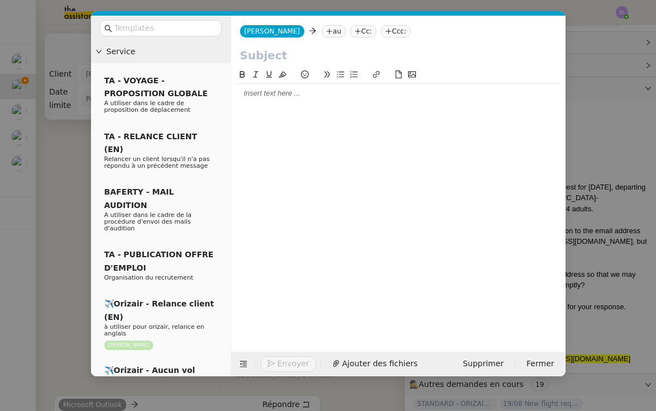
click at [322, 35] on nz-tag "au" at bounding box center [334, 31] width 24 height 12
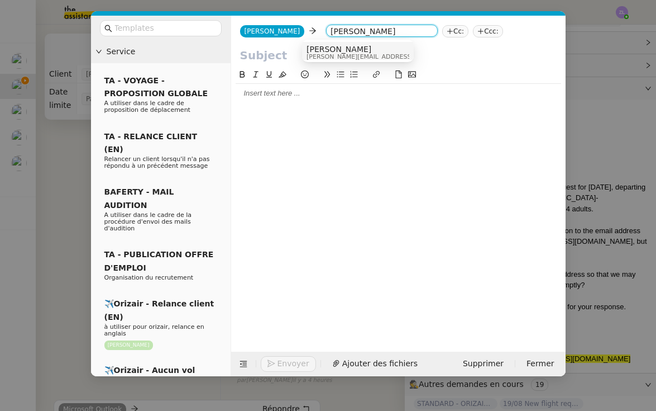
type input "Louis frei"
click at [337, 51] on span "[PERSON_NAME]" at bounding box center [386, 49] width 159 height 9
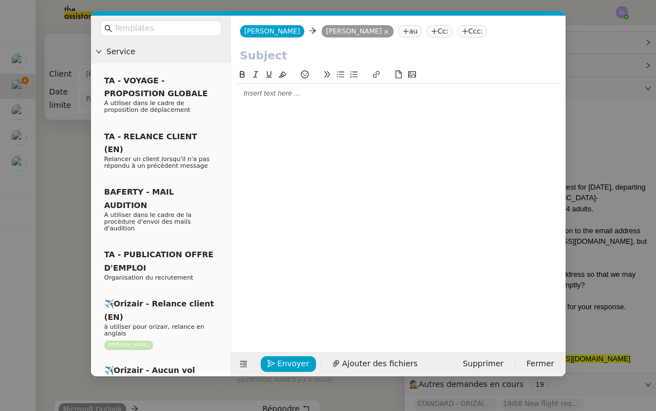
click at [270, 57] on input "text" at bounding box center [398, 55] width 317 height 17
paste input "Clôture de la demande – M. Horn"
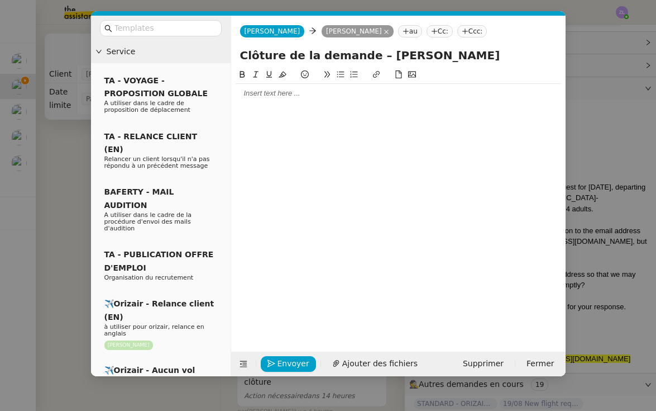
type input "Clôture de la demande – M. Horn"
click at [268, 98] on div at bounding box center [399, 93] width 326 height 10
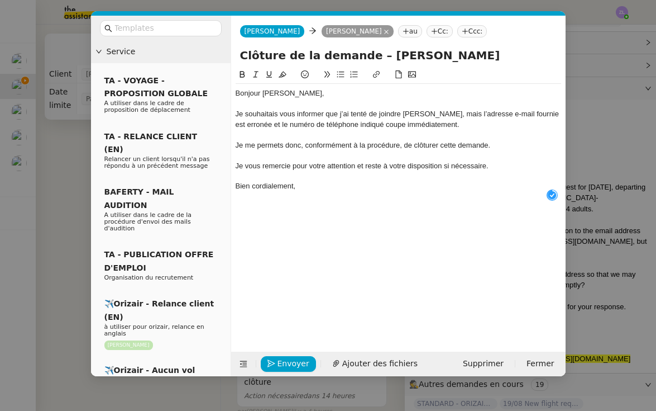
scroll to position [12, 0]
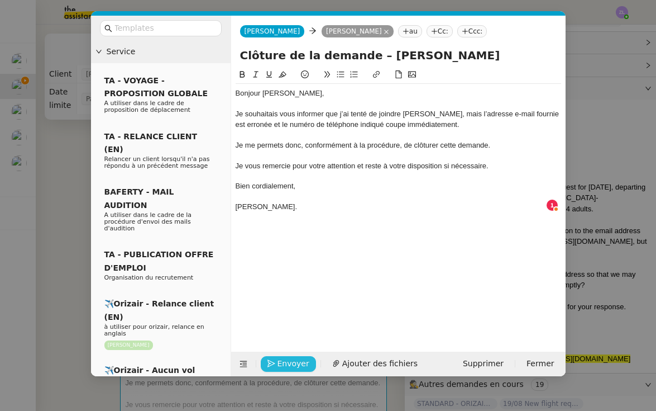
click at [290, 364] on span "Envoyer" at bounding box center [294, 363] width 32 height 13
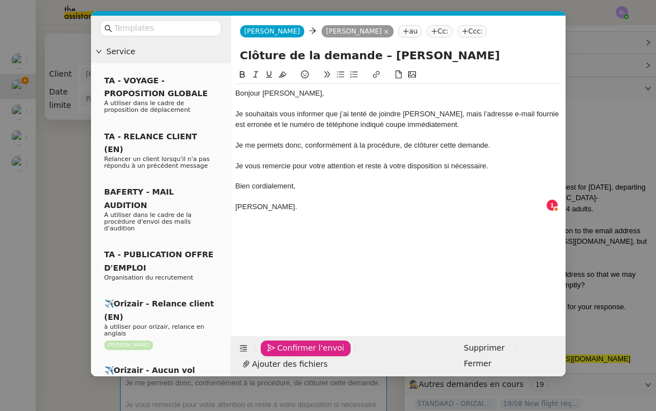
click at [290, 354] on span "Confirmer l'envoi" at bounding box center [311, 347] width 67 height 13
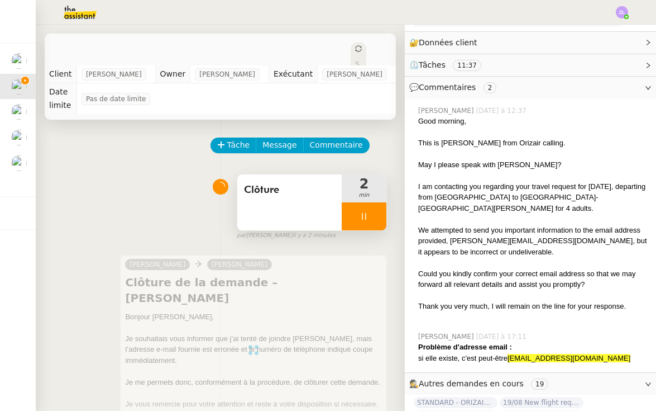
click at [354, 231] on div "par Zoé L. il y a 2 minutes" at bounding box center [312, 235] width 150 height 9
click at [354, 213] on div at bounding box center [364, 216] width 45 height 28
click at [380, 212] on button at bounding box center [375, 216] width 22 height 28
click at [357, 47] on icon at bounding box center [359, 48] width 6 height 6
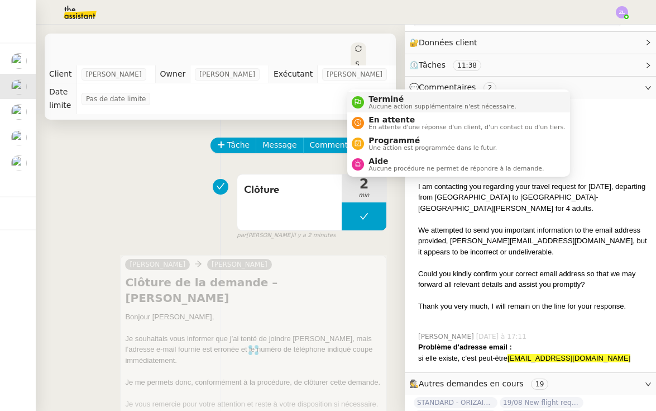
click at [382, 99] on span "Terminé" at bounding box center [442, 98] width 147 height 9
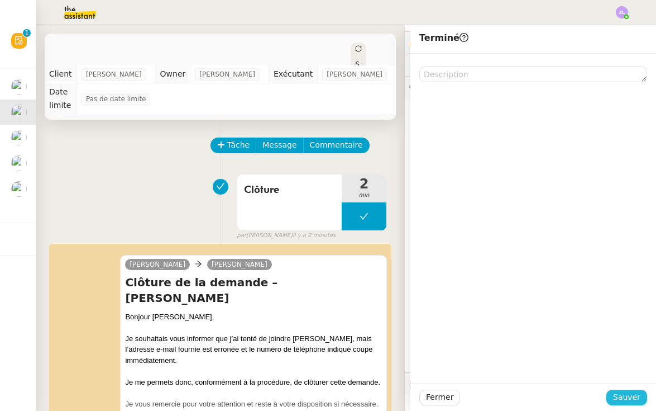
click at [632, 402] on span "Sauver" at bounding box center [626, 396] width 27 height 13
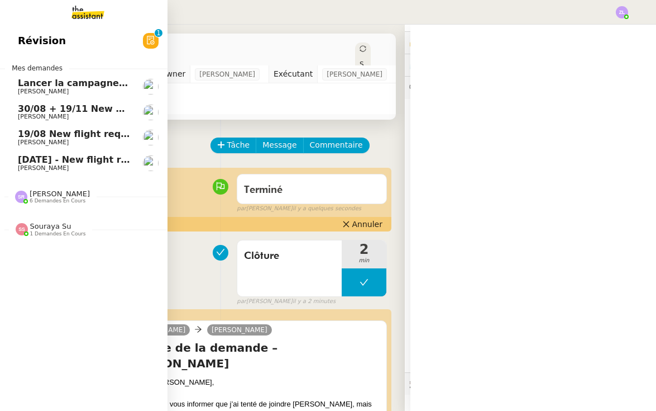
click at [29, 106] on span "30/08 + 19/11 New flight request - [PERSON_NAME]" at bounding box center [148, 108] width 260 height 11
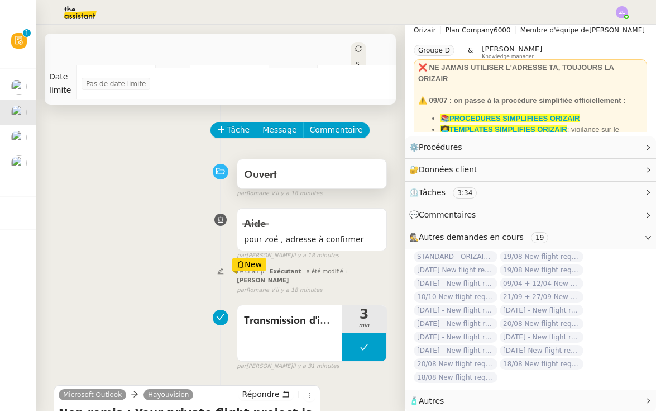
scroll to position [24, 0]
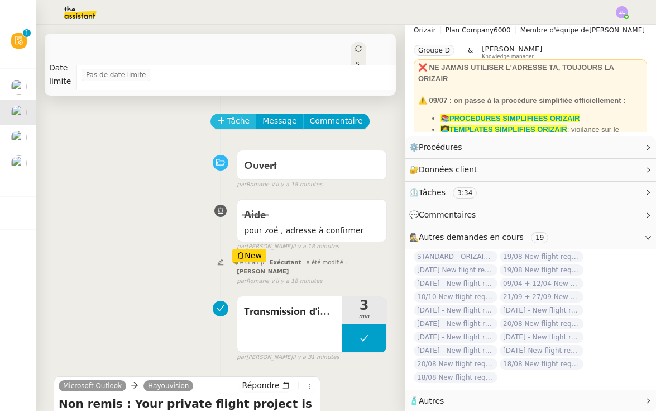
click at [239, 114] on span "Tâche" at bounding box center [238, 120] width 23 height 13
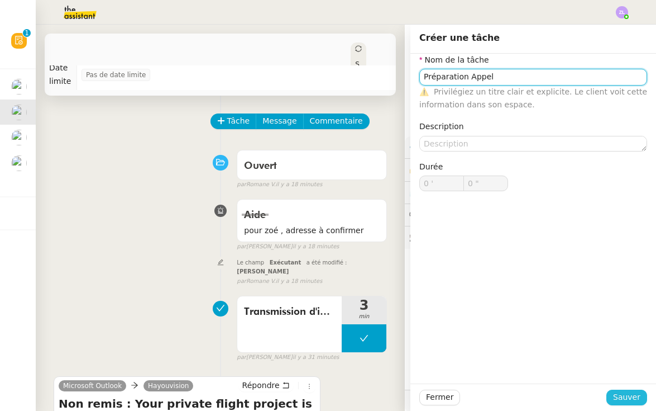
type input "Préparation Appel"
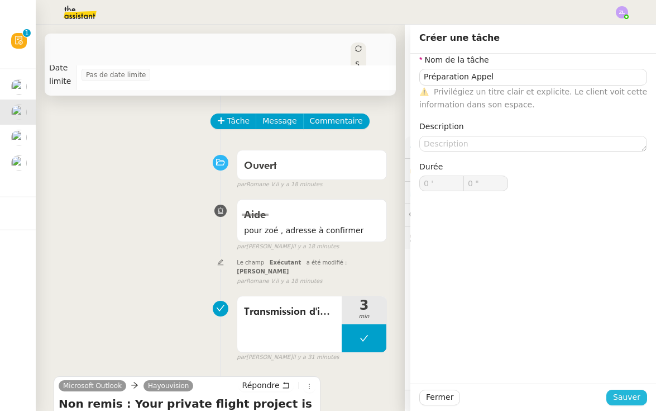
click at [634, 398] on span "Sauver" at bounding box center [626, 396] width 27 height 13
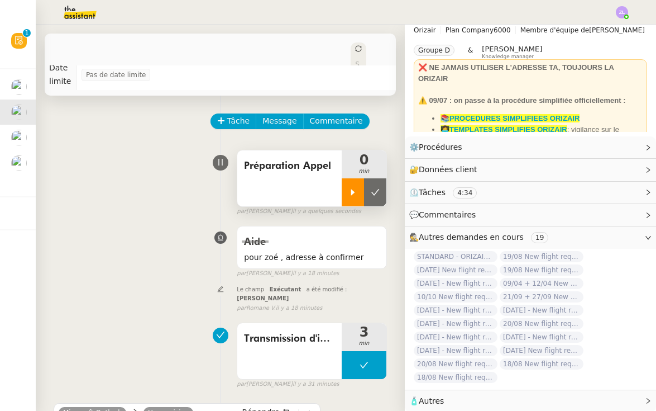
click at [355, 191] on div at bounding box center [353, 192] width 22 height 28
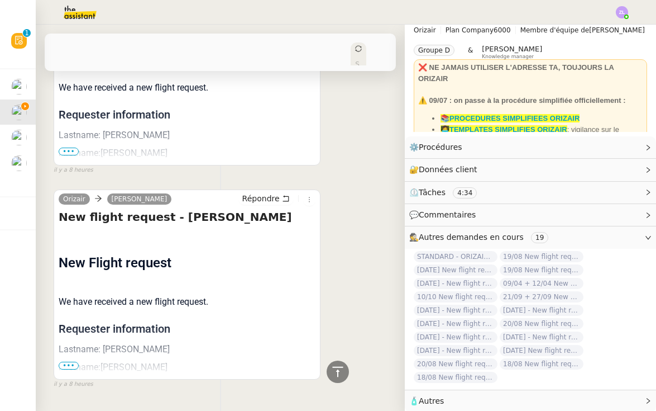
click at [69, 361] on span "•••" at bounding box center [69, 365] width 20 height 8
click at [69, 360] on p "Firstname:John" at bounding box center [187, 366] width 257 height 13
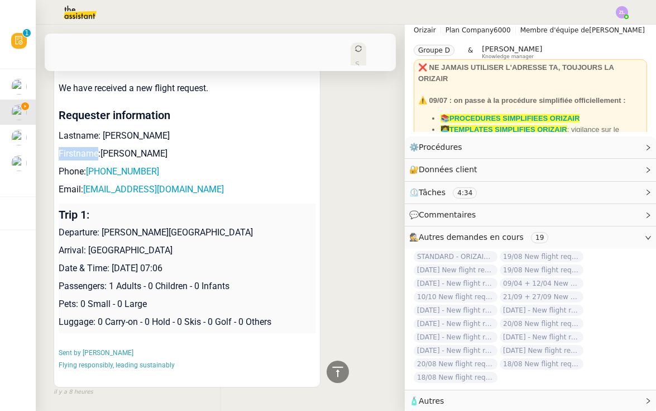
scroll to position [1201, 0]
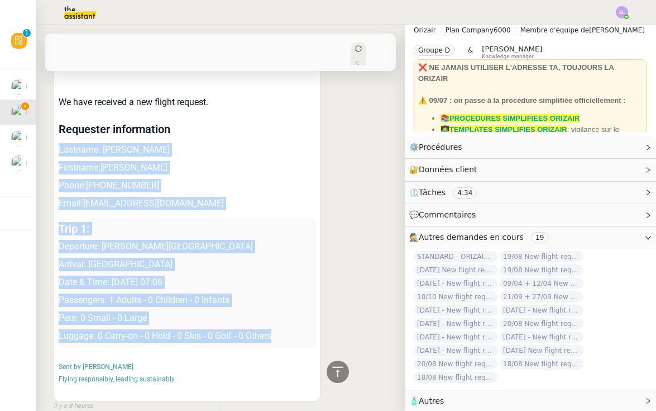
drag, startPoint x: 59, startPoint y: 118, endPoint x: 300, endPoint y: 312, distance: 309.0
click at [300, 312] on td "New Flight request We have received a new flight request. Requester information…" at bounding box center [187, 215] width 257 height 368
copy td "Lastname: Smith Firstname:John Phone: +2348131502177 Email: hayouvision@gmail.c…"
click at [164, 329] on p "Luggage: 0 Carry-on - 0 Hold - 0 Skis - 0 Golf - 0 Others" at bounding box center [187, 335] width 257 height 13
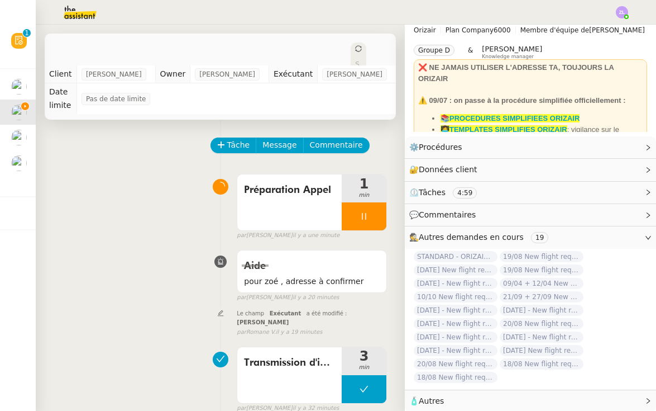
scroll to position [0, 0]
click at [318, 139] on span "Commentaire" at bounding box center [336, 145] width 53 height 13
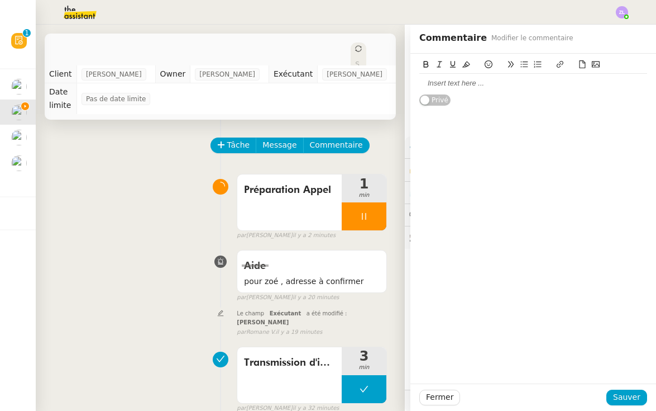
click at [451, 79] on div at bounding box center [533, 83] width 228 height 10
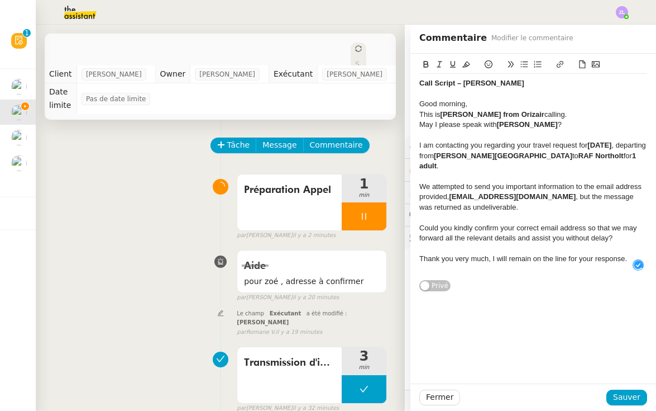
scroll to position [12, 0]
click at [466, 103] on div "Good morning," at bounding box center [533, 104] width 228 height 10
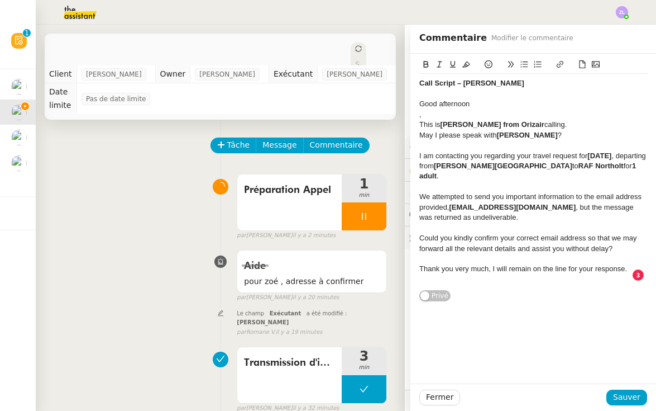
click at [557, 123] on div "This is Joséphine from Orizair calling." at bounding box center [533, 125] width 228 height 10
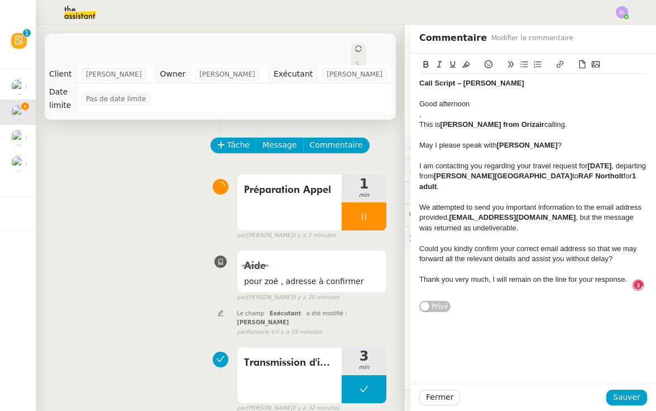
click at [427, 112] on div "," at bounding box center [533, 114] width 228 height 10
click at [515, 226] on div "We attempted to send you important information to the email address provided, h…" at bounding box center [533, 217] width 228 height 31
click at [614, 255] on div "Could you kindly confirm your correct email address so that we may forward all …" at bounding box center [533, 254] width 228 height 21
click at [624, 402] on span "Sauver" at bounding box center [626, 396] width 27 height 13
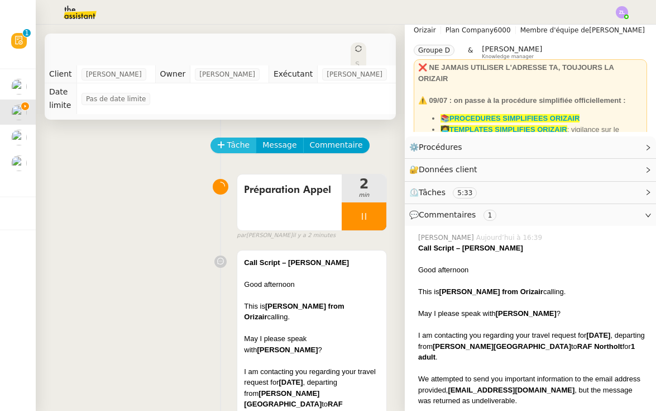
click at [237, 139] on span "Tâche" at bounding box center [238, 145] width 23 height 13
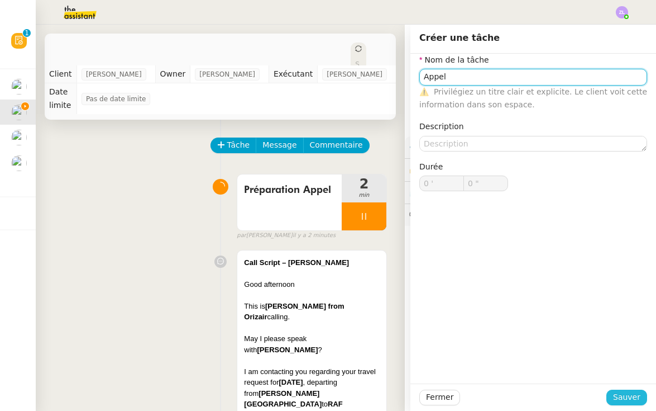
type input "Appel"
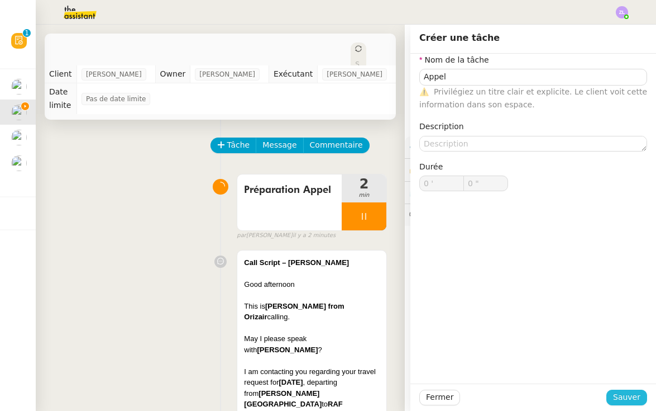
click at [623, 397] on span "Sauver" at bounding box center [626, 396] width 27 height 13
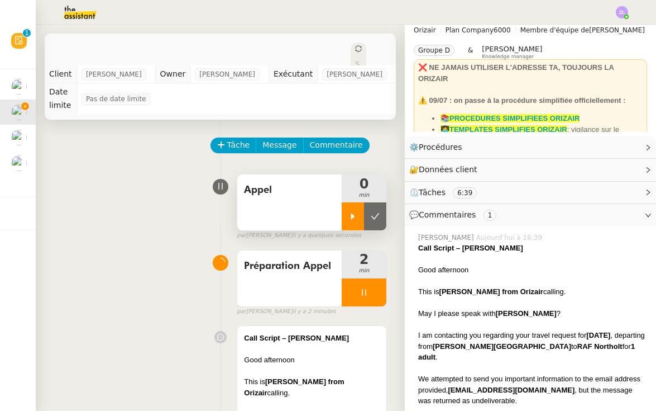
click at [349, 202] on div at bounding box center [353, 216] width 22 height 28
click at [352, 283] on div at bounding box center [364, 292] width 45 height 28
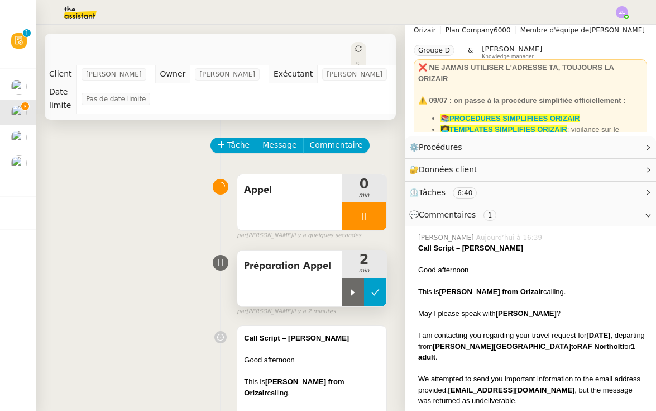
click at [371, 288] on icon at bounding box center [375, 292] width 9 height 9
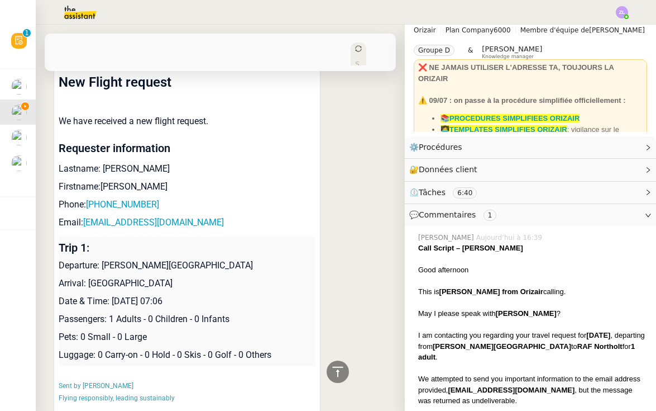
scroll to position [1634, 0]
drag, startPoint x: 180, startPoint y: 134, endPoint x: 89, endPoint y: 133, distance: 91.6
click at [89, 198] on p "Phone: +2348131502177" at bounding box center [187, 204] width 257 height 13
copy p "+2348131502177"
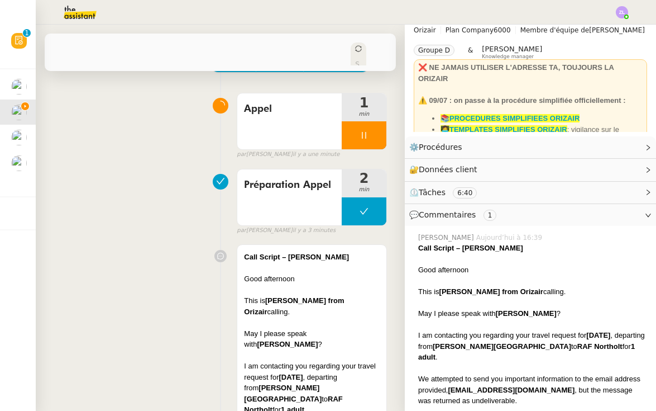
scroll to position [51, 0]
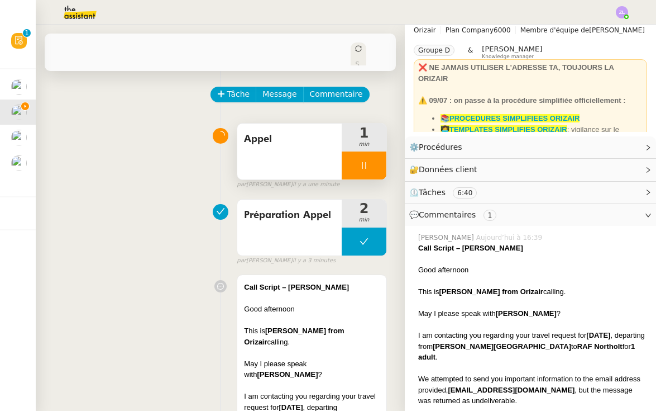
click at [276, 140] on div "Appel" at bounding box center [289, 151] width 104 height 56
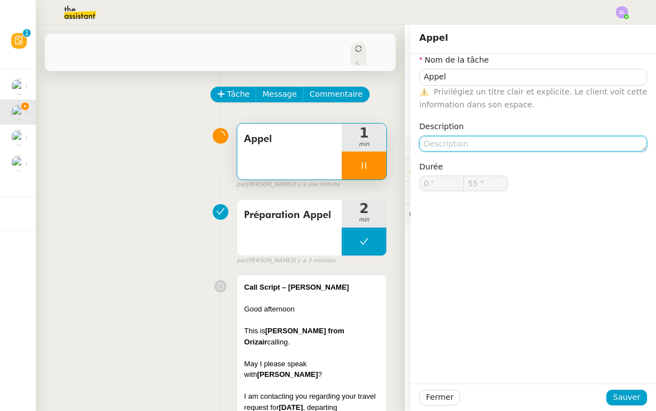
click at [473, 146] on textarea at bounding box center [533, 144] width 228 height 16
type input "58 ""
type textarea "R"
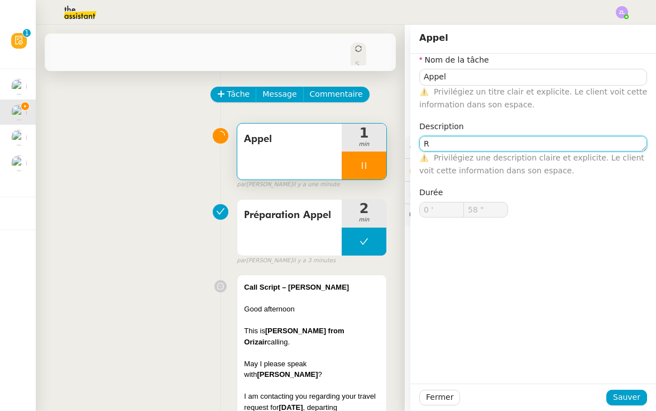
type input "59 ""
type textarea "Rccorch"
type input "1 '"
type input "0 ""
type textarea "Rcc"
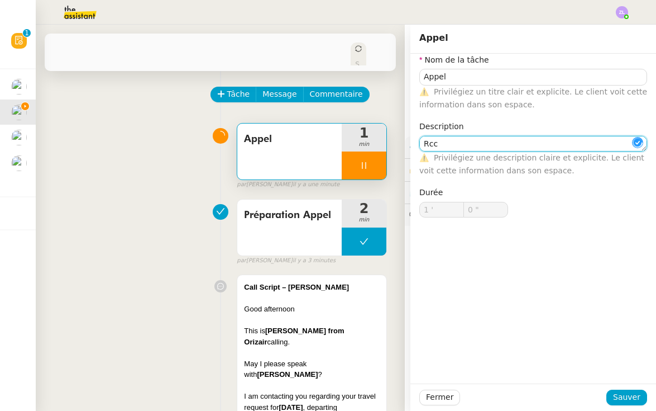
type input "1 ""
type textarea "Ra"
type input "2 ""
type textarea "Raccorché"
type input "3 ""
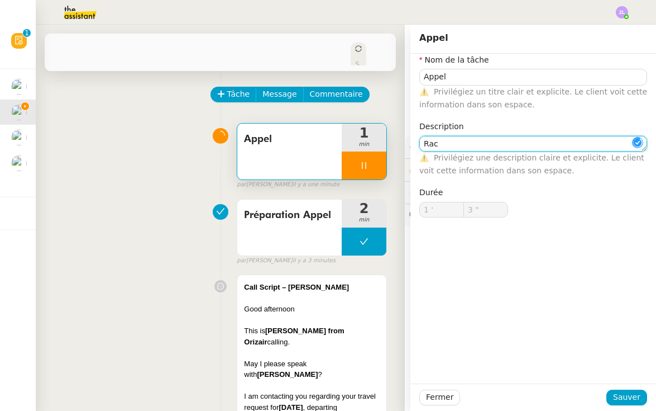
type textarea "Racr"
type input "4 ""
type textarea "Raccro"
type input "5 ""
type textarea "Raccroché d"
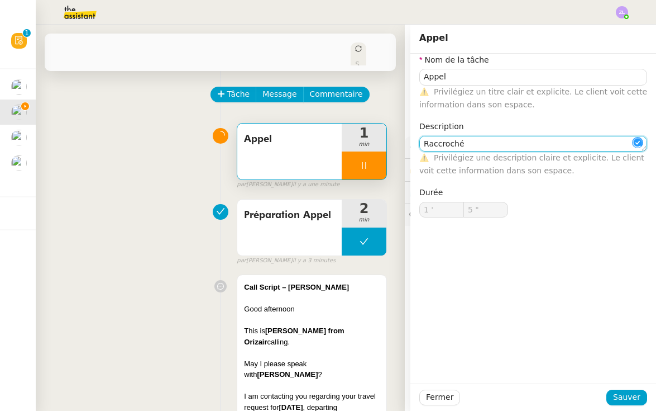
type input "6 ""
type textarea "Raccroché directement"
type input "7 ""
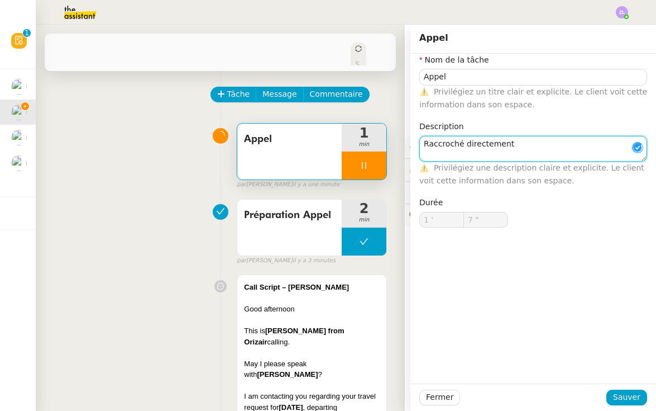
scroll to position [1, 0]
type textarea "Raccroché directement"
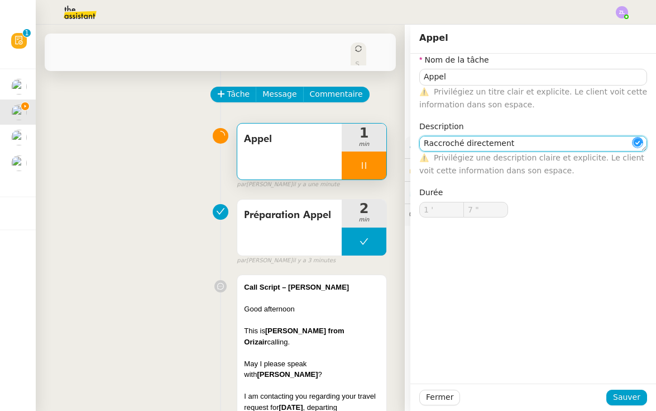
type input "8 ""
type textarea "Raccroché directement"
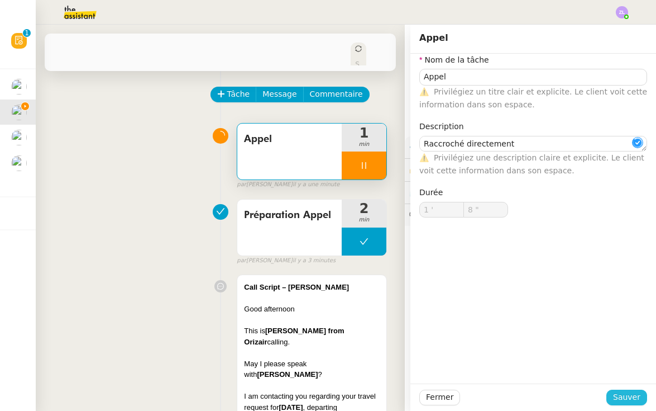
click at [626, 392] on span "Sauver" at bounding box center [626, 396] width 27 height 13
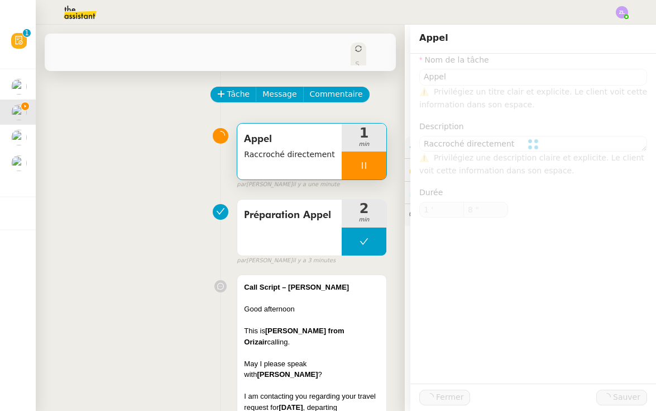
type input "Appel"
type textarea "Raccroché directement"
type input "1 '"
type input "9 ""
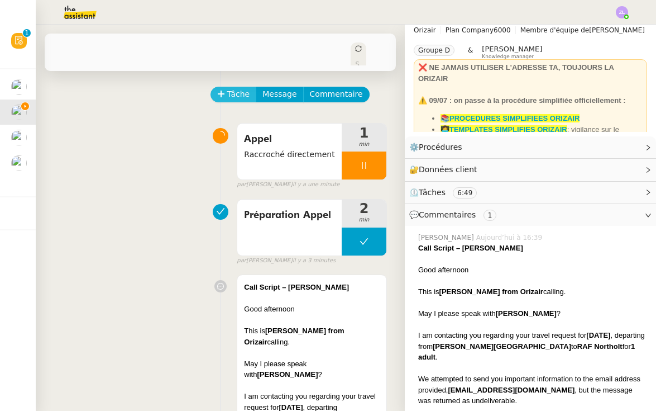
click at [228, 88] on span "Tâche" at bounding box center [238, 94] width 23 height 13
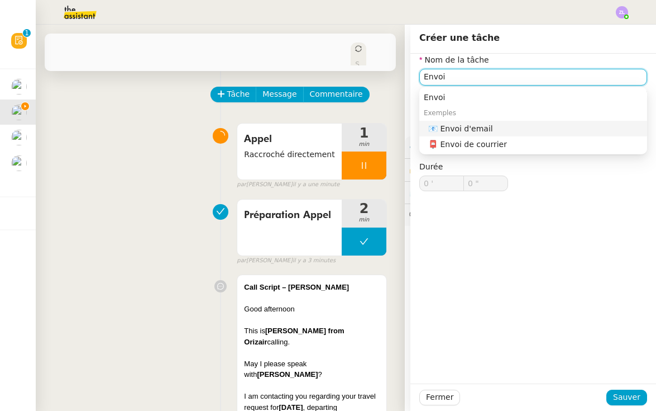
click at [494, 126] on div "📧 Envoi d'email" at bounding box center [535, 128] width 214 height 10
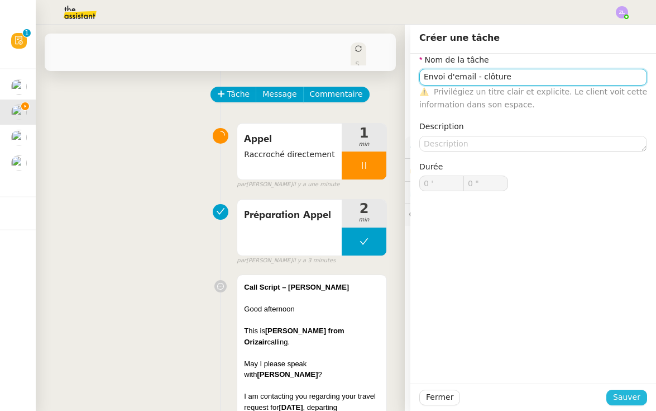
type input "Envoi d'email - clôture"
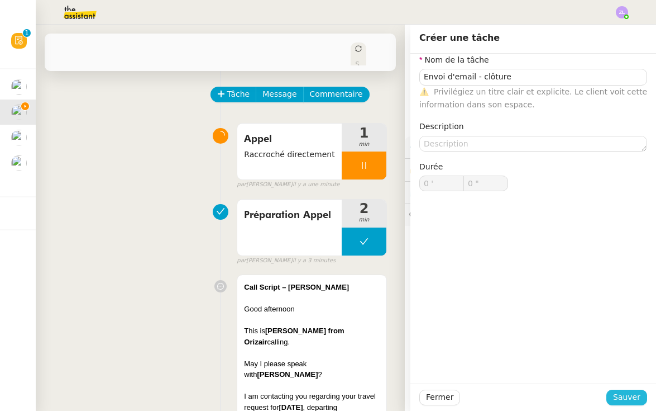
click at [629, 394] on span "Sauver" at bounding box center [626, 396] width 27 height 13
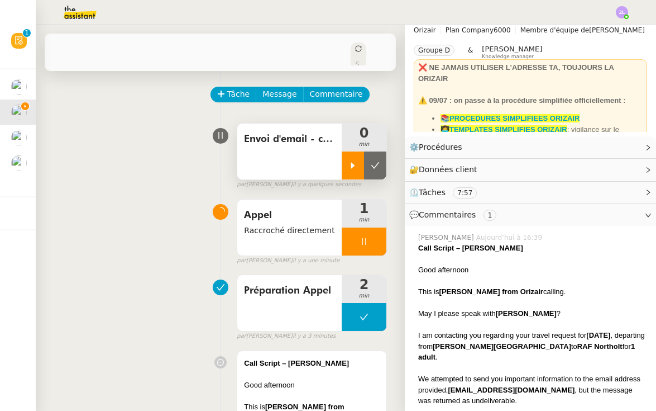
click at [352, 161] on icon at bounding box center [353, 165] width 9 height 9
click at [351, 240] on div at bounding box center [364, 241] width 45 height 28
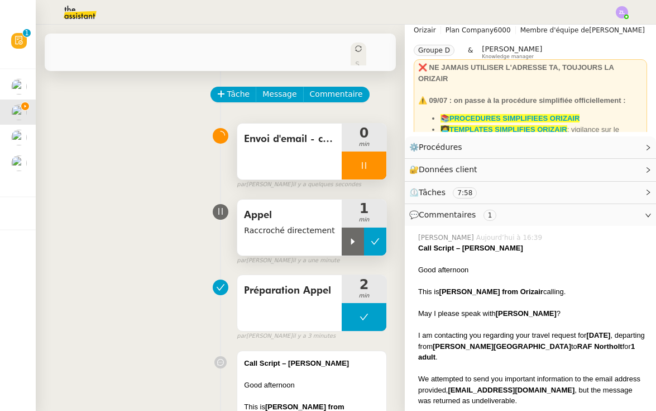
click at [381, 232] on button at bounding box center [375, 241] width 22 height 28
click at [441, 1] on div at bounding box center [328, 12] width 600 height 25
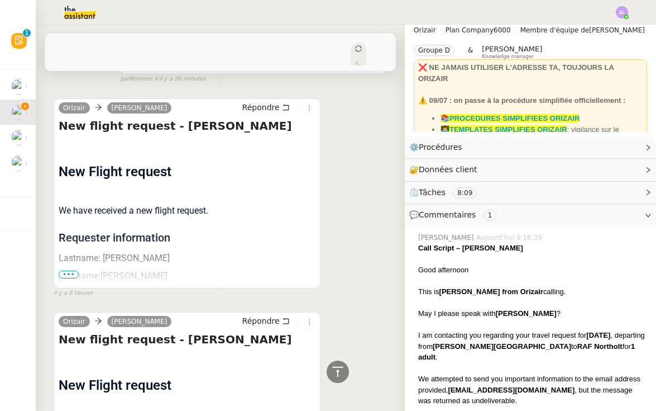
scroll to position [1601, 0]
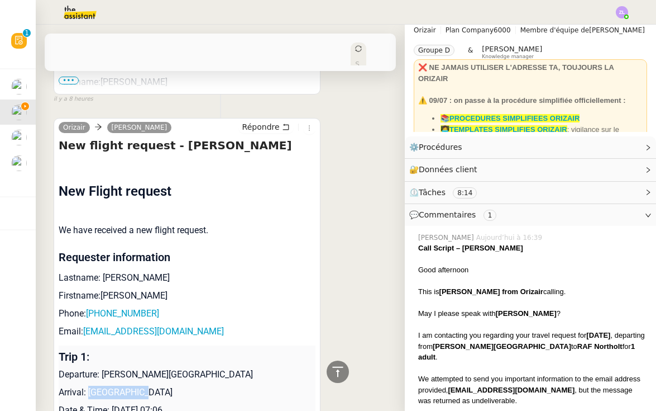
drag, startPoint x: 146, startPoint y: 318, endPoint x: 89, endPoint y: 315, distance: 57.1
click at [89, 385] on p "Arrival: RAF Northolt" at bounding box center [187, 391] width 257 height 13
copy p "RAF Northolt"
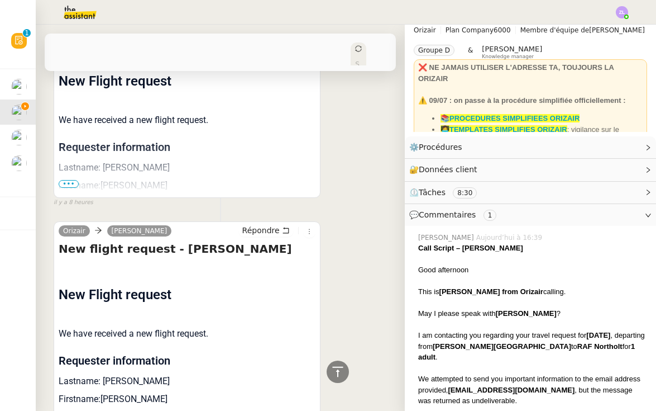
scroll to position [1420, 0]
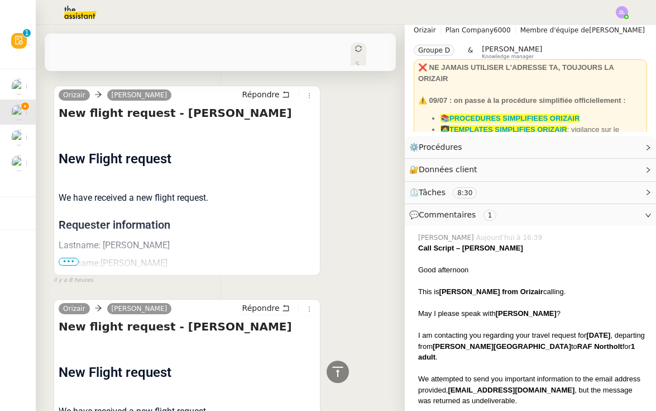
click at [69, 257] on span "•••" at bounding box center [69, 261] width 20 height 8
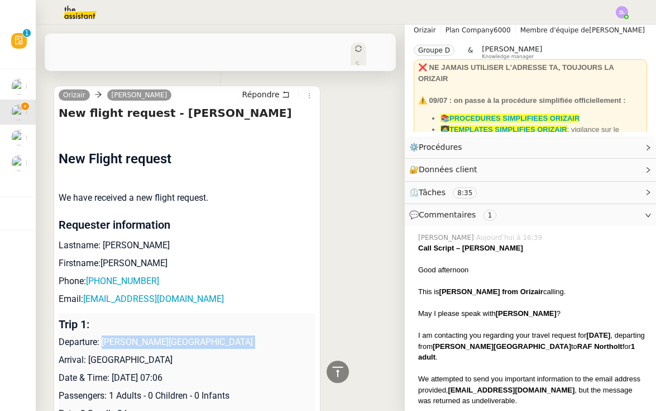
drag, startPoint x: 104, startPoint y: 266, endPoint x: 282, endPoint y: 278, distance: 178.6
click at [283, 313] on td "Trip 1: Departure: Murtala Muhammed International Airport Arrival: London Heath…" at bounding box center [187, 378] width 257 height 130
copy p "Murtala Muhammed International Airport"
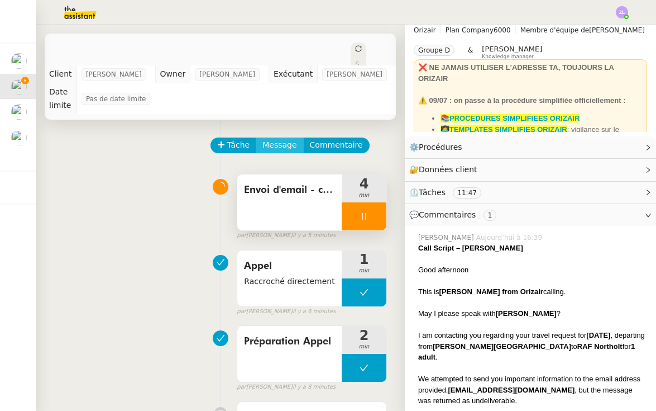
scroll to position [0, 0]
click at [278, 140] on button "Message" at bounding box center [279, 145] width 47 height 16
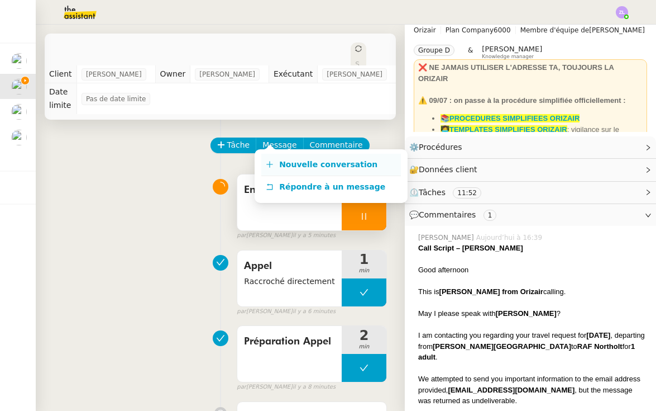
click at [299, 160] on span "Nouvelle conversation" at bounding box center [328, 164] width 98 height 9
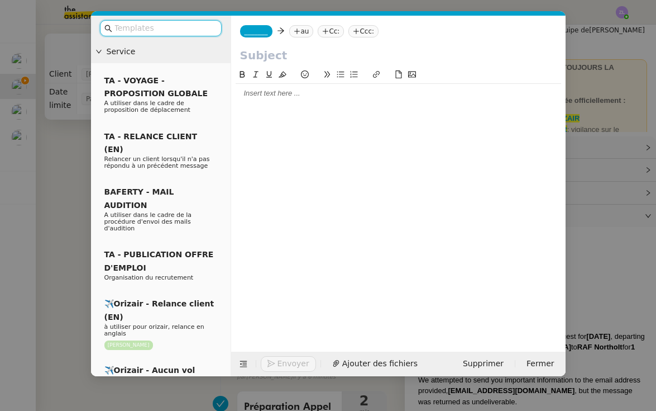
click at [265, 39] on div "_______ au Cc: Ccc:" at bounding box center [398, 31] width 335 height 31
click at [263, 36] on nz-tag "_______" at bounding box center [256, 31] width 32 height 12
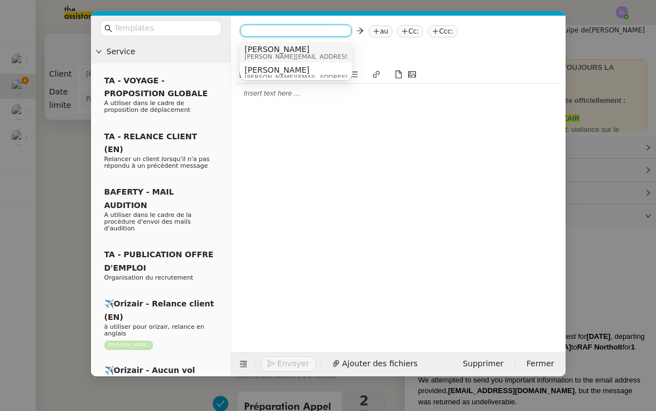
click at [265, 47] on span "[PERSON_NAME]" at bounding box center [324, 49] width 159 height 9
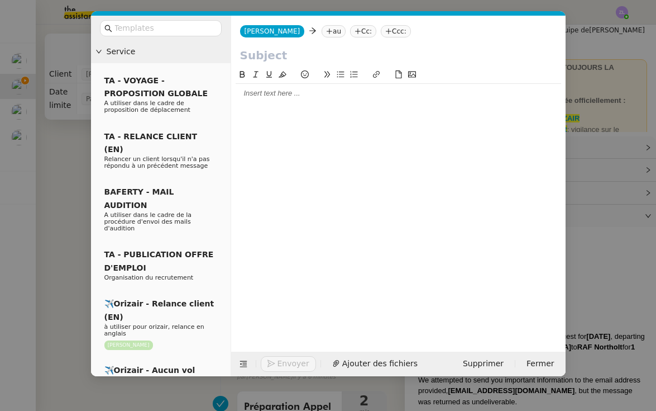
click at [322, 27] on nz-tag "au" at bounding box center [334, 31] width 24 height 12
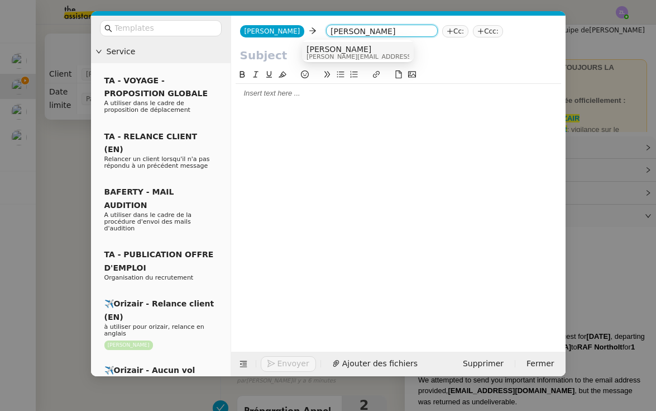
type input "louis frei"
click at [341, 55] on span "louis@orizair.com" at bounding box center [386, 57] width 159 height 6
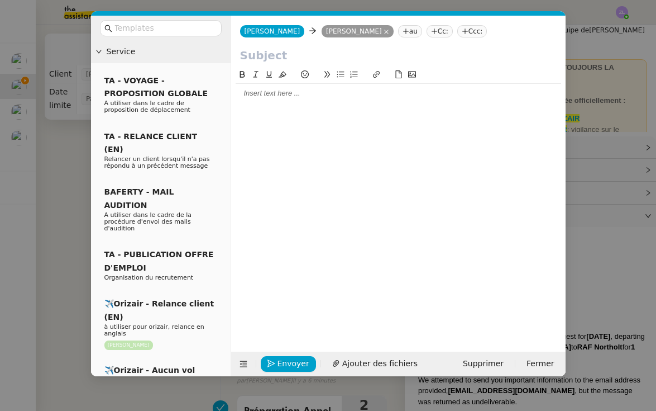
click at [254, 58] on input "text" at bounding box center [398, 55] width 317 height 17
paste input "Clôture de la demande – M. Smith"
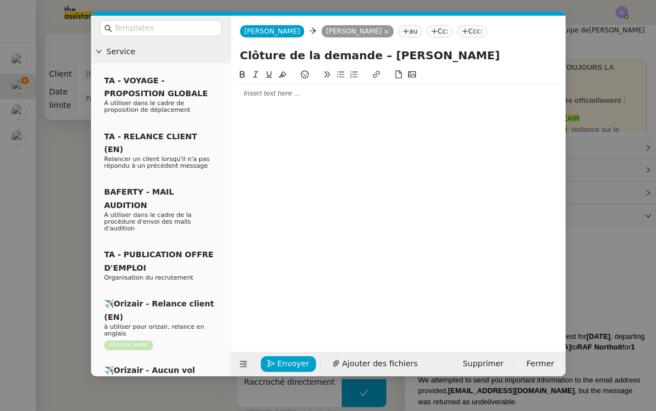
type input "Clôture de la demande – M. Smith"
click at [245, 96] on div at bounding box center [399, 93] width 326 height 10
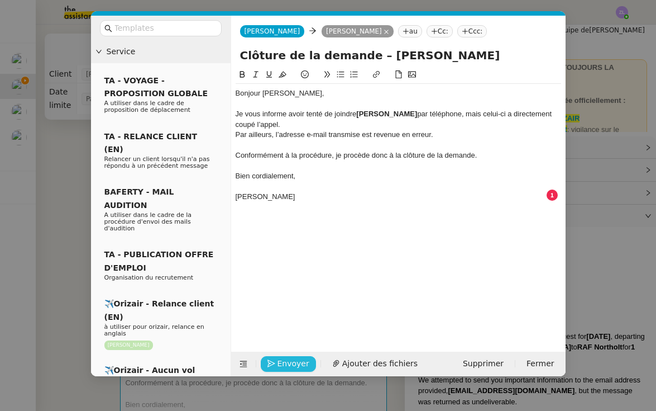
click at [286, 358] on span "Envoyer" at bounding box center [294, 363] width 32 height 13
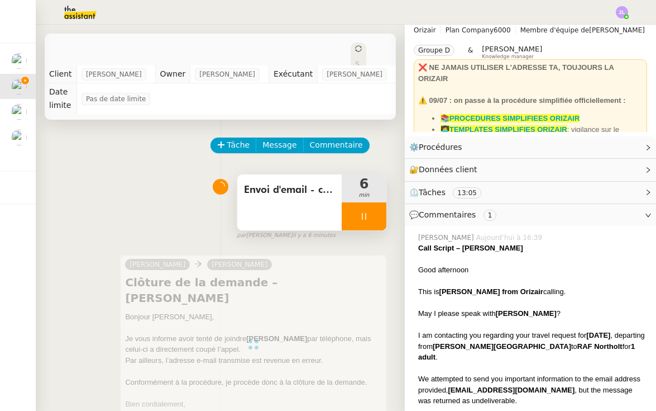
click at [348, 207] on div at bounding box center [364, 216] width 45 height 28
click at [373, 213] on icon at bounding box center [375, 216] width 8 height 6
click at [358, 46] on div "Statut" at bounding box center [359, 75] width 16 height 67
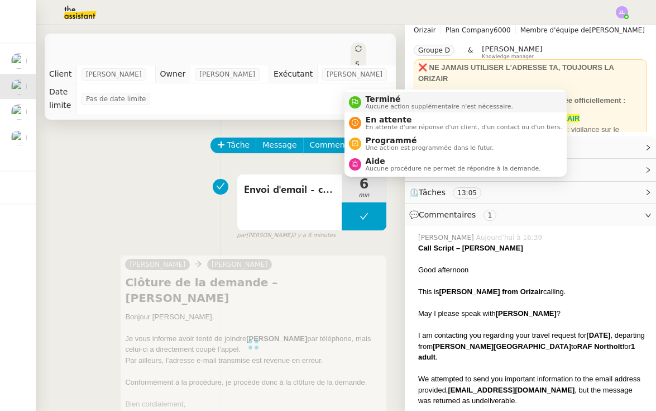
click at [357, 96] on nz-avatar at bounding box center [355, 102] width 12 height 12
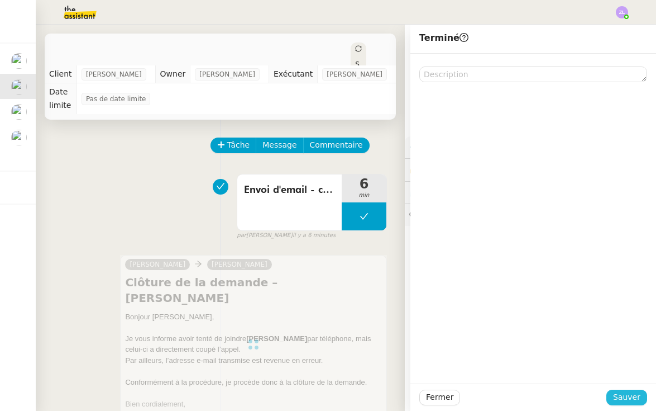
click at [623, 397] on span "Sauver" at bounding box center [626, 396] width 27 height 13
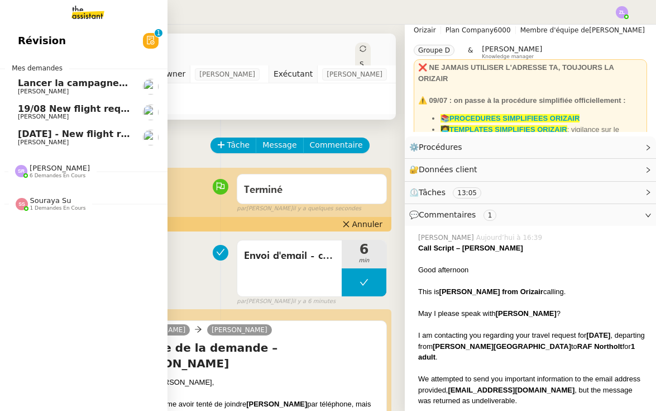
click at [22, 111] on span "19/08 New flight request - Djcj Xhxhx" at bounding box center [112, 108] width 188 height 11
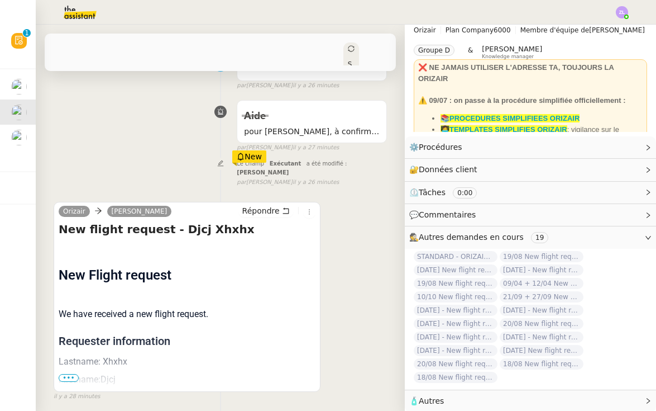
scroll to position [115, 0]
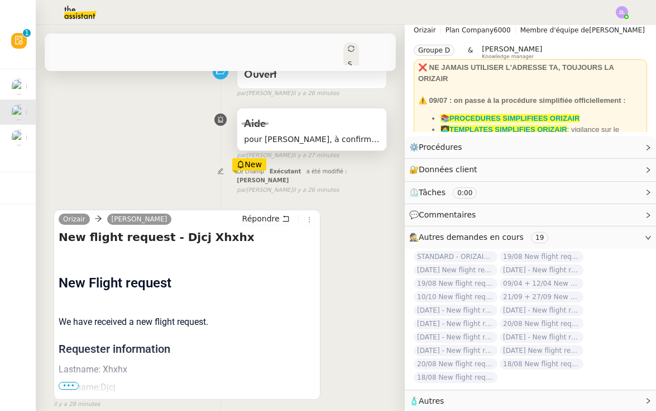
click at [334, 133] on span "pour [PERSON_NAME], à confirmer, ca semble être du bidon les infos" at bounding box center [312, 139] width 136 height 13
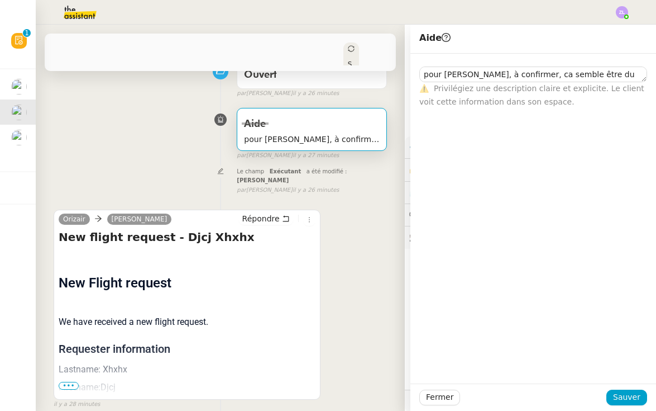
click at [71, 381] on span "•••" at bounding box center [69, 385] width 20 height 8
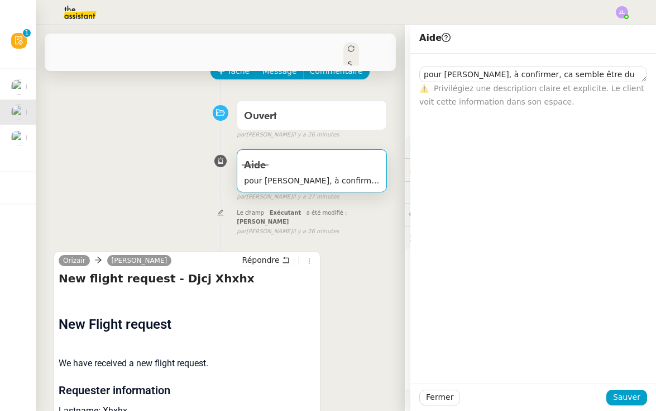
scroll to position [27, 0]
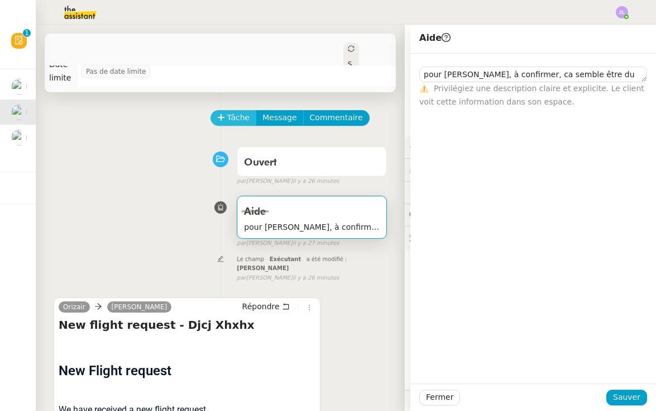
click at [224, 110] on button "Tâche" at bounding box center [234, 118] width 46 height 16
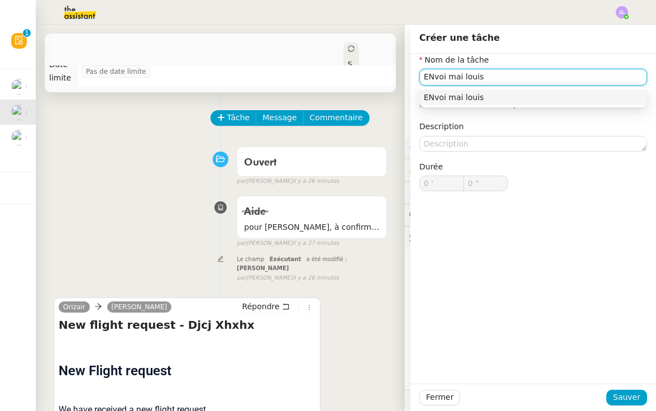
click at [435, 79] on input "ENvoi mai louis" at bounding box center [533, 77] width 228 height 16
click at [458, 77] on input "Envoi mai louis" at bounding box center [533, 77] width 228 height 16
type input "Envoi mail [PERSON_NAME]"
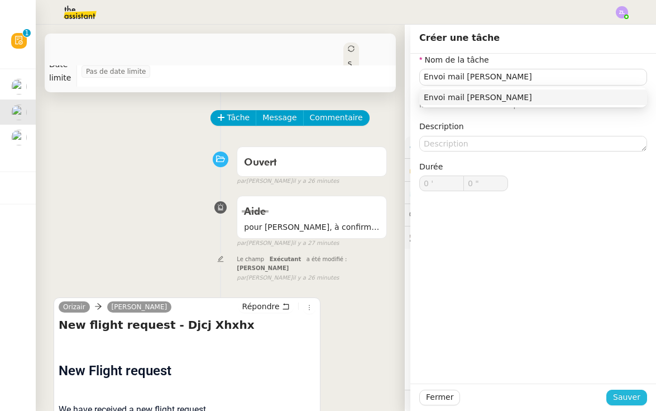
click at [630, 399] on span "Sauver" at bounding box center [626, 396] width 27 height 13
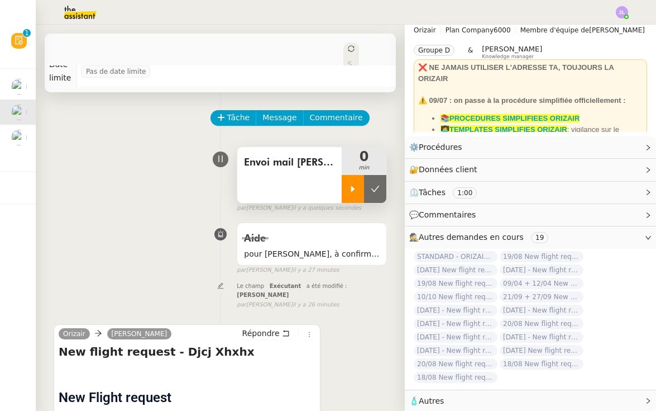
click at [358, 175] on div at bounding box center [353, 189] width 22 height 28
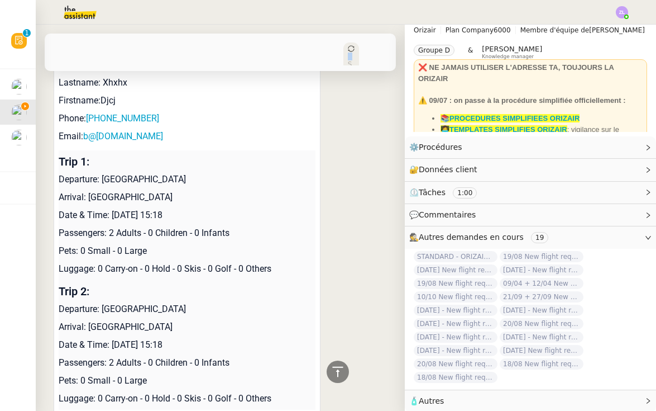
scroll to position [448, 0]
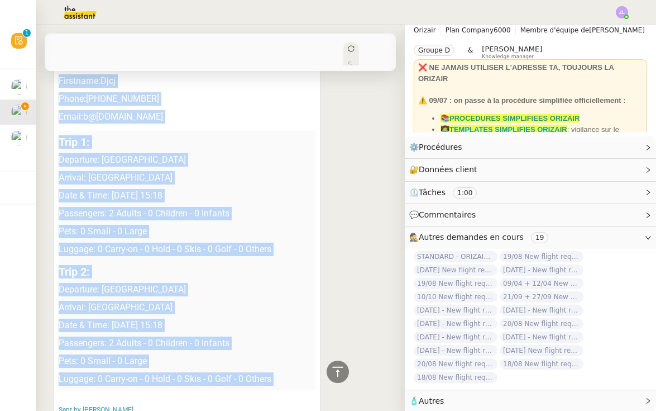
drag, startPoint x: 60, startPoint y: 189, endPoint x: 147, endPoint y: 381, distance: 211.0
click at [147, 381] on td "New Flight request We have received a new flight request. Requester information…" at bounding box center [187, 192] width 257 height 497
copy td "Lastname: Xhxhx Firstname:Djcj Phone: +33506656460 Email: b@b.com Trip 1: Depar…"
click at [137, 153] on p "Departure: [GEOGRAPHIC_DATA]" at bounding box center [187, 159] width 257 height 13
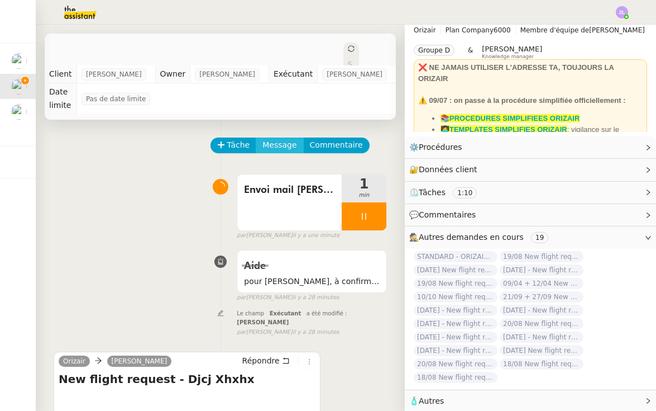
scroll to position [0, 0]
click at [279, 139] on span "Message" at bounding box center [280, 145] width 34 height 13
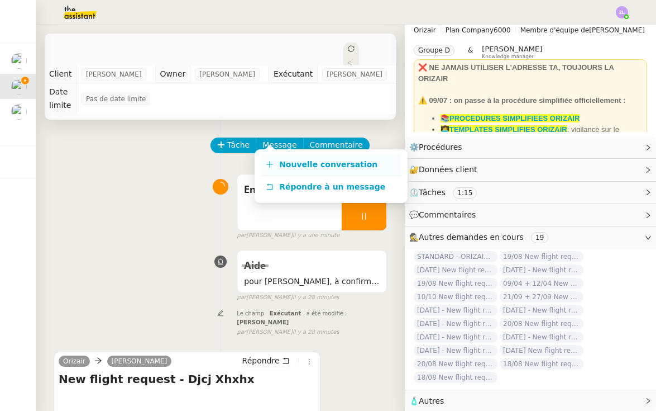
click at [299, 164] on span "Nouvelle conversation" at bounding box center [328, 164] width 98 height 9
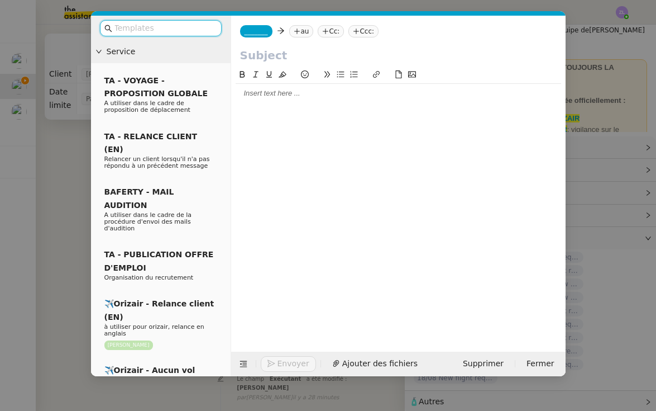
click at [268, 32] on span "_______" at bounding box center [256, 31] width 23 height 8
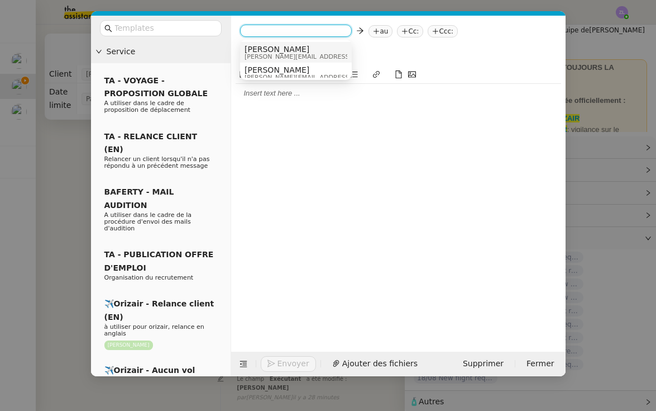
click at [271, 52] on span "[PERSON_NAME]" at bounding box center [324, 49] width 159 height 9
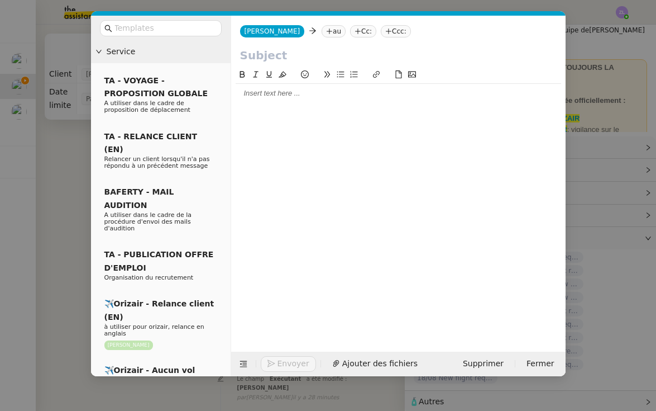
click at [322, 34] on nz-tag "au" at bounding box center [334, 31] width 24 height 12
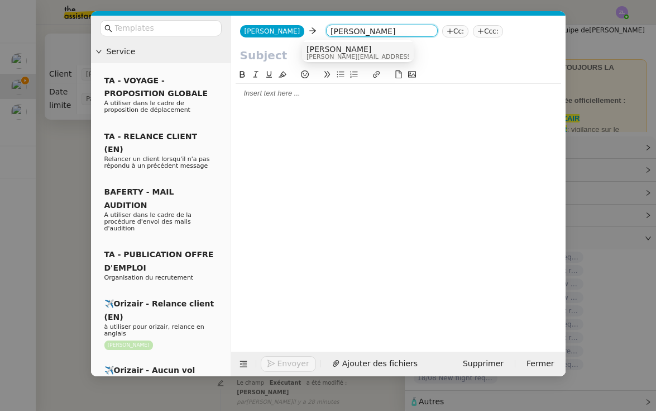
type input "Louis frei"
click at [336, 54] on span "louis@orizair.com" at bounding box center [386, 57] width 159 height 6
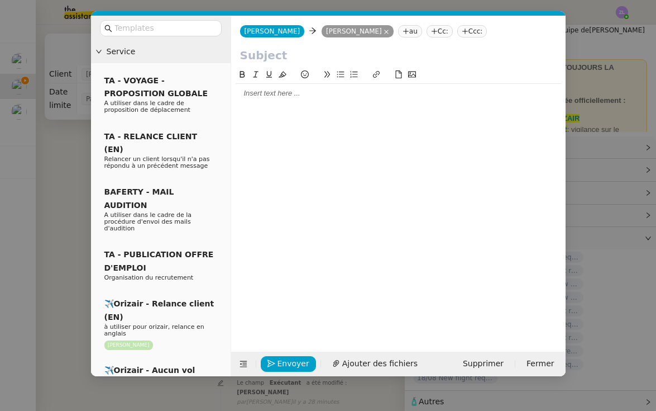
click at [50, 339] on nz-modal-container "Service TA - VOYAGE - PROPOSITION GLOBALE A utiliser dans le cadre de propositi…" at bounding box center [328, 205] width 656 height 411
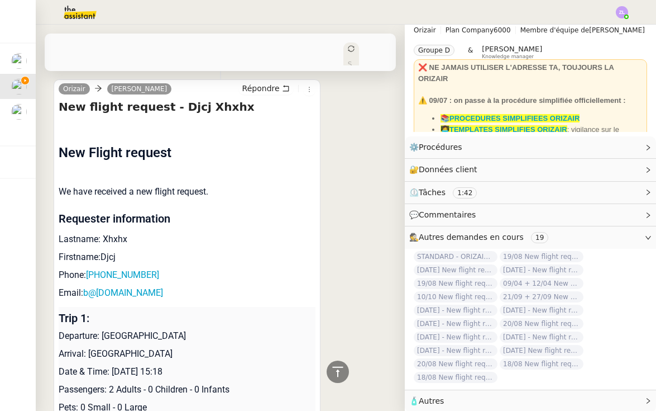
scroll to position [271, 0]
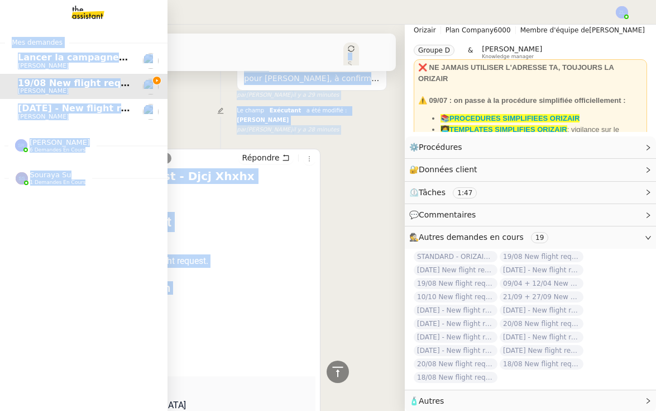
drag, startPoint x: 130, startPoint y: 350, endPoint x: 144, endPoint y: 321, distance: 32.2
click at [144, 321] on nz-layout "Mes demandes Lancer la campagne de prospection Astrid Brucker 19/08 New flight …" at bounding box center [328, 205] width 656 height 411
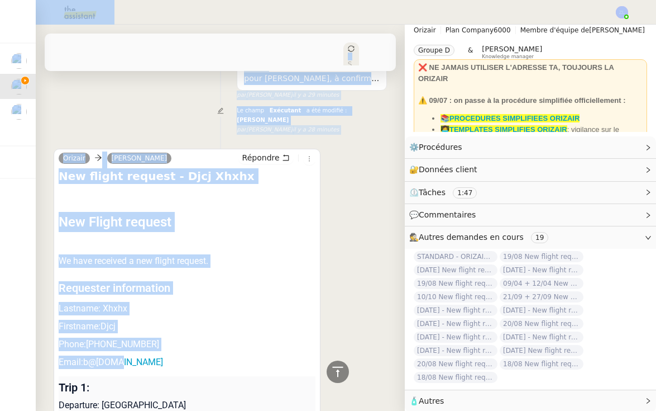
click at [196, 319] on p "Firstname:Djcj" at bounding box center [187, 325] width 257 height 13
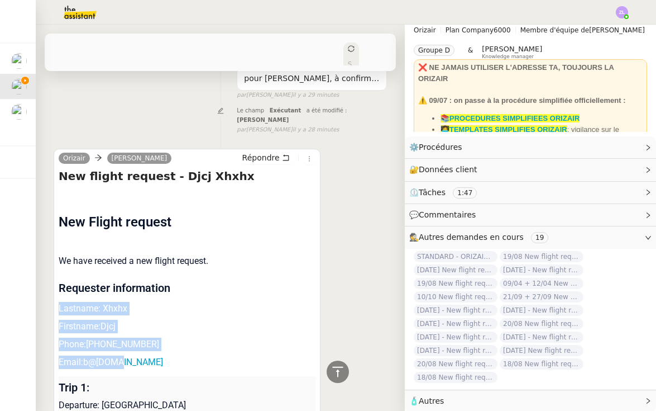
drag, startPoint x: 59, startPoint y: 297, endPoint x: 147, endPoint y: 347, distance: 101.6
copy td "Lastname: Xhxhx Firstname:Djcj Phone: +33506656460 Email: b@b.com"
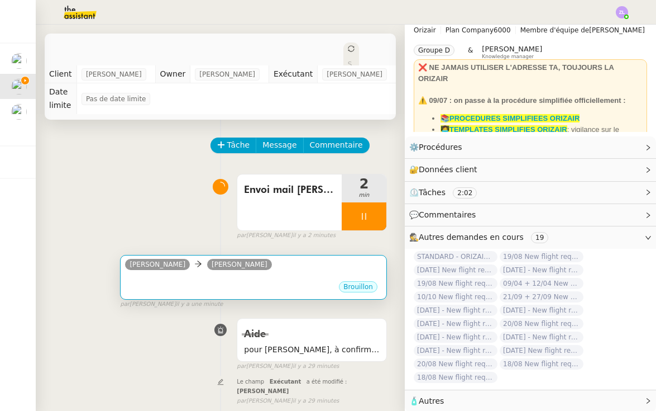
scroll to position [-1, 0]
click at [247, 280] on div "Brouillon" at bounding box center [253, 288] width 257 height 17
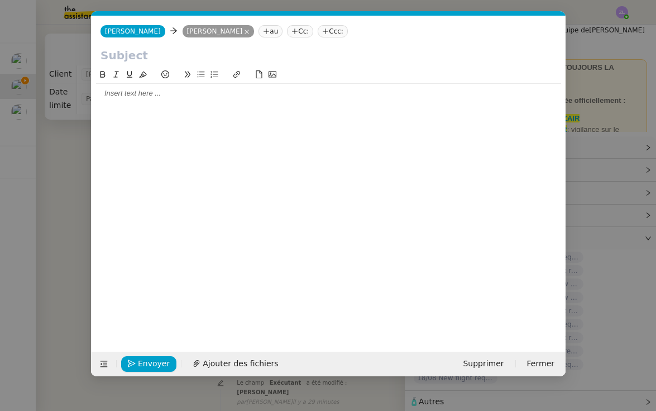
scroll to position [0, 24]
click at [156, 60] on input "text" at bounding box center [329, 55] width 456 height 17
paste input "Demande d’avis – Coordonnées client inhabituelles"
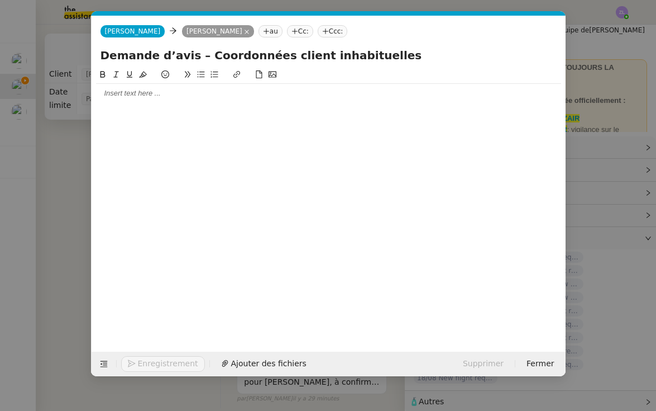
click at [180, 53] on input "Demande d’avis – Coordonnées client inhabituelles" at bounding box center [329, 55] width 456 height 17
click at [182, 54] on input "Demande d’avs – Coordonnées client inhabituelles" at bounding box center [329, 55] width 456 height 17
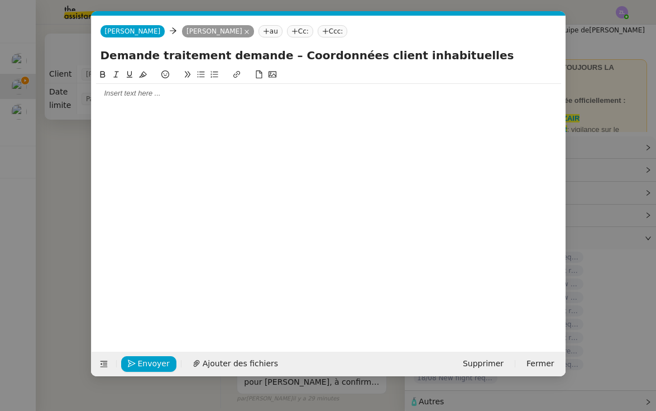
type input "Demande traitement demande – Coordonnées client inhabituelles"
click at [131, 106] on div at bounding box center [328, 201] width 465 height 266
click at [131, 98] on div at bounding box center [328, 93] width 465 height 10
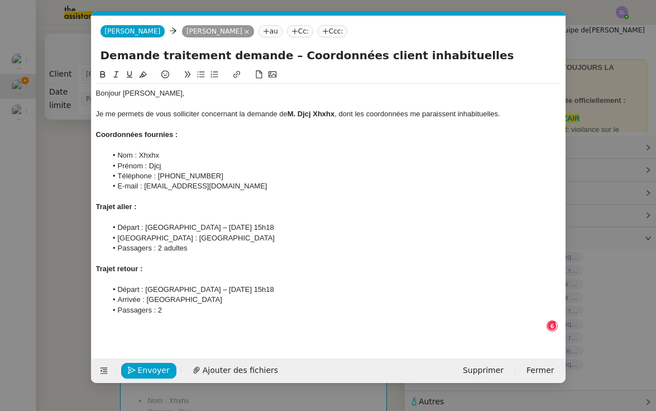
scroll to position [12, 0]
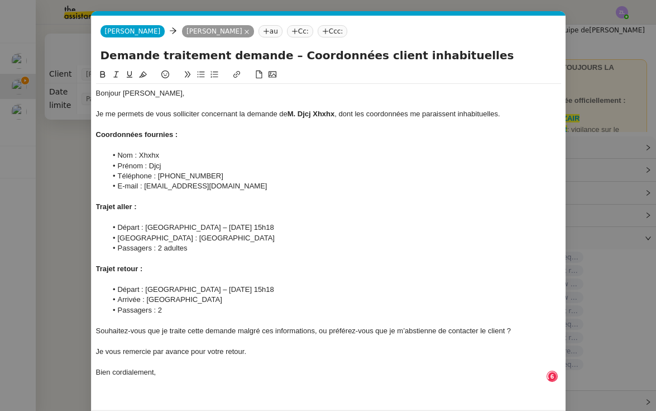
click at [96, 326] on div "Souhaitez-vous que je traite cette demande malgré ces informations, ou préférez…" at bounding box center [328, 331] width 465 height 10
click at [198, 71] on icon at bounding box center [201, 74] width 8 height 8
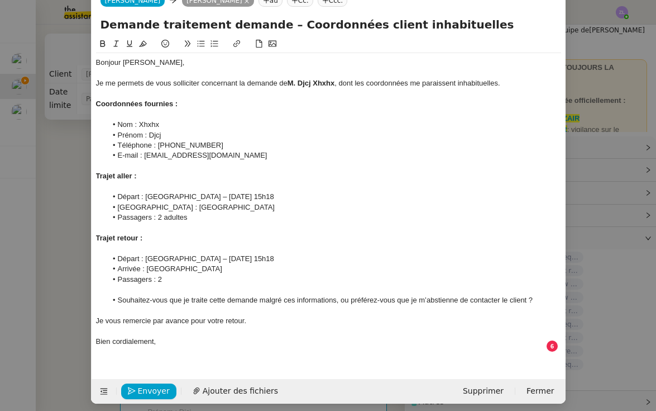
scroll to position [30, 0]
drag, startPoint x: 249, startPoint y: 316, endPoint x: 154, endPoint y: 317, distance: 94.4
click at [154, 317] on div "Je vous remercie par avance pour votre retour." at bounding box center [328, 321] width 465 height 10
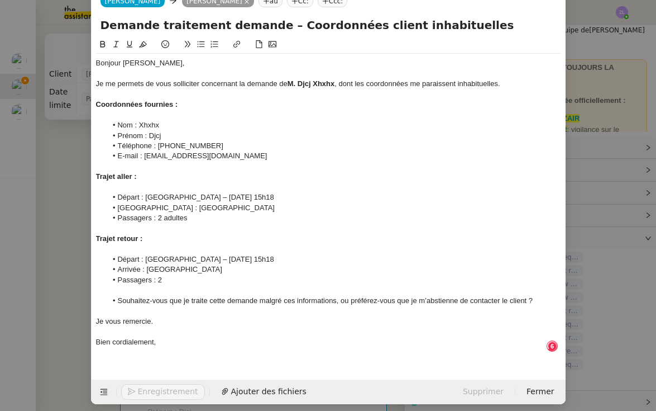
click at [185, 353] on div "Bonjour Louis, Je me permets de vous solliciter concernant la demande de M. Djc…" at bounding box center [328, 208] width 465 height 308
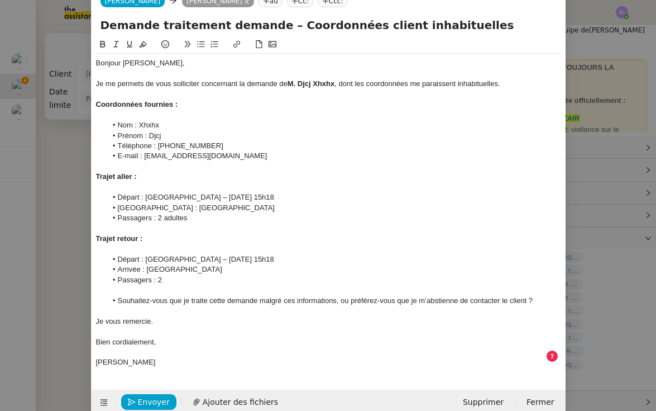
click at [140, 389] on div "Envoyer Ajouter des fichiers Supprimer Fermer" at bounding box center [329, 401] width 474 height 25
click at [146, 395] on span "Envoyer" at bounding box center [154, 401] width 32 height 13
click at [146, 395] on span "Confirmer l'envoi" at bounding box center [171, 401] width 67 height 13
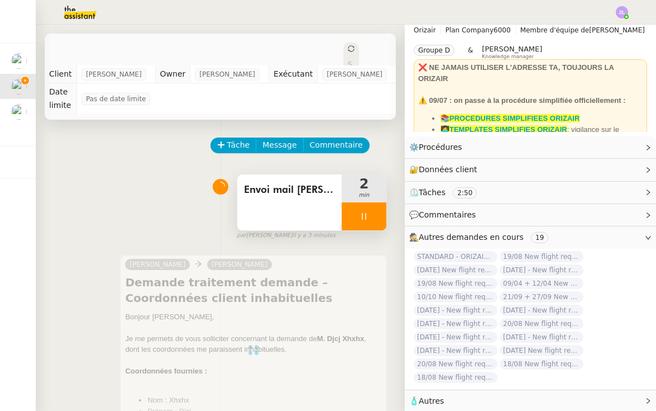
click at [359, 207] on div at bounding box center [364, 216] width 45 height 28
click at [381, 202] on button at bounding box center [375, 216] width 22 height 28
click at [348, 60] on span "Statut" at bounding box center [350, 83] width 4 height 47
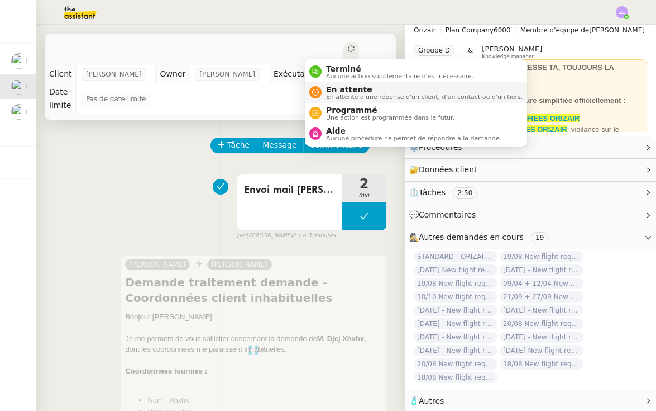
click at [339, 98] on span "En attente d'une réponse d'un client, d'un contact ou d'un tiers." at bounding box center [424, 97] width 197 height 6
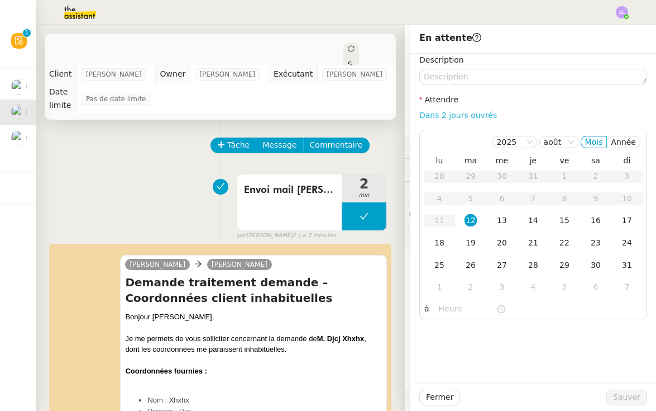
click at [436, 111] on link "Dans 2 jours ouvrés" at bounding box center [458, 115] width 78 height 9
type input "07:00"
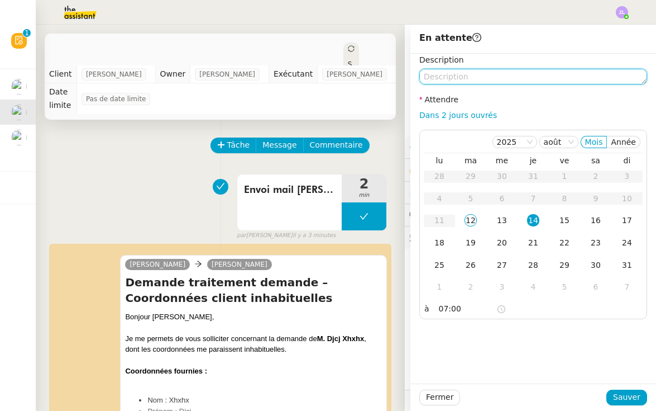
click at [456, 75] on textarea at bounding box center [533, 77] width 228 height 16
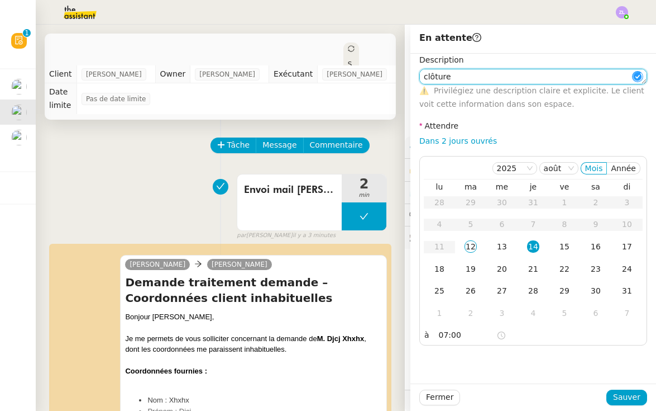
type textarea "clôture"
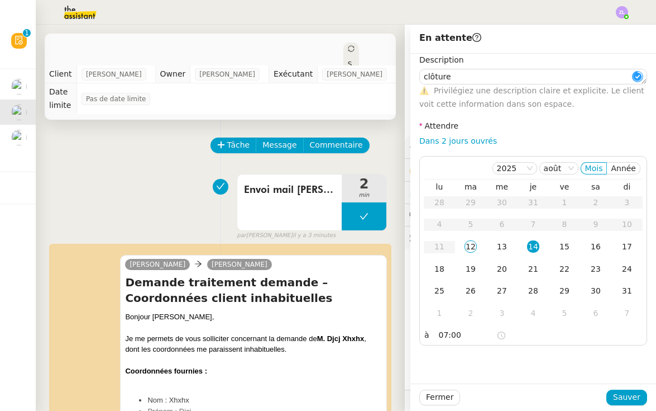
click at [638, 406] on div "Fermer Sauver" at bounding box center [534, 396] width 246 height 27
click at [636, 398] on span "Sauver" at bounding box center [626, 396] width 27 height 13
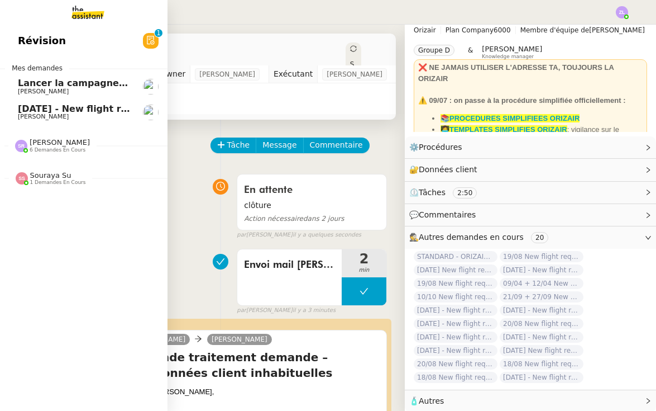
click at [42, 112] on span "[DATE] - New flight request - [PERSON_NAME]" at bounding box center [133, 108] width 231 height 11
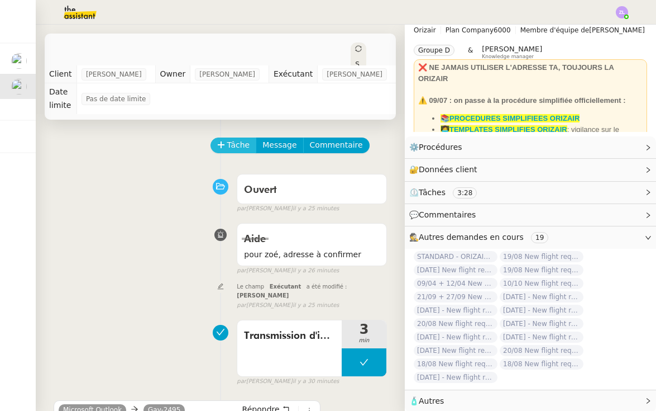
click at [239, 139] on span "Tâche" at bounding box center [238, 145] width 23 height 13
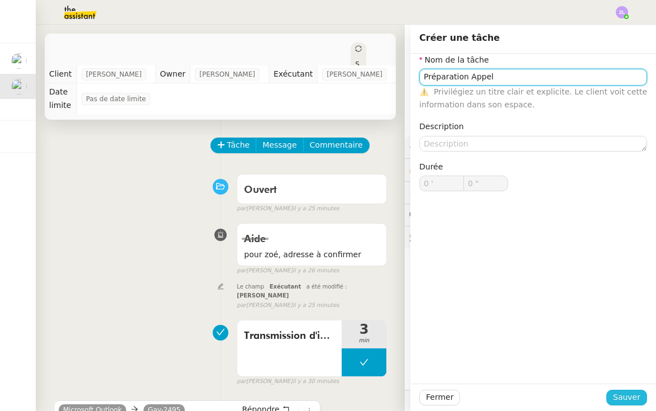
type input "Préparation Appel"
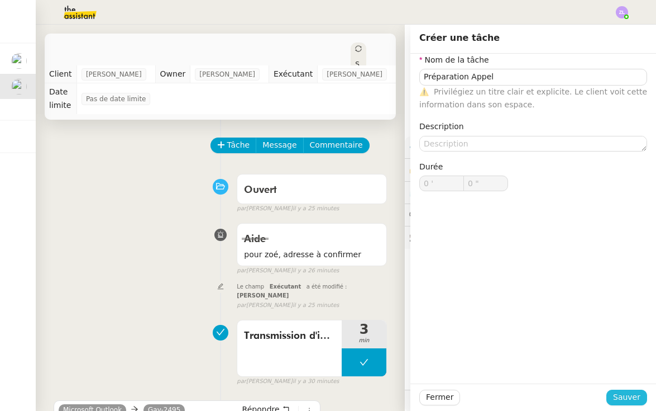
click at [615, 395] on span "Sauver" at bounding box center [626, 396] width 27 height 13
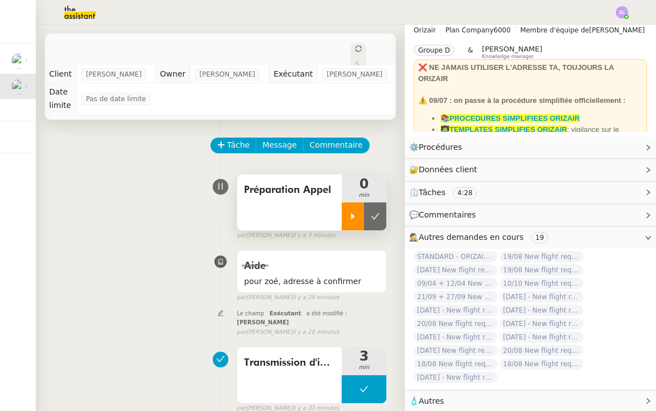
click at [355, 212] on icon at bounding box center [353, 216] width 9 height 9
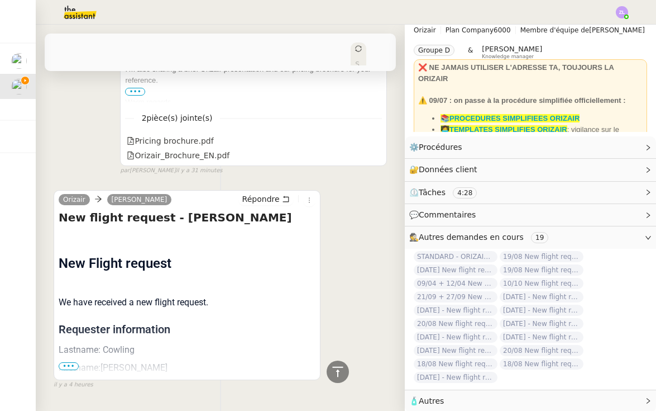
click at [68, 362] on span "•••" at bounding box center [69, 366] width 20 height 8
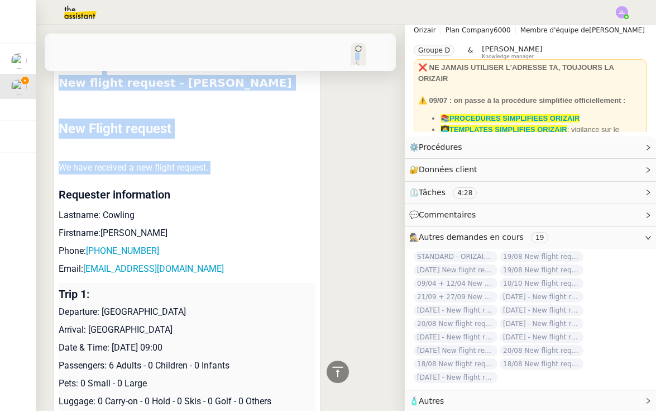
scroll to position [1020, 0]
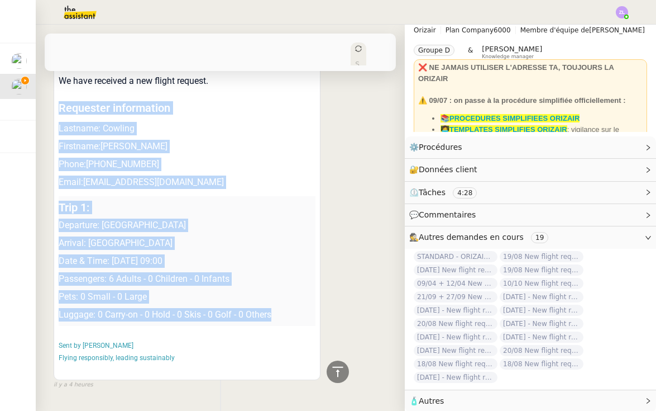
drag, startPoint x: 59, startPoint y: 298, endPoint x: 127, endPoint y: 290, distance: 68.6
click at [127, 290] on td "New Flight request We have received a new flight request. Requester information…" at bounding box center [187, 193] width 257 height 368
copy td "Requester information Lastname: Cowling Firstname:Gavin Phone: +447452369709 Em…"
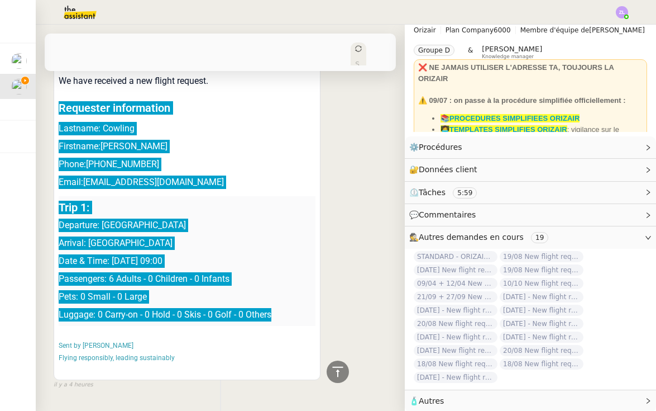
scroll to position [1005, 0]
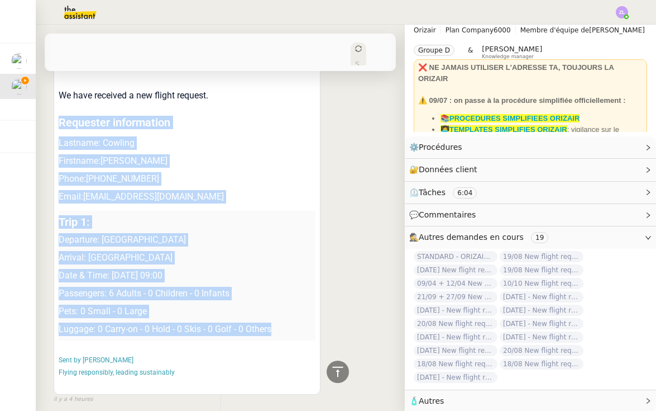
click at [135, 215] on p "Trip 1:" at bounding box center [187, 221] width 257 height 13
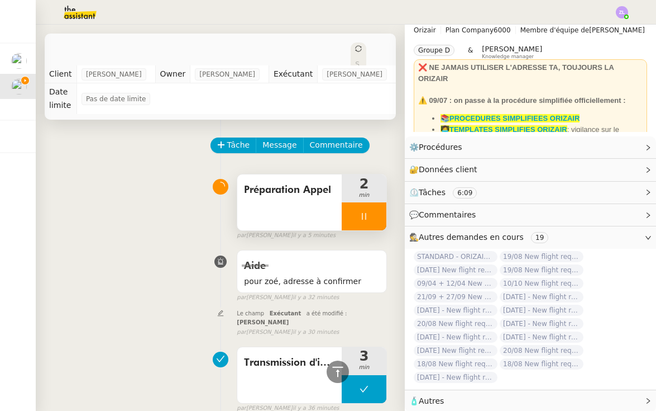
scroll to position [0, 0]
click at [341, 139] on span "Commentaire" at bounding box center [336, 145] width 53 height 13
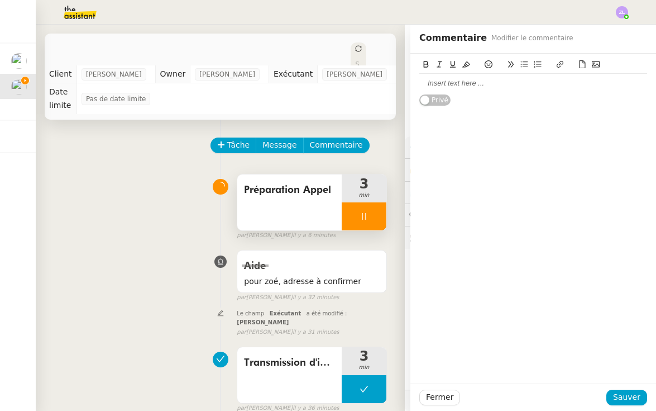
click at [456, 79] on div at bounding box center [533, 83] width 228 height 10
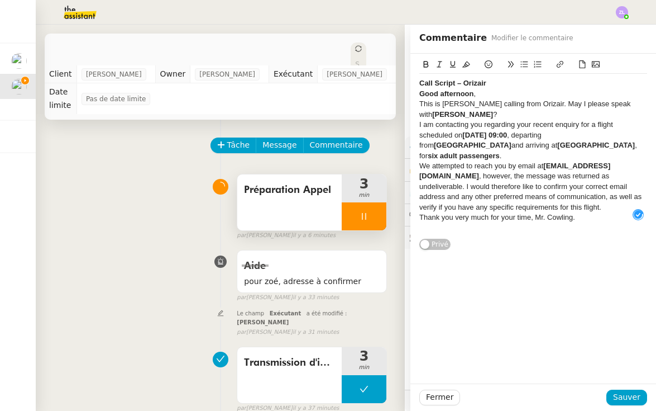
scroll to position [12, 0]
click at [492, 82] on div "Call Script – Orizair" at bounding box center [533, 83] width 228 height 10
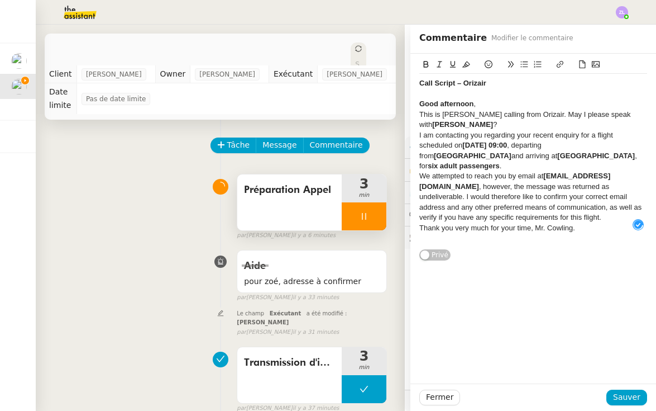
click at [480, 103] on div "Good afternoon ," at bounding box center [533, 104] width 228 height 10
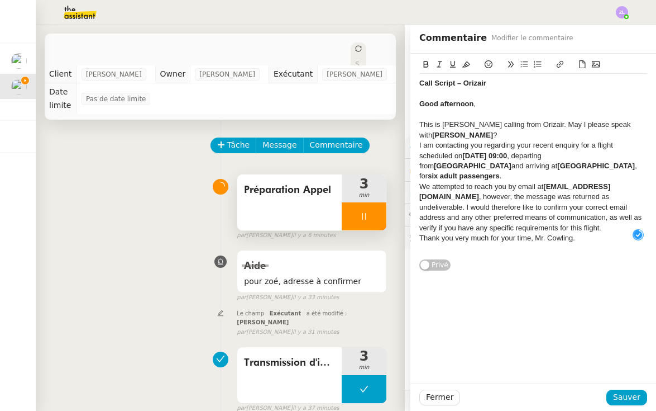
click at [621, 128] on div "This is Josephine calling from Orizair. May I please speak with Mr. Gavin Cowli…" at bounding box center [533, 130] width 228 height 21
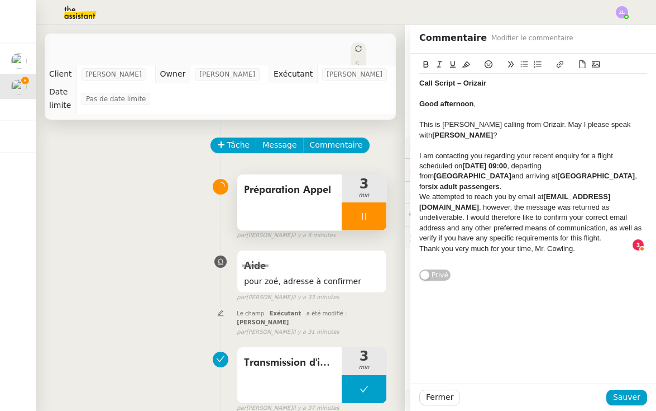
click at [648, 174] on div "Call Script – Orizair Good afternoon , This is Josephine calling from Orizair. …" at bounding box center [534, 168] width 246 height 228
click at [646, 173] on div "I am contacting you regarding your recent enquiry for a flight scheduled on 31s…" at bounding box center [533, 171] width 228 height 41
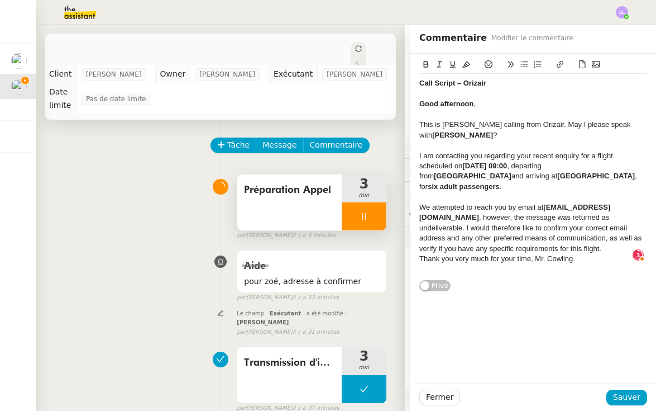
click at [626, 202] on div "We attempted to reach you by email at gav-2495@live.co.uk , however, the messag…" at bounding box center [533, 227] width 228 height 51
click at [552, 233] on div "We attempted to reach you by email at gav-2495@live.co.uk , however, the messag…" at bounding box center [533, 227] width 228 height 51
click at [621, 401] on span "Sauver" at bounding box center [626, 396] width 27 height 13
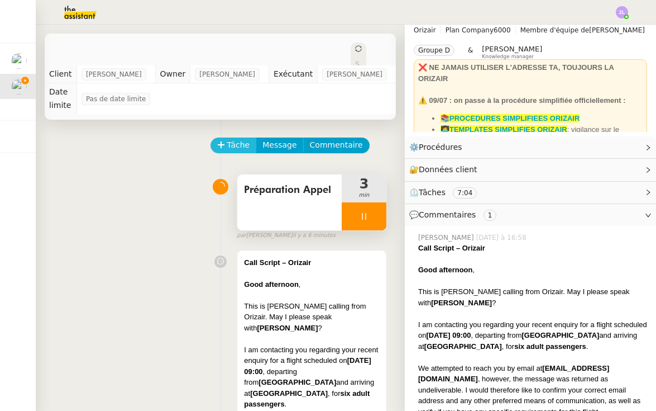
click at [228, 139] on span "Tâche" at bounding box center [238, 145] width 23 height 13
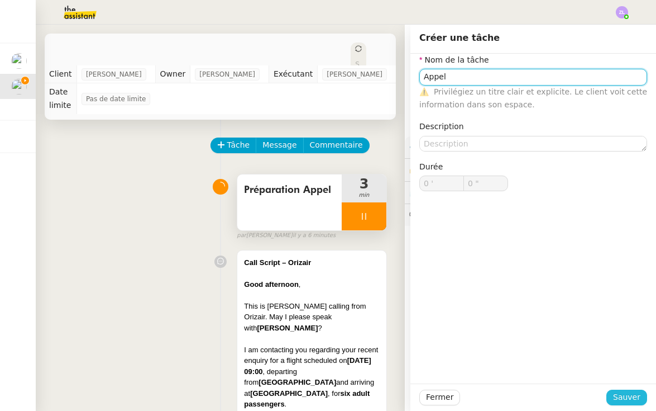
type input "Appel"
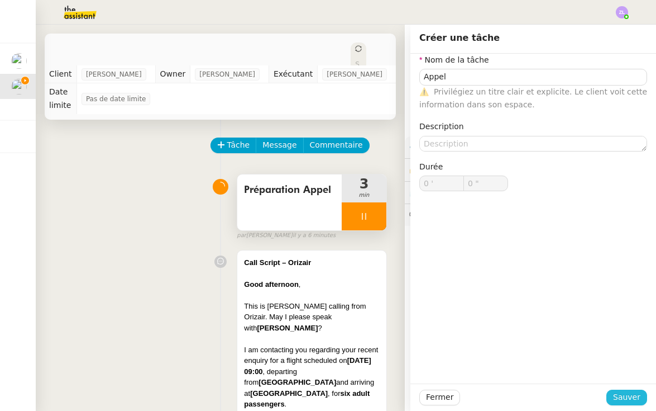
click at [639, 395] on span "Sauver" at bounding box center [626, 396] width 27 height 13
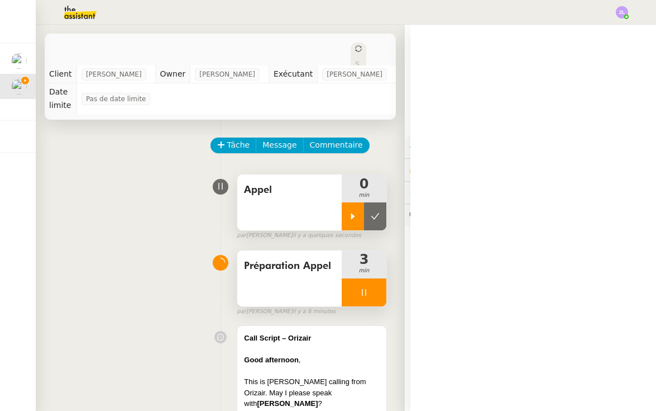
click at [347, 207] on div at bounding box center [353, 216] width 22 height 28
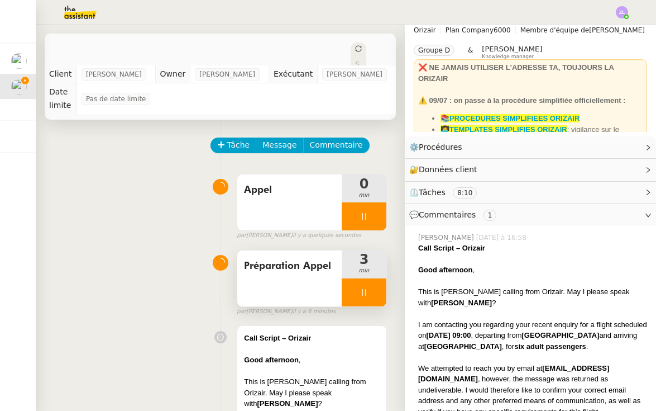
click at [360, 293] on div at bounding box center [364, 292] width 45 height 28
click at [374, 290] on button at bounding box center [375, 292] width 22 height 28
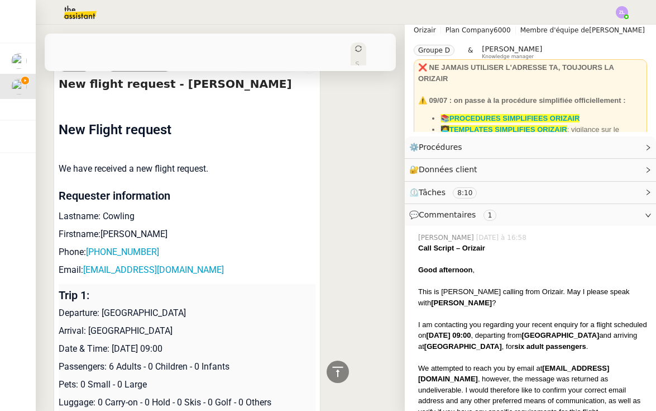
scroll to position [1318, 0]
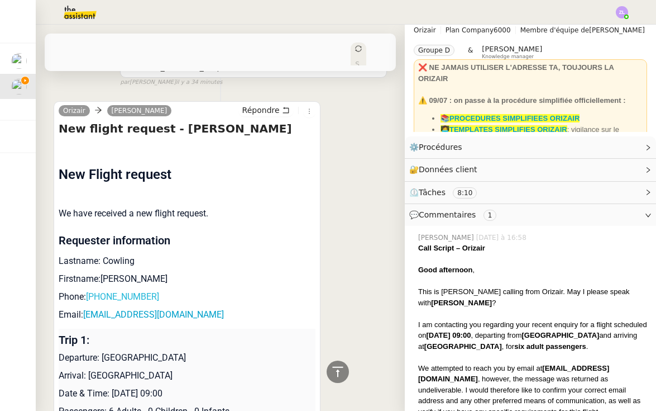
drag, startPoint x: 179, startPoint y: 246, endPoint x: 89, endPoint y: 244, distance: 90.5
click at [89, 290] on p "Phone: +447452369709" at bounding box center [187, 296] width 257 height 13
copy p "+447452369709"
click at [211, 254] on p "Lastname: Cowling" at bounding box center [187, 260] width 257 height 13
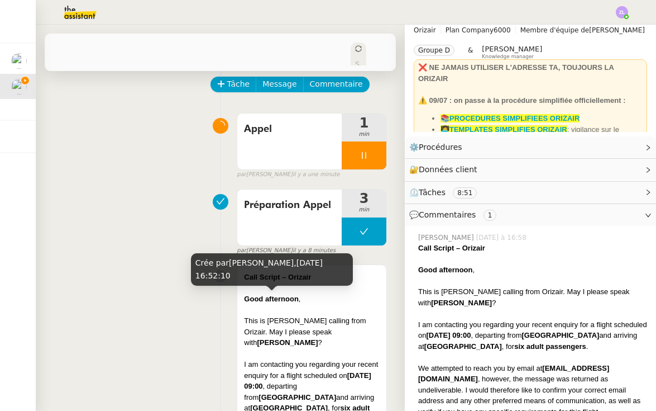
scroll to position [63, 0]
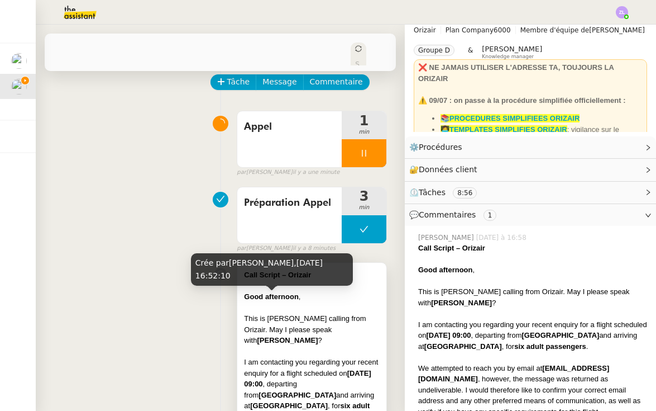
click at [283, 356] on div "I am contacting you regarding your recent enquiry for a flight scheduled on 31s…" at bounding box center [312, 388] width 136 height 65
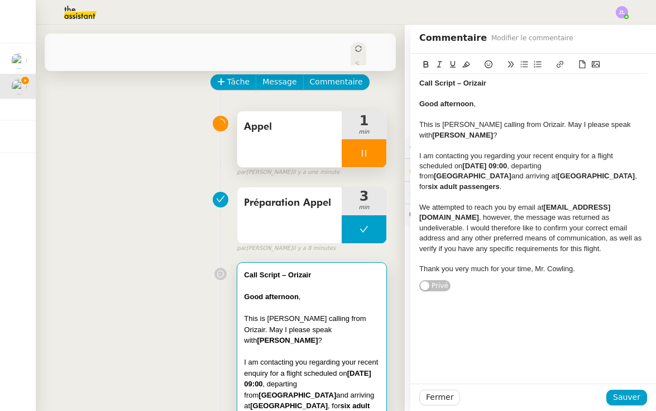
click at [257, 138] on div "Appel" at bounding box center [289, 139] width 104 height 56
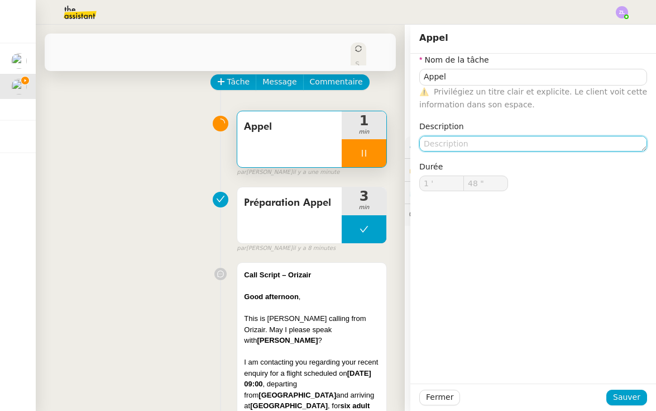
click at [456, 142] on textarea at bounding box center [533, 144] width 228 height 16
type input "49 ""
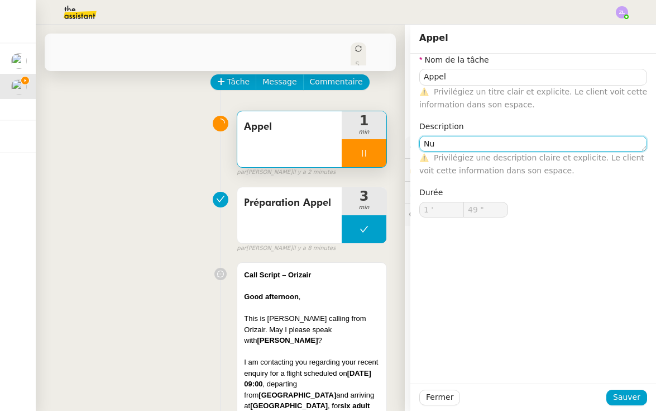
type textarea "Num"
type input "50 ""
type textarea "Numéro p"
type input "52 ""
type textarea "Numéro pas attr"
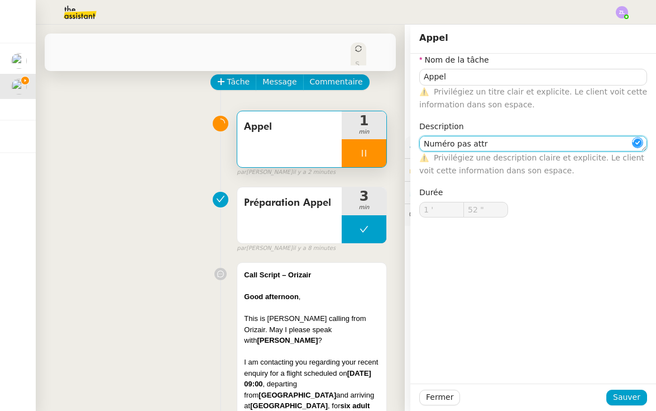
type input "53 ""
type textarea "Numéro pas attribué"
type input "54 ""
type textarea "Numéro pas attribué"
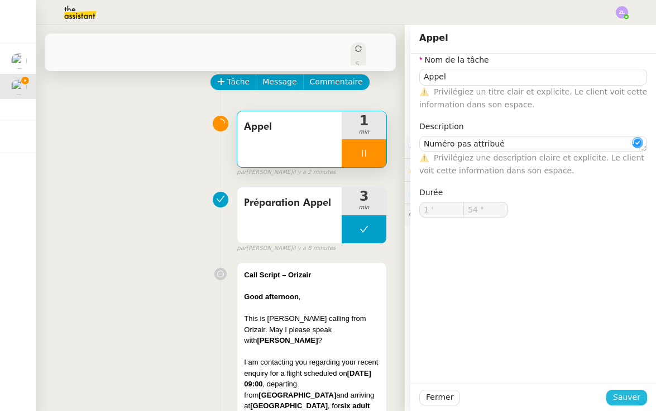
click at [619, 392] on span "Sauver" at bounding box center [626, 396] width 27 height 13
type input "55 ""
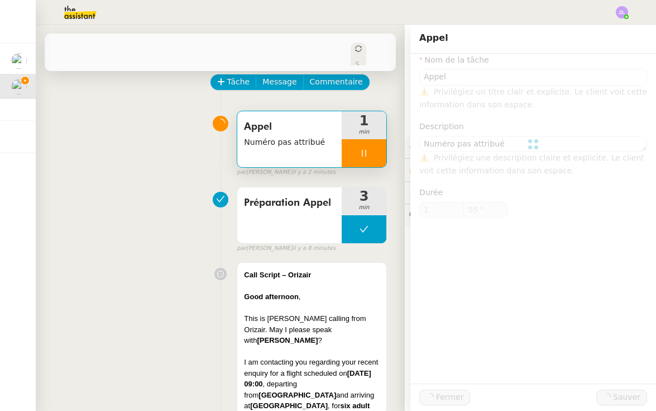
type input "Appel"
type textarea "Numéro pas attribué"
type input "1 '"
type input "56 ""
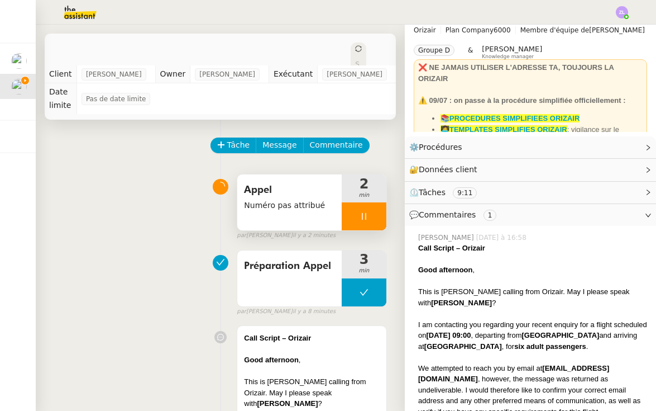
click at [346, 205] on div at bounding box center [364, 216] width 45 height 28
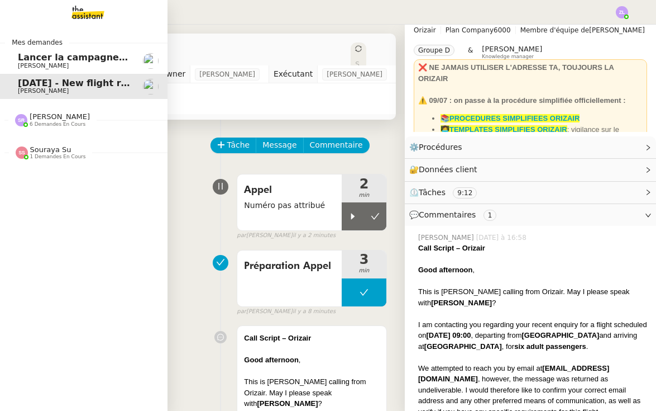
click at [35, 116] on span "[PERSON_NAME]" at bounding box center [60, 116] width 60 height 8
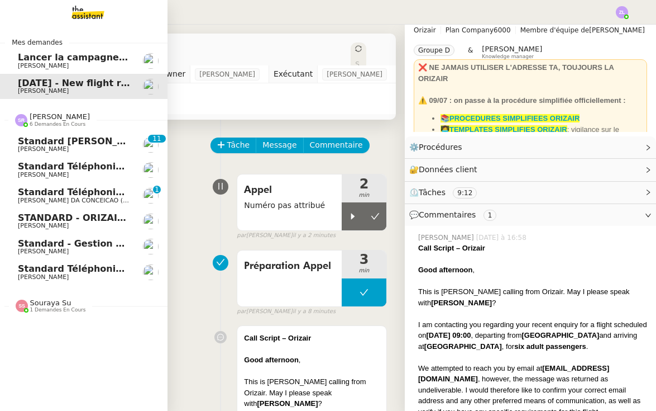
click at [48, 149] on span "[PERSON_NAME]" at bounding box center [43, 148] width 51 height 7
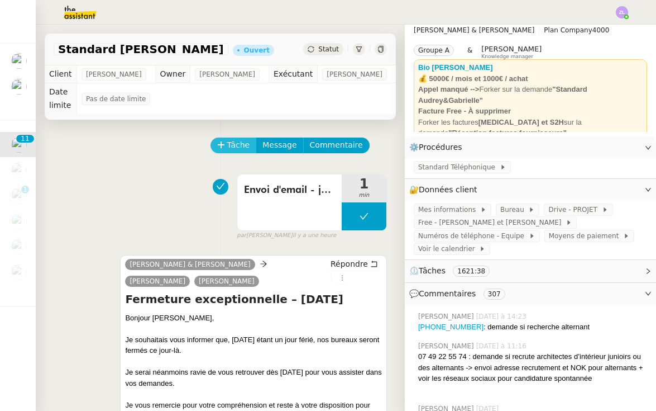
click at [241, 150] on span "Tâche" at bounding box center [238, 145] width 23 height 13
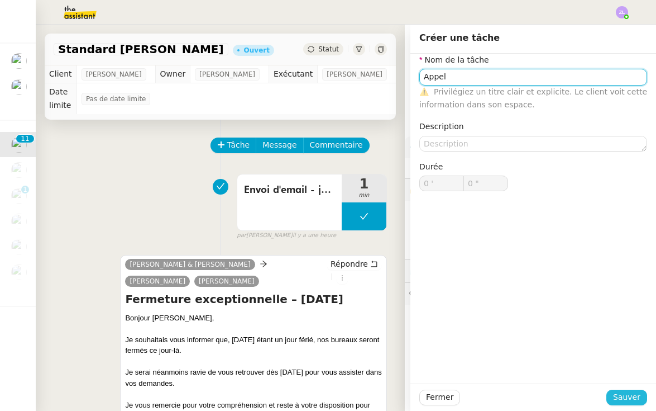
type input "Appel"
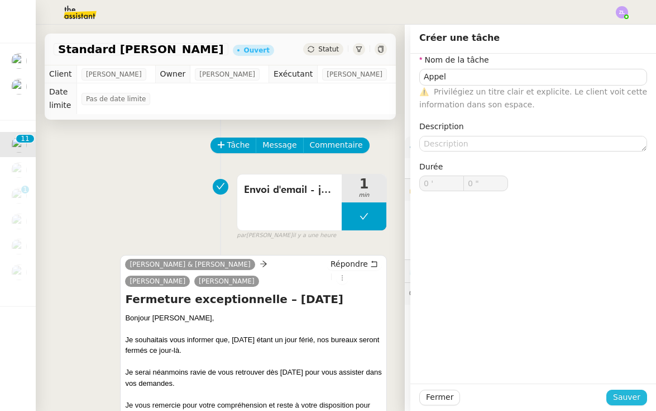
click at [627, 401] on span "Sauver" at bounding box center [626, 396] width 27 height 13
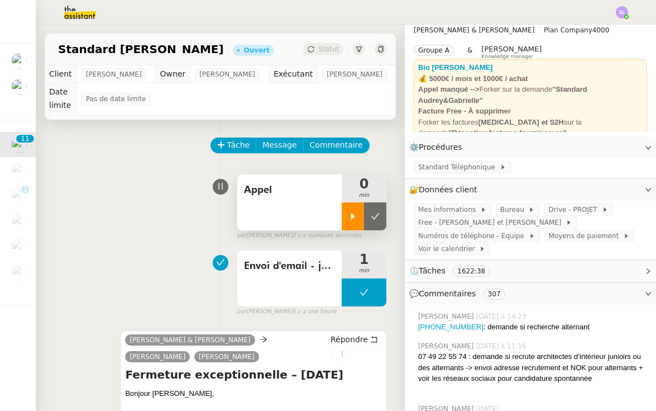
click at [350, 213] on icon at bounding box center [353, 216] width 9 height 9
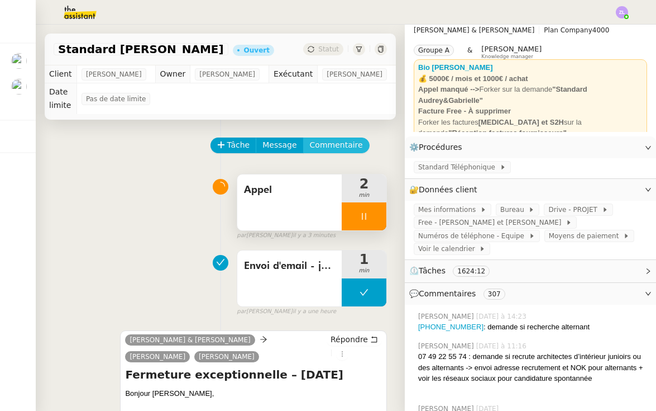
click at [330, 142] on span "Commentaire" at bounding box center [336, 145] width 53 height 13
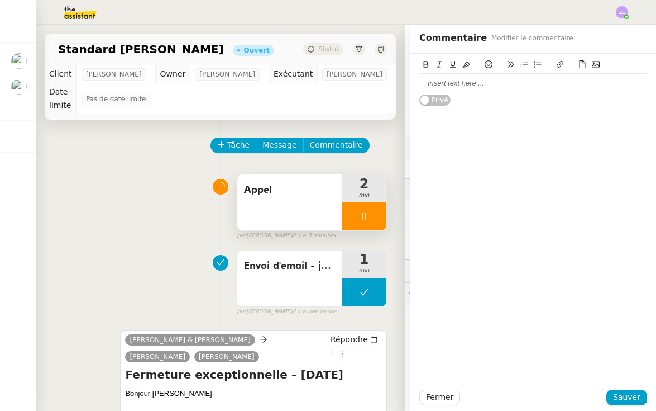
click at [462, 88] on div at bounding box center [533, 83] width 228 height 19
click at [626, 400] on span "Sauver" at bounding box center [626, 396] width 27 height 13
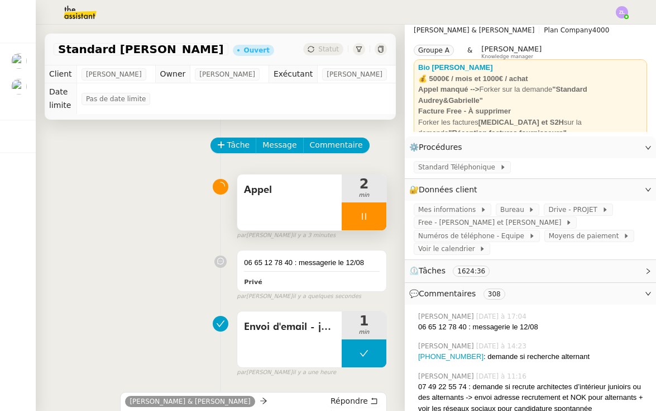
click at [351, 218] on div at bounding box center [364, 216] width 45 height 28
drag, startPoint x: 354, startPoint y: 221, endPoint x: 352, endPoint y: 228, distance: 6.9
click at [354, 221] on div at bounding box center [364, 216] width 45 height 28
click at [352, 228] on div at bounding box center [353, 216] width 22 height 28
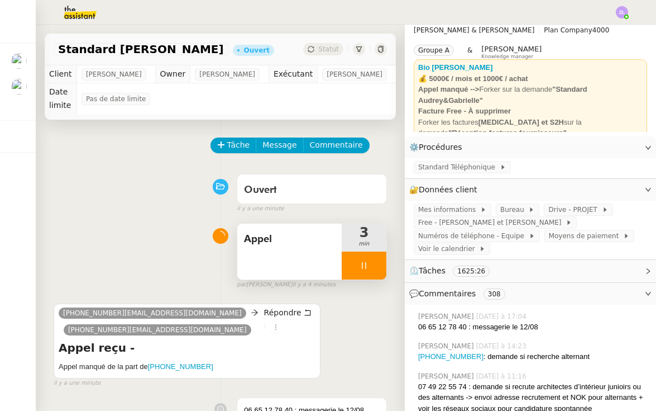
click at [347, 264] on div at bounding box center [364, 265] width 45 height 28
click at [371, 265] on icon at bounding box center [375, 265] width 9 height 9
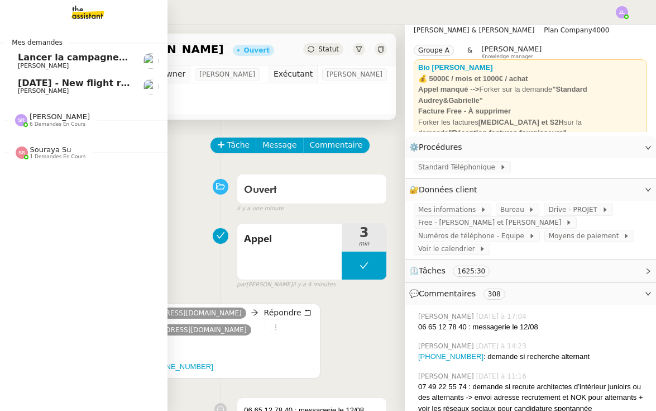
click at [143, 91] on img at bounding box center [151, 87] width 16 height 16
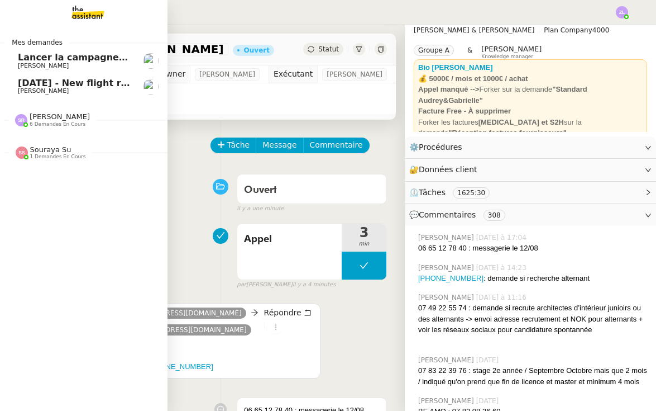
click at [18, 90] on span "[PERSON_NAME]" at bounding box center [43, 90] width 51 height 7
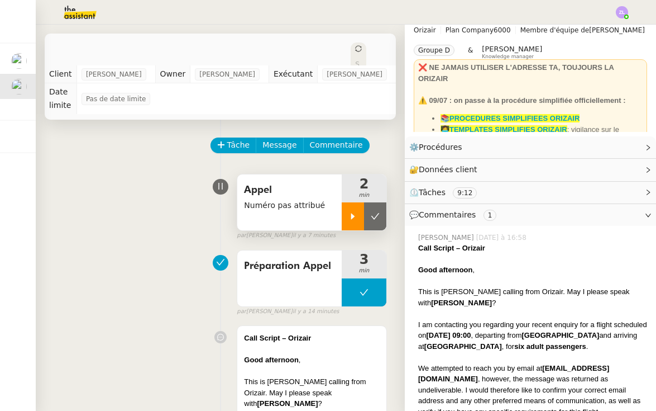
click at [355, 212] on icon at bounding box center [353, 216] width 9 height 9
click at [360, 212] on icon at bounding box center [364, 216] width 9 height 9
click at [366, 203] on button at bounding box center [375, 216] width 22 height 28
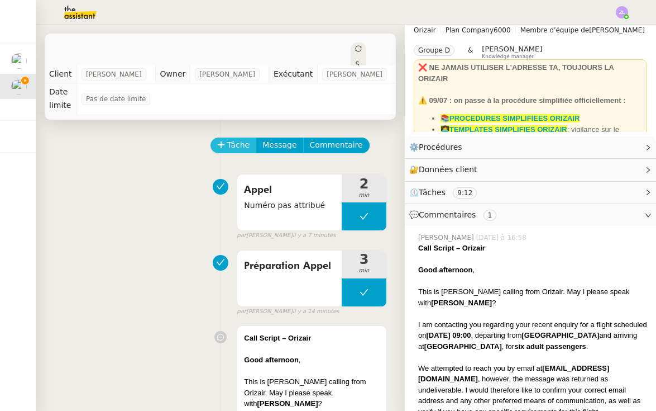
click at [238, 139] on span "Tâche" at bounding box center [238, 145] width 23 height 13
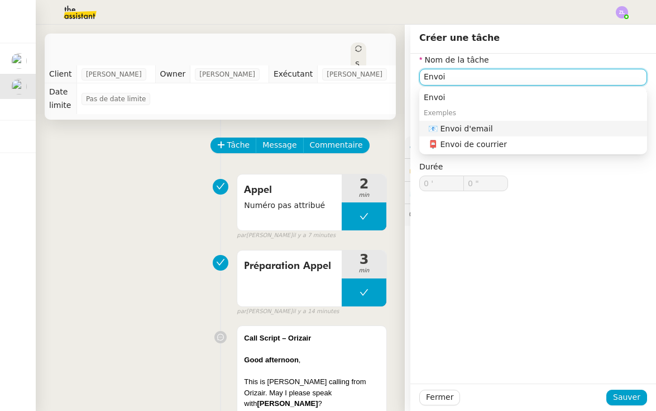
click at [462, 128] on div "📧 Envoi d'email" at bounding box center [535, 128] width 214 height 10
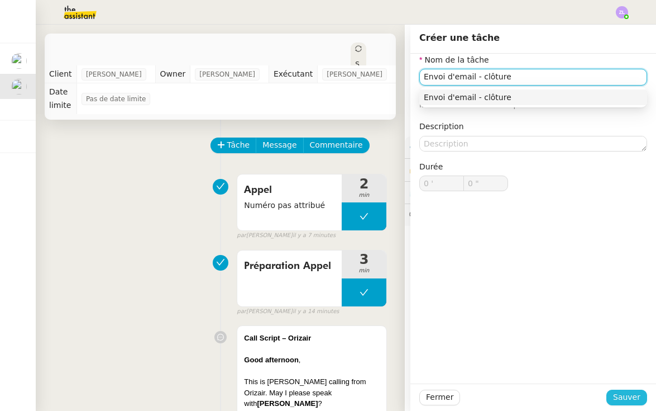
type input "Envoi d'email - clôture"
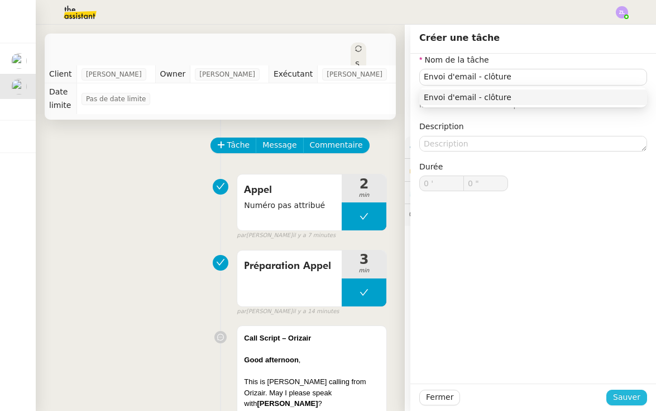
click at [636, 399] on span "Sauver" at bounding box center [626, 396] width 27 height 13
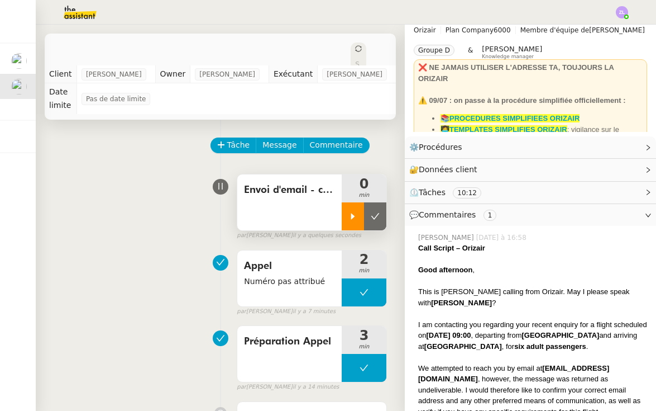
click at [356, 212] on icon at bounding box center [353, 216] width 9 height 9
click at [268, 139] on span "Message" at bounding box center [280, 145] width 34 height 13
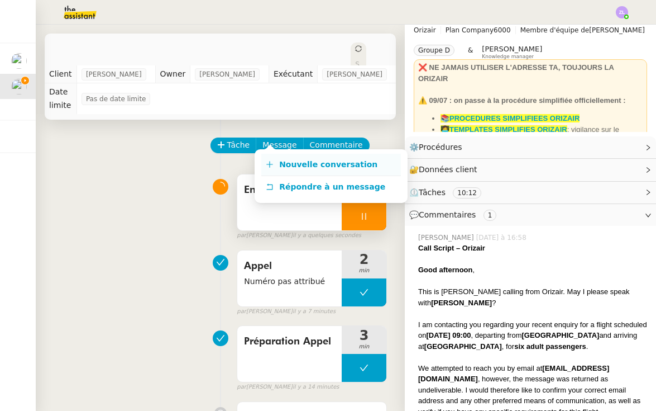
click at [292, 166] on span "Nouvelle conversation" at bounding box center [328, 164] width 98 height 9
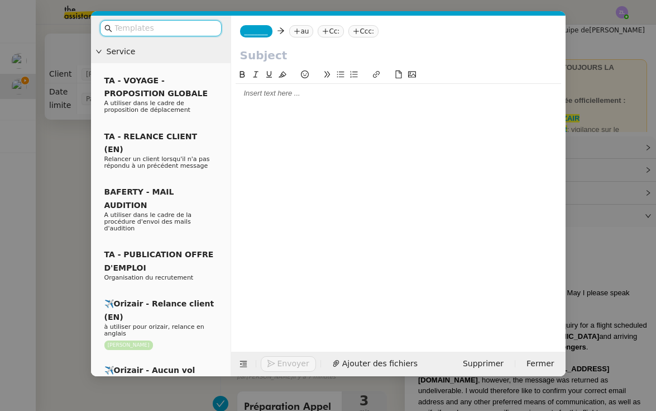
click at [252, 20] on div "_______ au Cc: Ccc:" at bounding box center [398, 31] width 335 height 31
click at [260, 39] on div "_______ au Cc: Ccc:" at bounding box center [398, 31] width 335 height 31
click at [260, 36] on nz-tag "_______" at bounding box center [256, 31] width 32 height 12
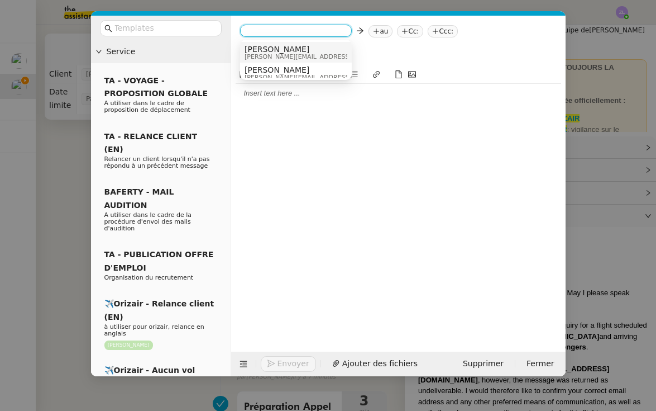
click at [271, 50] on span "[PERSON_NAME]" at bounding box center [324, 49] width 159 height 9
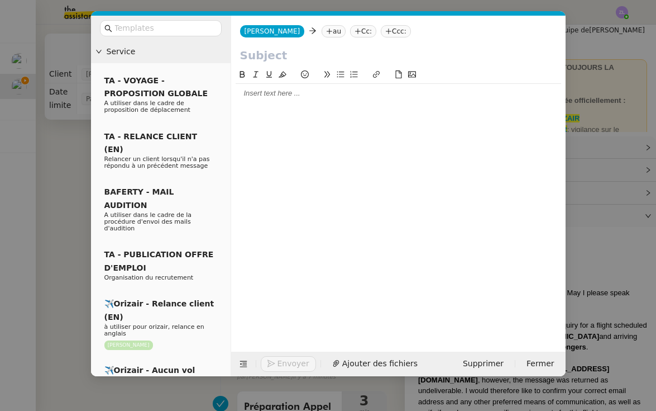
click at [322, 31] on nz-tag "au" at bounding box center [334, 31] width 24 height 12
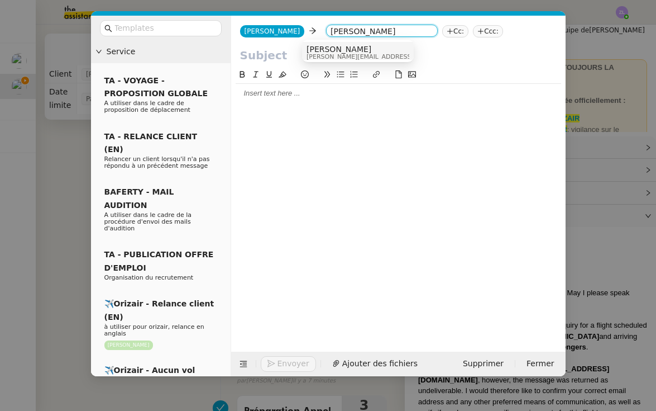
type input "[PERSON_NAME]"
click at [347, 44] on nz-option-item "[PERSON_NAME] [PERSON_NAME][EMAIL_ADDRESS][DOMAIN_NAME]" at bounding box center [358, 52] width 112 height 21
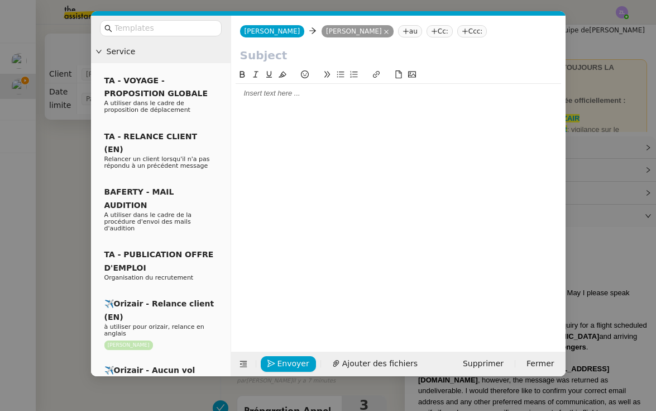
click at [281, 53] on input "text" at bounding box center [398, 55] width 317 height 17
click at [84, 55] on nz-modal-container "Service TA - VOYAGE - PROPOSITION GLOBALE A utiliser dans le cadre de propositi…" at bounding box center [328, 205] width 656 height 411
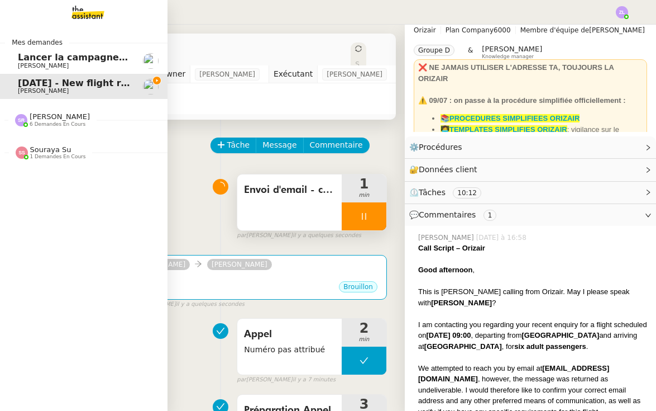
click at [17, 63] on link "Lancer la campagne de prospection Astrid Brucker" at bounding box center [84, 61] width 168 height 26
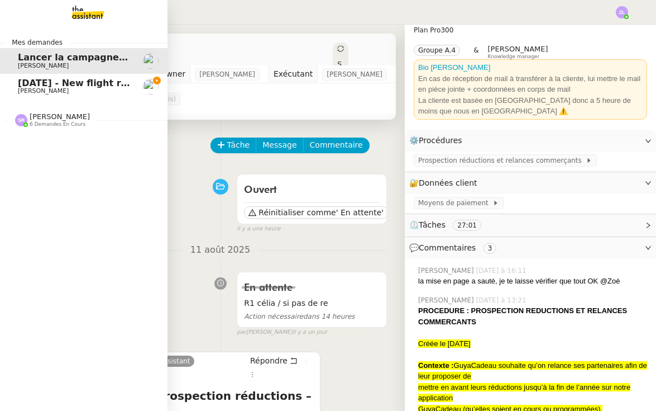
click at [25, 88] on span "[PERSON_NAME]" at bounding box center [43, 90] width 51 height 7
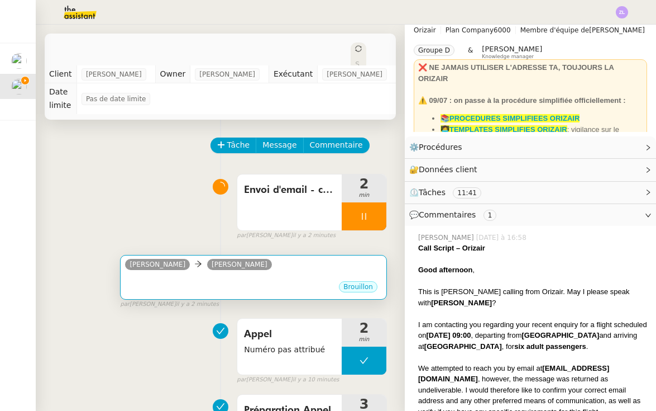
click at [168, 280] on div "Brouillon" at bounding box center [253, 288] width 257 height 17
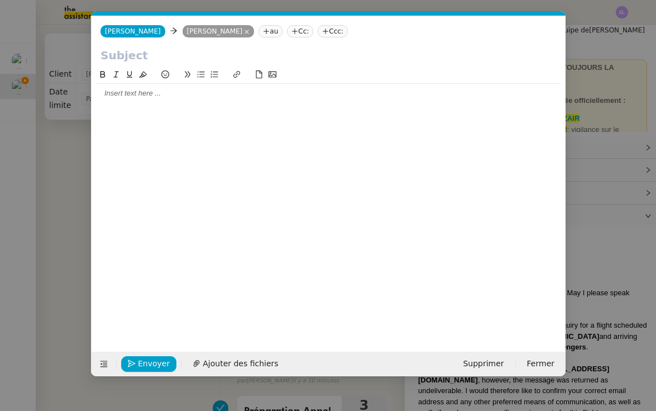
scroll to position [0, 24]
click at [112, 62] on input "text" at bounding box center [329, 55] width 456 height 17
paste input "Clôture de la demande – M. Gavin Cowling"
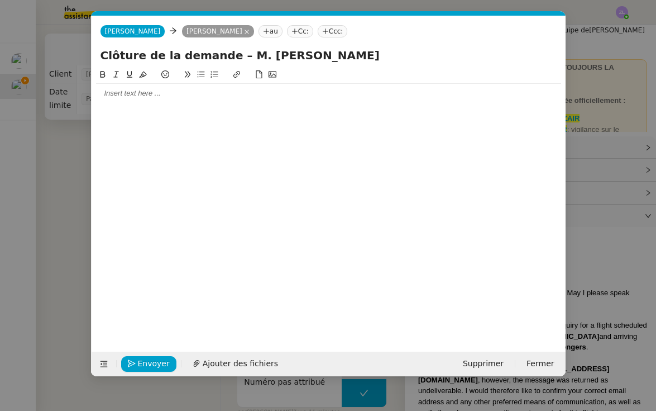
type input "Clôture de la demande – M. Gavin Cowling"
click at [187, 85] on div at bounding box center [328, 93] width 465 height 19
click at [102, 85] on div at bounding box center [328, 93] width 465 height 19
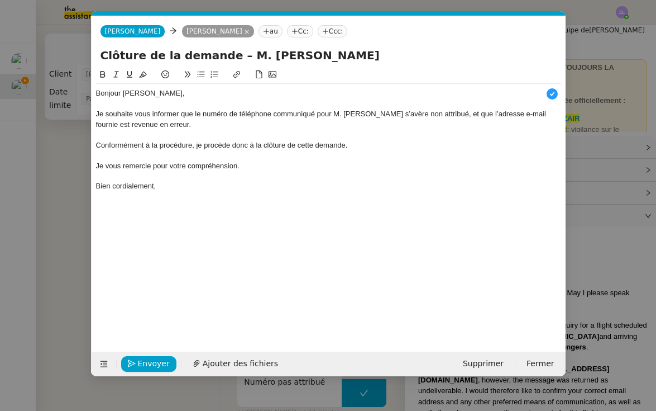
scroll to position [12, 0]
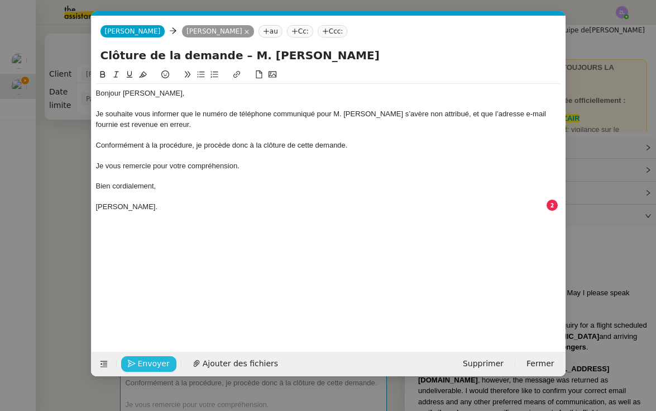
click at [155, 366] on span "Envoyer" at bounding box center [154, 363] width 32 height 13
click at [155, 366] on span "Confirmer l'envoi" at bounding box center [171, 363] width 67 height 13
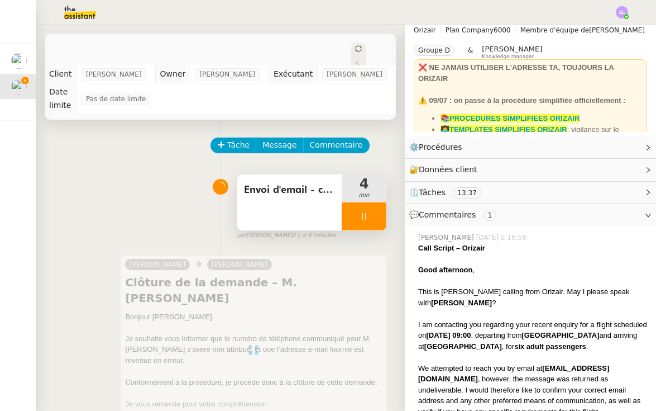
click at [355, 202] on div at bounding box center [364, 216] width 45 height 28
click at [379, 212] on icon at bounding box center [375, 216] width 9 height 9
click at [356, 47] on icon at bounding box center [358, 48] width 7 height 7
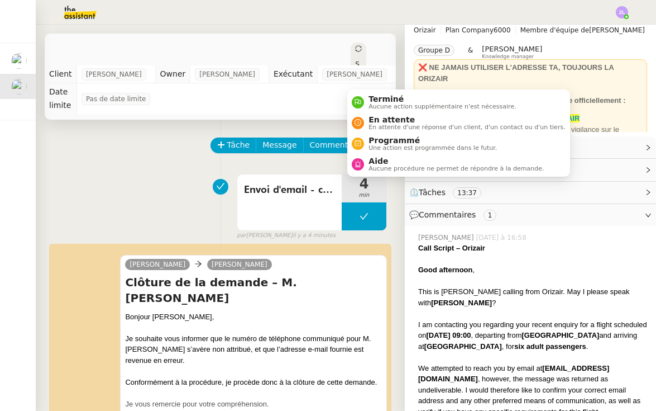
click at [373, 96] on td "Pas de date limite" at bounding box center [236, 98] width 319 height 31
click at [355, 50] on icon at bounding box center [358, 48] width 7 height 7
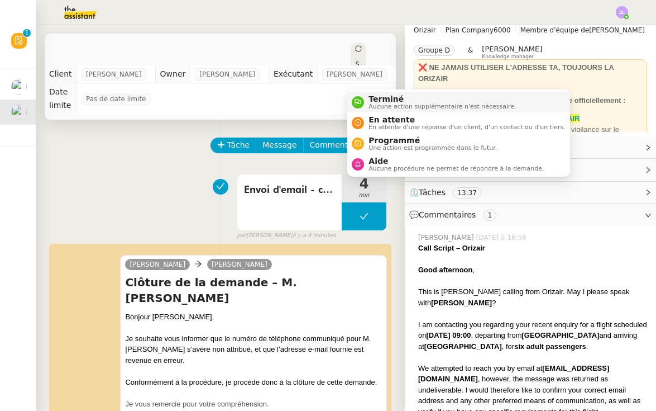
click at [386, 98] on span "Terminé" at bounding box center [442, 98] width 147 height 9
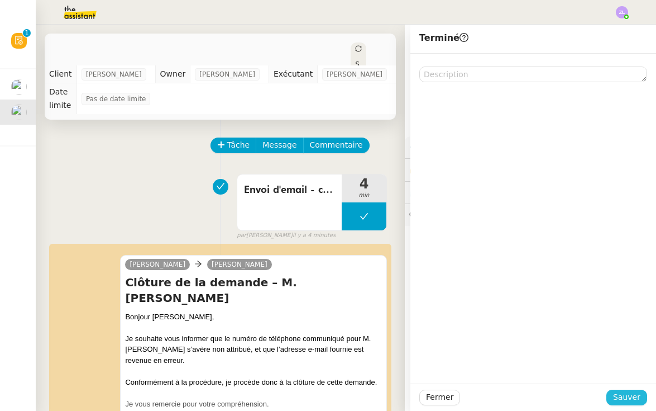
click at [629, 395] on span "Sauver" at bounding box center [626, 396] width 27 height 13
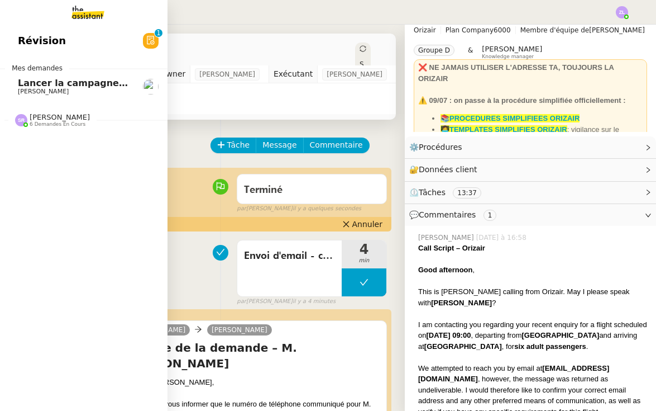
click at [13, 85] on link "Lancer la campagne de prospection Astrid Brucker" at bounding box center [84, 87] width 168 height 26
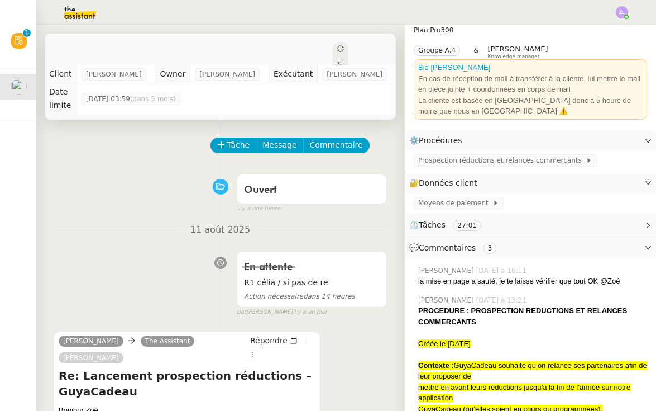
click at [337, 60] on span "Statut" at bounding box center [339, 83] width 4 height 47
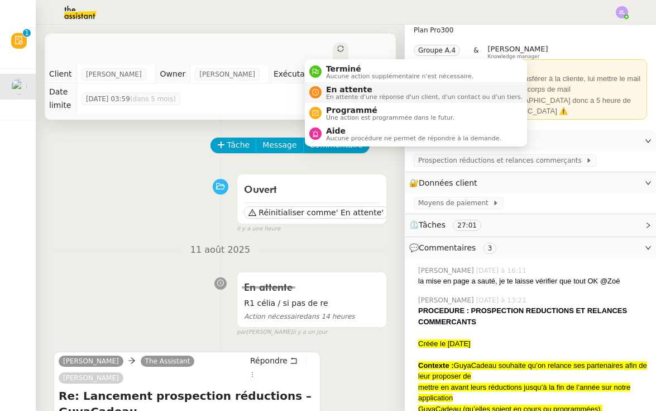
click at [332, 89] on span "En attente" at bounding box center [424, 89] width 197 height 9
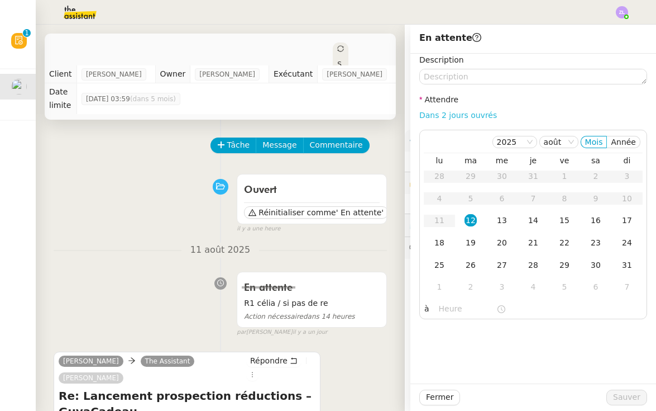
click at [458, 117] on link "Dans 2 jours ouvrés" at bounding box center [458, 115] width 78 height 9
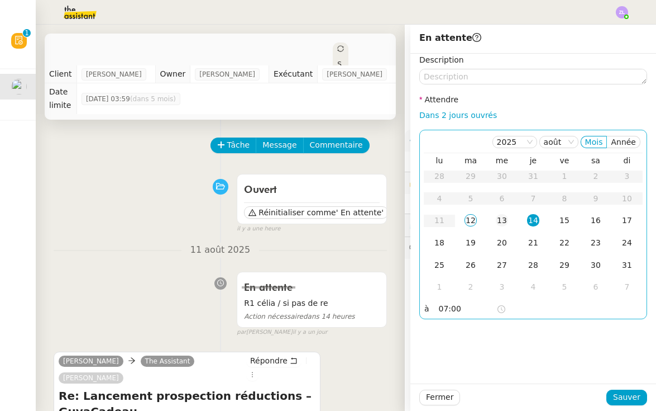
click at [502, 219] on div "13" at bounding box center [502, 220] width 12 height 12
click at [440, 306] on input "07:00" at bounding box center [468, 308] width 58 height 13
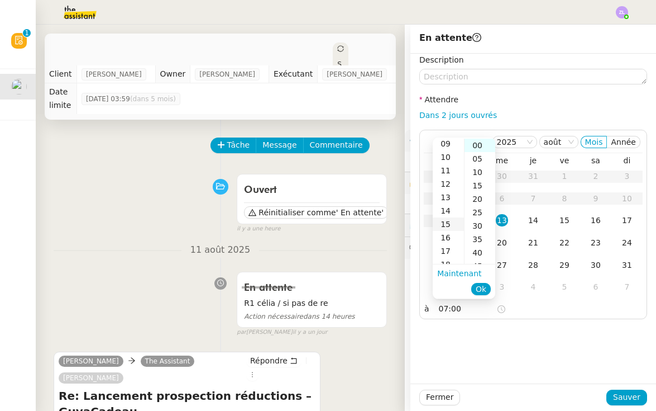
click at [438, 225] on div "15" at bounding box center [448, 223] width 31 height 13
click at [482, 207] on div "25" at bounding box center [480, 212] width 31 height 13
type input "15:25"
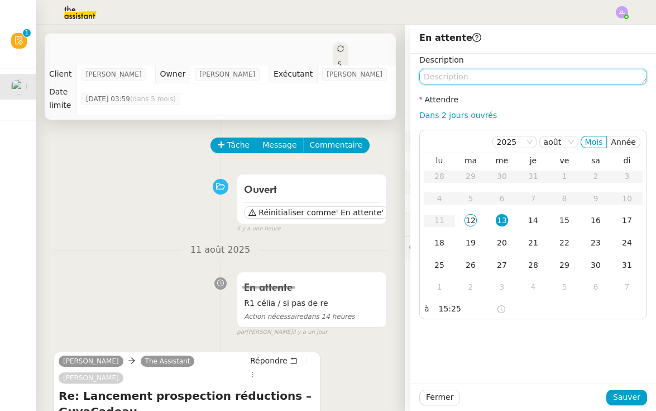
click at [435, 79] on textarea at bounding box center [533, 77] width 228 height 16
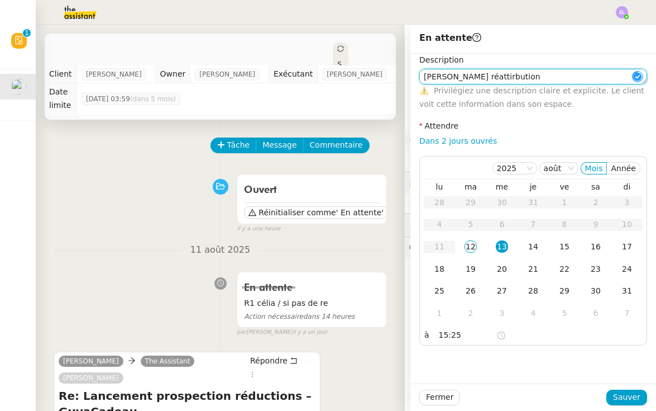
click at [506, 77] on textarea "Appel Stéphanie réattirbution" at bounding box center [533, 77] width 228 height 16
type textarea "Appel Stéphanie réattribution"
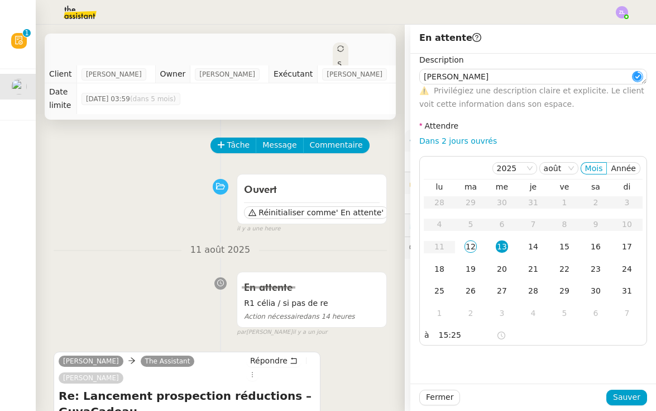
click at [630, 408] on div "Fermer Sauver" at bounding box center [534, 396] width 246 height 27
click at [621, 391] on span "Sauver" at bounding box center [626, 396] width 27 height 13
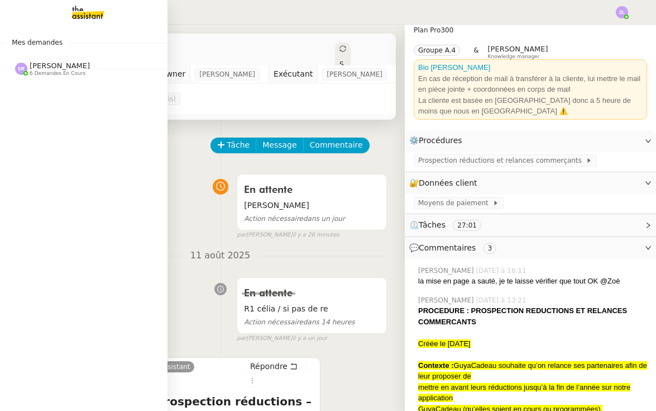
click at [23, 63] on img at bounding box center [21, 69] width 12 height 12
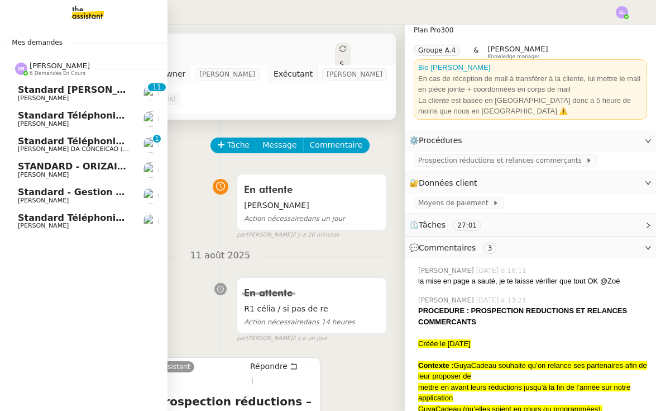
click at [65, 202] on link "Standard - Gestion des appels entrants - août 2025 Florian Parant" at bounding box center [84, 196] width 168 height 26
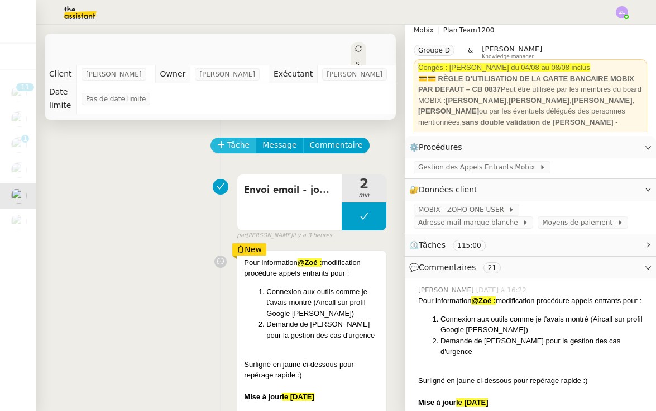
click at [218, 141] on button "Tâche" at bounding box center [234, 145] width 46 height 16
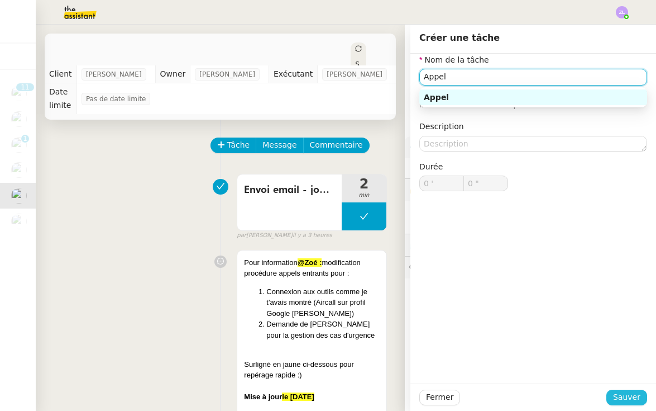
type input "Appel"
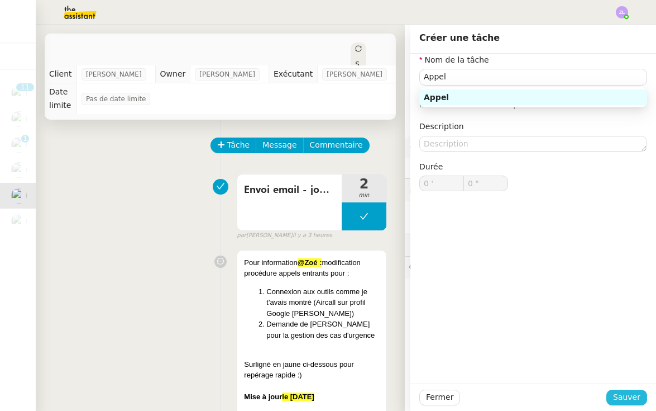
click at [623, 398] on span "Sauver" at bounding box center [626, 396] width 27 height 13
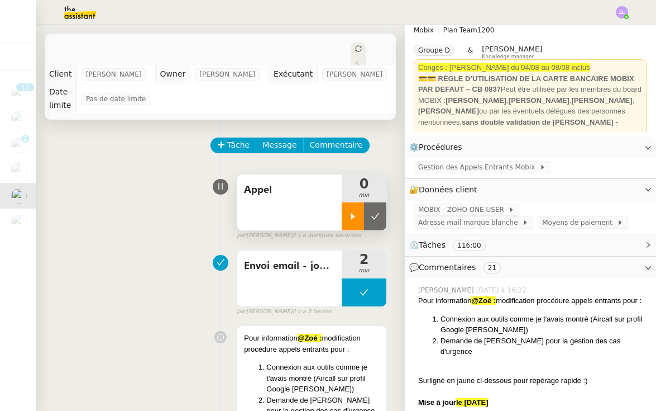
drag, startPoint x: 503, startPoint y: 89, endPoint x: 349, endPoint y: 215, distance: 198.9
click at [349, 215] on icon at bounding box center [353, 216] width 9 height 9
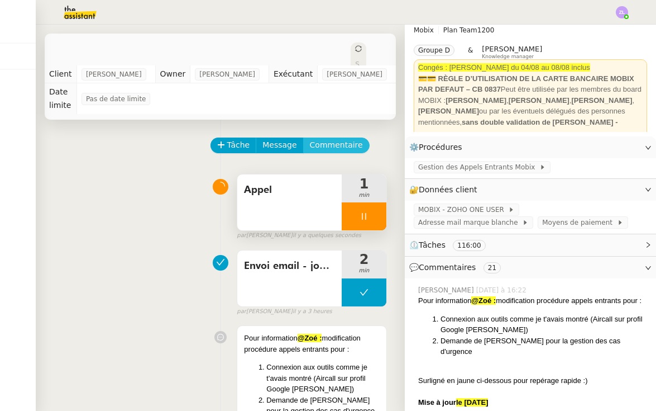
click at [333, 141] on span "Commentaire" at bounding box center [336, 145] width 53 height 13
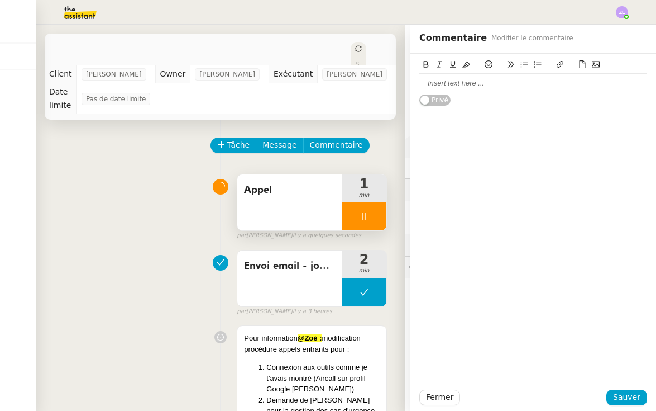
click at [438, 86] on div at bounding box center [533, 83] width 228 height 10
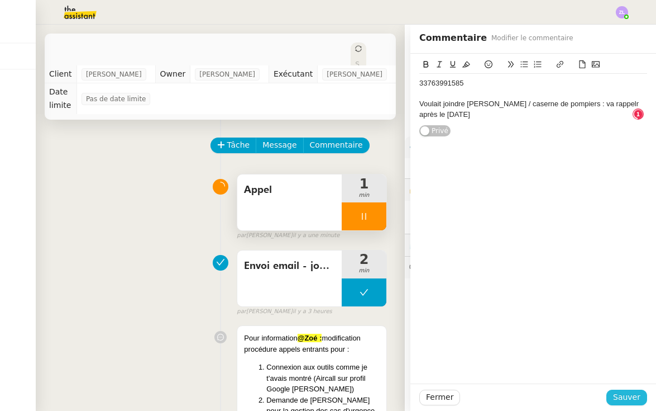
click at [624, 404] on button "Sauver" at bounding box center [627, 397] width 41 height 16
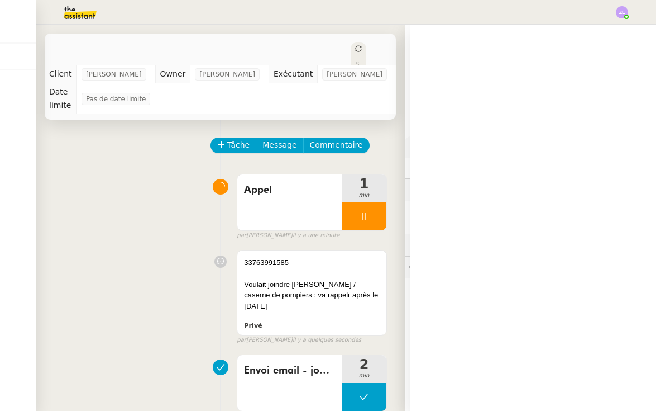
click at [352, 218] on div at bounding box center [364, 216] width 45 height 28
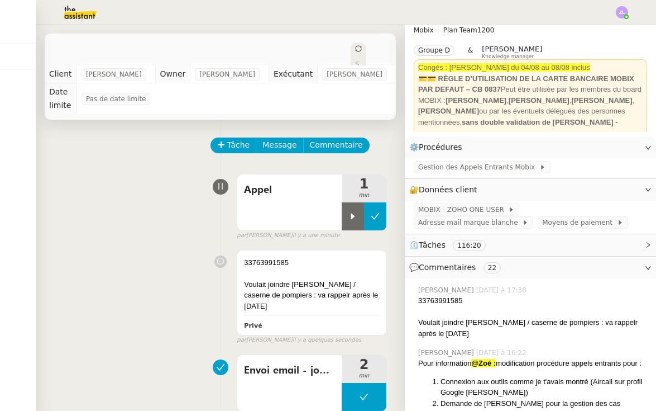
click at [379, 215] on icon at bounding box center [375, 216] width 9 height 9
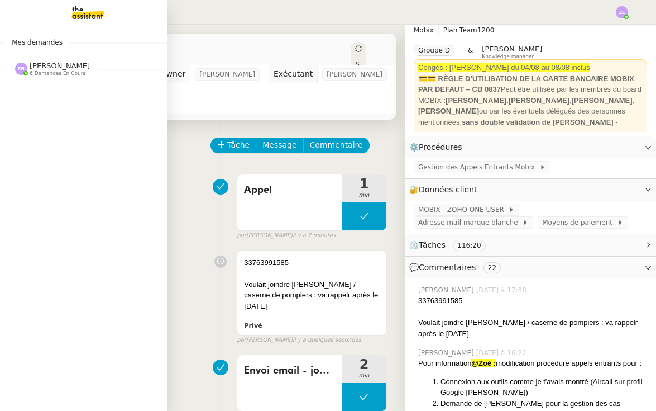
click at [40, 66] on span "[PERSON_NAME]" at bounding box center [60, 65] width 60 height 8
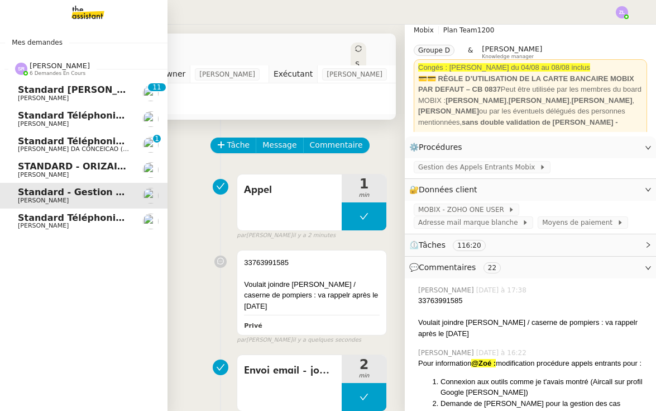
click at [81, 217] on span "Standard téléphonique - août 2025" at bounding box center [107, 217] width 178 height 11
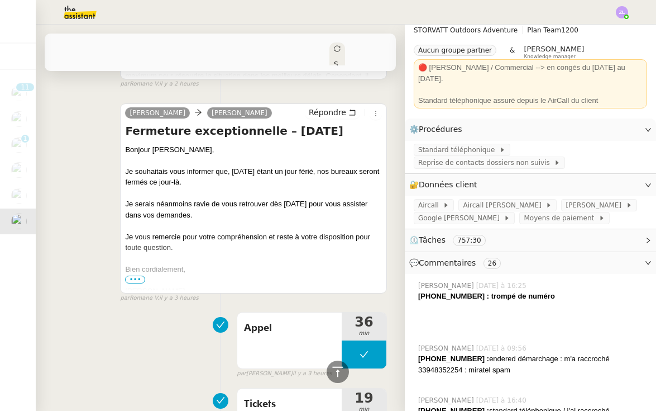
scroll to position [600, 0]
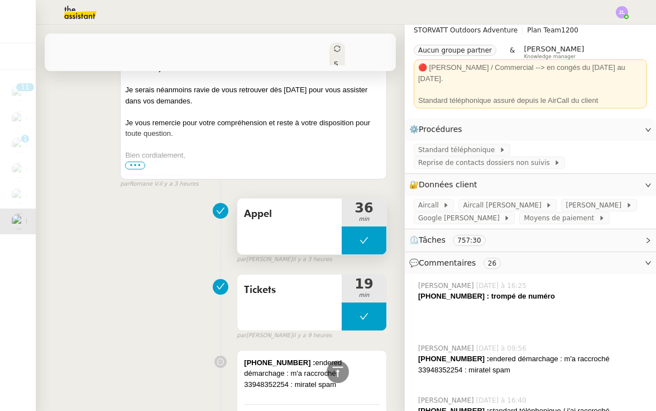
click at [349, 226] on button at bounding box center [364, 240] width 45 height 28
click at [349, 236] on icon at bounding box center [353, 240] width 9 height 9
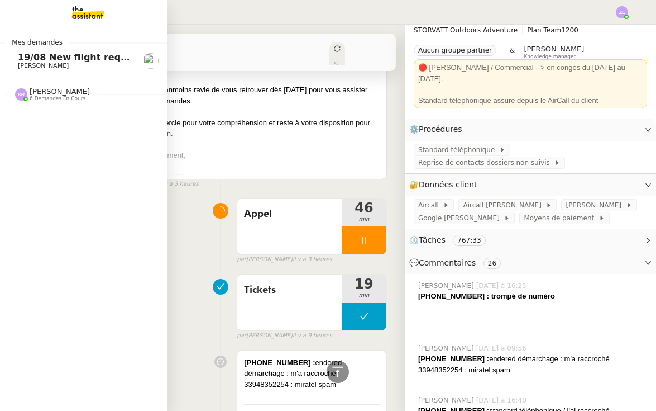
click at [31, 66] on span "[PERSON_NAME]" at bounding box center [43, 65] width 51 height 7
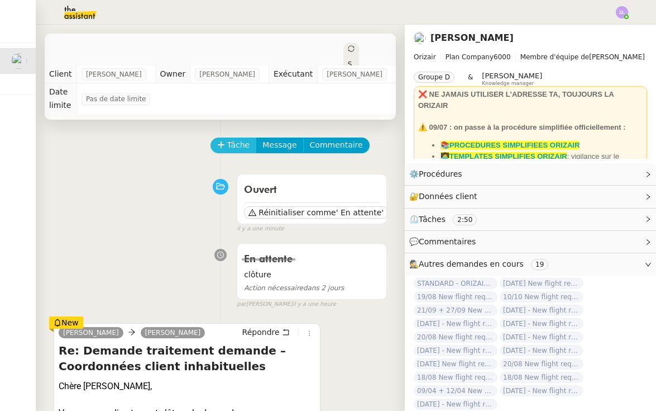
click at [232, 139] on span "Tâche" at bounding box center [238, 145] width 23 height 13
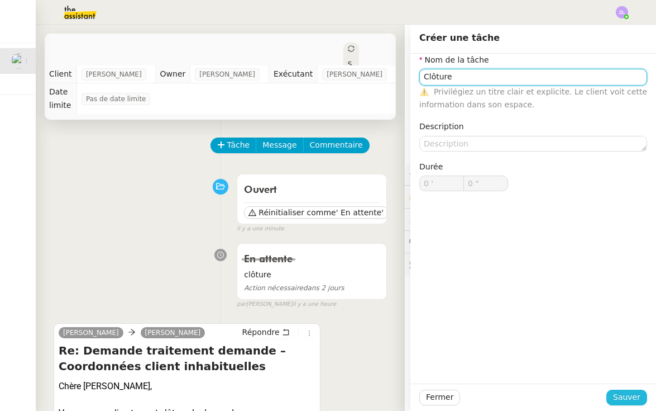
type input "Clôture"
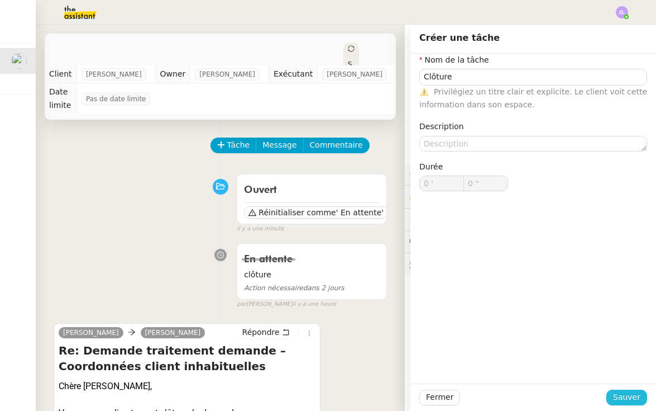
click at [640, 389] on button "Sauver" at bounding box center [627, 397] width 41 height 16
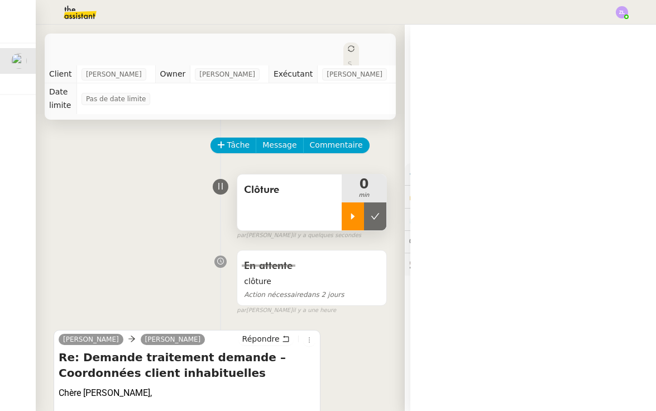
click at [352, 212] on icon at bounding box center [353, 216] width 9 height 9
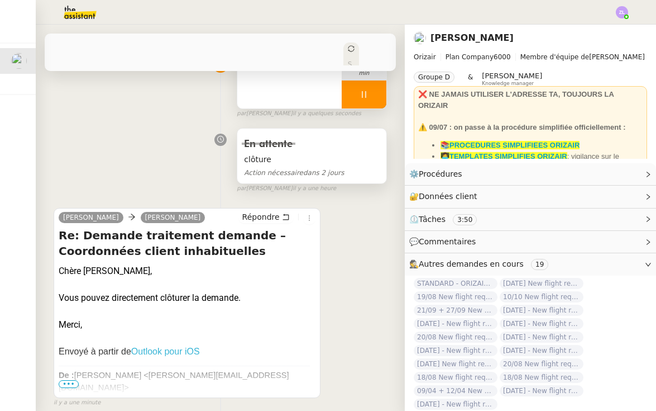
scroll to position [130, 0]
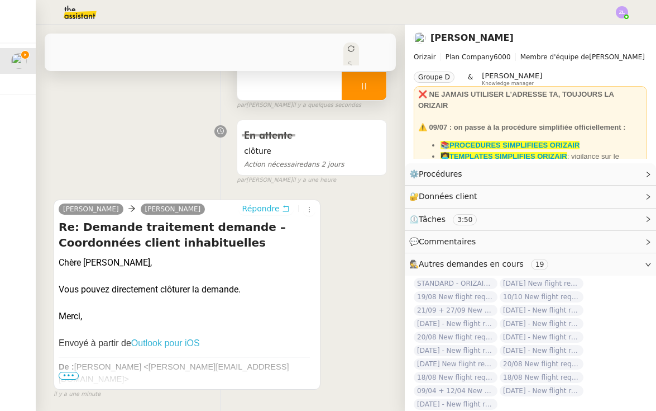
click at [251, 203] on span "Répondre" at bounding box center [260, 208] width 37 height 11
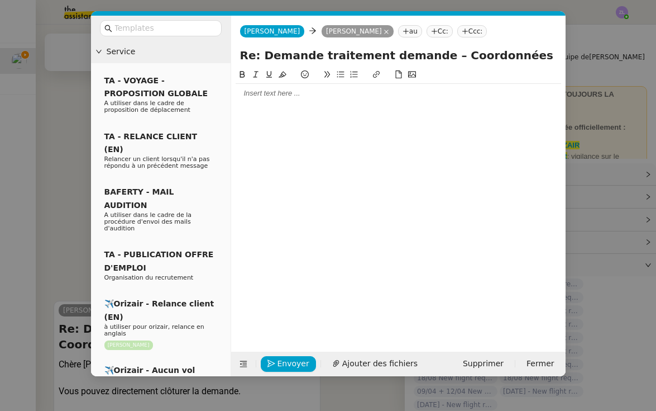
click at [241, 90] on div at bounding box center [399, 93] width 326 height 10
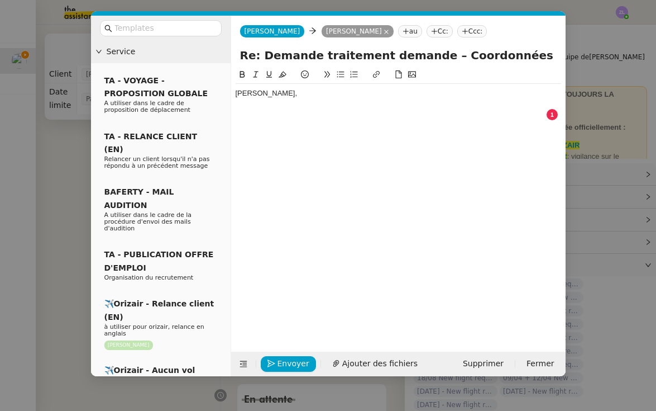
scroll to position [130, 0]
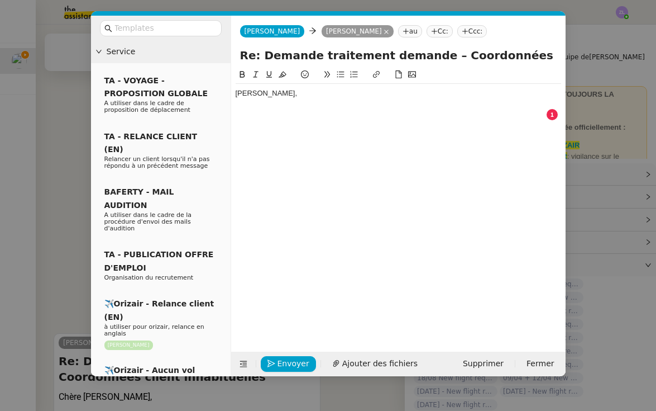
click at [606, 144] on nz-modal-container "Service TA - VOYAGE - PROPOSITION GLOBALE A utiliser dans le cadre de propositi…" at bounding box center [328, 205] width 656 height 411
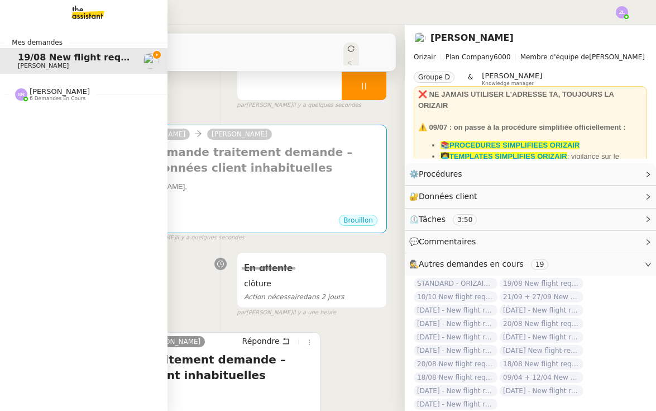
click at [34, 91] on span "[PERSON_NAME]" at bounding box center [60, 91] width 60 height 8
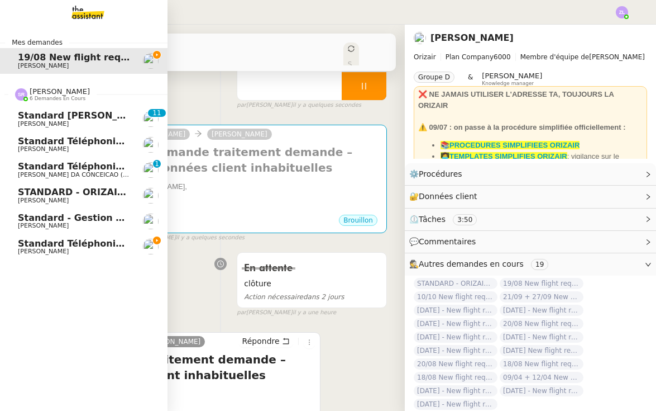
click at [105, 248] on span "[PERSON_NAME]" at bounding box center [74, 251] width 113 height 7
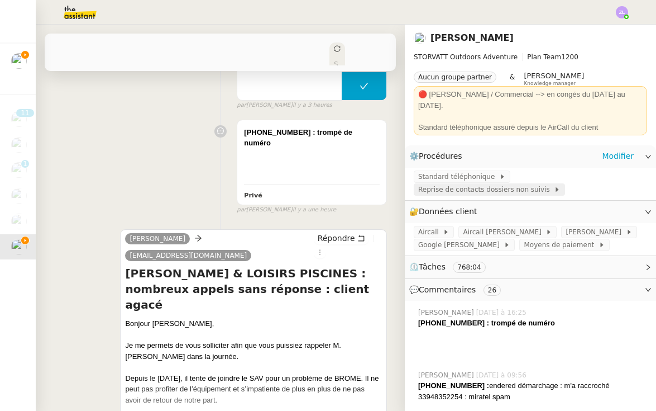
click at [491, 184] on span "Reprise de contacts dossiers non suivis" at bounding box center [486, 189] width 136 height 11
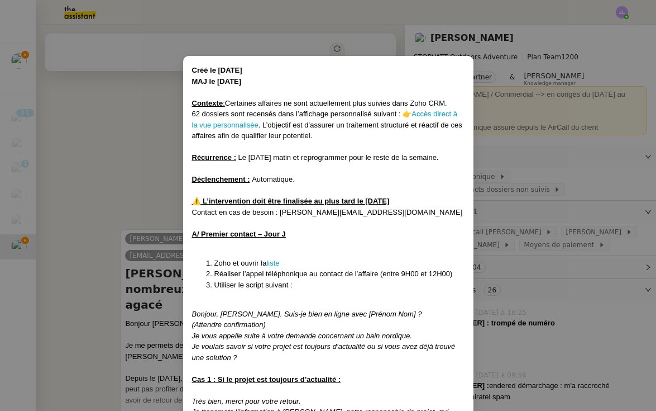
click at [486, 159] on nz-modal-container "Créé le [DATE] MAJ le [DATE] Contexte : Certaines affaires ne sont actuellement…" at bounding box center [328, 205] width 656 height 411
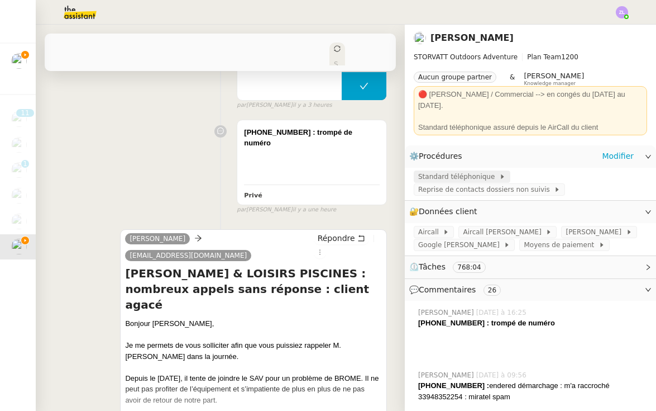
click at [486, 171] on span "Standard téléphonique" at bounding box center [458, 176] width 81 height 11
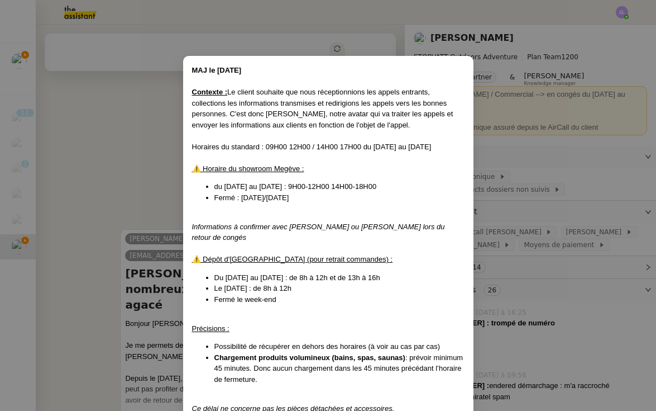
click at [71, 186] on nz-modal-container "MAJ le [DATE] Contexte : Le client souhaite que nous réceptionnions les appels …" at bounding box center [328, 205] width 656 height 411
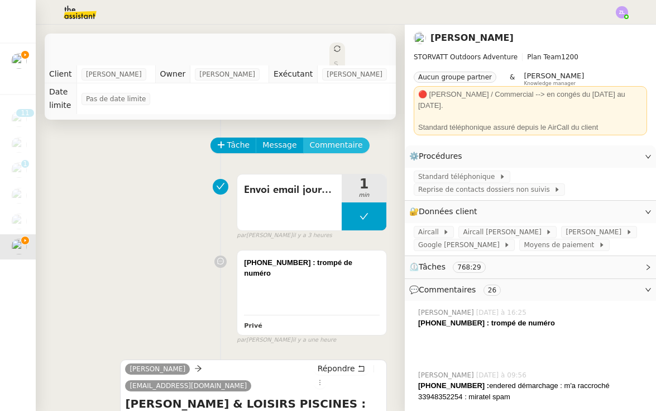
click at [323, 144] on span "Commentaire" at bounding box center [336, 145] width 53 height 13
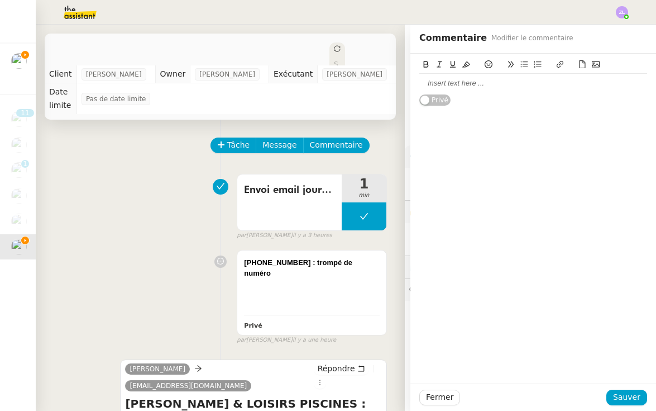
click at [432, 79] on div at bounding box center [533, 83] width 228 height 10
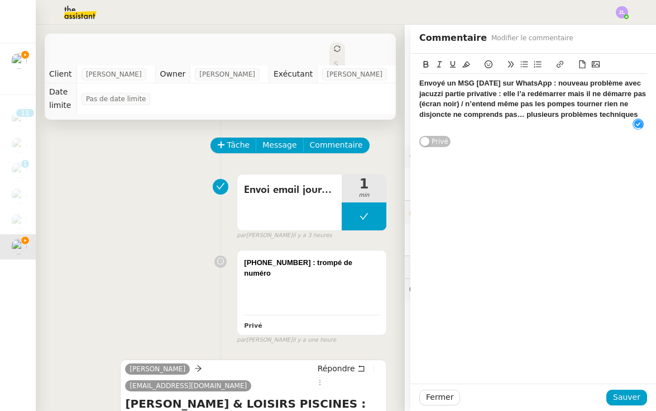
scroll to position [6, 0]
click at [442, 103] on strong "Envoyé un MSG [DATE] sur WhatsApp : nouveau problème avec jacuzzi partie privat…" at bounding box center [533, 98] width 229 height 39
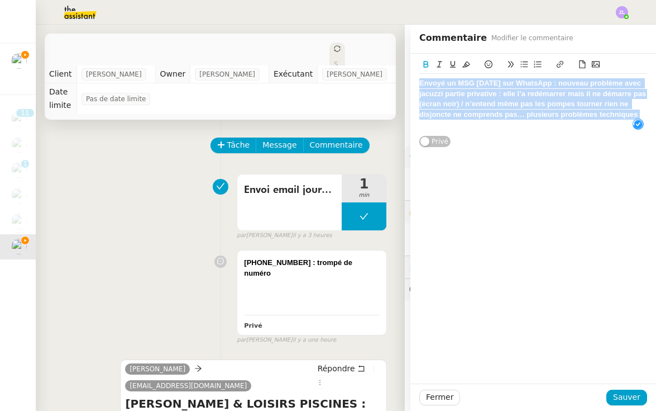
click at [442, 103] on strong "Envoyé un MSG [DATE] sur WhatsApp : nouveau problème avec jacuzzi partie privat…" at bounding box center [533, 98] width 229 height 39
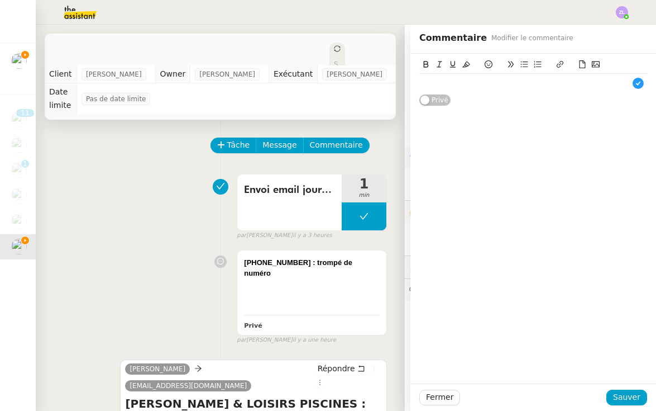
scroll to position [6, 0]
click at [627, 395] on span "Sauver" at bounding box center [626, 396] width 27 height 13
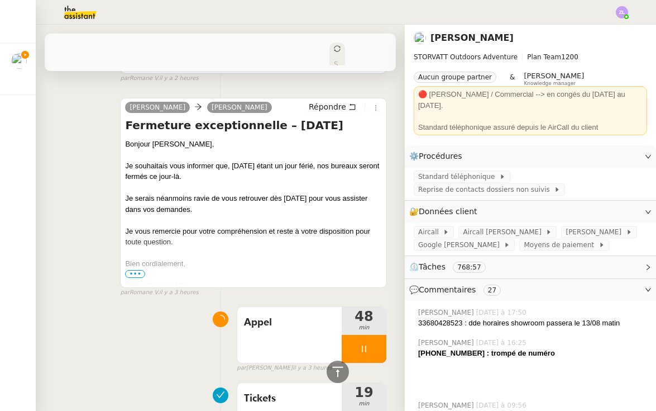
scroll to position [607, 0]
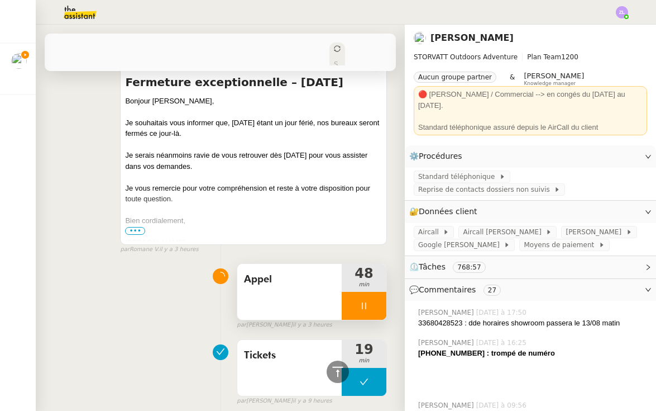
click at [351, 292] on div at bounding box center [364, 306] width 45 height 28
click at [381, 292] on button at bounding box center [375, 306] width 22 height 28
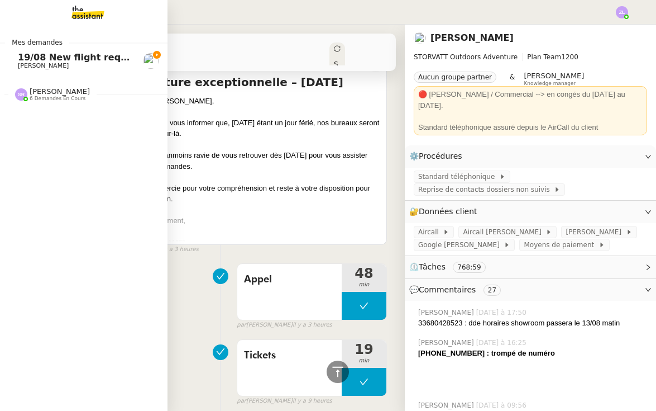
click at [36, 72] on link "19/08 New flight request - Djcj Xhxhx [PERSON_NAME]" at bounding box center [84, 61] width 168 height 26
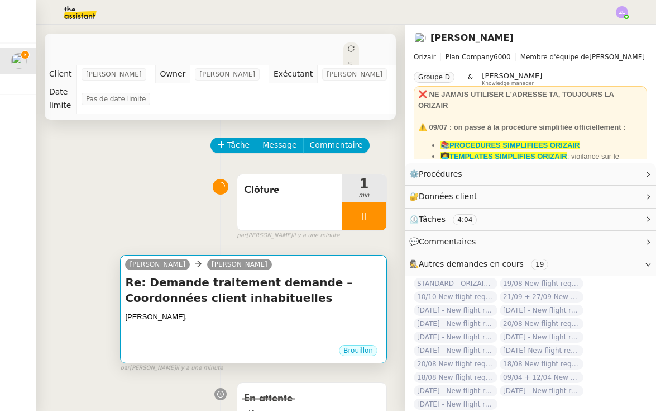
click at [251, 347] on div "Brouillon" at bounding box center [253, 351] width 257 height 17
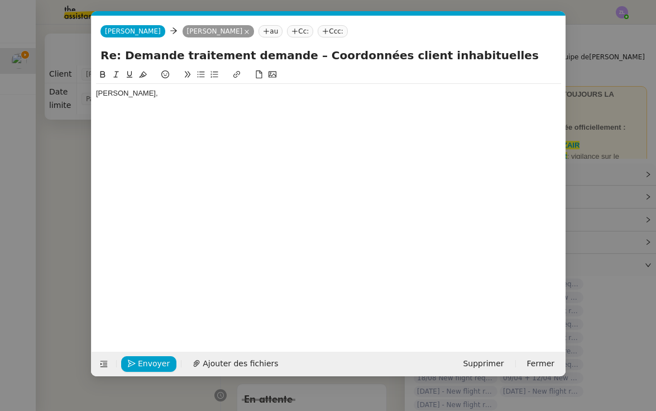
scroll to position [0, 24]
click at [114, 89] on div "[PERSON_NAME]," at bounding box center [328, 93] width 465 height 10
click at [121, 94] on div "[PERSON_NAME]," at bounding box center [328, 93] width 465 height 10
click at [105, 368] on icon at bounding box center [104, 364] width 8 height 8
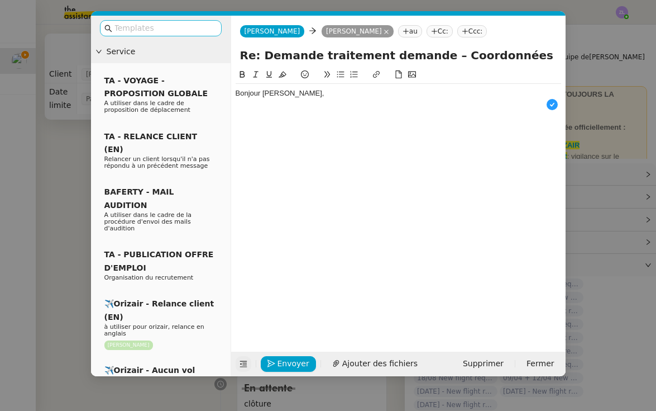
click at [130, 29] on input "text" at bounding box center [164, 28] width 101 height 13
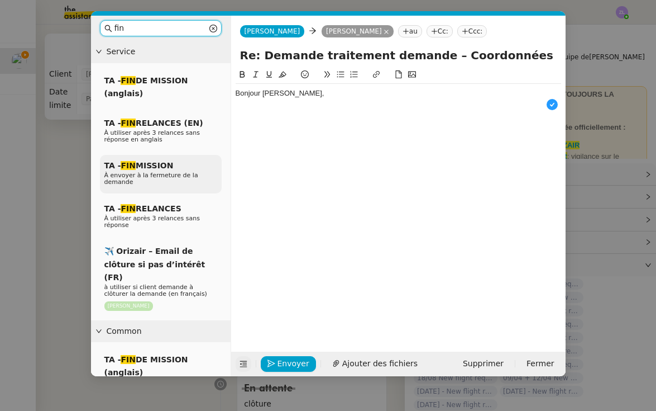
type input "fin"
click at [152, 185] on div "TA - FIN MISSION À envoyer à la fermeture de la demande" at bounding box center [161, 174] width 122 height 39
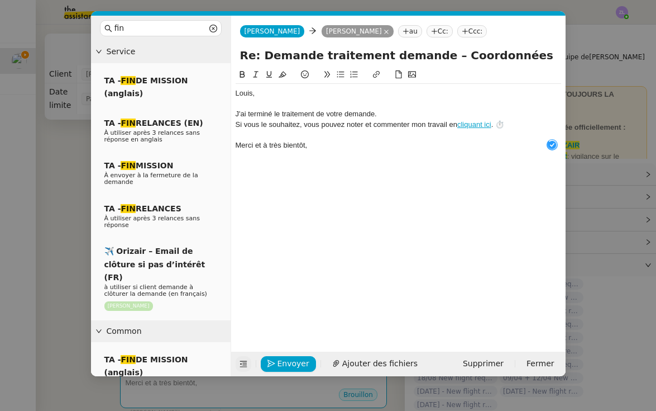
click at [236, 93] on div "﻿[PERSON_NAME]﻿," at bounding box center [399, 93] width 326 height 10
click at [308, 102] on div at bounding box center [399, 104] width 326 height 10
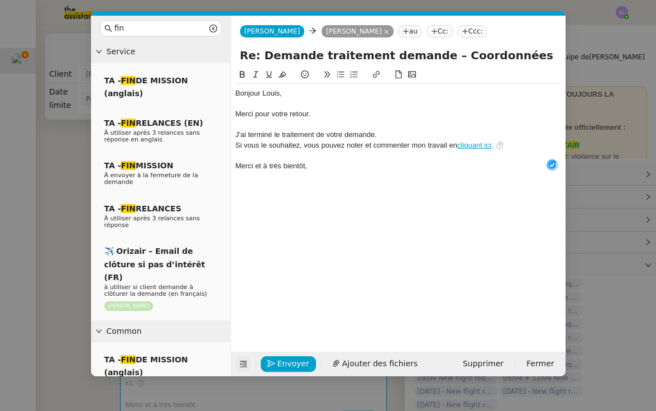
click at [248, 130] on div "J'ai terminé le traitement de votre demande." at bounding box center [399, 135] width 326 height 10
click at [289, 135] on div "J'ai donc terminé le traitement de votre demande." at bounding box center [399, 135] width 326 height 10
click at [398, 135] on div "J'ai donc terminé le traitement de votre demande." at bounding box center [399, 135] width 326 height 10
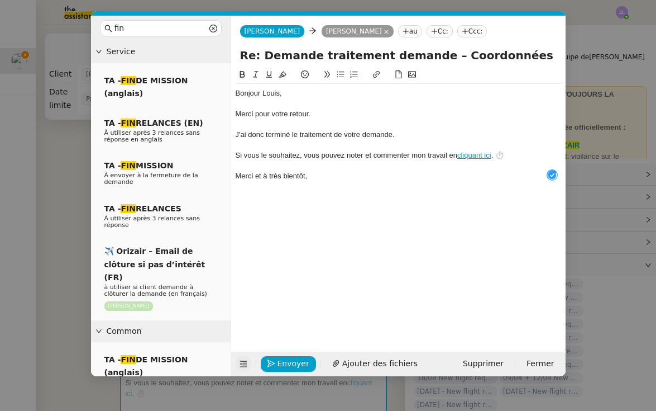
drag, startPoint x: 260, startPoint y: 51, endPoint x: 181, endPoint y: 51, distance: 79.3
click at [181, 51] on nz-layout "fin Service TA - FIN DE MISSION (anglais) TA - FIN RELANCES (EN) À utiliser apr…" at bounding box center [328, 196] width 475 height 360
type input "Clôture : Demande traitement demande – Coordonnées client inhabituelles"
click at [301, 359] on span "Envoyer" at bounding box center [294, 363] width 32 height 13
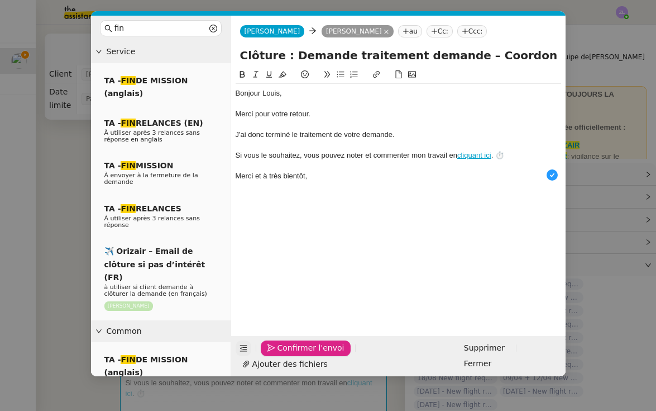
click at [301, 354] on span "Confirmer l'envoi" at bounding box center [311, 347] width 67 height 13
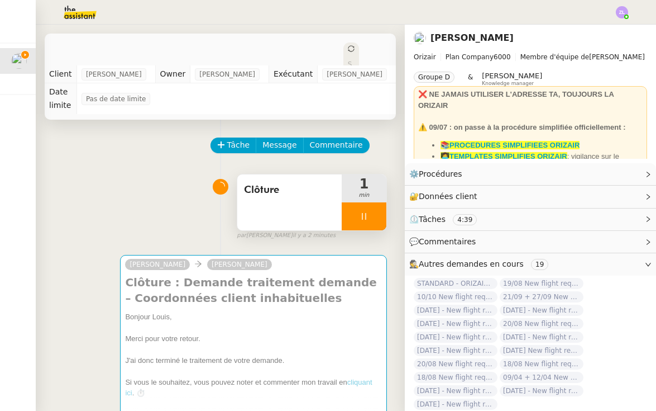
scroll to position [0, 0]
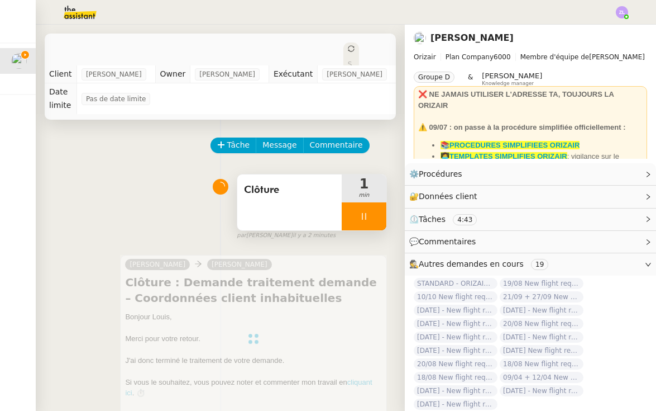
click at [350, 202] on div at bounding box center [364, 216] width 45 height 28
click at [350, 212] on icon at bounding box center [353, 216] width 9 height 9
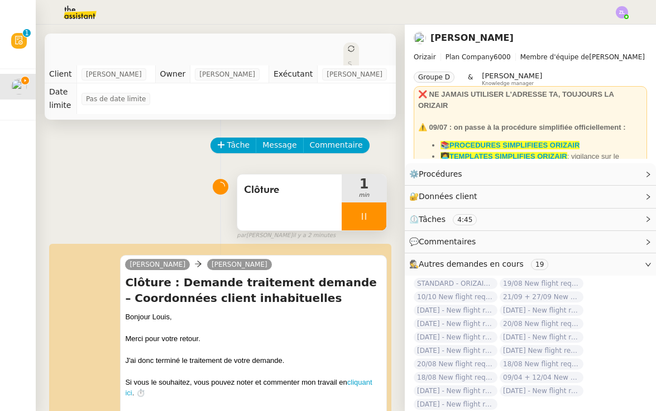
click at [350, 202] on div at bounding box center [364, 216] width 45 height 28
click at [368, 202] on button at bounding box center [375, 216] width 22 height 28
click at [343, 43] on div "Statut" at bounding box center [351, 75] width 16 height 67
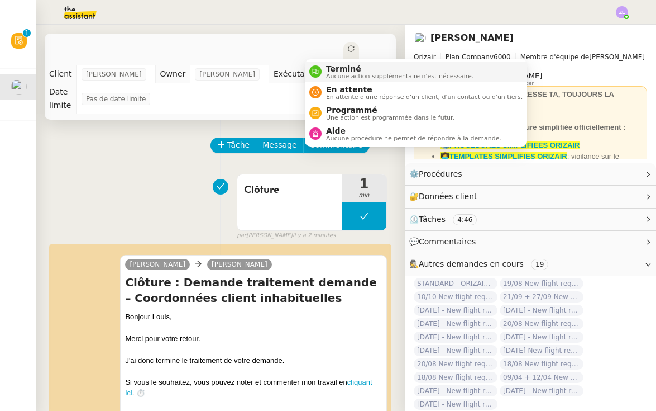
click at [335, 71] on span "Terminé" at bounding box center [399, 68] width 147 height 9
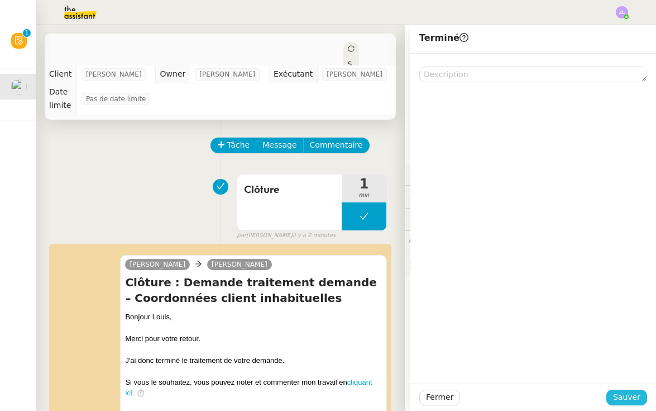
click at [630, 398] on span "Sauver" at bounding box center [626, 396] width 27 height 13
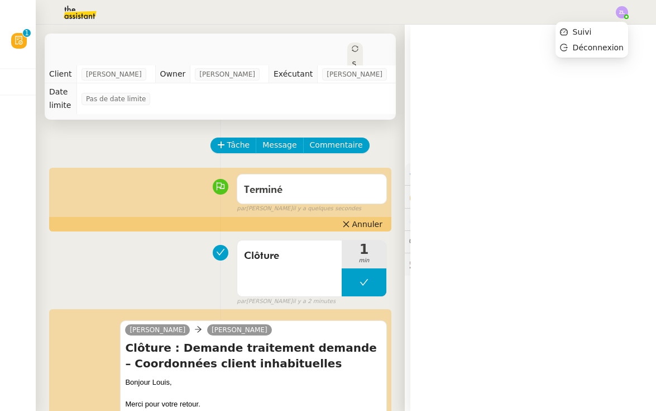
click at [622, 13] on img at bounding box center [622, 12] width 12 height 12
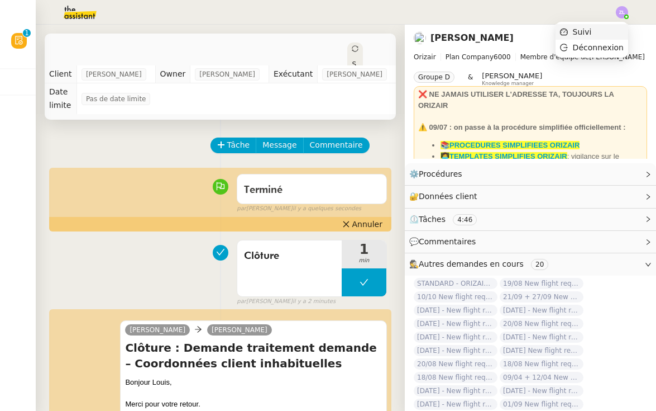
click at [618, 32] on li "Suivi" at bounding box center [592, 32] width 73 height 16
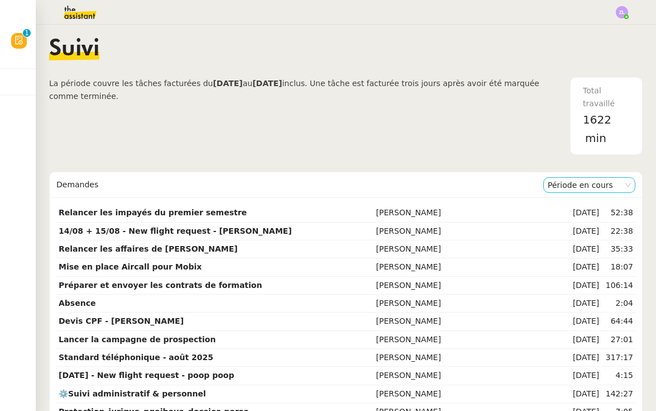
click at [578, 185] on nz-select-item "Période en cours" at bounding box center [589, 185] width 83 height 15
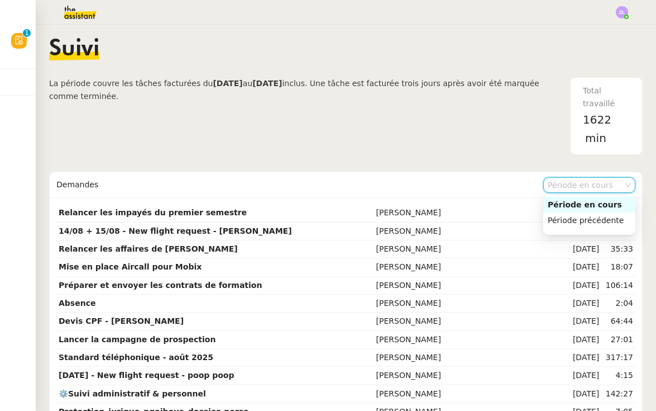
click at [580, 219] on div "Période précédente" at bounding box center [589, 220] width 83 height 10
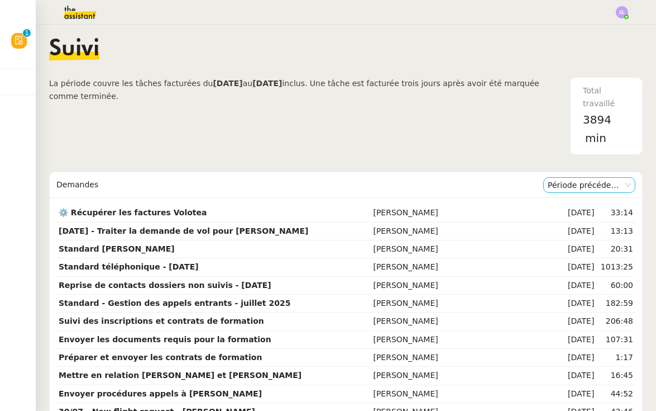
click at [580, 188] on nz-select-item "Période précédente" at bounding box center [589, 185] width 83 height 15
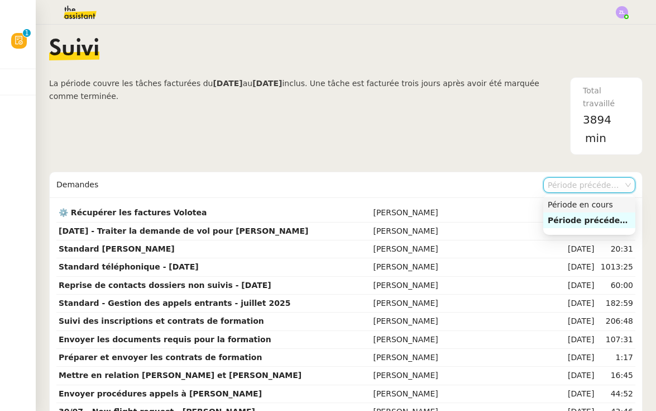
click at [583, 208] on div "Période en cours" at bounding box center [589, 204] width 83 height 10
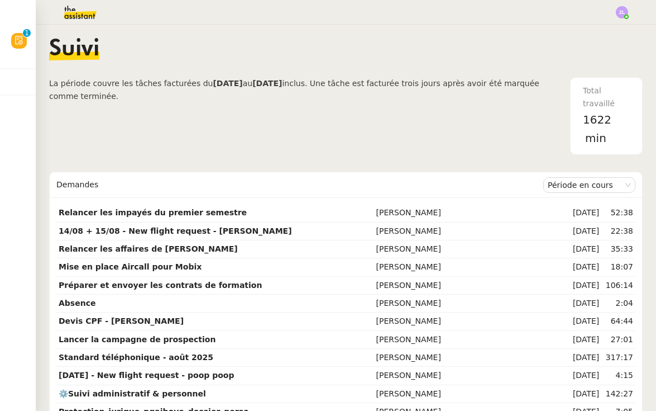
click at [77, 17] on img at bounding box center [71, 12] width 87 height 25
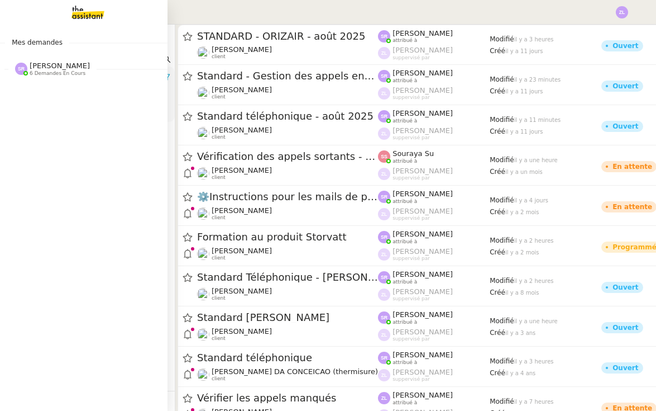
click at [40, 71] on span "6 demandes en cours" at bounding box center [58, 73] width 56 height 6
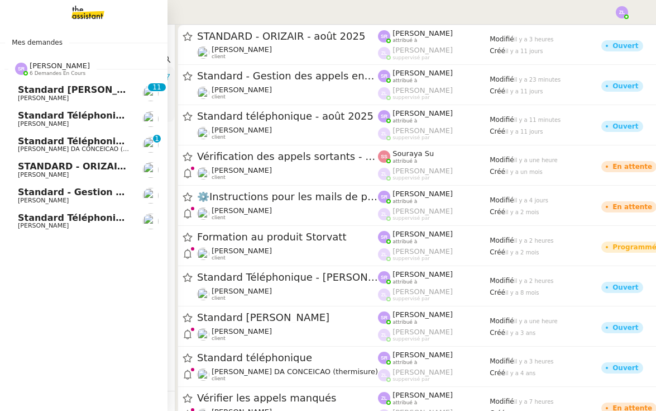
click at [75, 216] on span "Standard téléphonique - août 2025" at bounding box center [107, 217] width 178 height 11
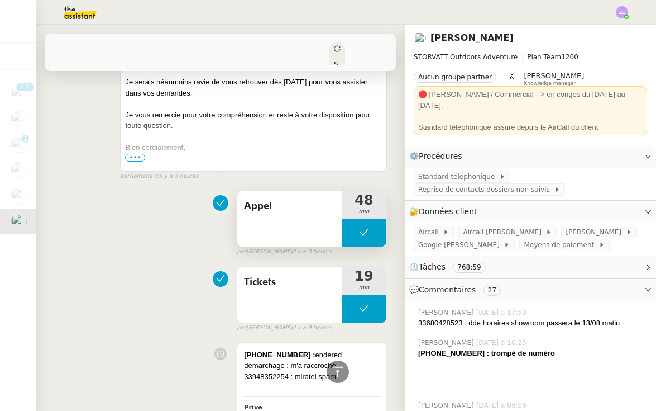
scroll to position [682, 0]
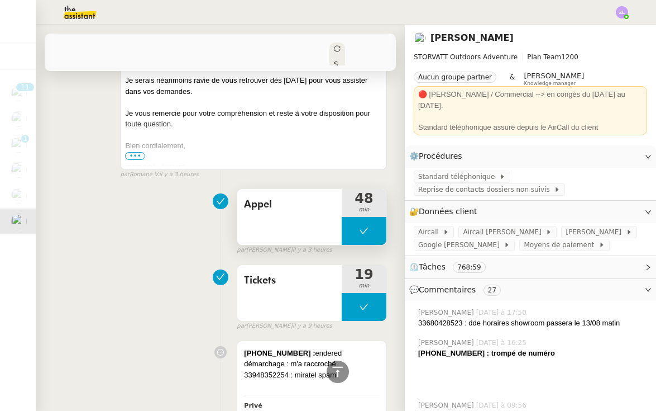
click at [348, 217] on button at bounding box center [364, 231] width 45 height 28
click at [349, 226] on icon at bounding box center [353, 230] width 9 height 9
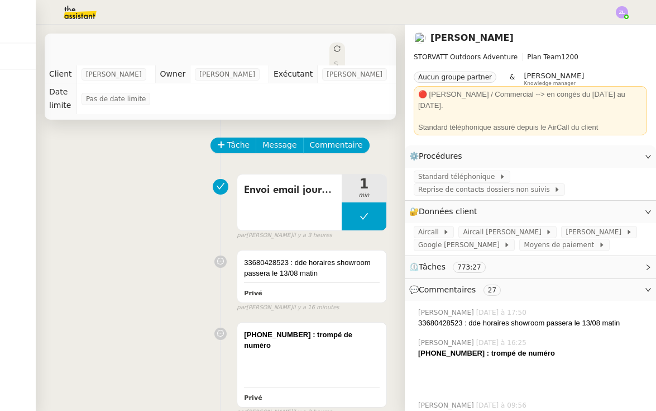
scroll to position [0, 0]
drag, startPoint x: 641, startPoint y: 21, endPoint x: 388, endPoint y: 137, distance: 277.9
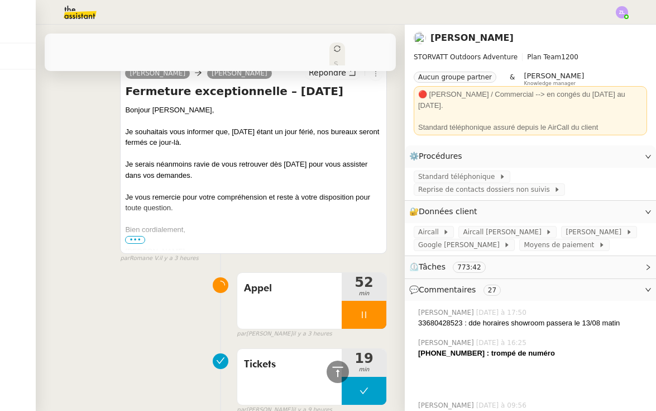
scroll to position [634, 0]
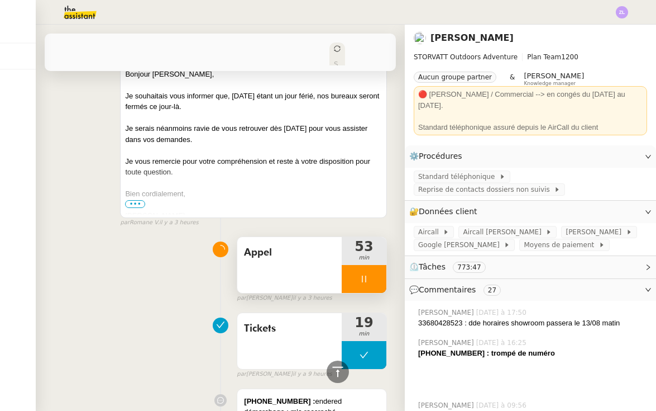
click at [349, 265] on div at bounding box center [364, 279] width 45 height 28
click at [380, 265] on button at bounding box center [375, 279] width 22 height 28
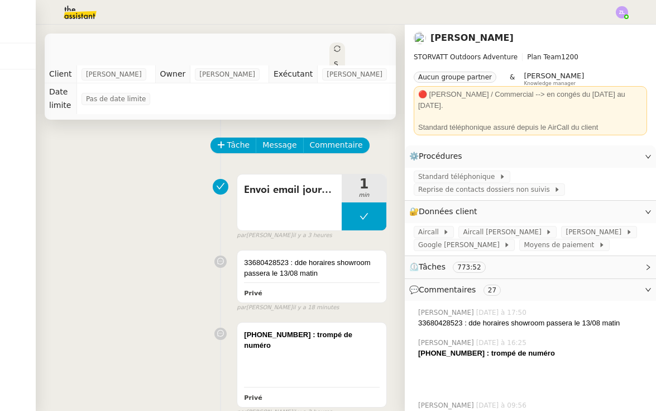
scroll to position [0, 0]
